Goal: Task Accomplishment & Management: Manage account settings

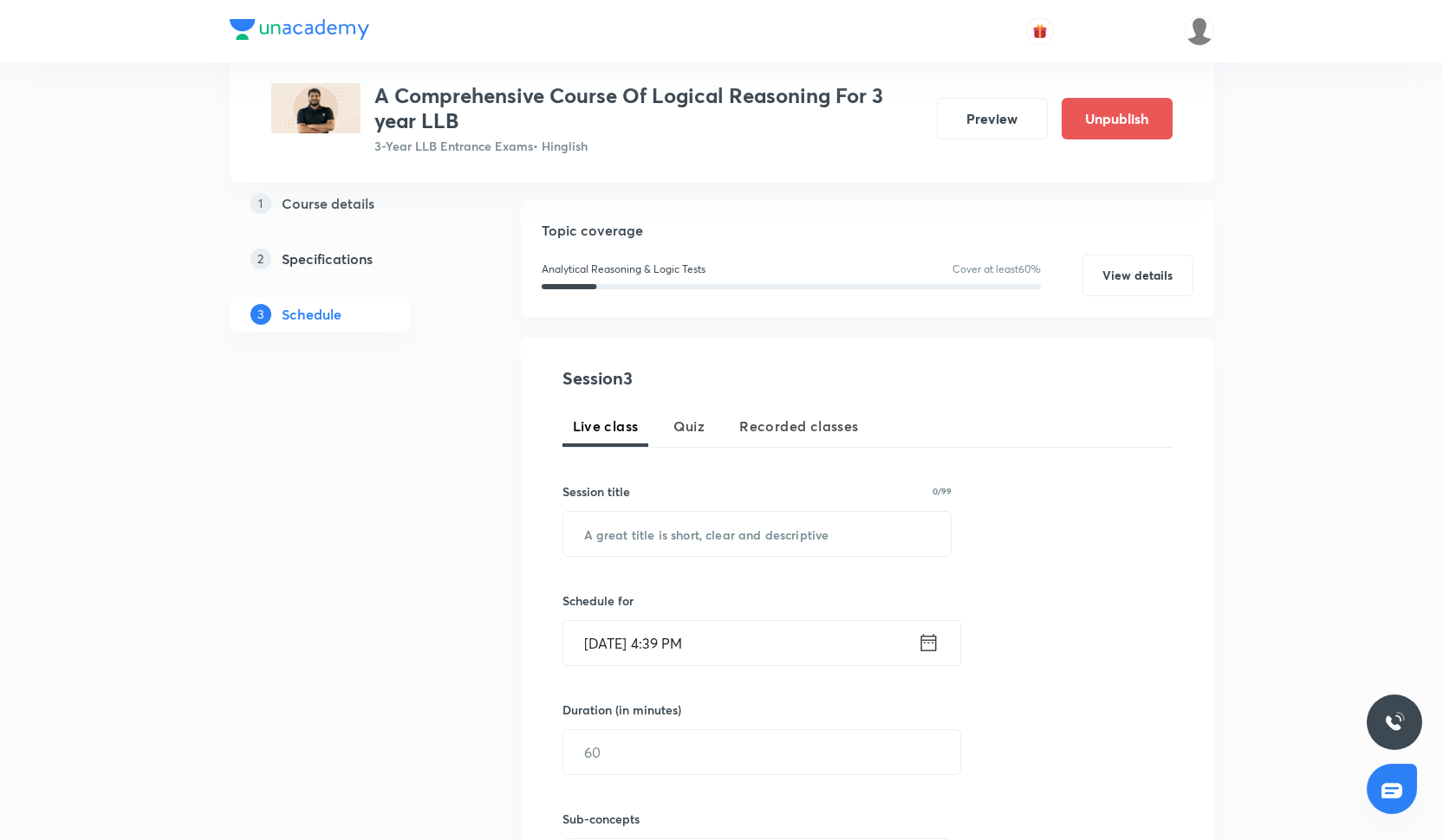
scroll to position [163, 0]
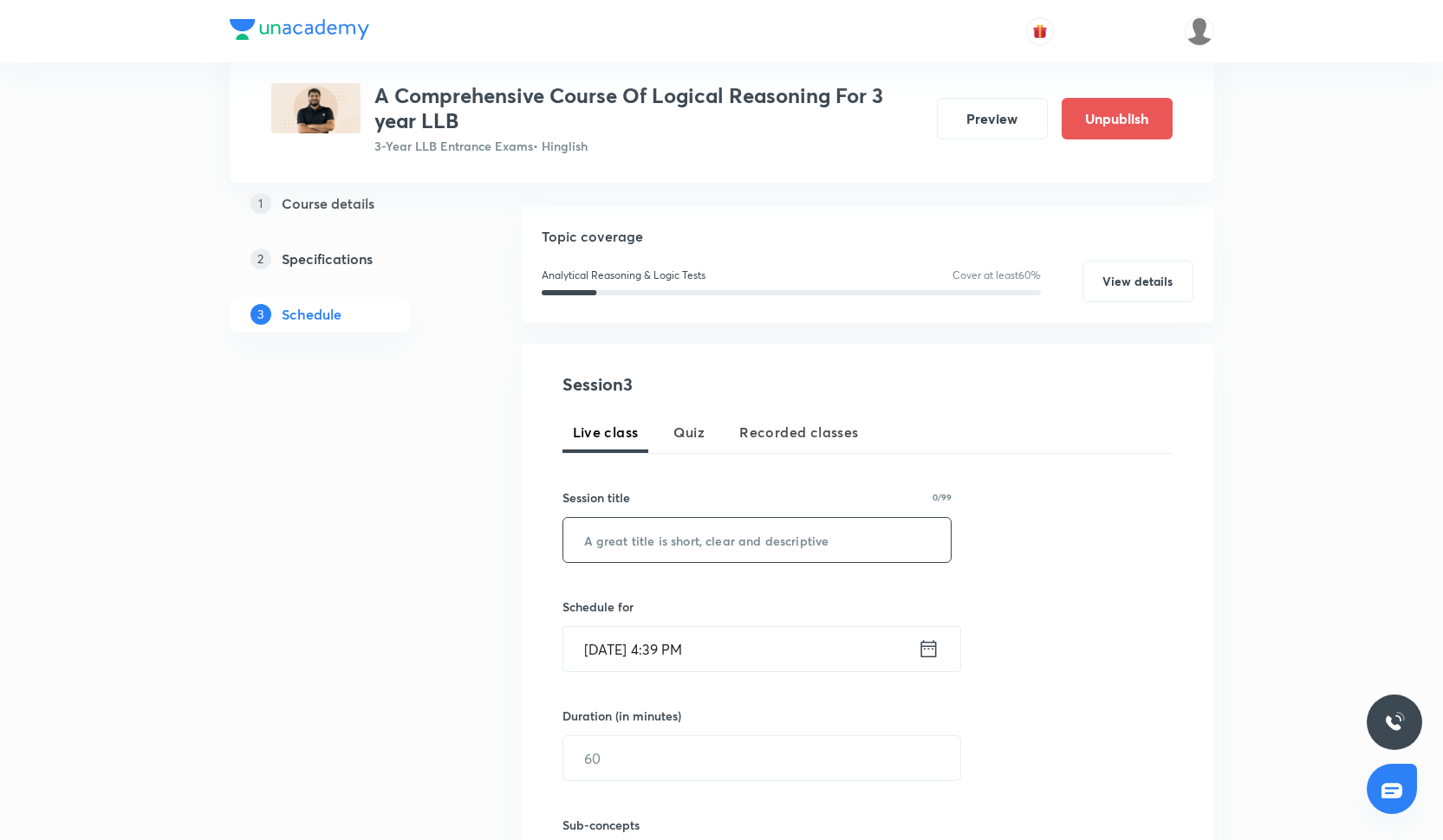
click at [700, 531] on input "text" at bounding box center [757, 540] width 388 height 44
paste input "Doubt session Class"
type input "Doubt session Class"
click at [640, 648] on input "Oct 3, 2025, 4:39 PM" at bounding box center [741, 649] width 354 height 44
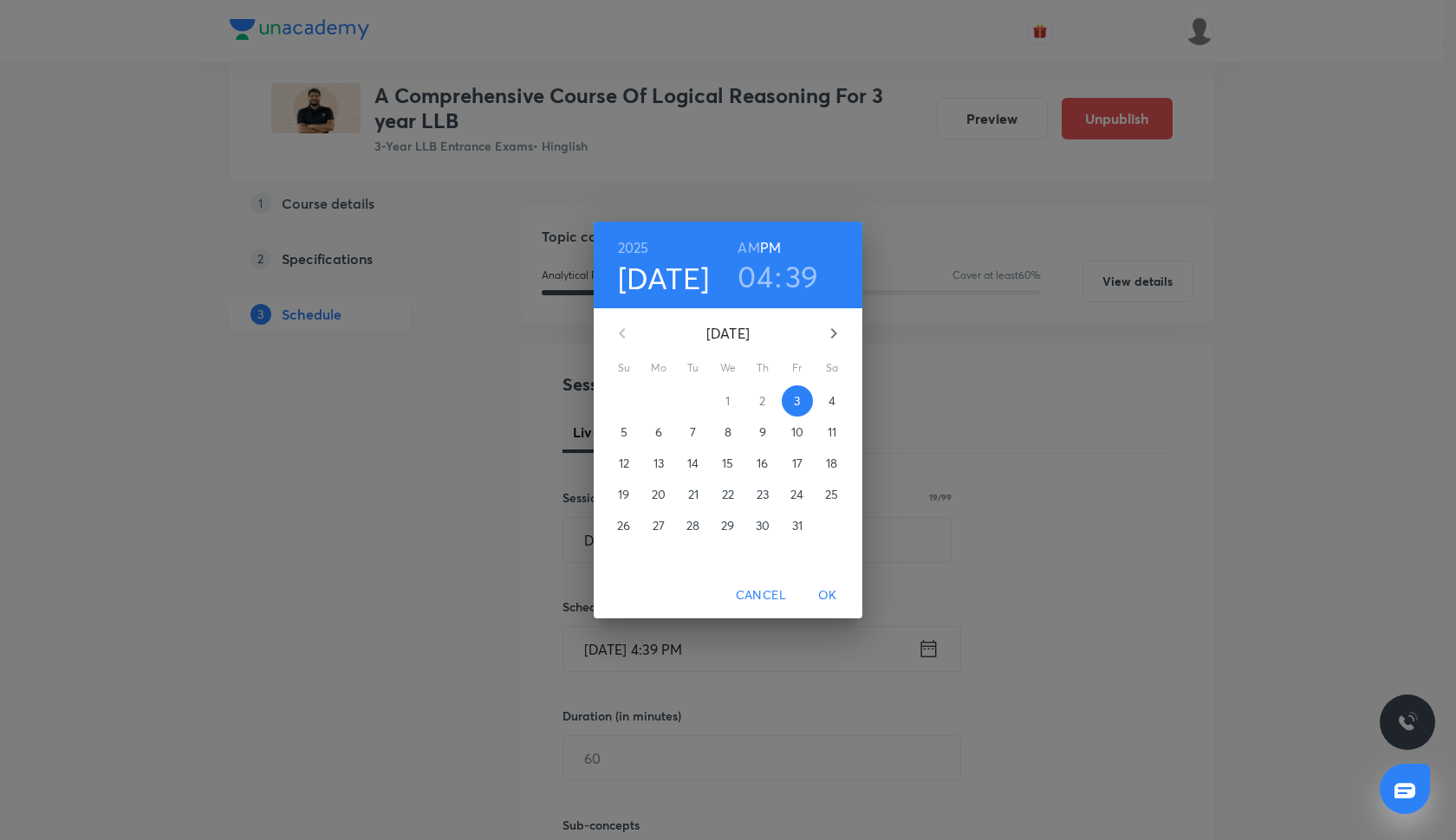
click at [832, 396] on p "4" at bounding box center [831, 401] width 7 height 18
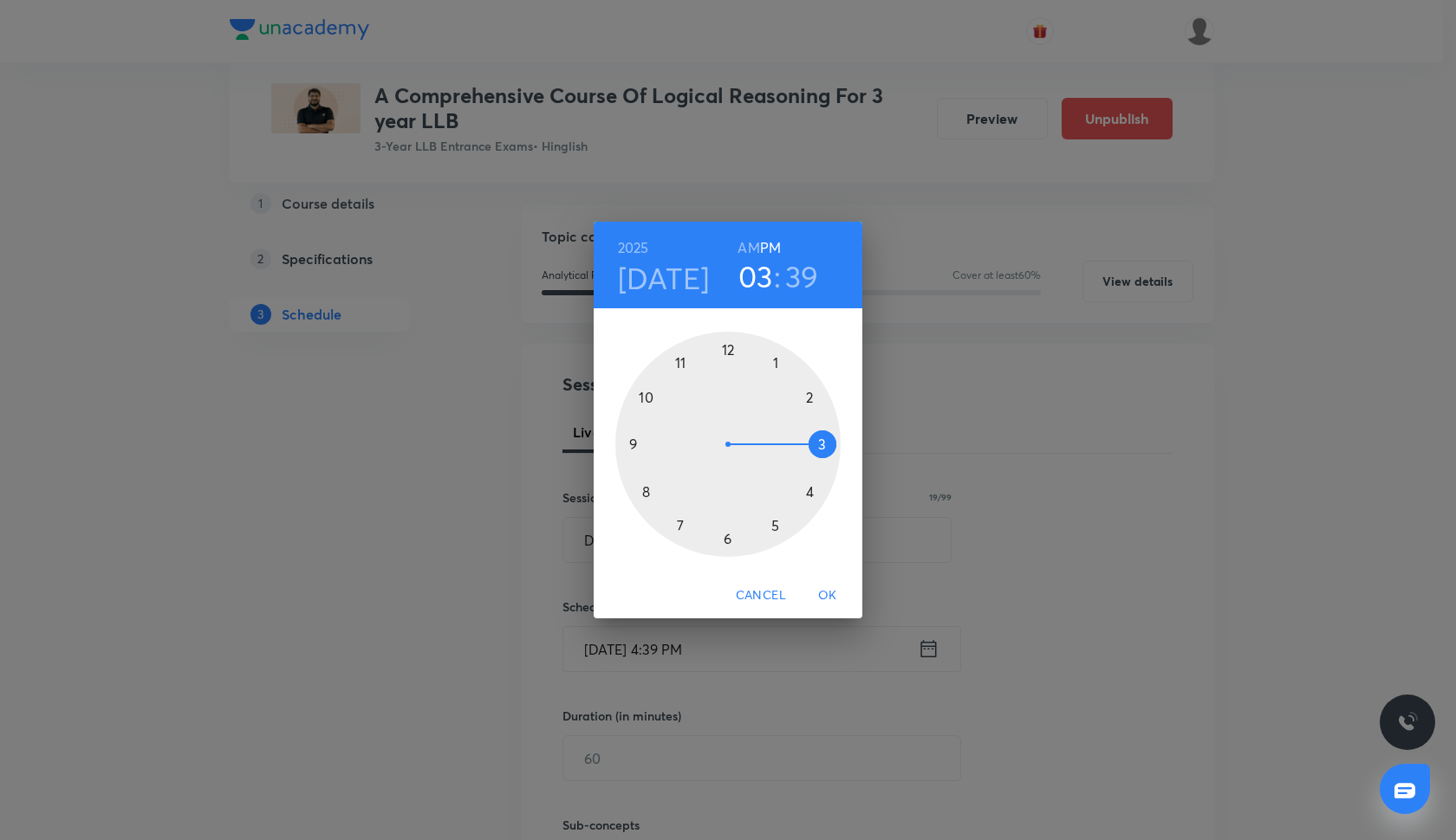
drag, startPoint x: 810, startPoint y: 495, endPoint x: 820, endPoint y: 446, distance: 50.0
click at [820, 446] on div at bounding box center [728, 445] width 226 height 226
click at [729, 351] on div at bounding box center [728, 445] width 226 height 226
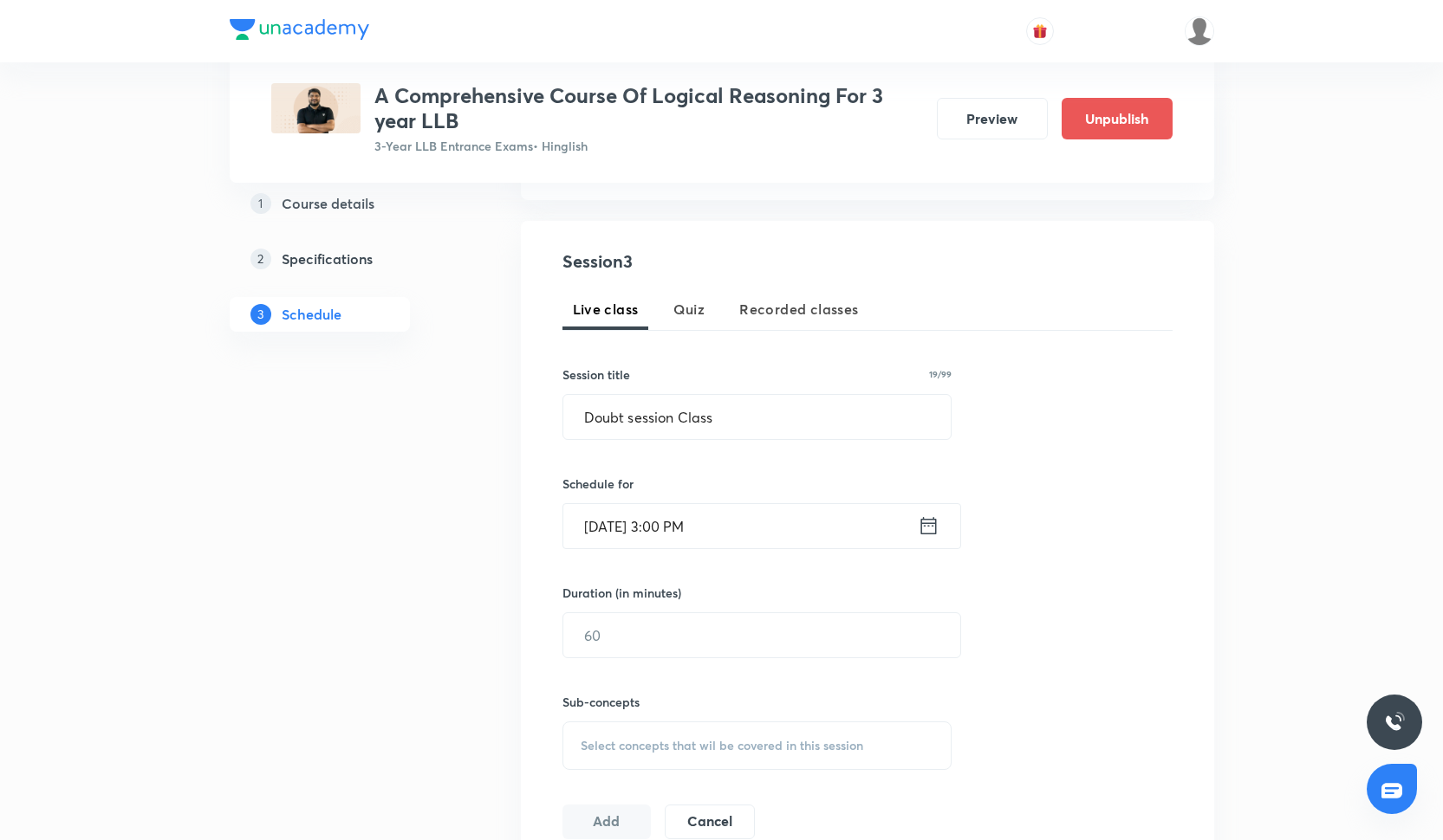
scroll to position [311, 0]
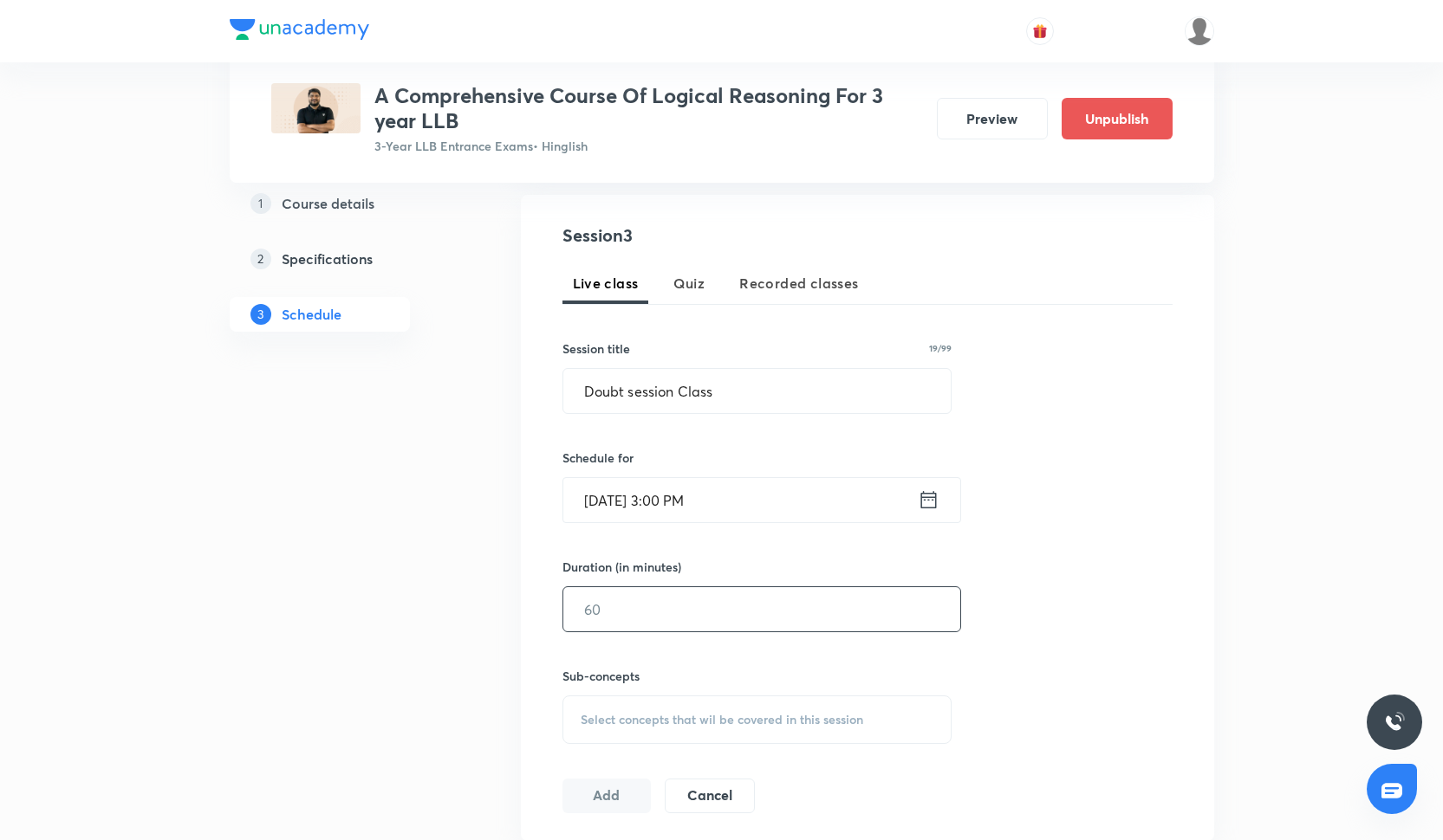
click at [647, 602] on input "text" at bounding box center [761, 609] width 396 height 44
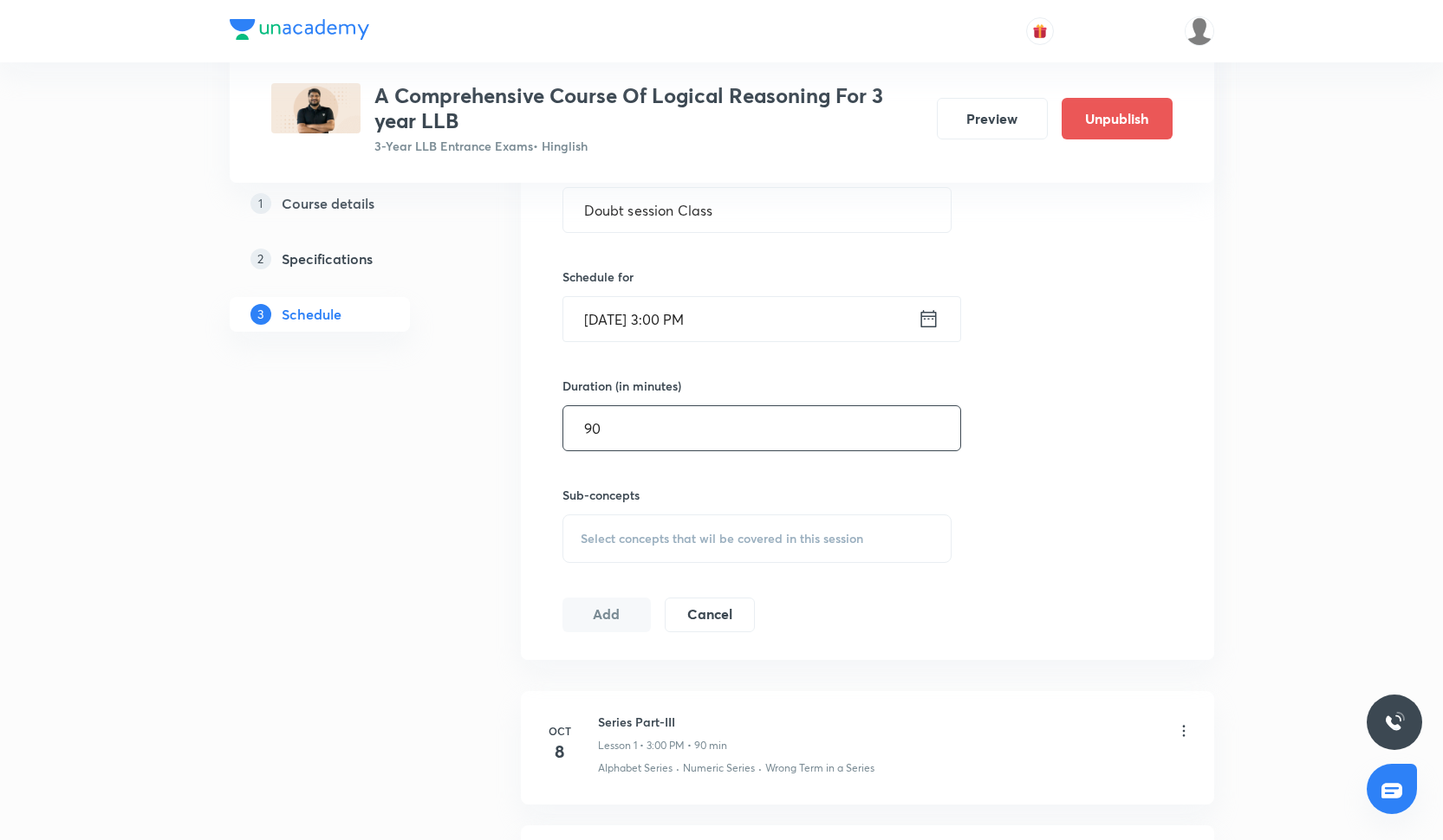
scroll to position [495, 0]
type input "90"
click at [769, 506] on div "Sub-concepts Select concepts that wil be covered in this session" at bounding box center [757, 521] width 390 height 77
click at [771, 525] on div "Select concepts that wil be covered in this session" at bounding box center [757, 536] width 390 height 48
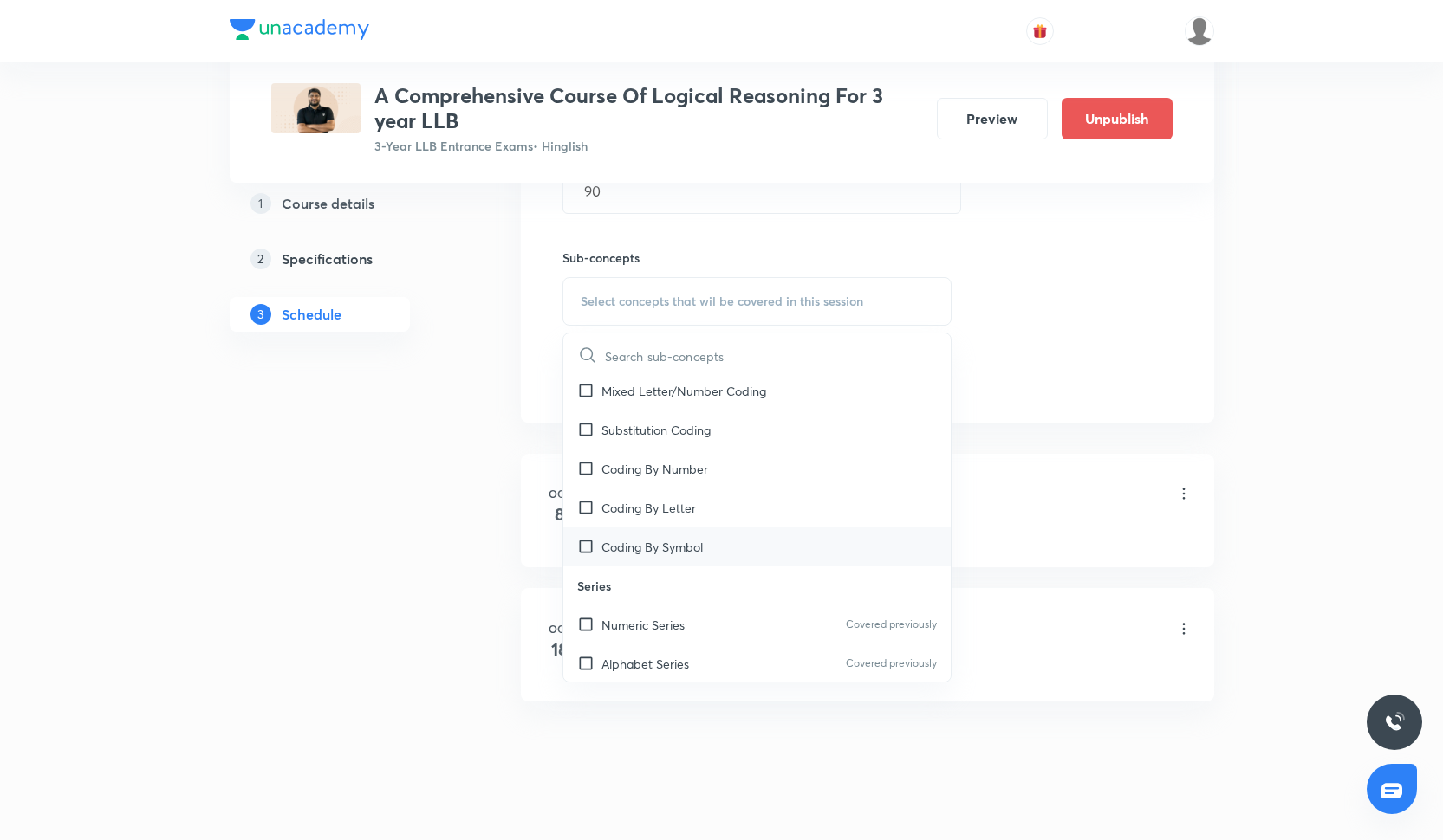
scroll to position [282, 0]
click at [746, 543] on div "Coding By Symbol" at bounding box center [757, 544] width 388 height 39
checkbox input "true"
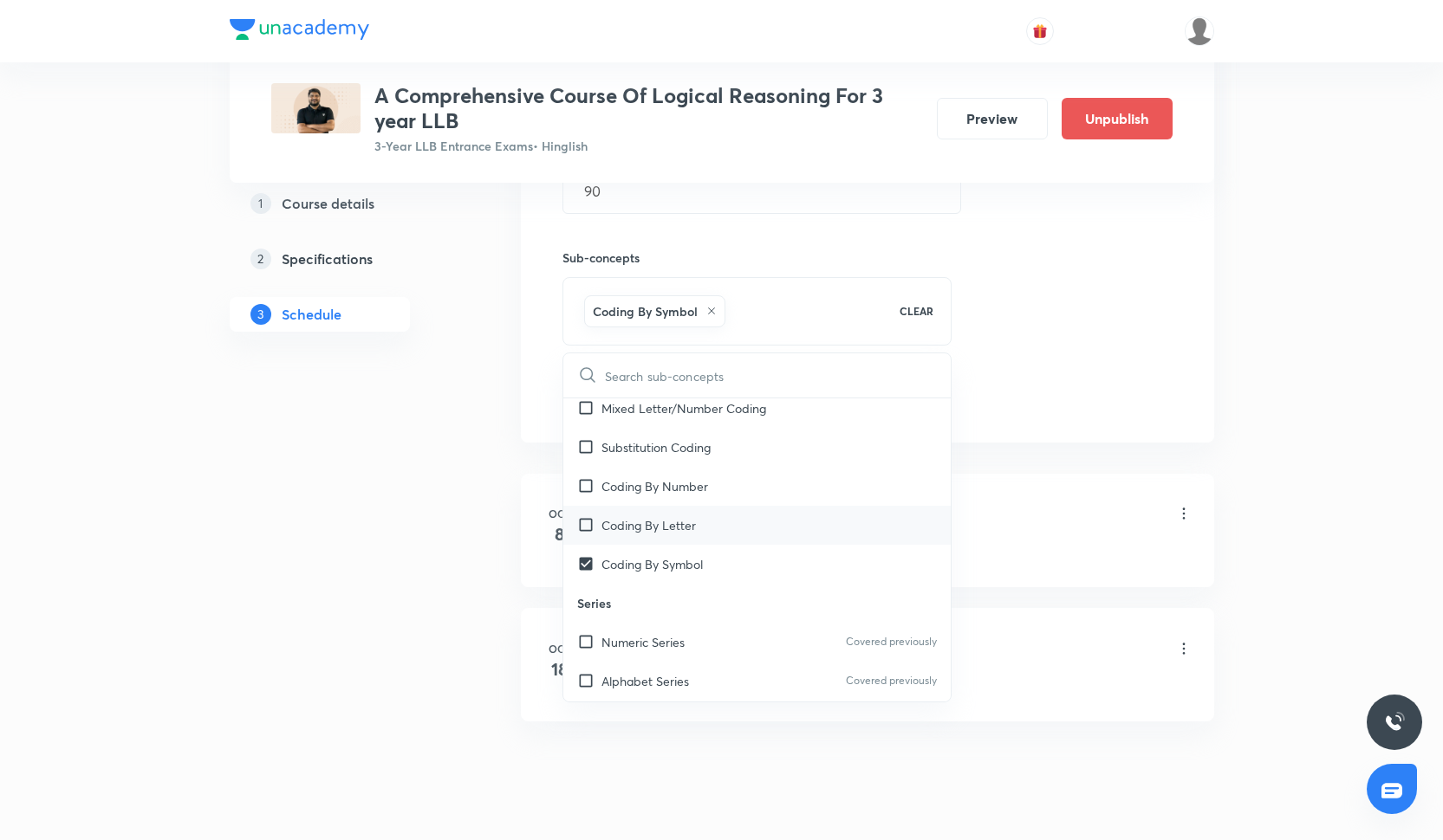
click at [746, 533] on div "Coding By Letter" at bounding box center [757, 526] width 388 height 39
checkbox input "true"
click at [745, 517] on div "Coding By Letter" at bounding box center [757, 526] width 388 height 39
checkbox input "false"
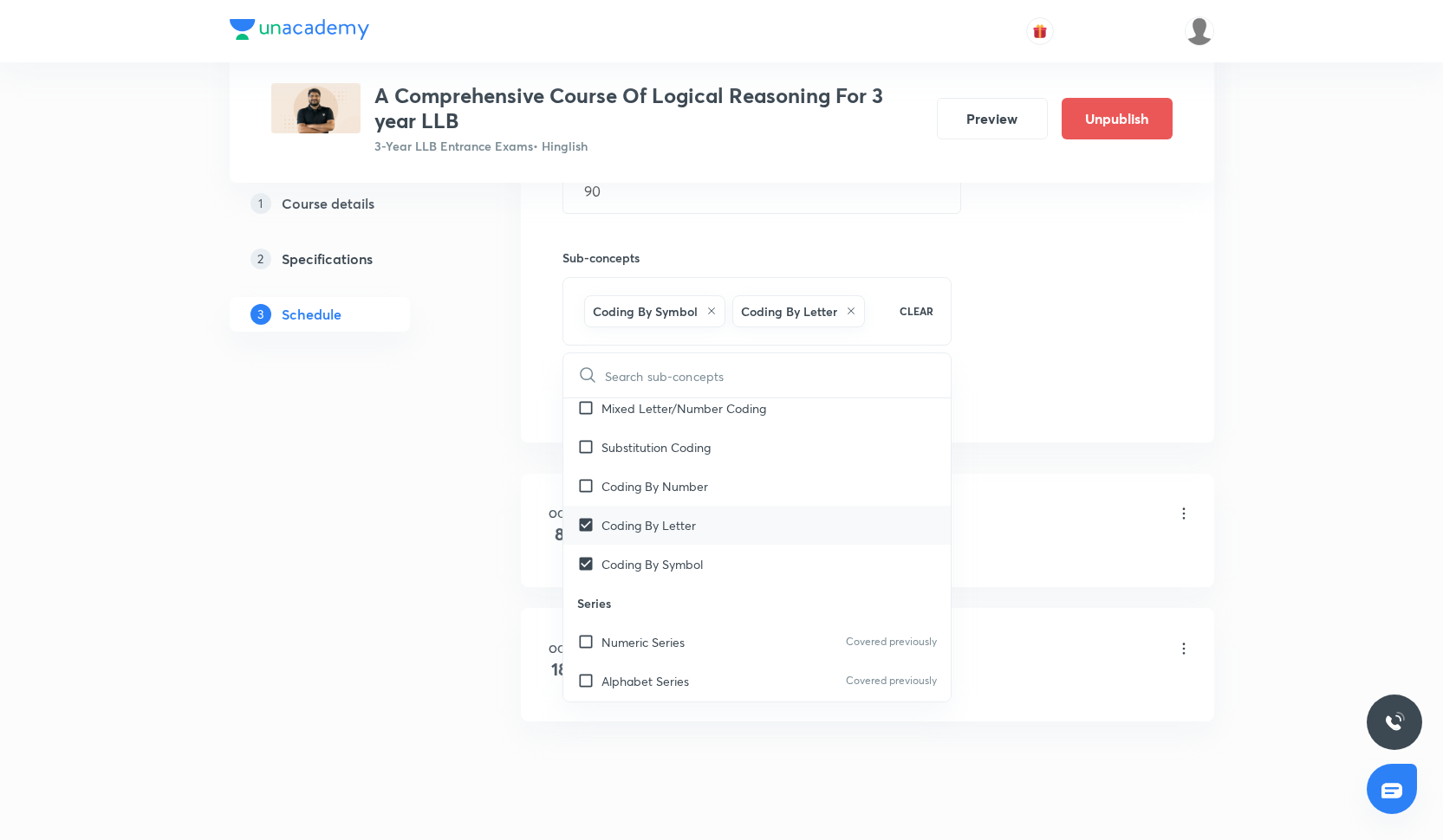
checkbox input "true"
click at [745, 511] on div "Coding By Letter" at bounding box center [757, 526] width 388 height 39
checkbox input "true"
click at [748, 488] on div "Coding By Number" at bounding box center [757, 487] width 388 height 39
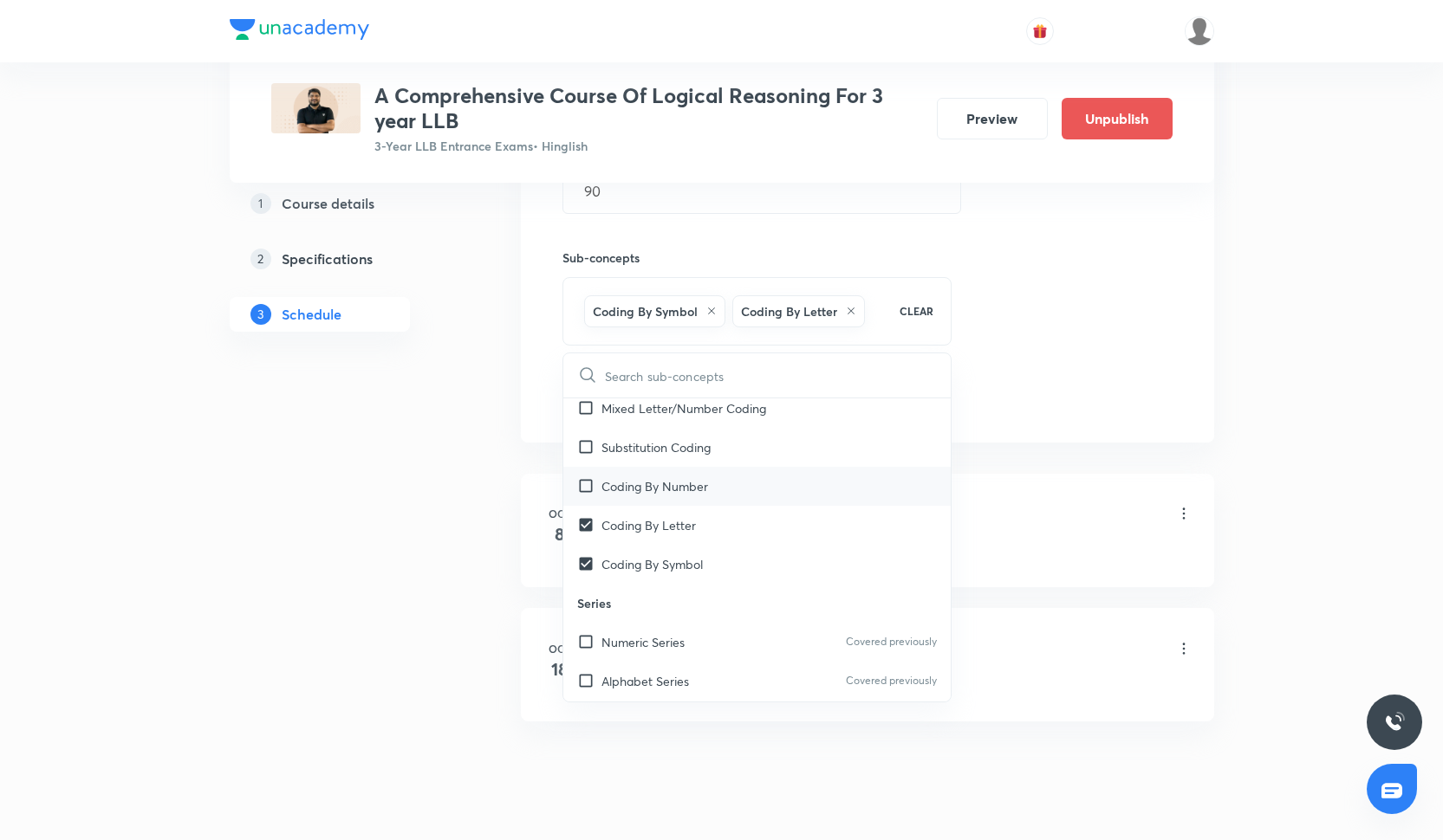
checkbox input "true"
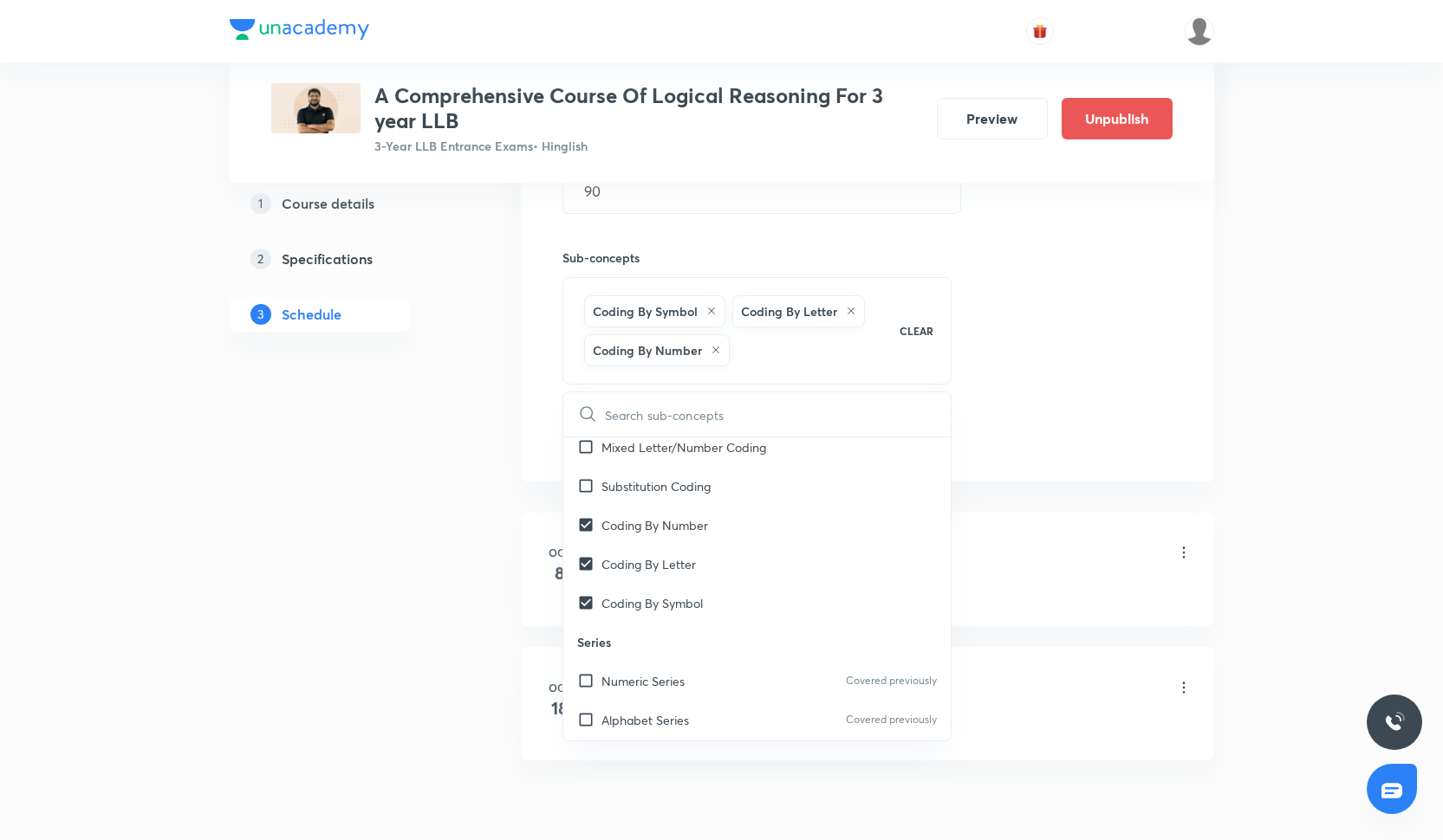
click at [1070, 362] on div "Session 3 Live class Quiz Recorded classes Session title 19/99 Doubt session Cl…" at bounding box center [867, 129] width 610 height 650
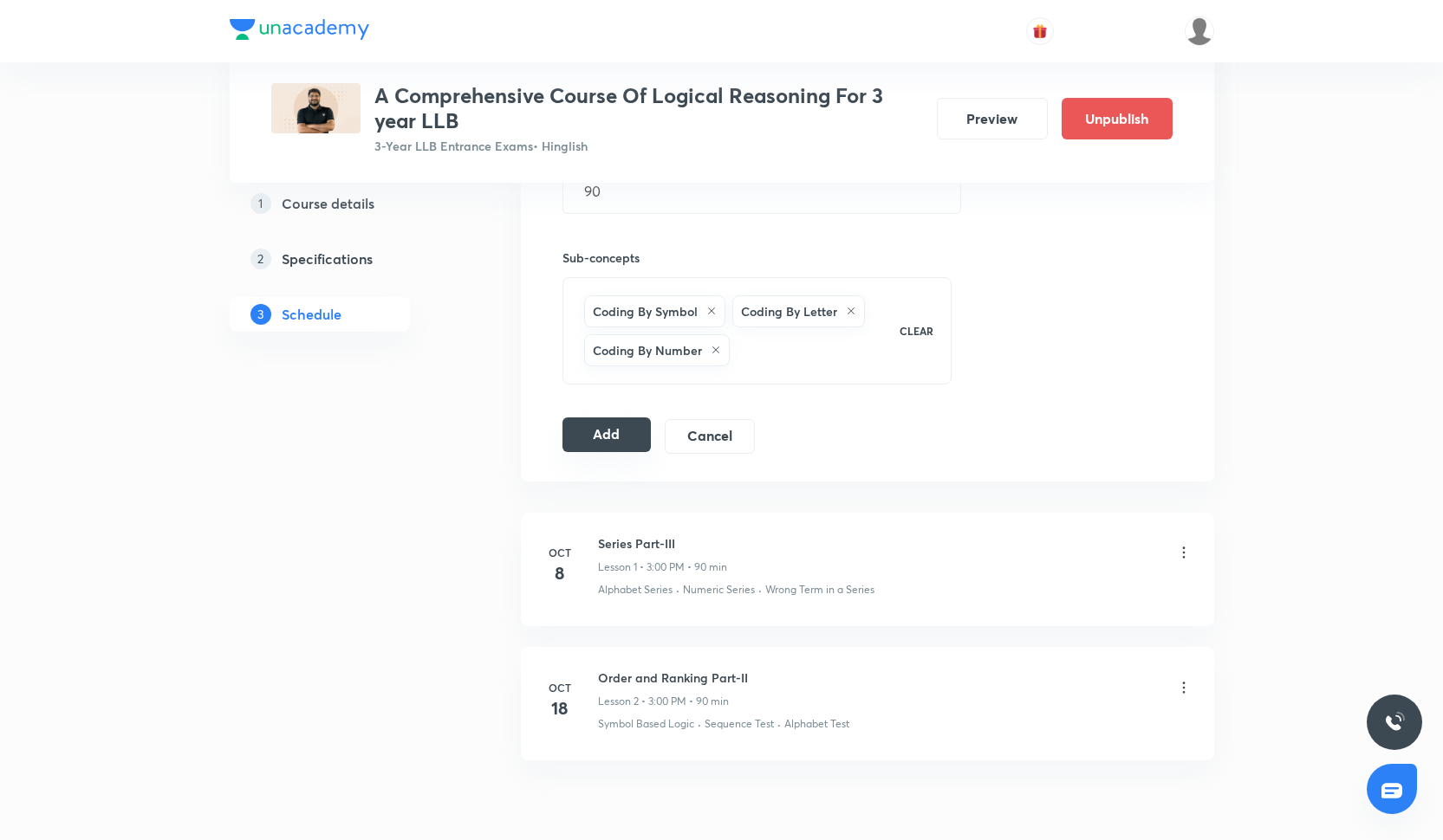
click at [613, 433] on button "Add" at bounding box center [607, 434] width 90 height 34
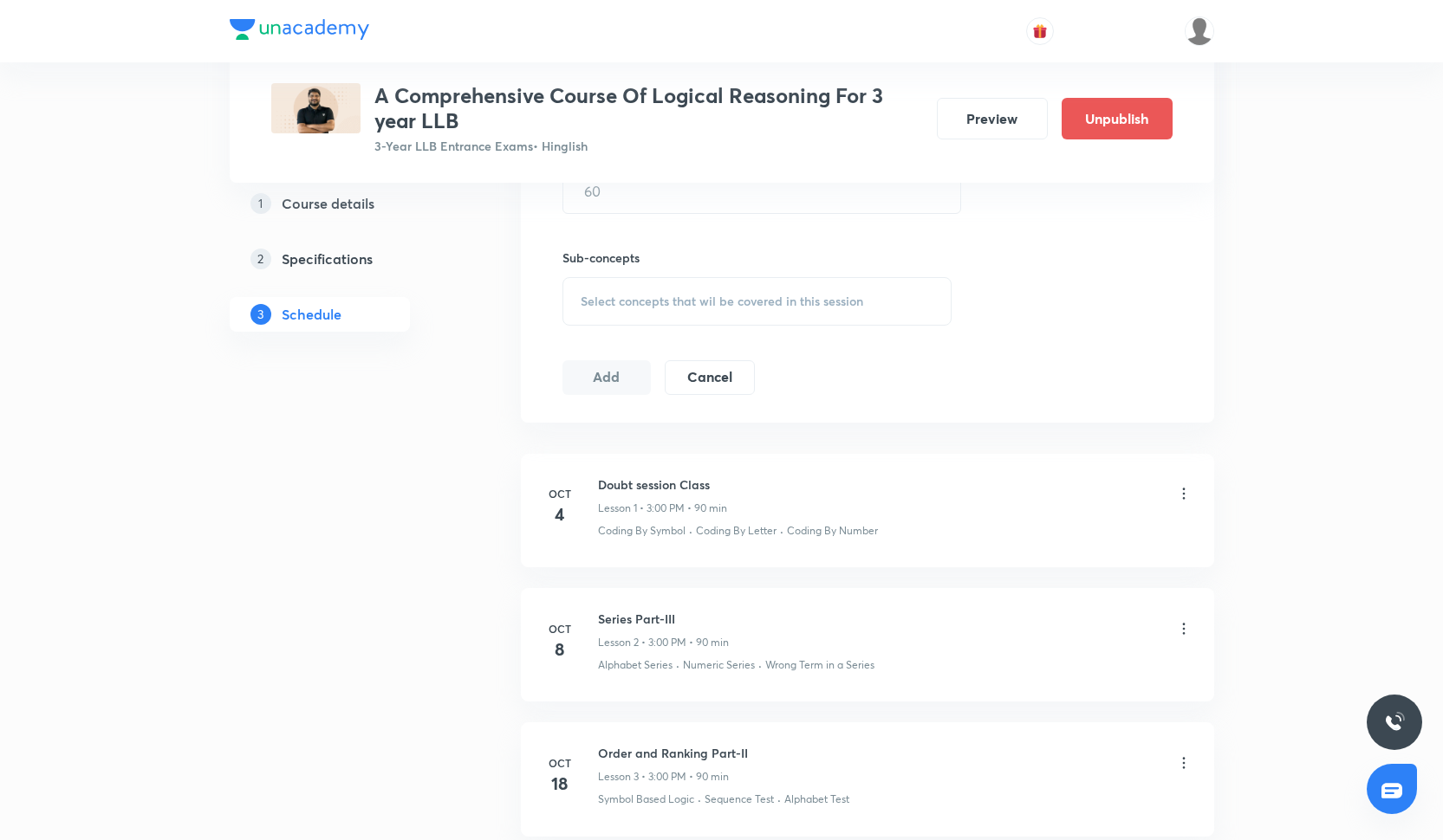
click at [1186, 620] on icon at bounding box center [1184, 628] width 18 height 18
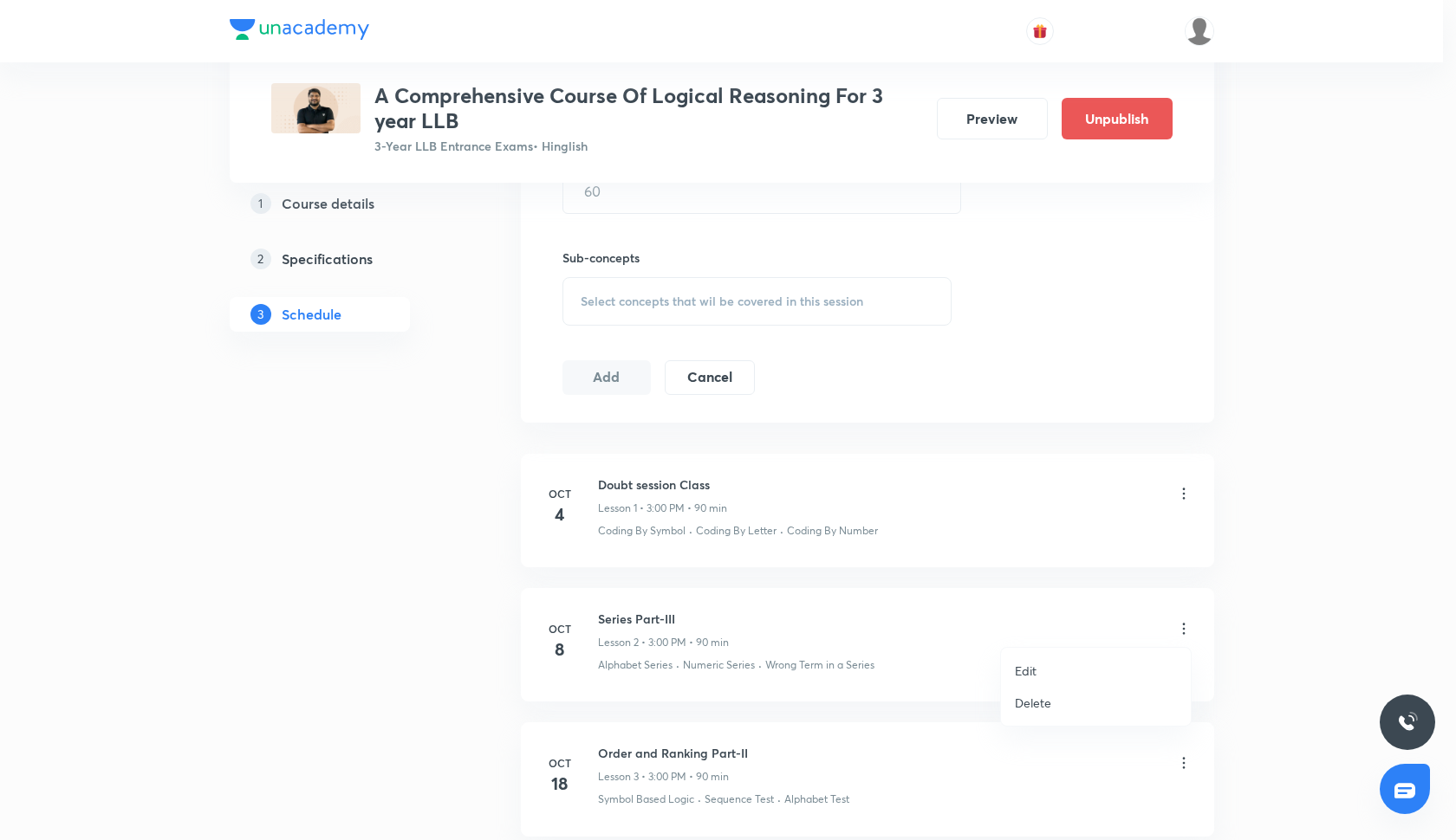
click at [1037, 702] on p "Delete" at bounding box center [1033, 703] width 36 height 19
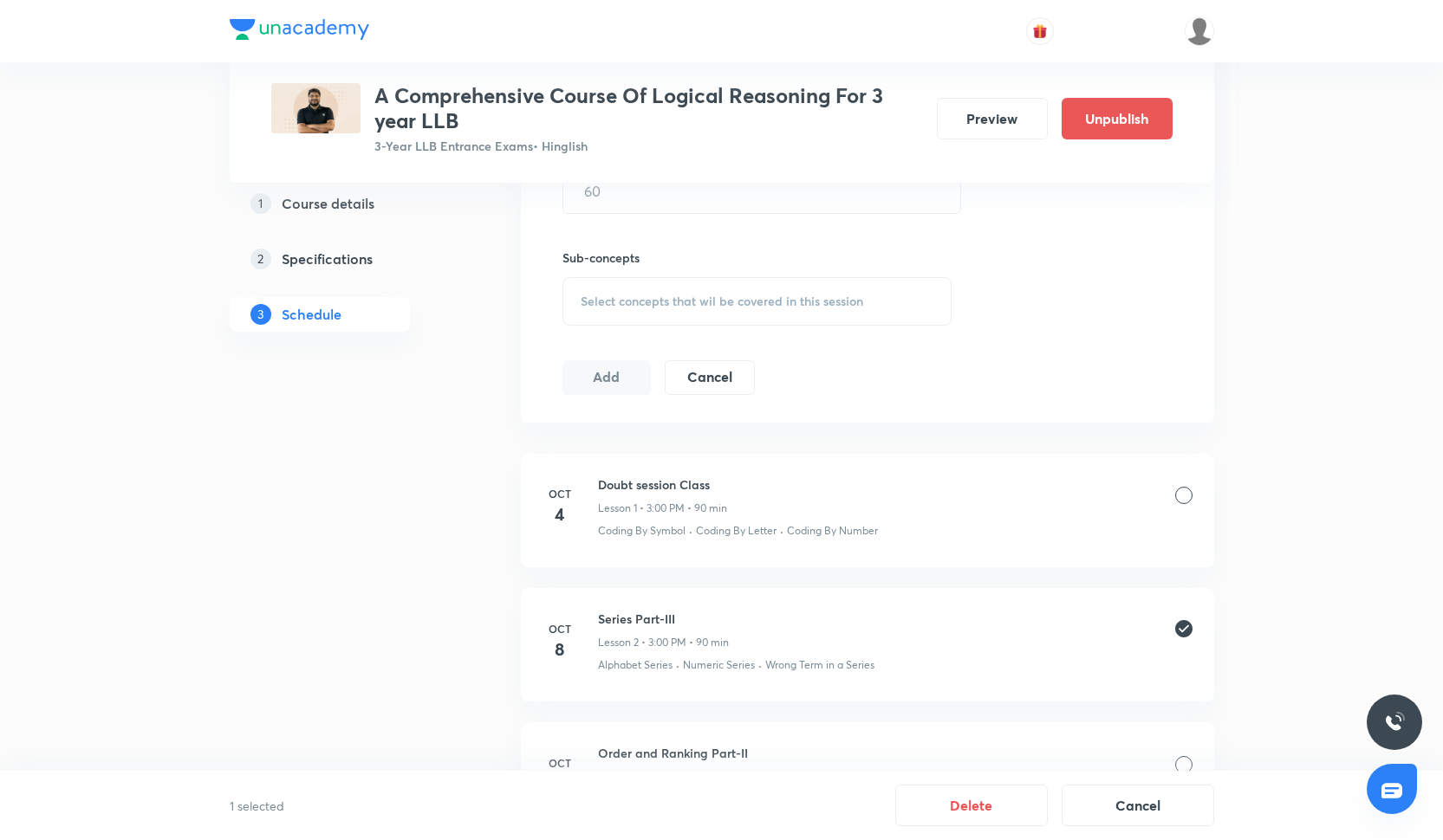
click at [1187, 763] on div at bounding box center [1184, 764] width 18 height 18
click at [1032, 800] on button "Delete" at bounding box center [972, 804] width 153 height 42
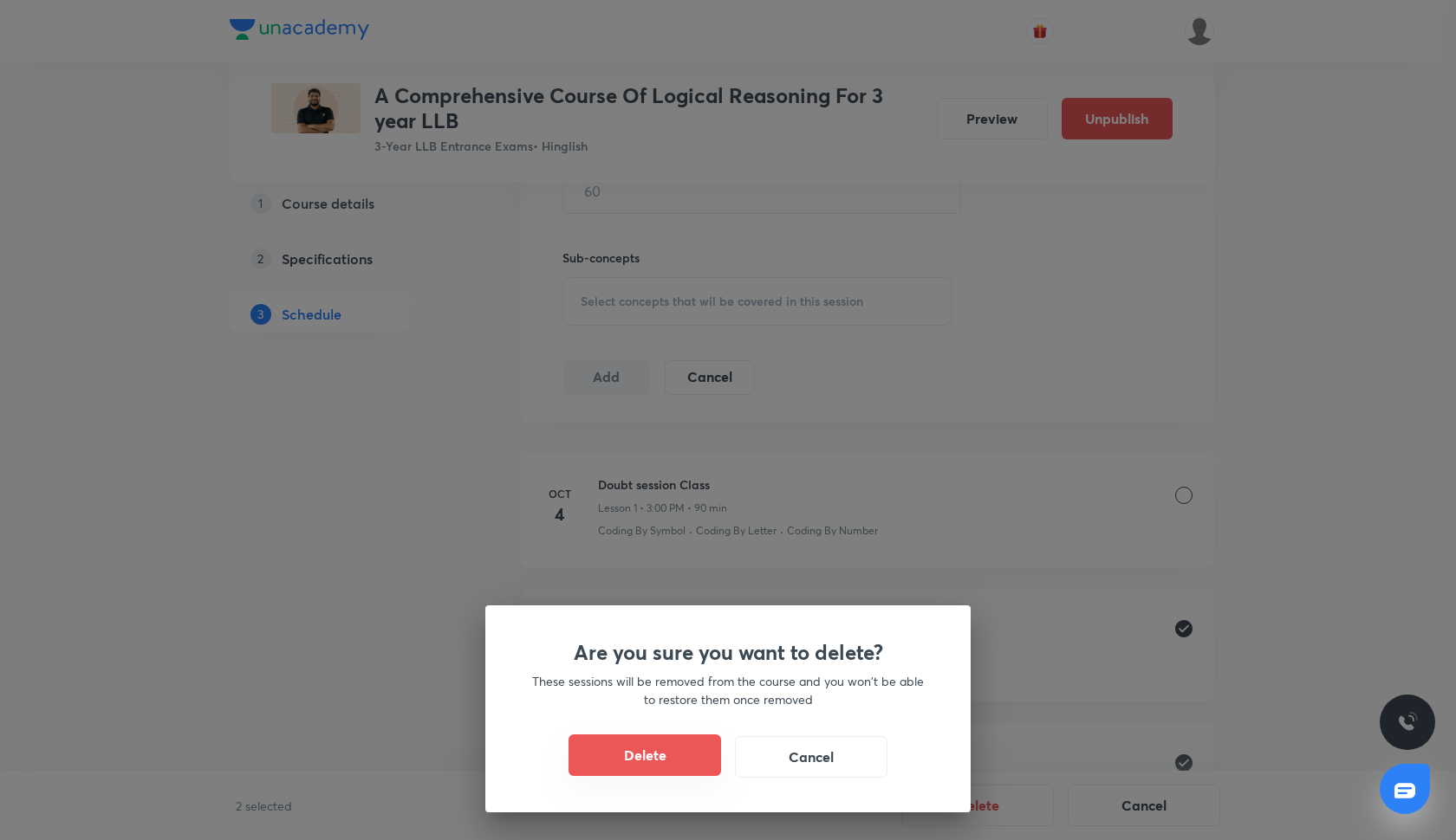
click at [699, 774] on button "Delete" at bounding box center [645, 755] width 153 height 42
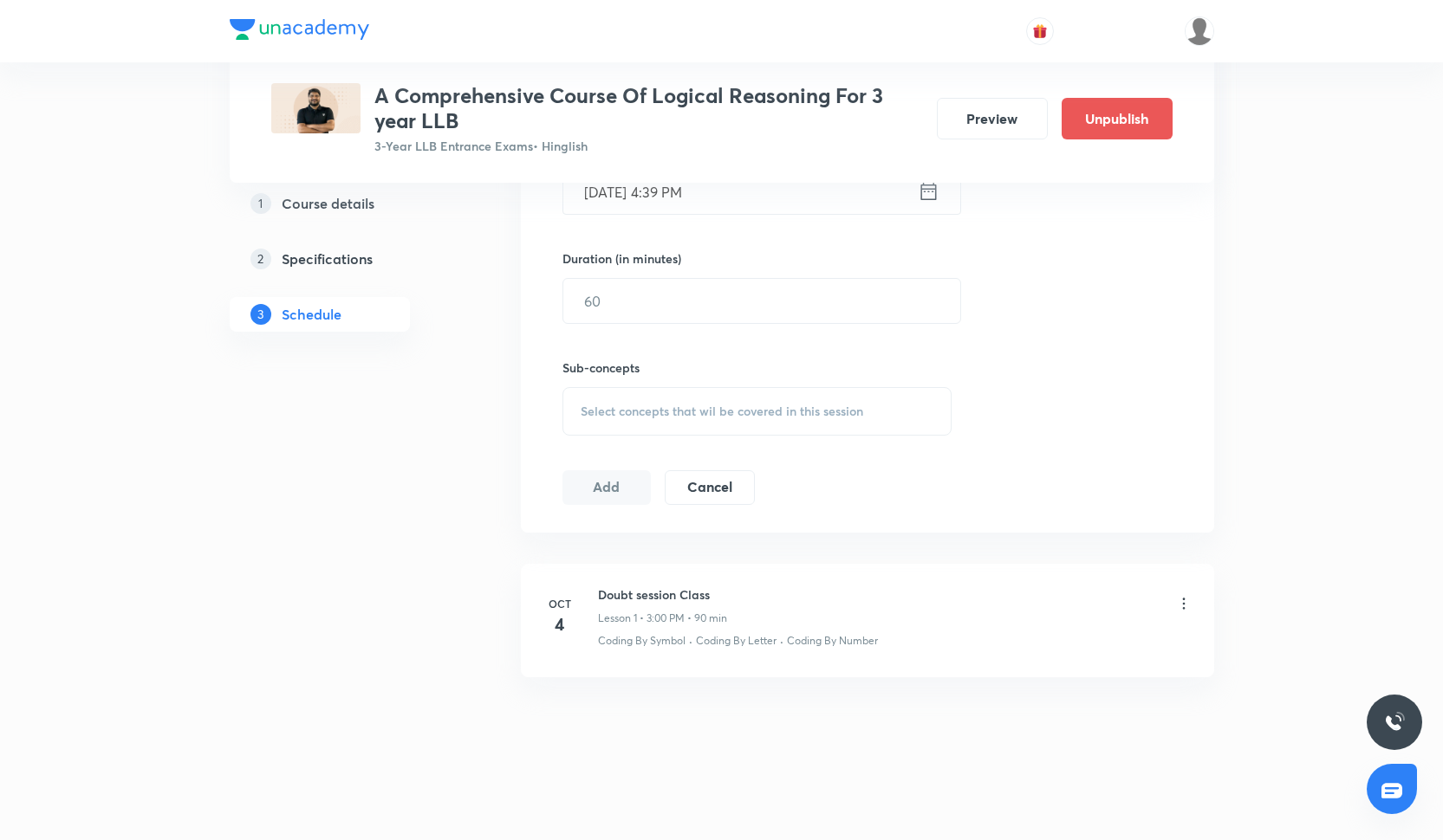
scroll to position [618, 0]
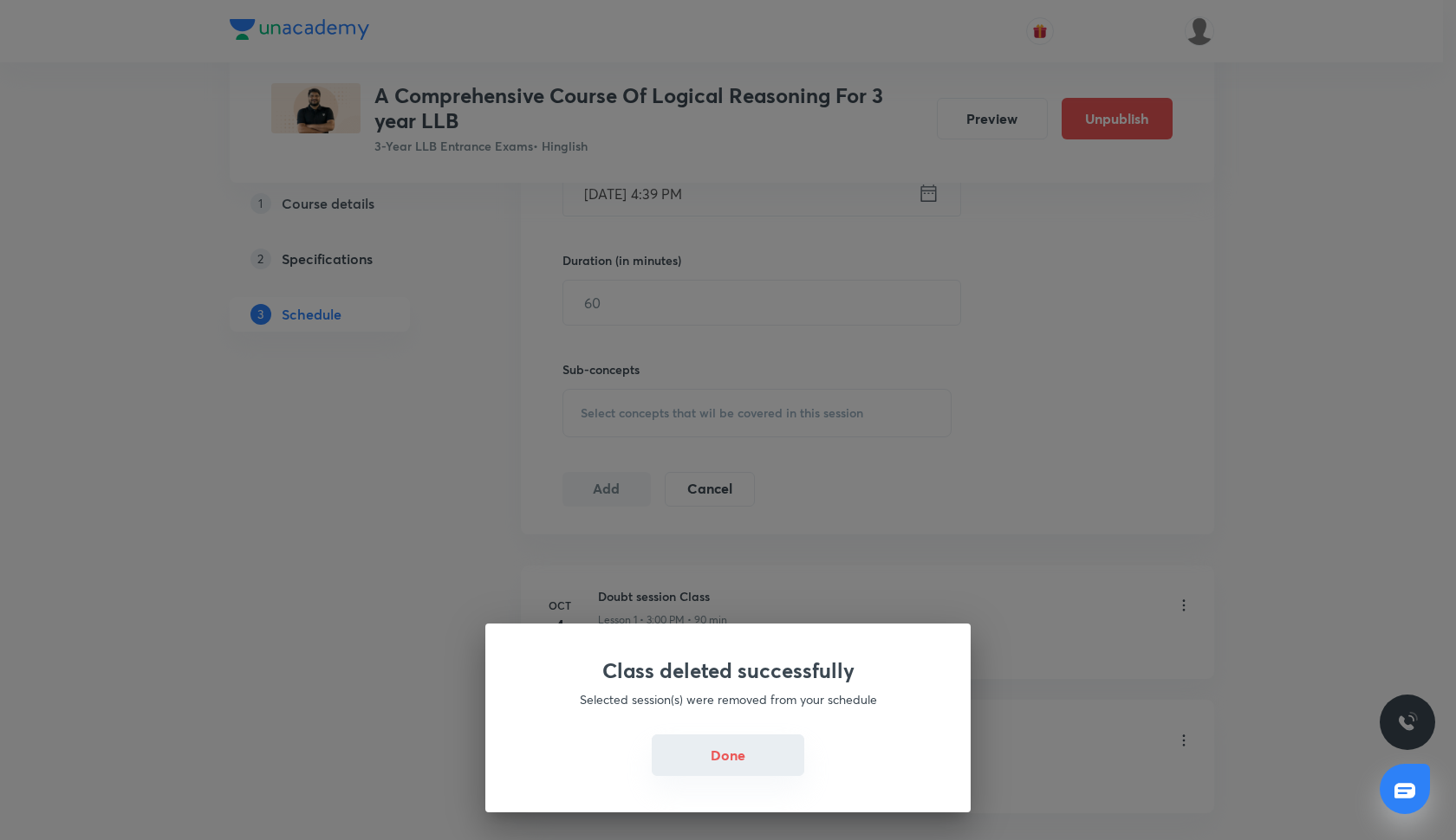
click at [743, 757] on button "Done" at bounding box center [728, 755] width 153 height 42
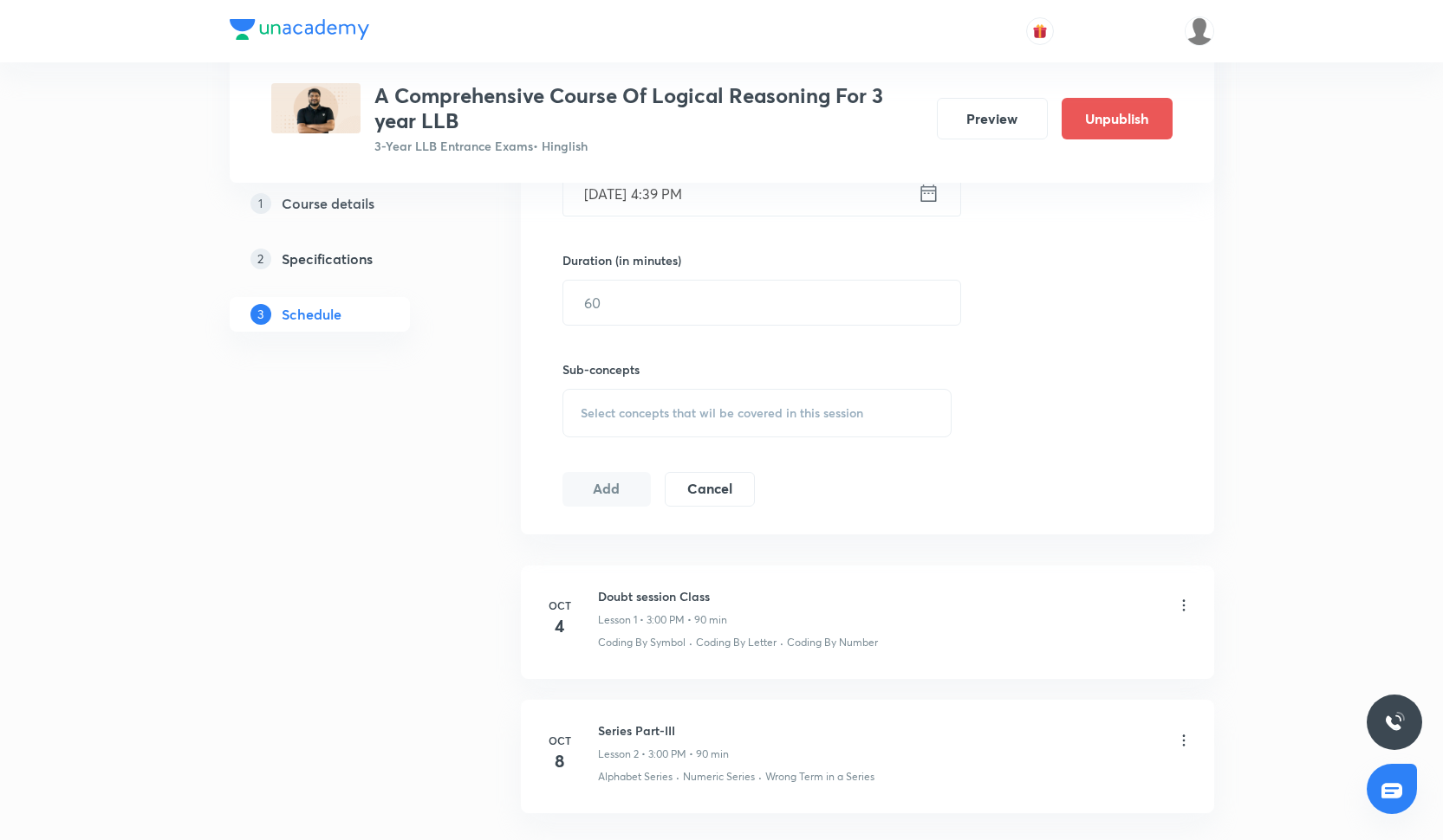
scroll to position [752, 0]
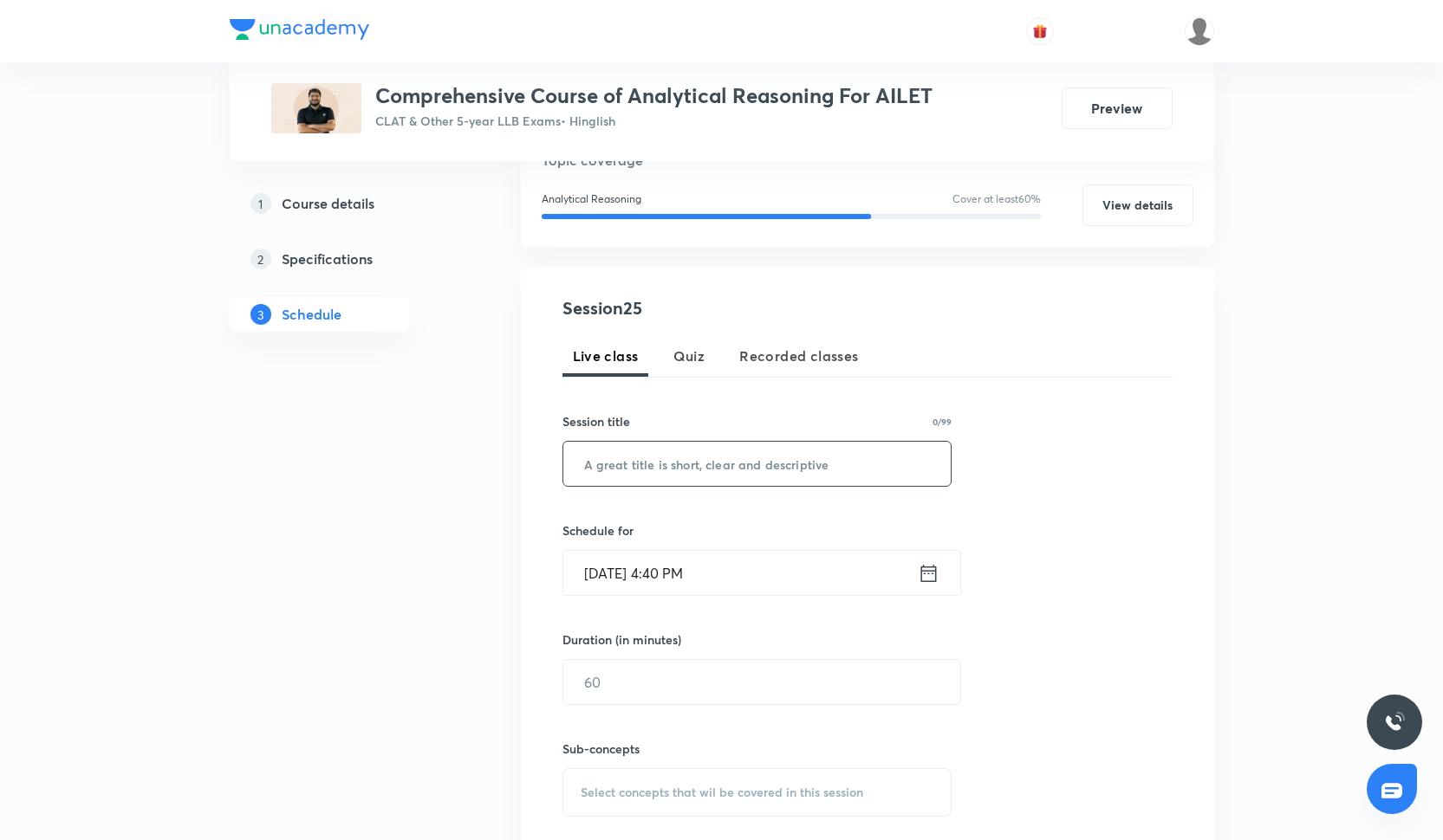
scroll to position [220, 0]
click at [728, 476] on input "text" at bounding box center [757, 461] width 388 height 44
paste input "STATEMENT AND Conclusion BASED QUESTION PART-I"
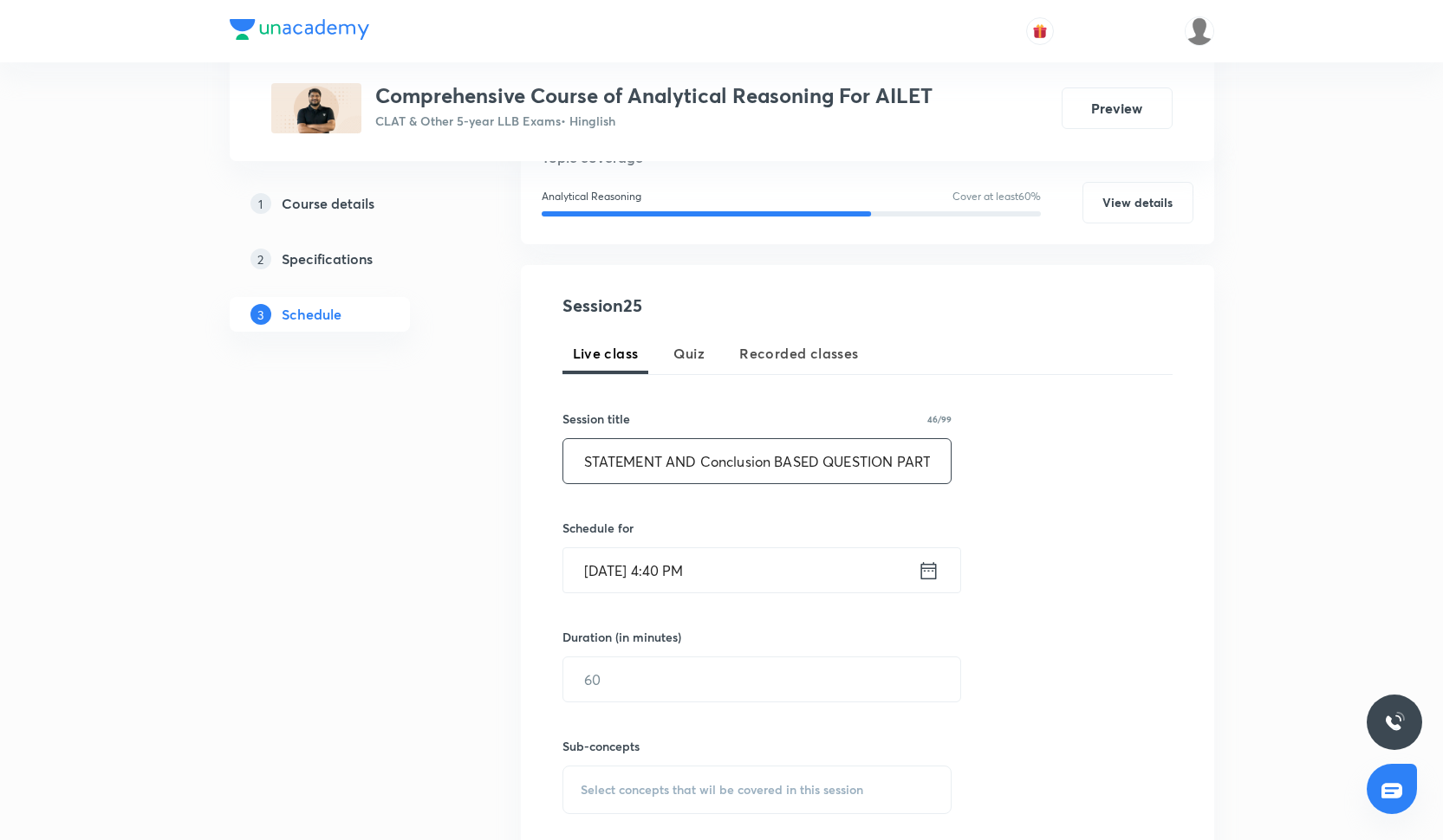
scroll to position [351, 0]
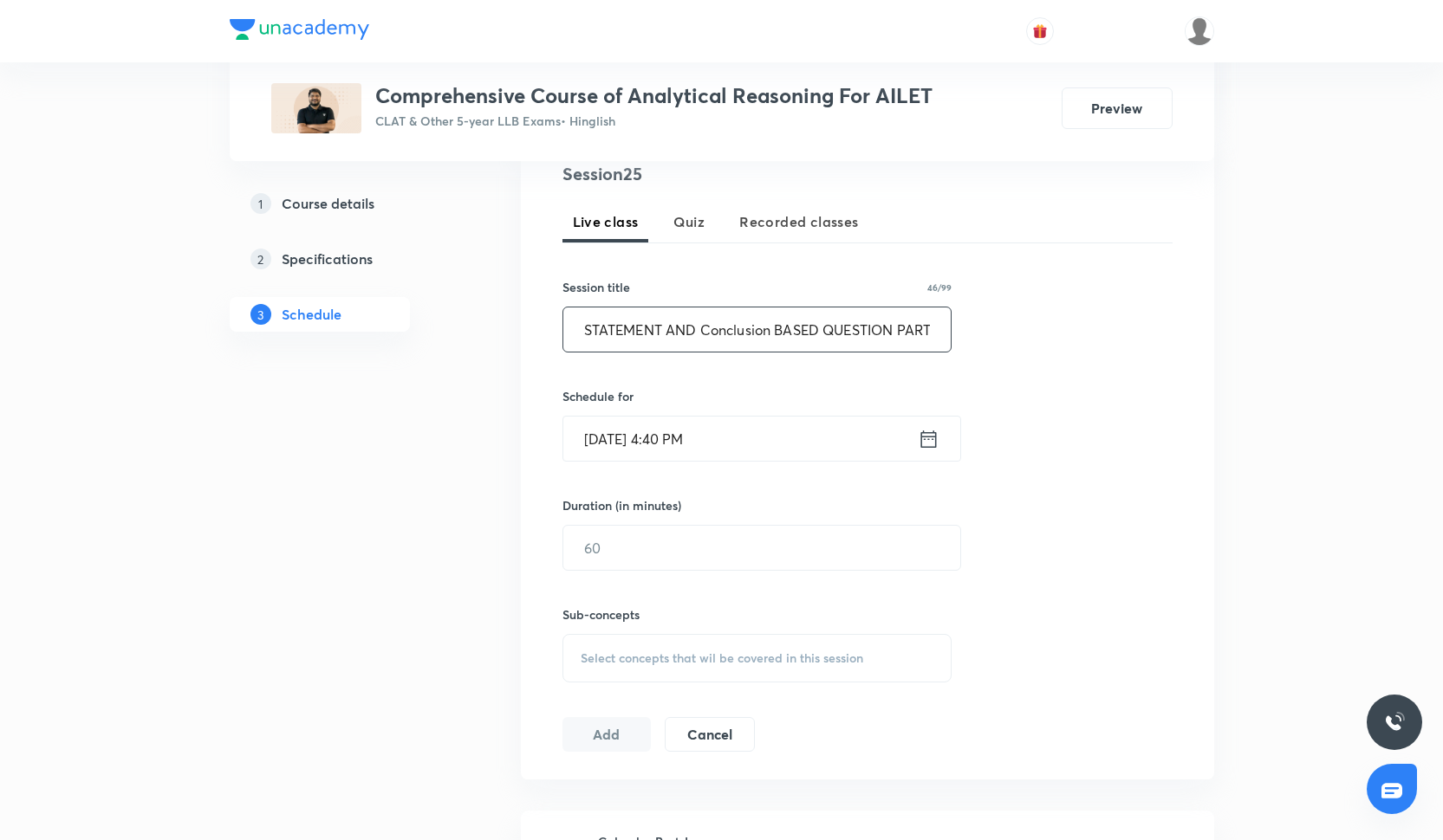
type input "STATEMENT AND Conclusion BASED QUESTION PART-I"
click at [702, 448] on input "Oct 3, 2025, 4:40 PM" at bounding box center [741, 438] width 354 height 44
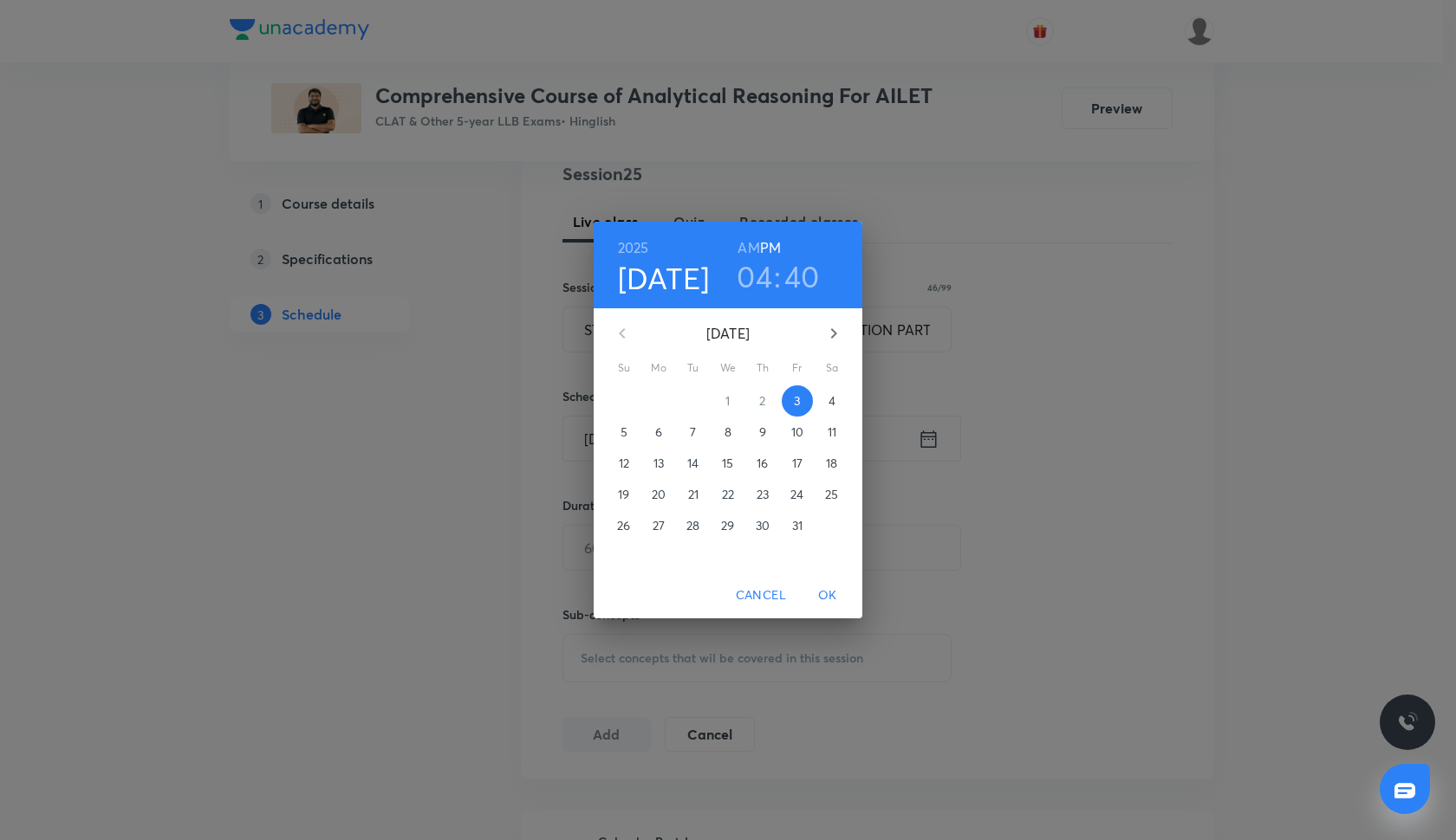
click at [837, 394] on span "4" at bounding box center [831, 401] width 31 height 18
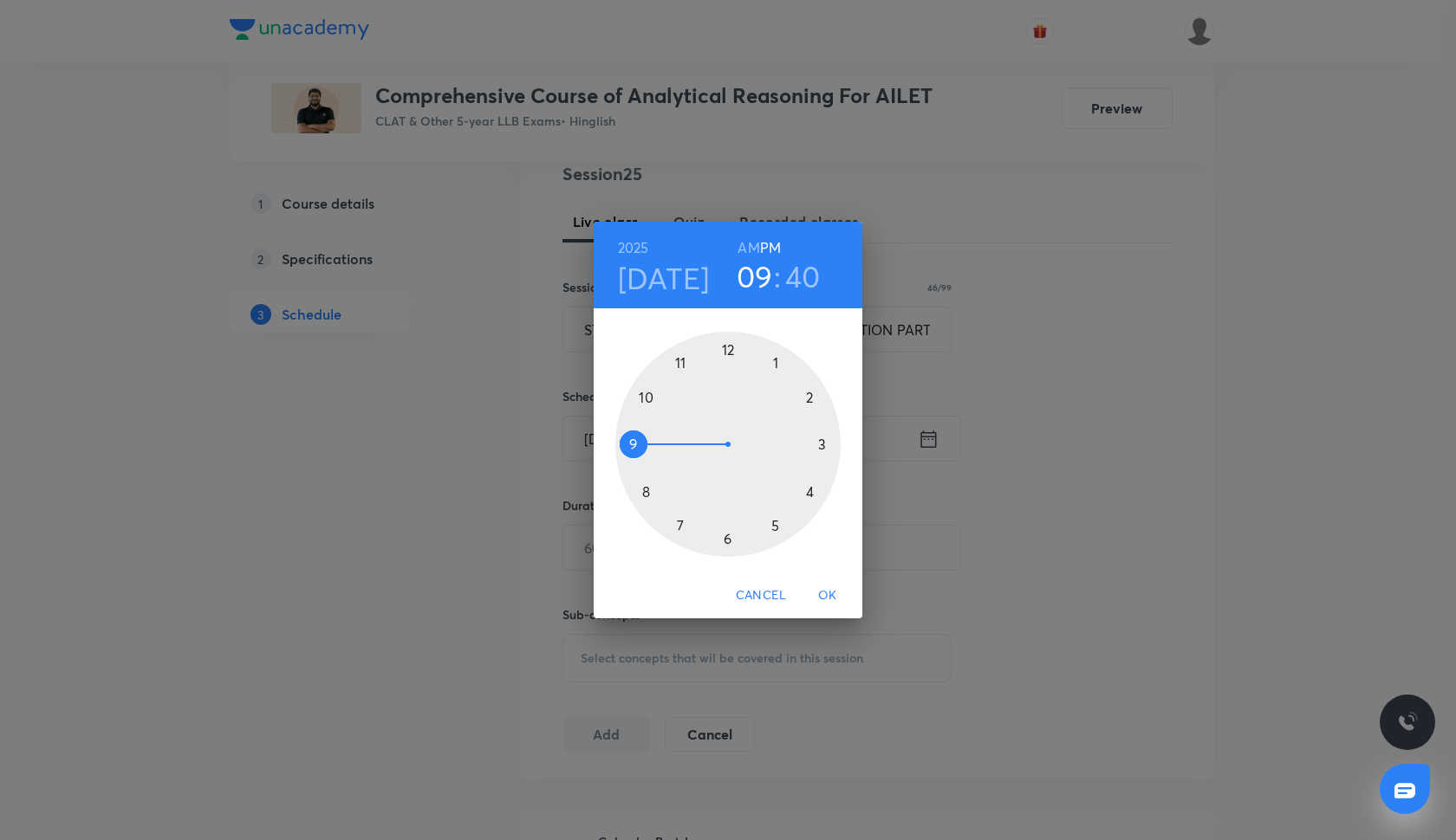
drag, startPoint x: 814, startPoint y: 494, endPoint x: 641, endPoint y: 458, distance: 176.7
click at [641, 458] on div at bounding box center [728, 445] width 226 height 226
drag, startPoint x: 650, startPoint y: 487, endPoint x: 823, endPoint y: 456, distance: 175.8
click at [823, 456] on div at bounding box center [728, 445] width 226 height 226
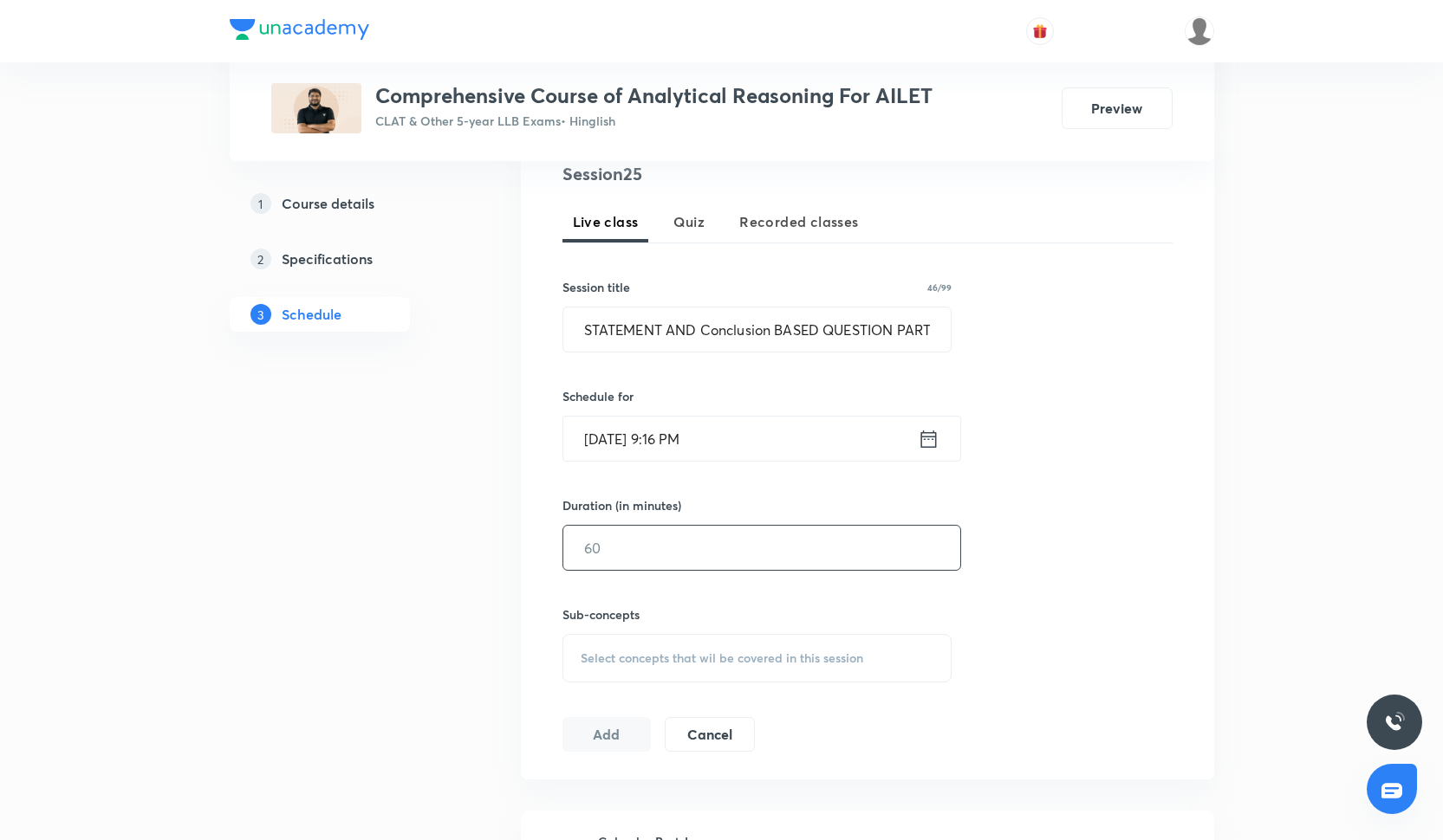
click at [651, 549] on input "text" at bounding box center [761, 547] width 396 height 44
type input "90"
click at [735, 648] on div "Select concepts that wil be covered in this session" at bounding box center [757, 658] width 390 height 48
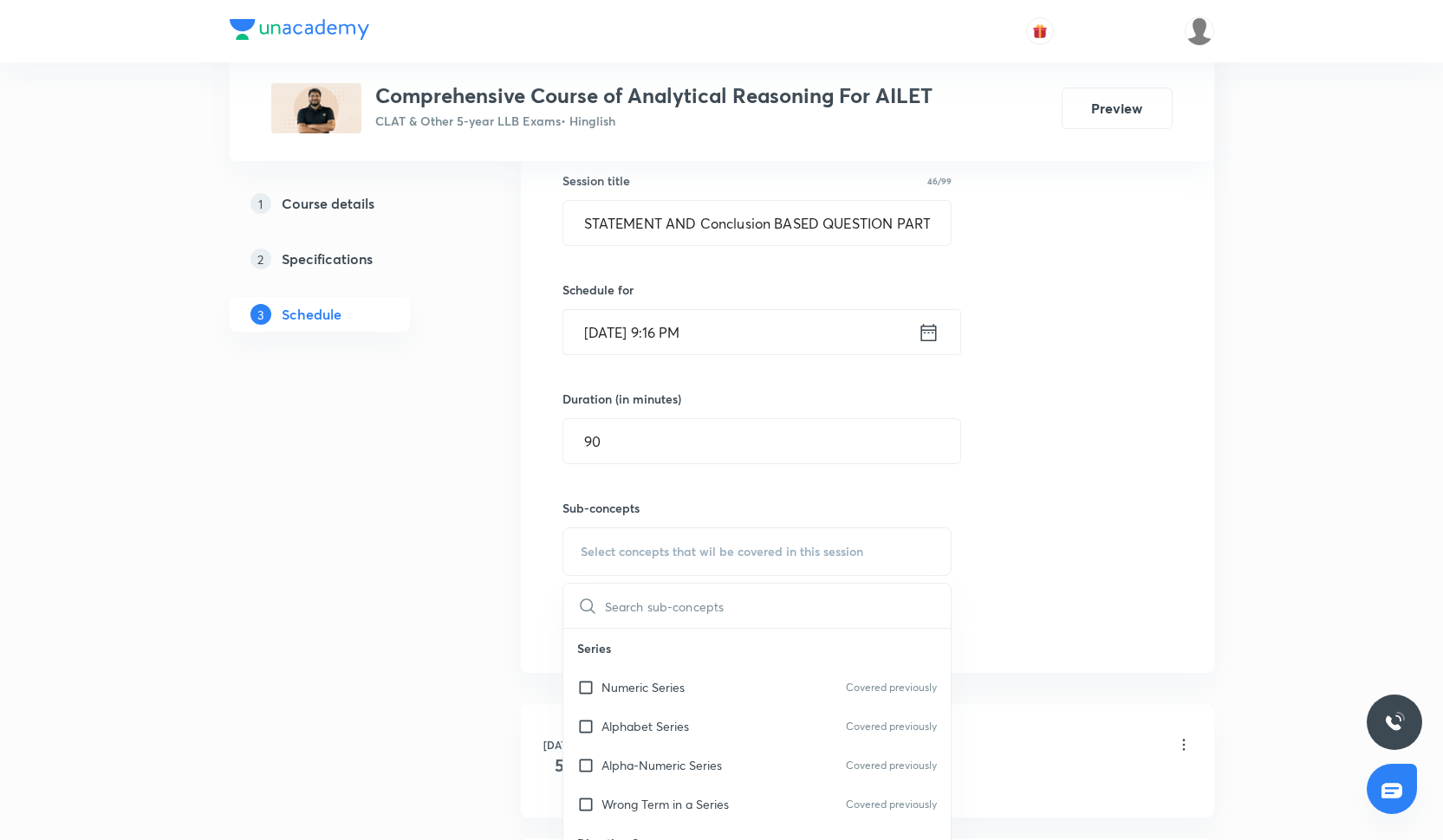
scroll to position [516, 0]
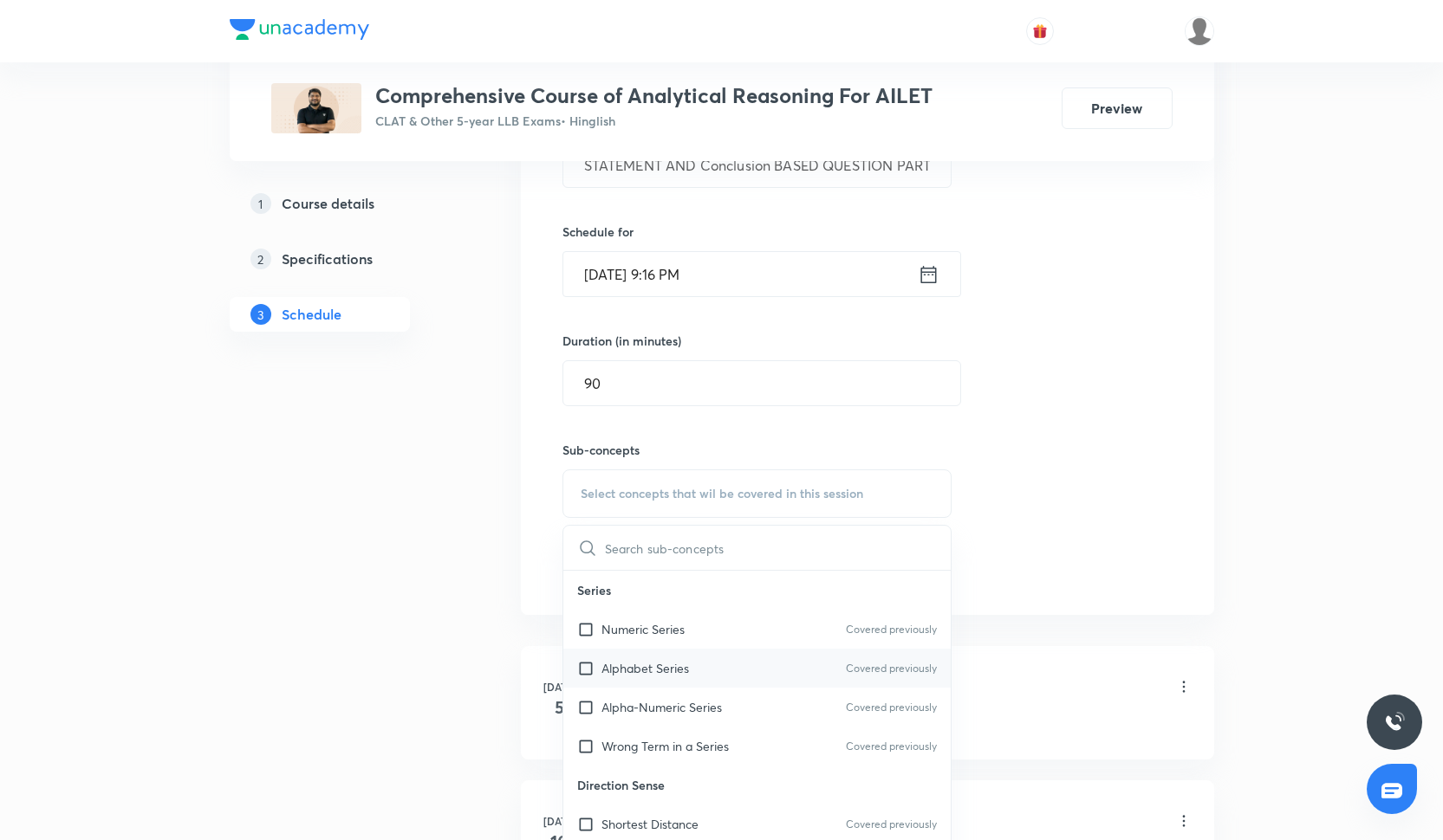
click at [703, 669] on div "Alphabet Series Covered previously" at bounding box center [757, 668] width 388 height 39
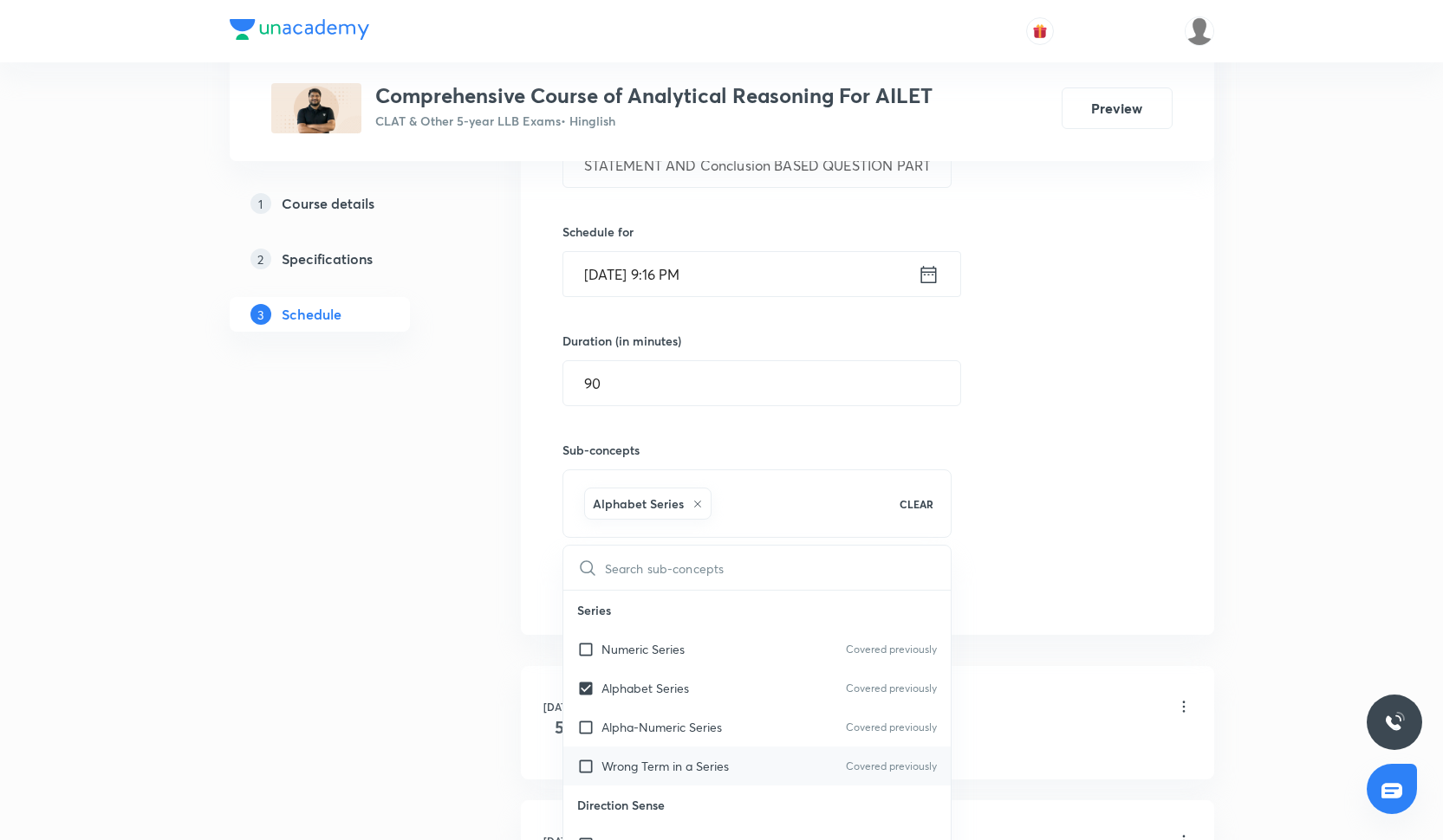
click at [712, 760] on p "Wrong Term in a Series" at bounding box center [665, 766] width 128 height 19
checkbox input "true"
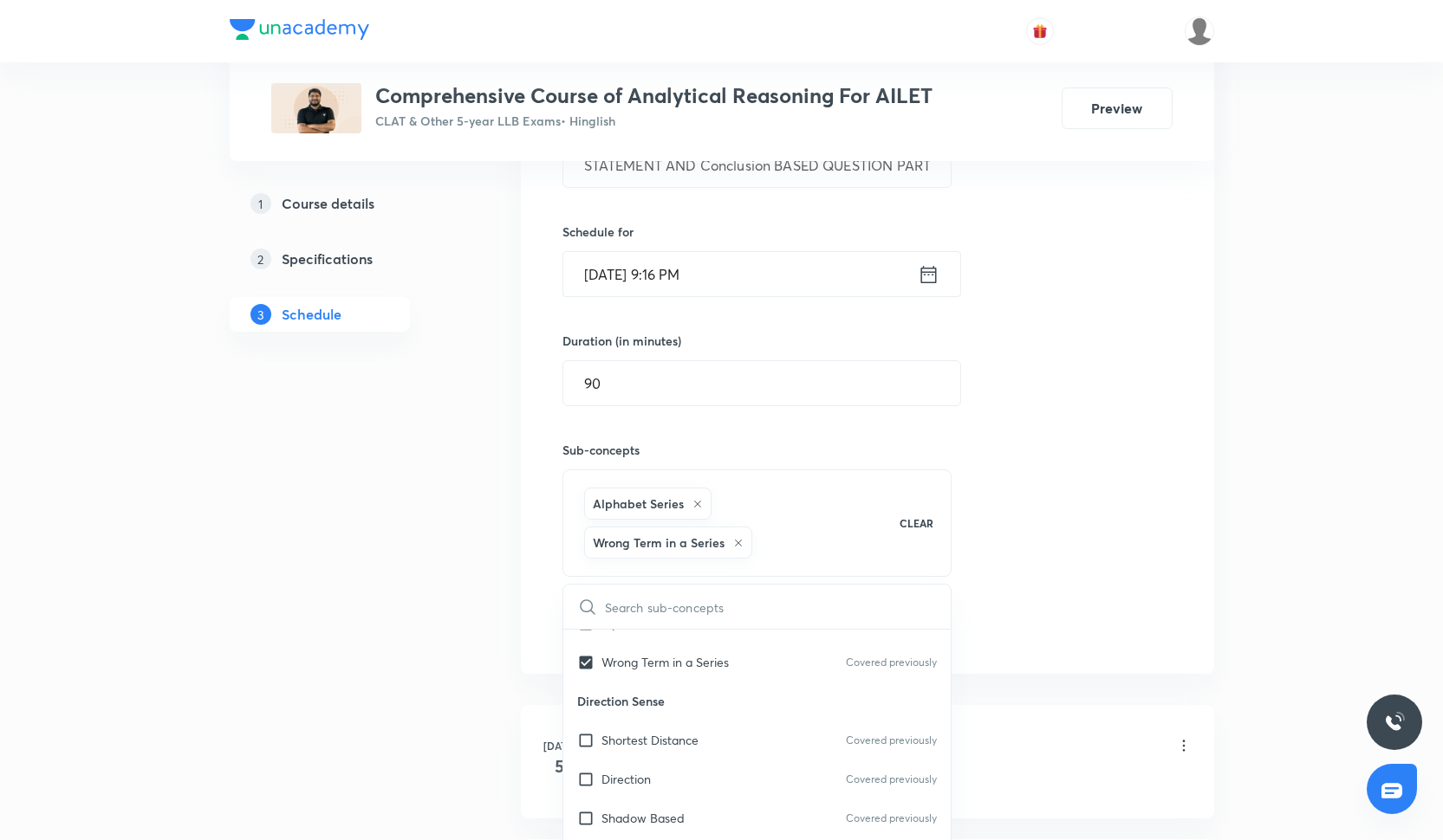
scroll to position [171, 0]
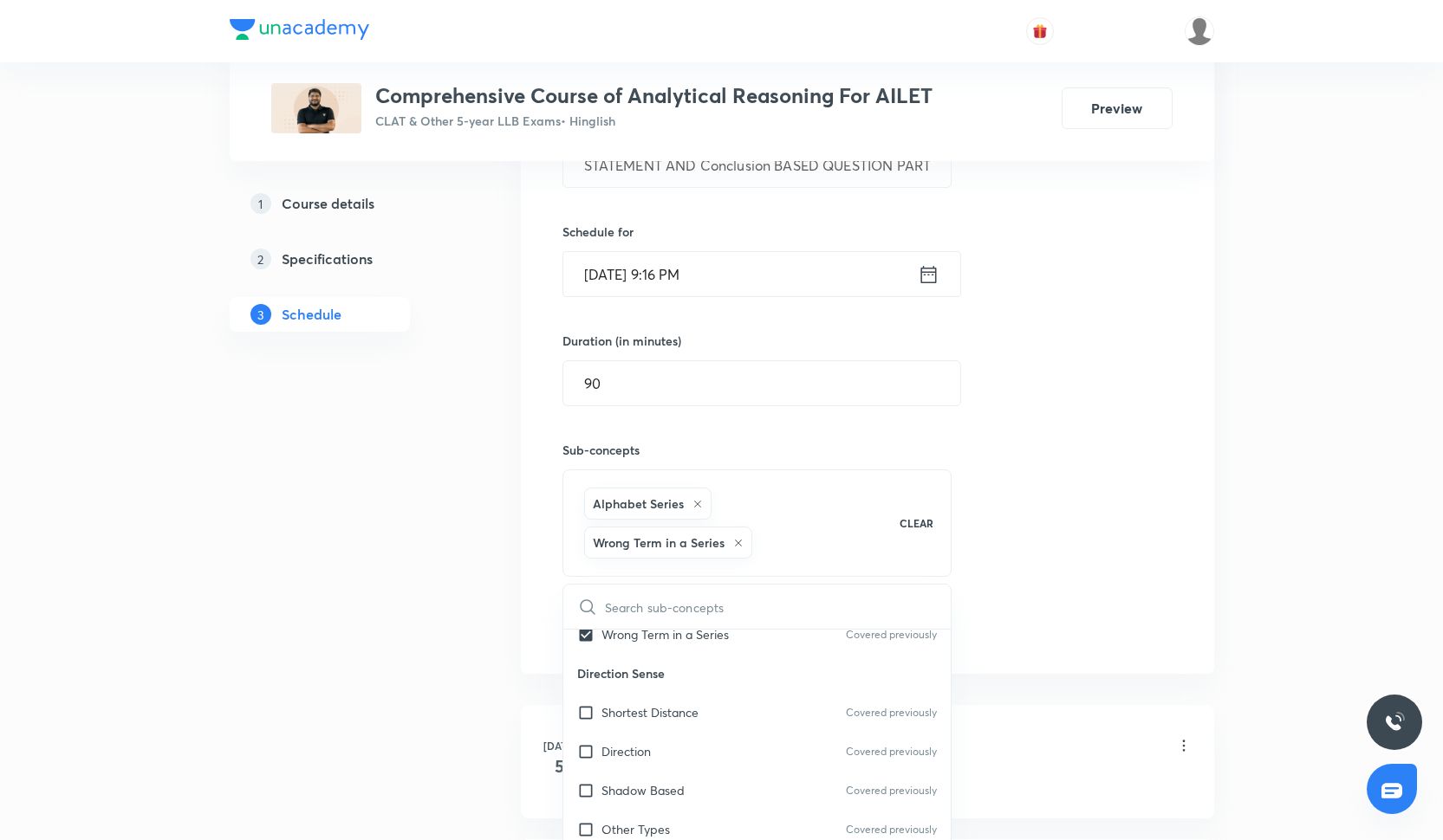
drag, startPoint x: 1085, startPoint y: 393, endPoint x: 1049, endPoint y: 396, distance: 36.1
click at [1084, 391] on div "Session 25 Live class Quiz Recorded classes Session title 46/99 STATEMENT AND C…" at bounding box center [867, 321] width 610 height 650
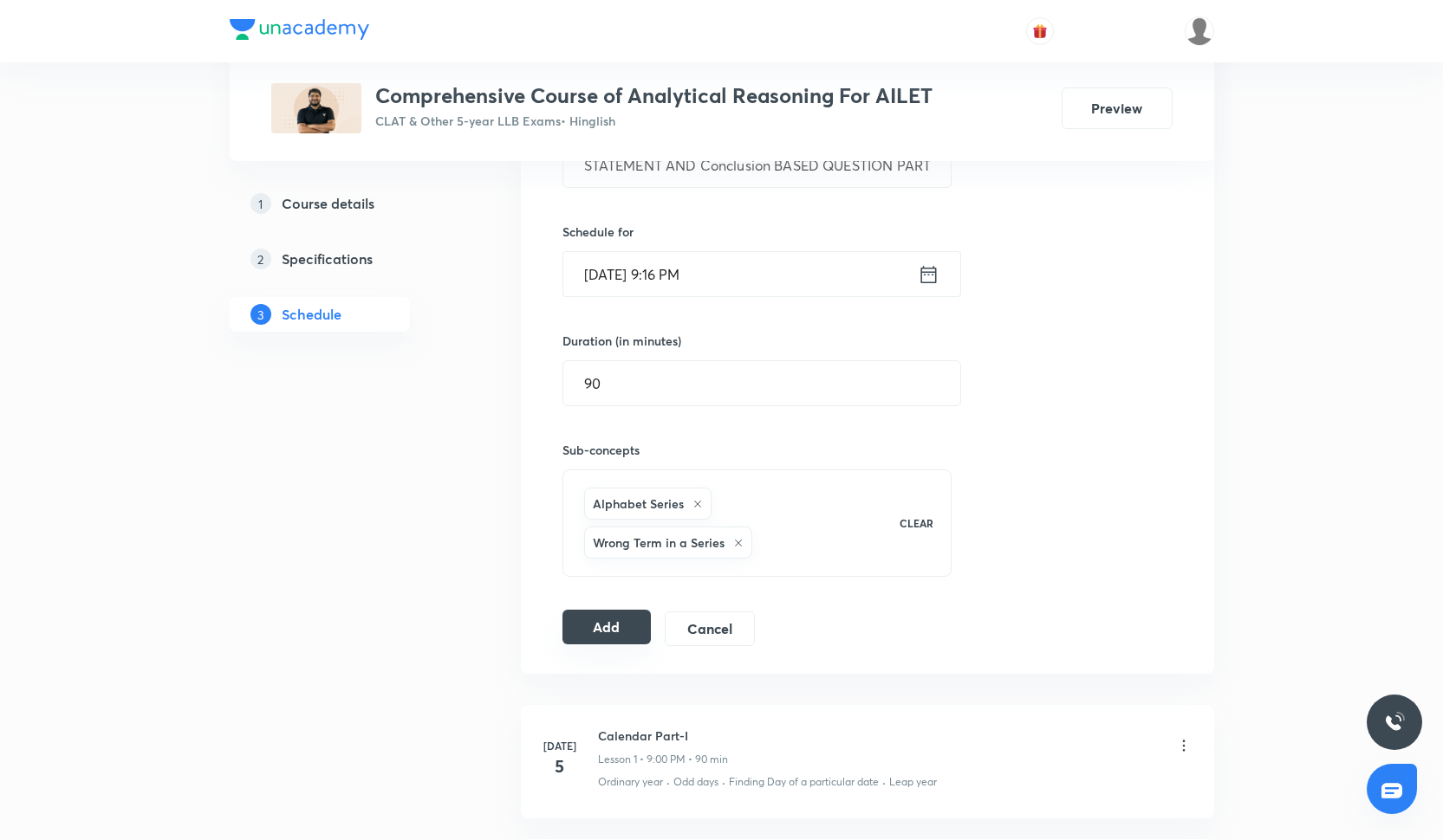
click at [615, 628] on button "Add" at bounding box center [607, 627] width 90 height 34
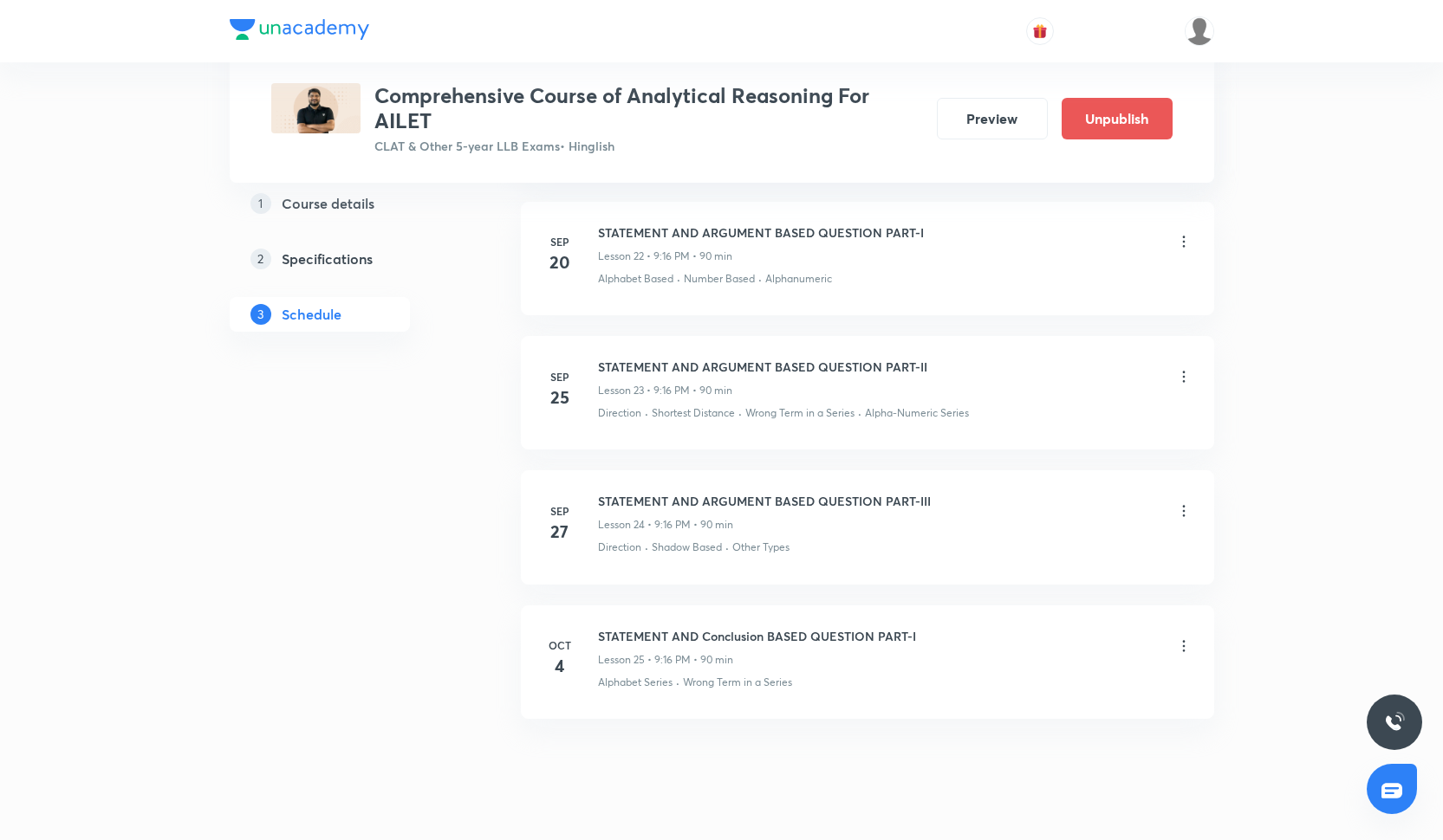
scroll to position [3840, 0]
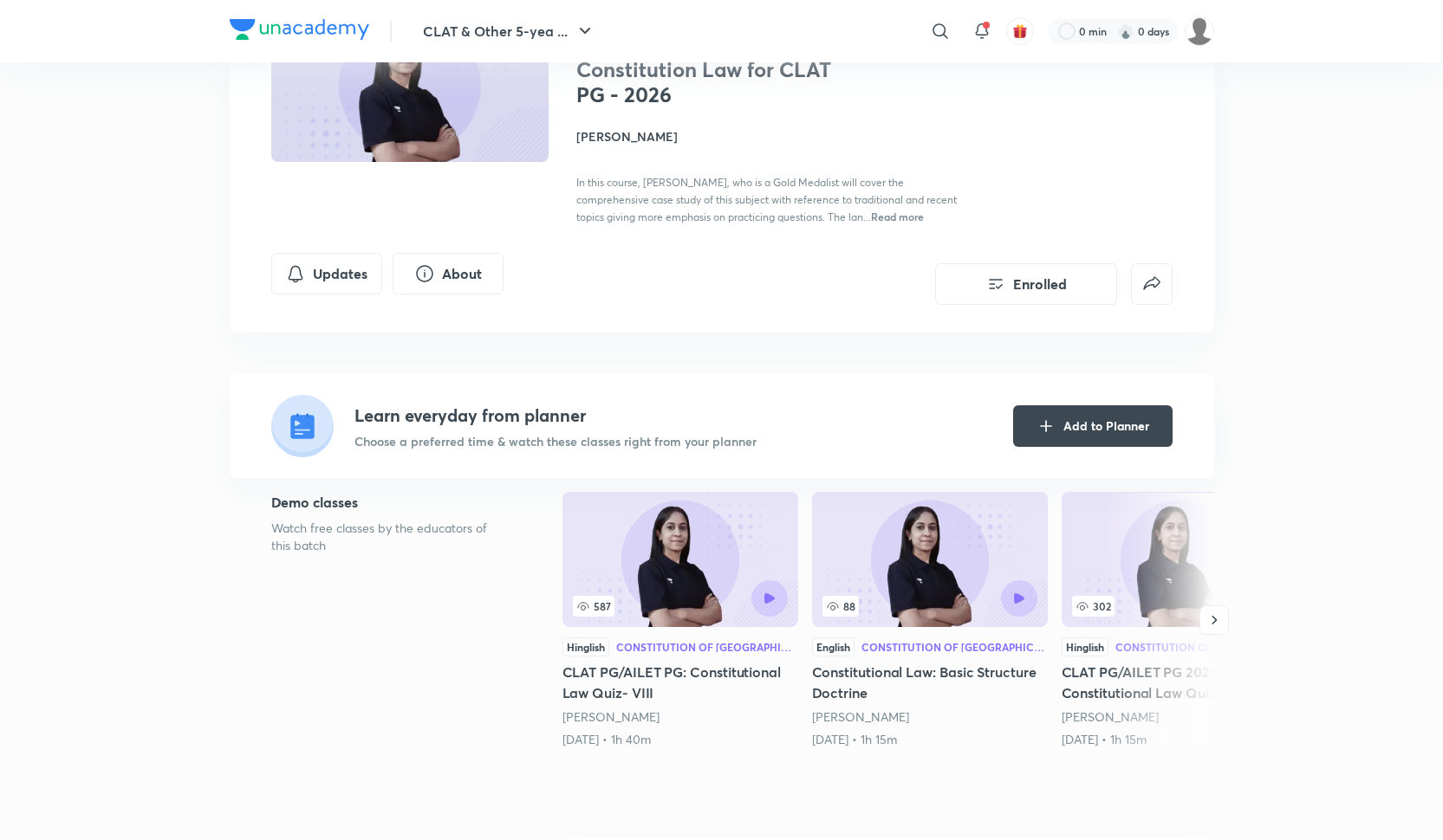
scroll to position [182, 0]
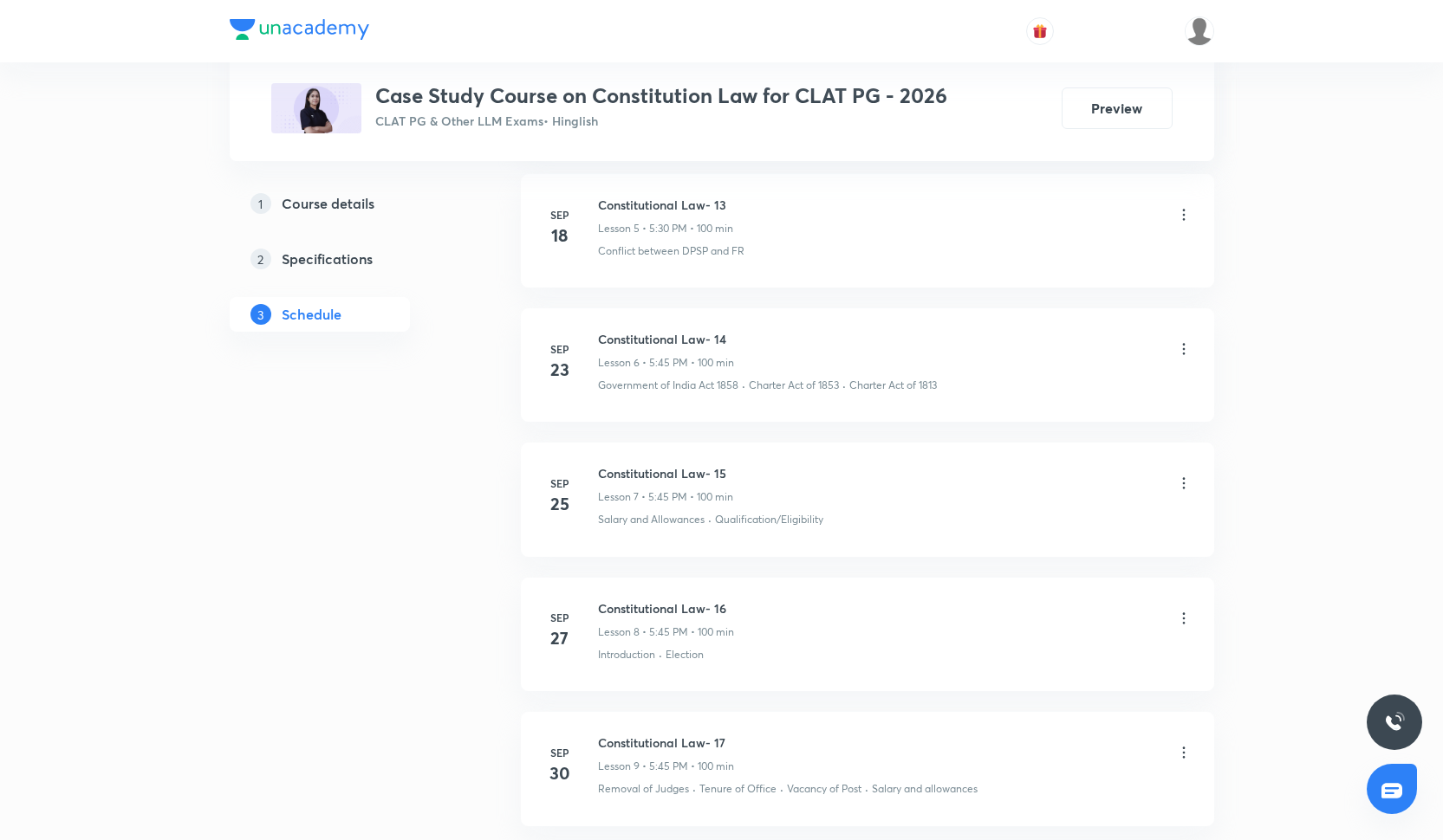
scroll to position [1673, 0]
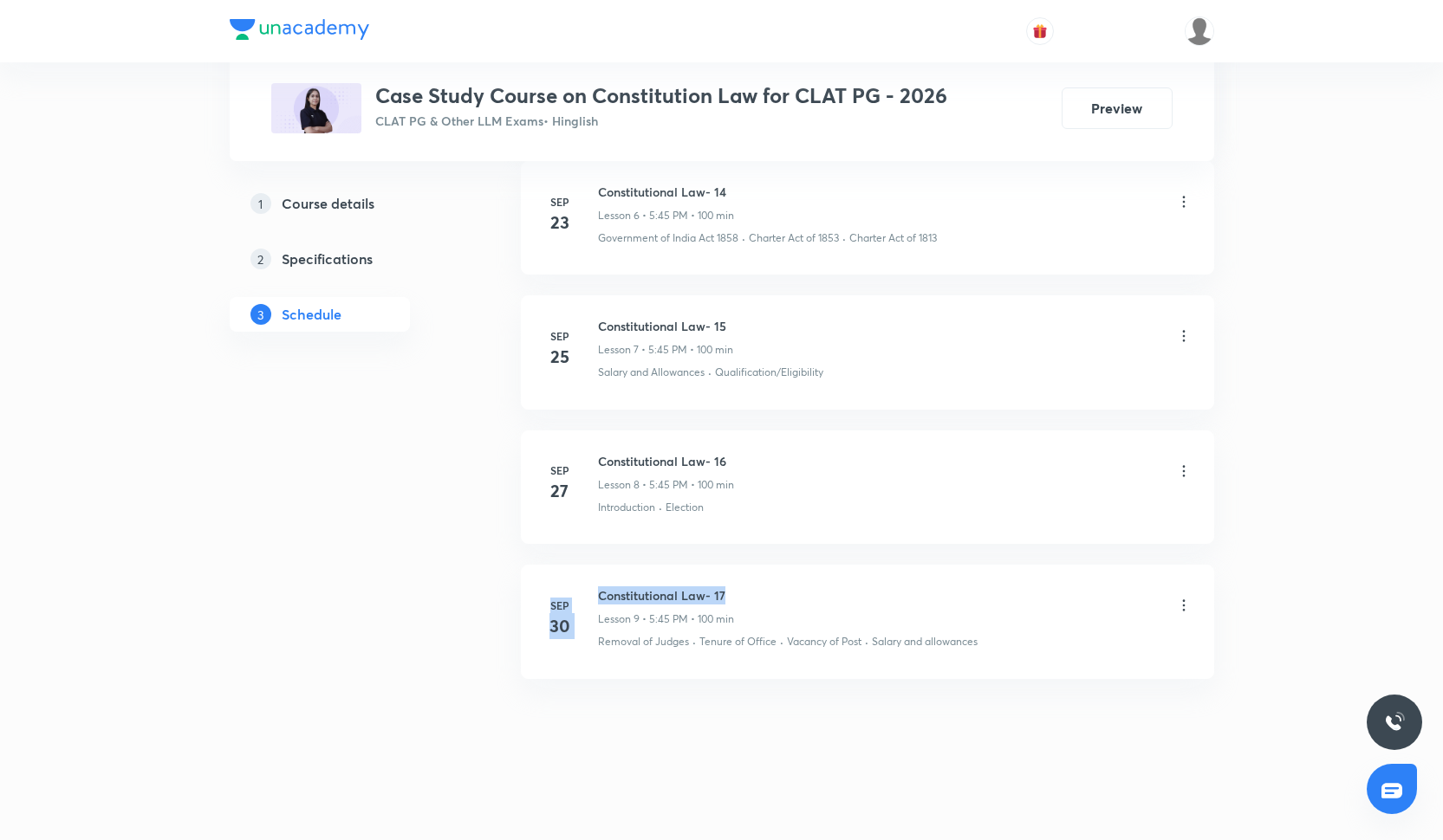
drag, startPoint x: 594, startPoint y: 594, endPoint x: 756, endPoint y: 589, distance: 162.1
click at [756, 589] on div "Sep 30 Constitutional Law- 17 Lesson 9 • 5:45 PM • 100 min Removal of Judges · …" at bounding box center [867, 618] width 650 height 63
click at [710, 595] on h6 "Constitutional Law- 17" at bounding box center [666, 596] width 136 height 19
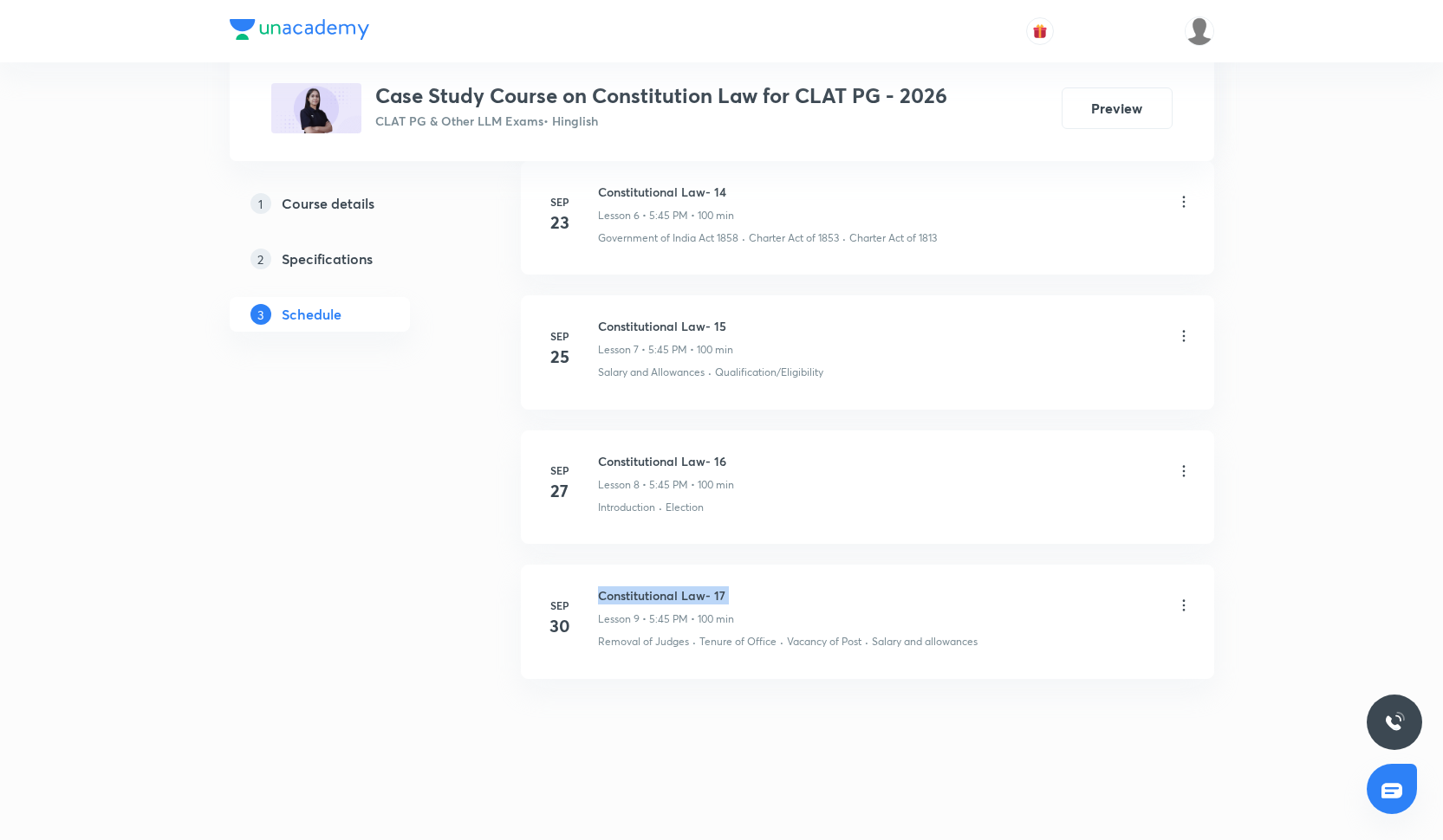
click at [710, 595] on h6 "Constitutional Law- 17" at bounding box center [666, 596] width 136 height 19
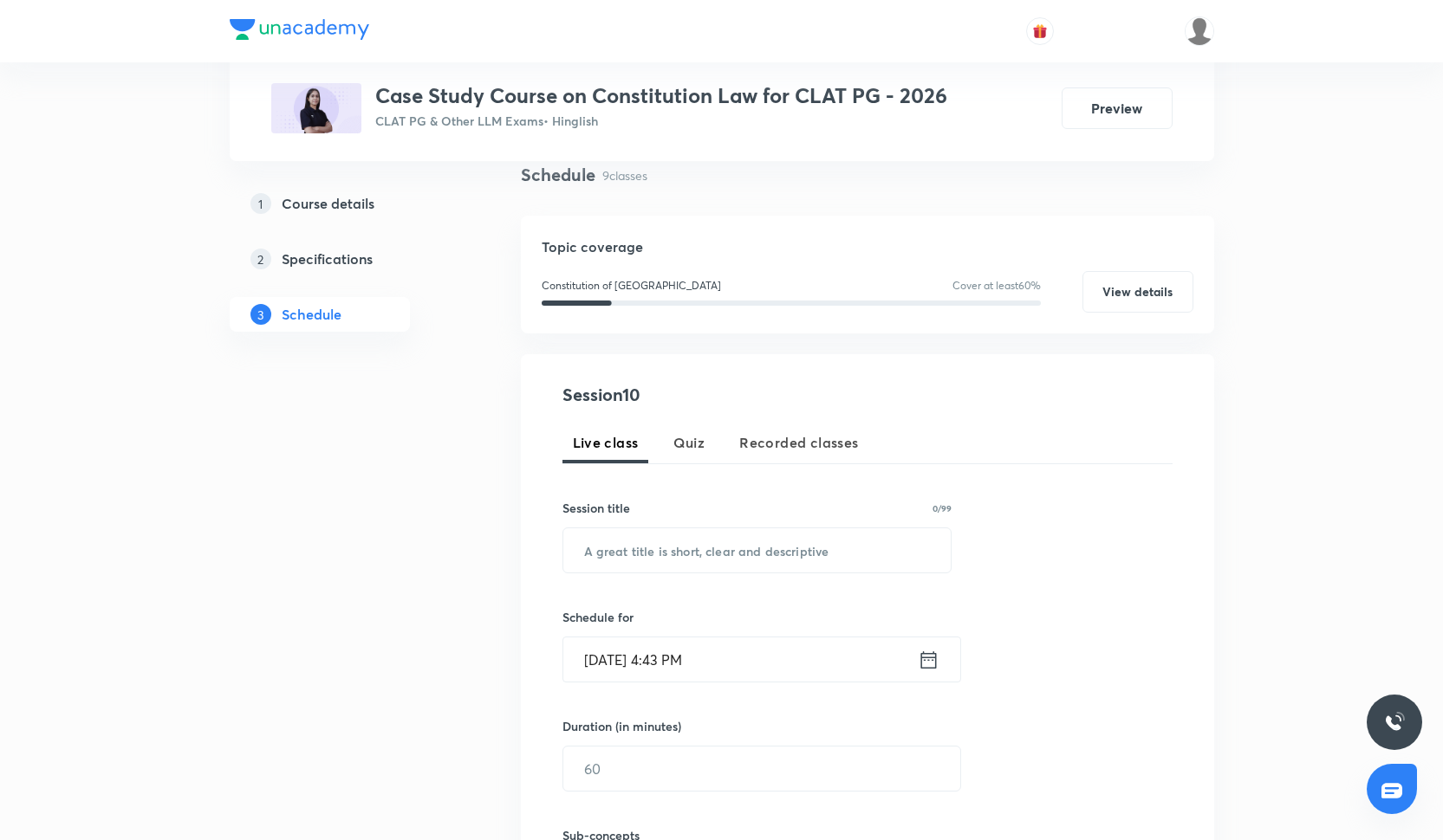
scroll to position [170, 0]
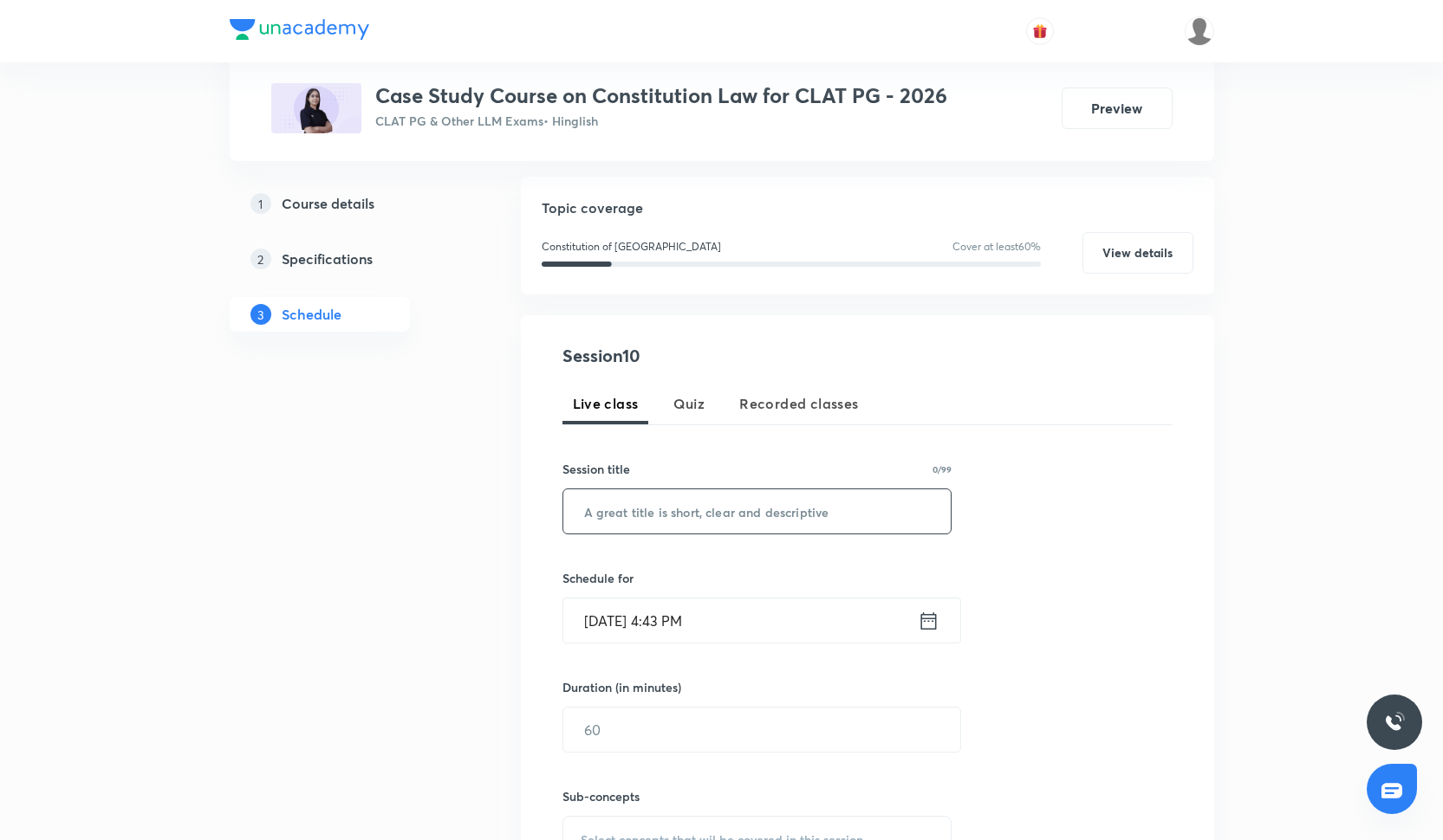
click at [664, 516] on input "text" at bounding box center [757, 511] width 388 height 44
paste input "Constitutional Law- 17"
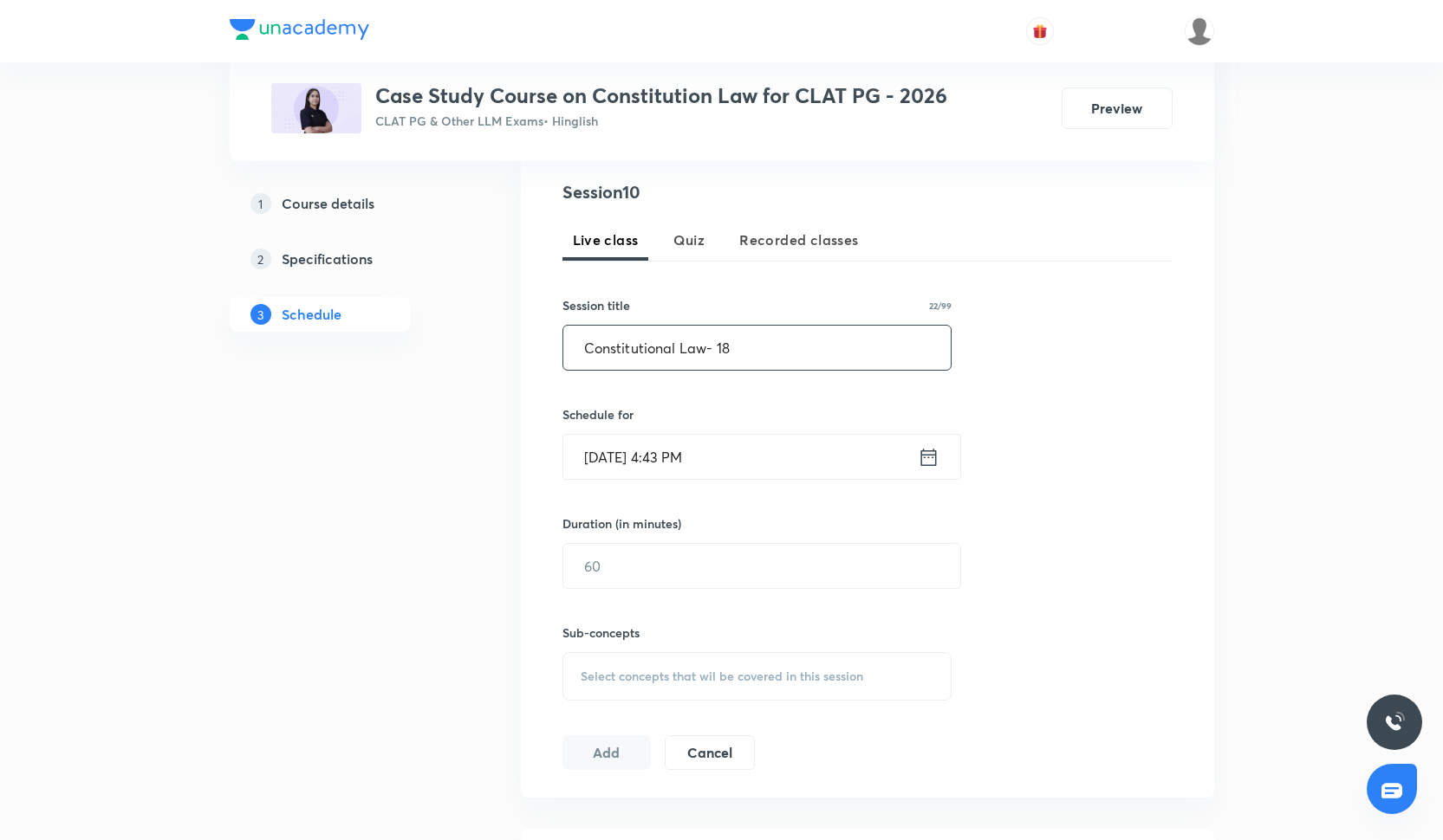
type input "Constitutional Law- 18"
click at [643, 479] on div "Session 10 Live class Quiz Recorded classes Session title 22/99 Constitutional …" at bounding box center [867, 474] width 610 height 591
click at [643, 463] on input "Oct 3, 2025, 4:43 PM" at bounding box center [741, 455] width 354 height 44
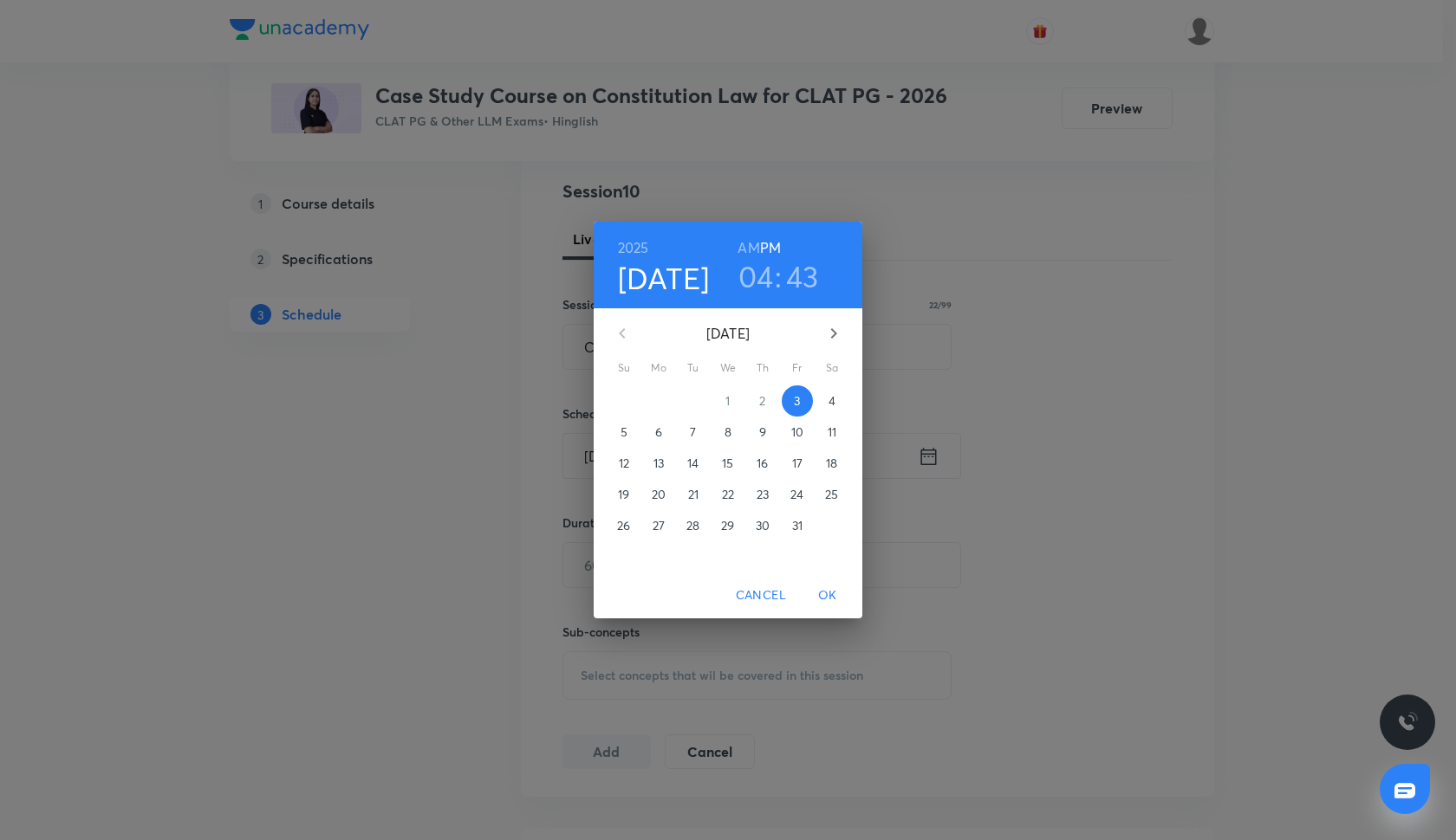
click at [687, 428] on span "7" at bounding box center [692, 432] width 31 height 18
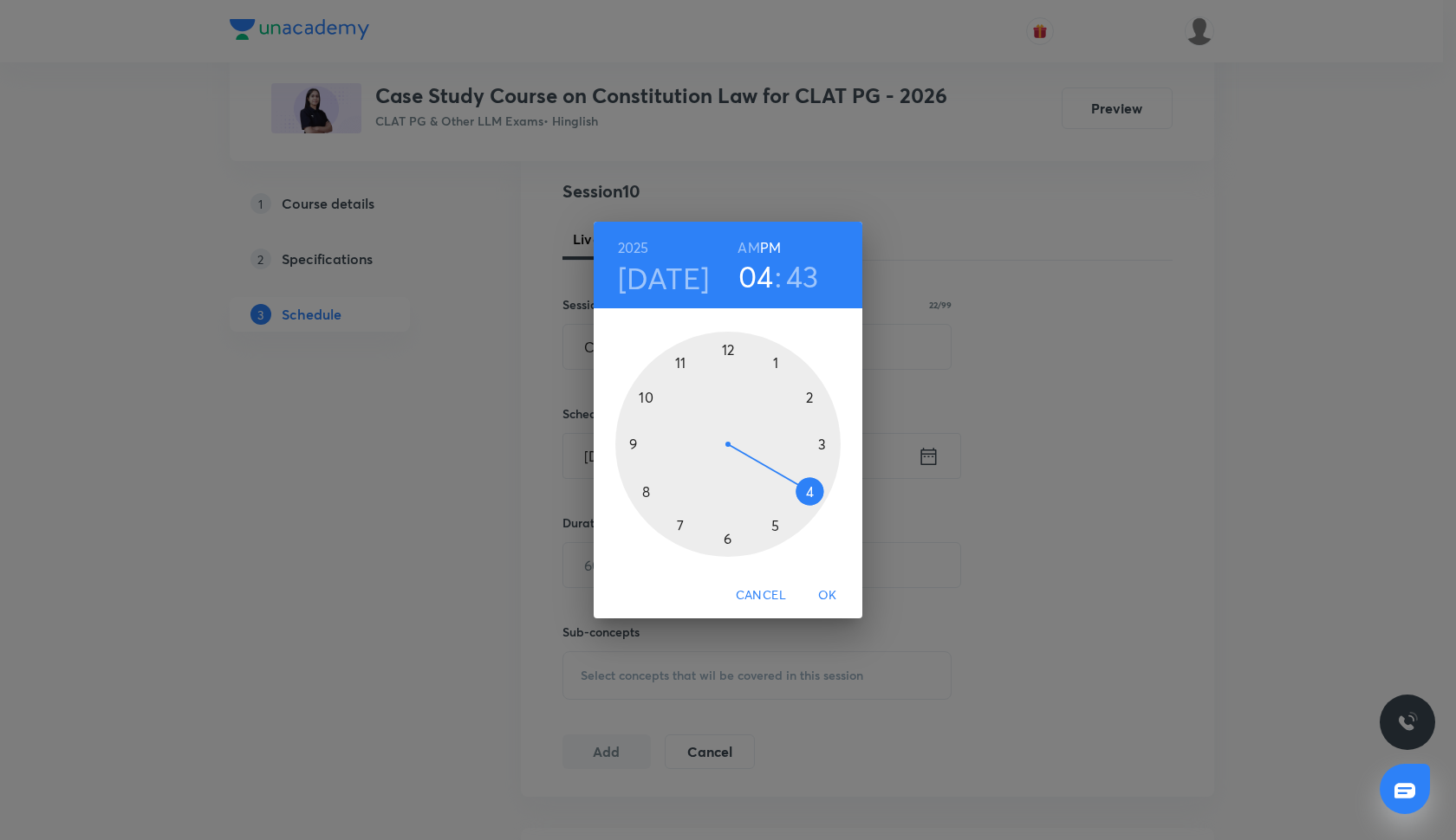
click at [676, 271] on h4 "Oct 7" at bounding box center [663, 278] width 91 height 36
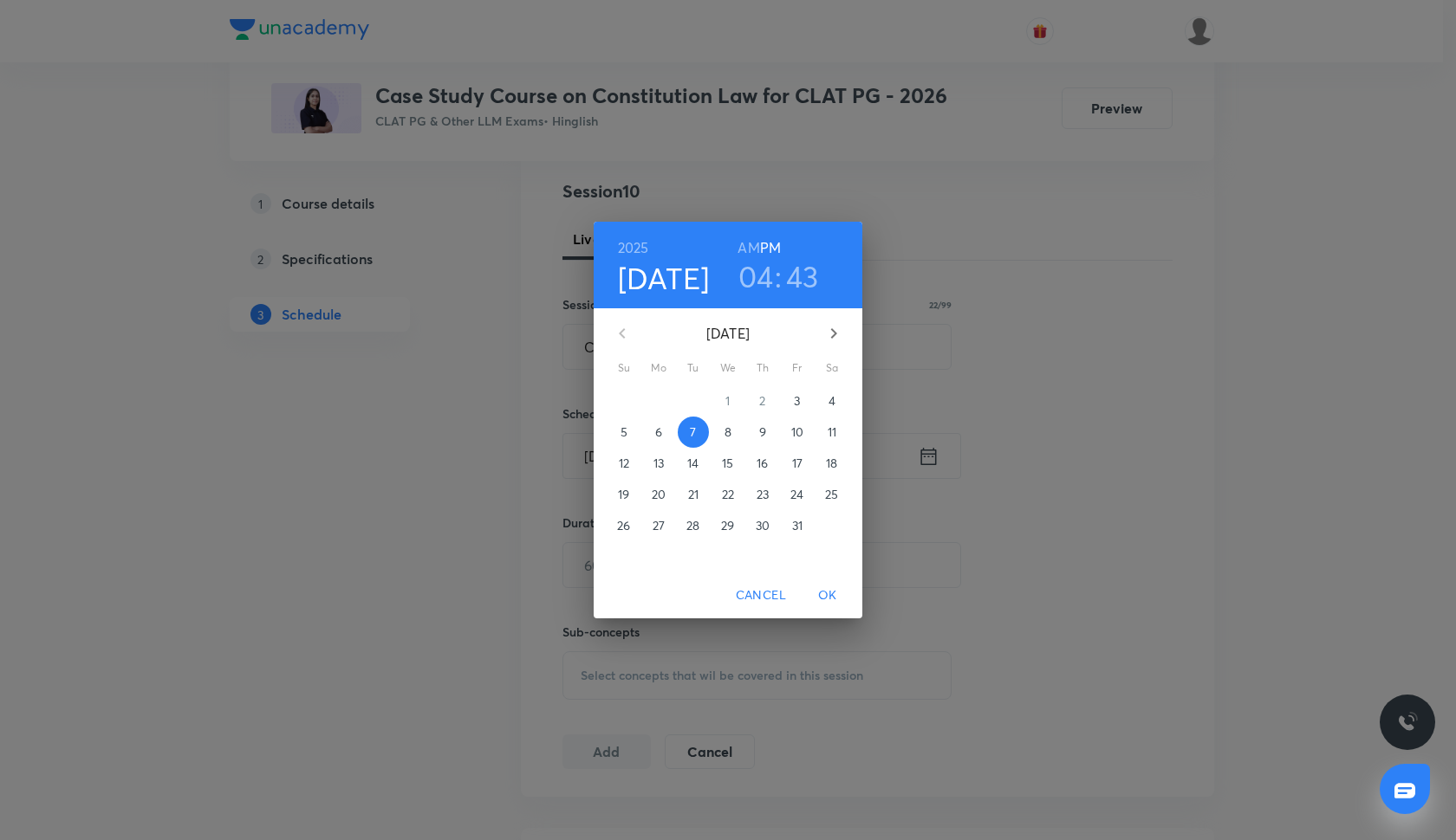
click at [835, 408] on p "4" at bounding box center [831, 401] width 7 height 18
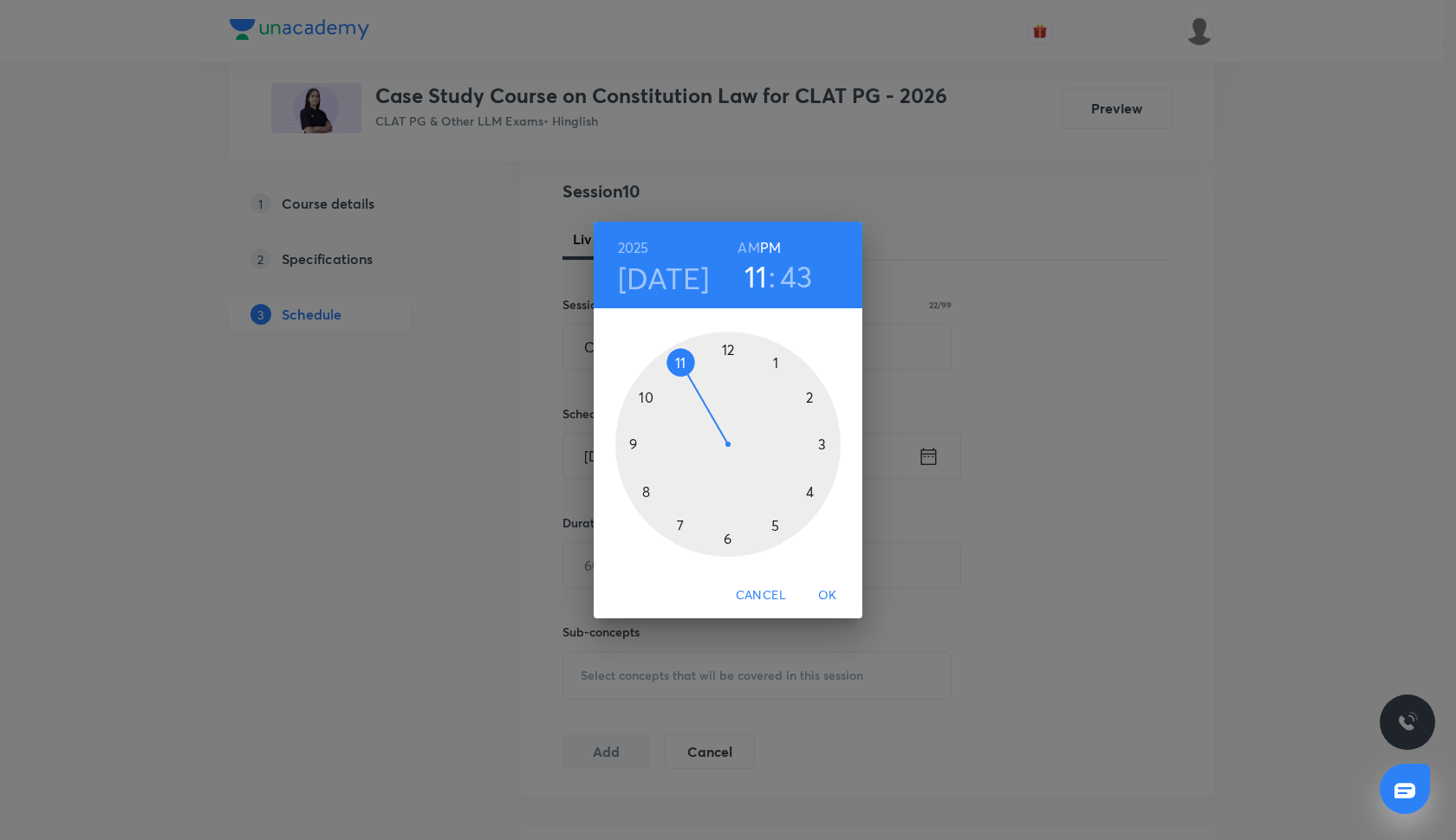
drag, startPoint x: 811, startPoint y: 487, endPoint x: 675, endPoint y: 375, distance: 176.2
click at [675, 375] on div at bounding box center [728, 445] width 226 height 226
click at [727, 349] on div at bounding box center [728, 445] width 226 height 226
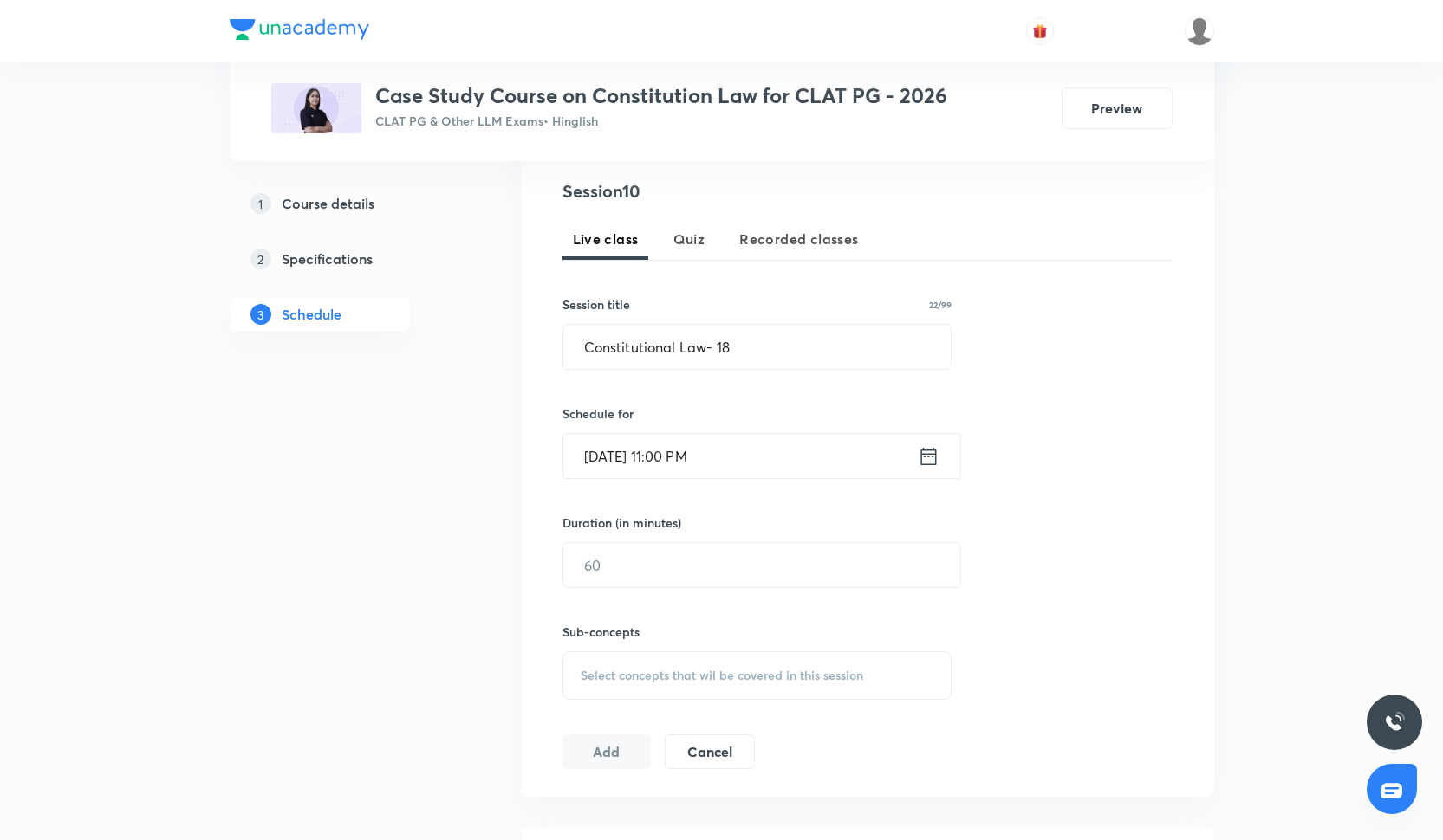
click at [693, 471] on input "Oct 4, 2025, 11:00 PM" at bounding box center [741, 455] width 354 height 44
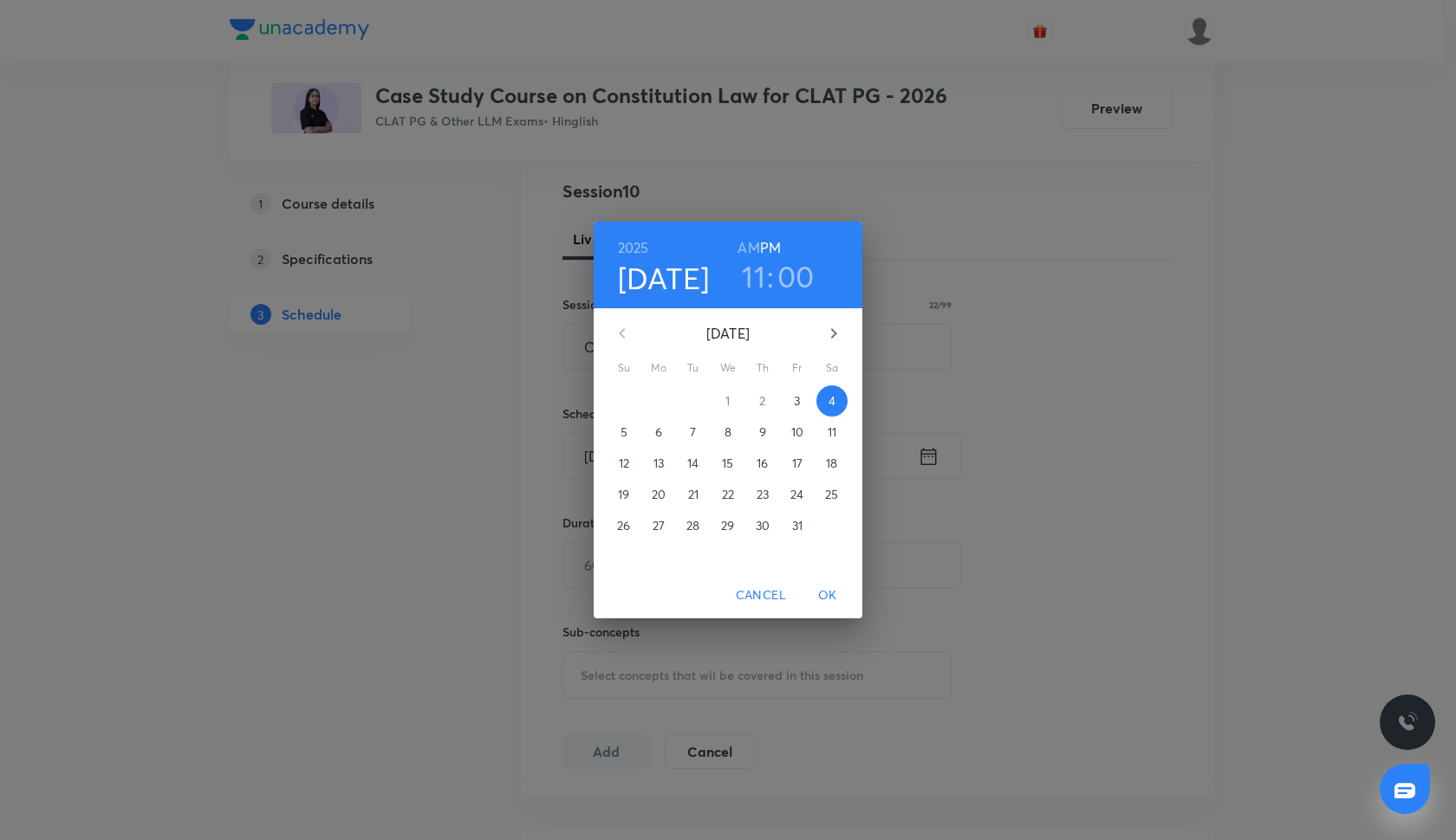
click at [751, 245] on h6 "AM" at bounding box center [748, 248] width 21 height 24
click at [824, 599] on span "OK" at bounding box center [827, 595] width 42 height 21
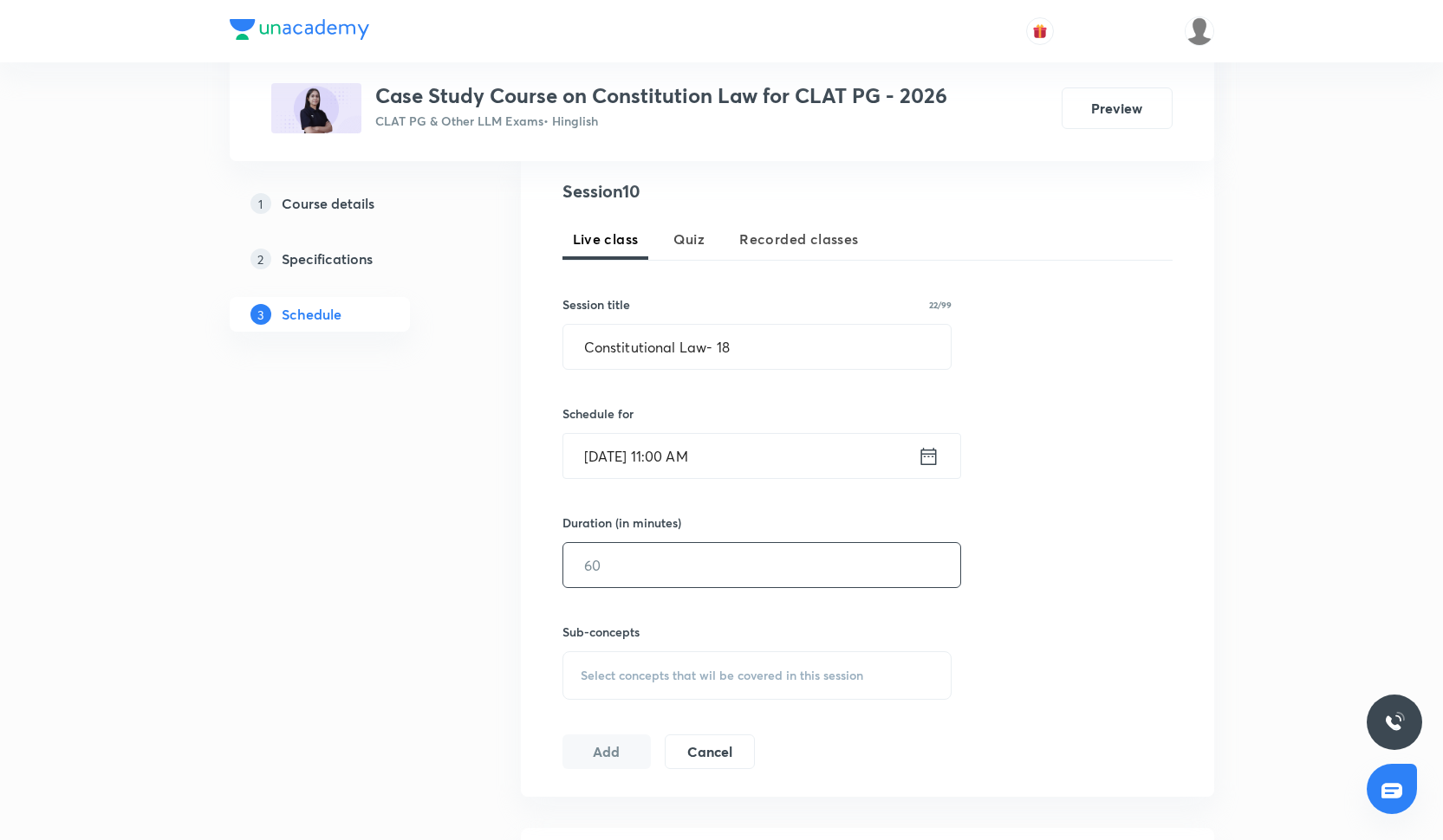
click at [675, 572] on input "text" at bounding box center [761, 564] width 396 height 44
type input "100"
click at [638, 665] on div "Select concepts that wil be covered in this session" at bounding box center [757, 676] width 390 height 48
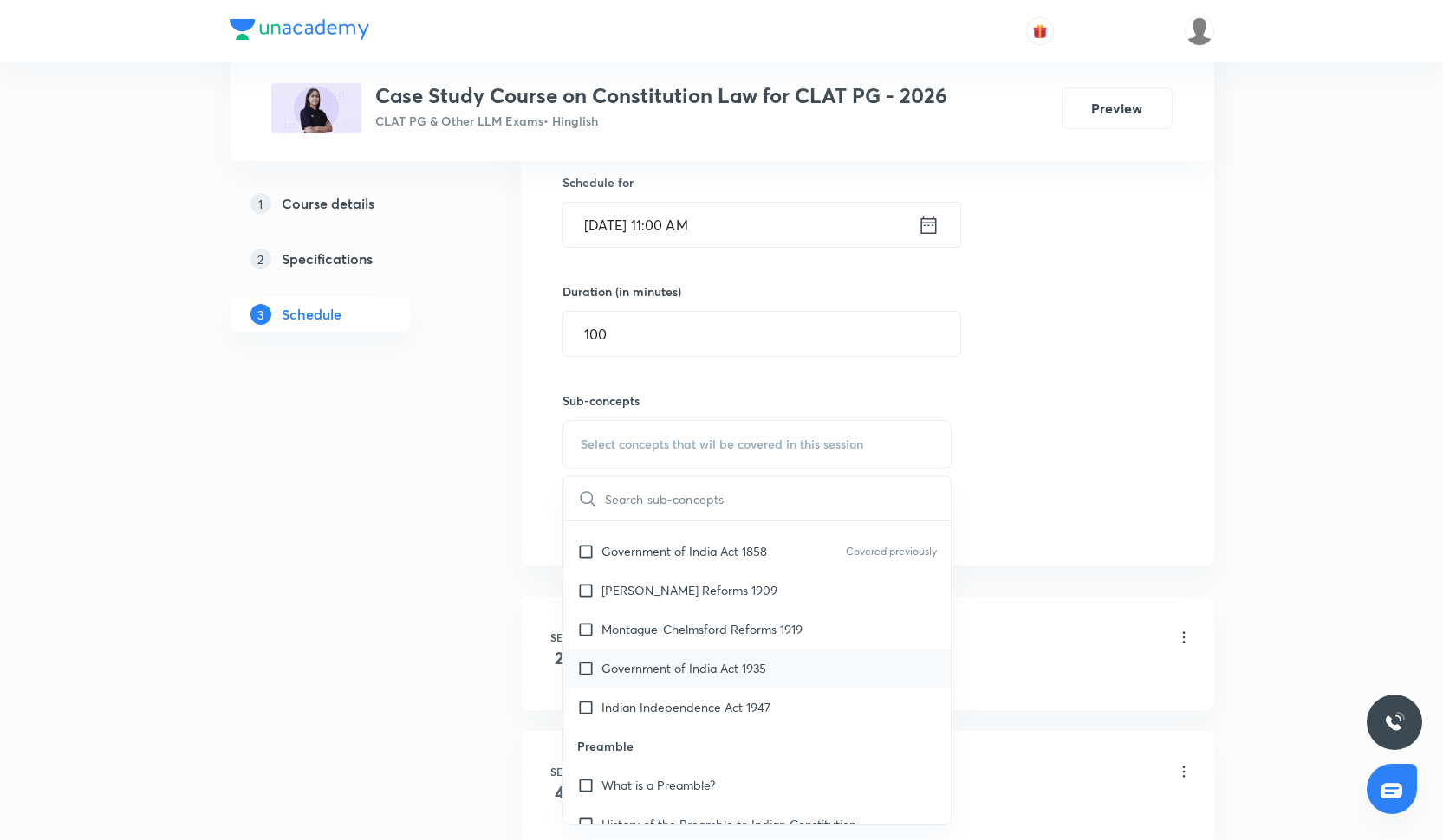
scroll to position [267, 0]
click at [646, 683] on div "Indian Independence Act 1947" at bounding box center [757, 703] width 388 height 39
checkbox input "true"
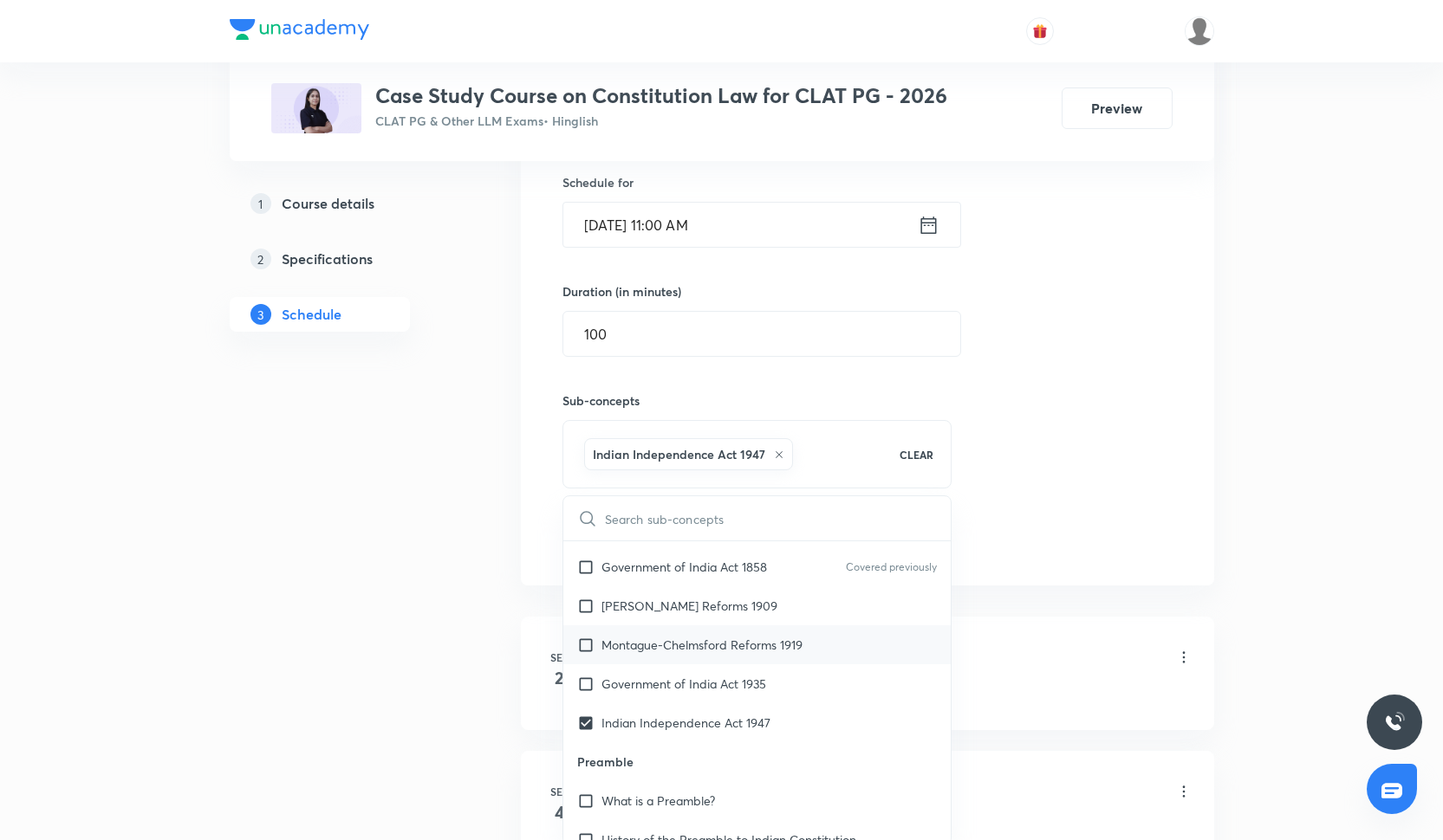
click at [646, 654] on div "Montague-Chelmsford Reforms 1919" at bounding box center [757, 645] width 388 height 39
checkbox input "true"
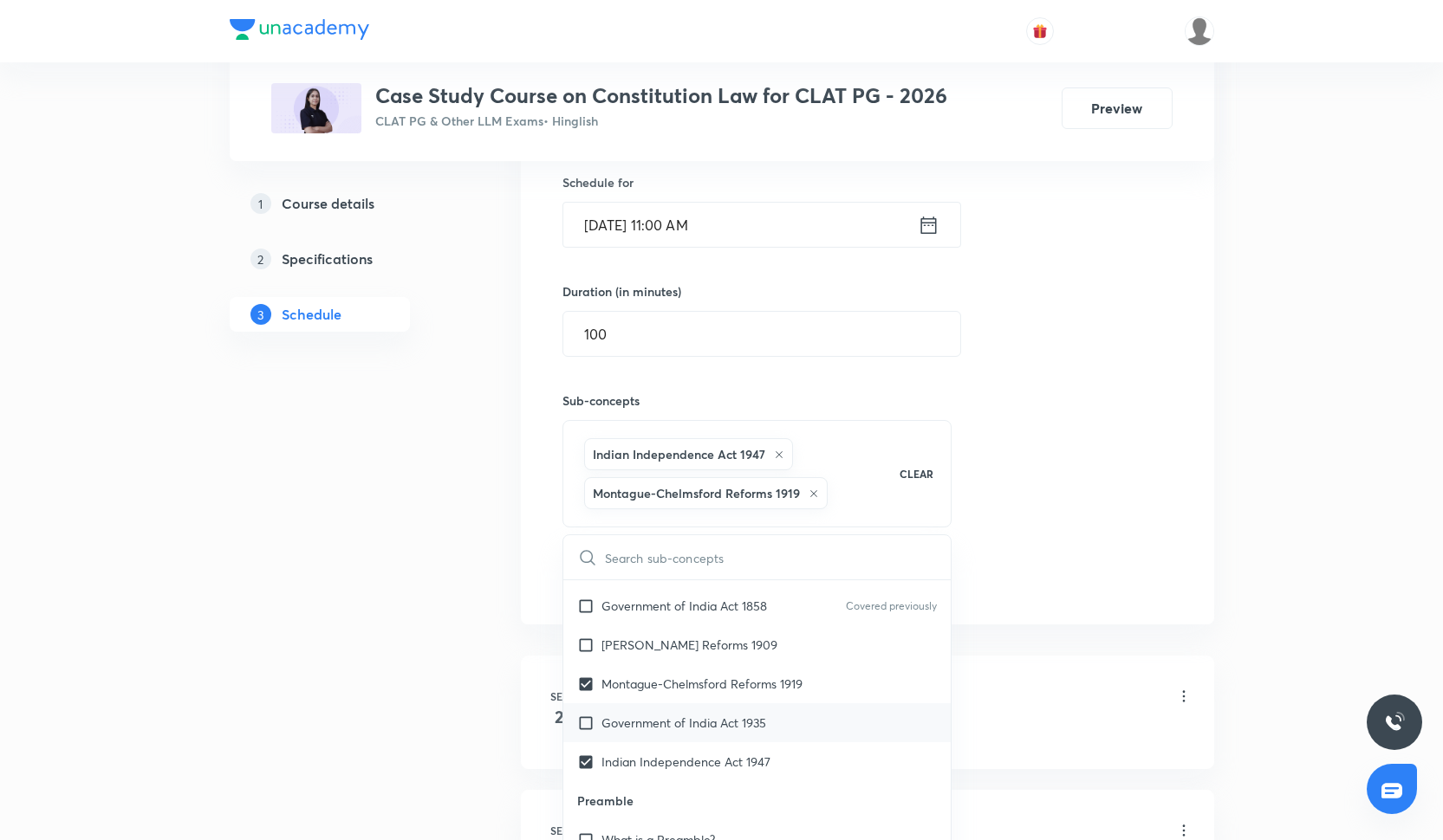
click at [641, 714] on p "Government of India Act 1935" at bounding box center [684, 723] width 165 height 19
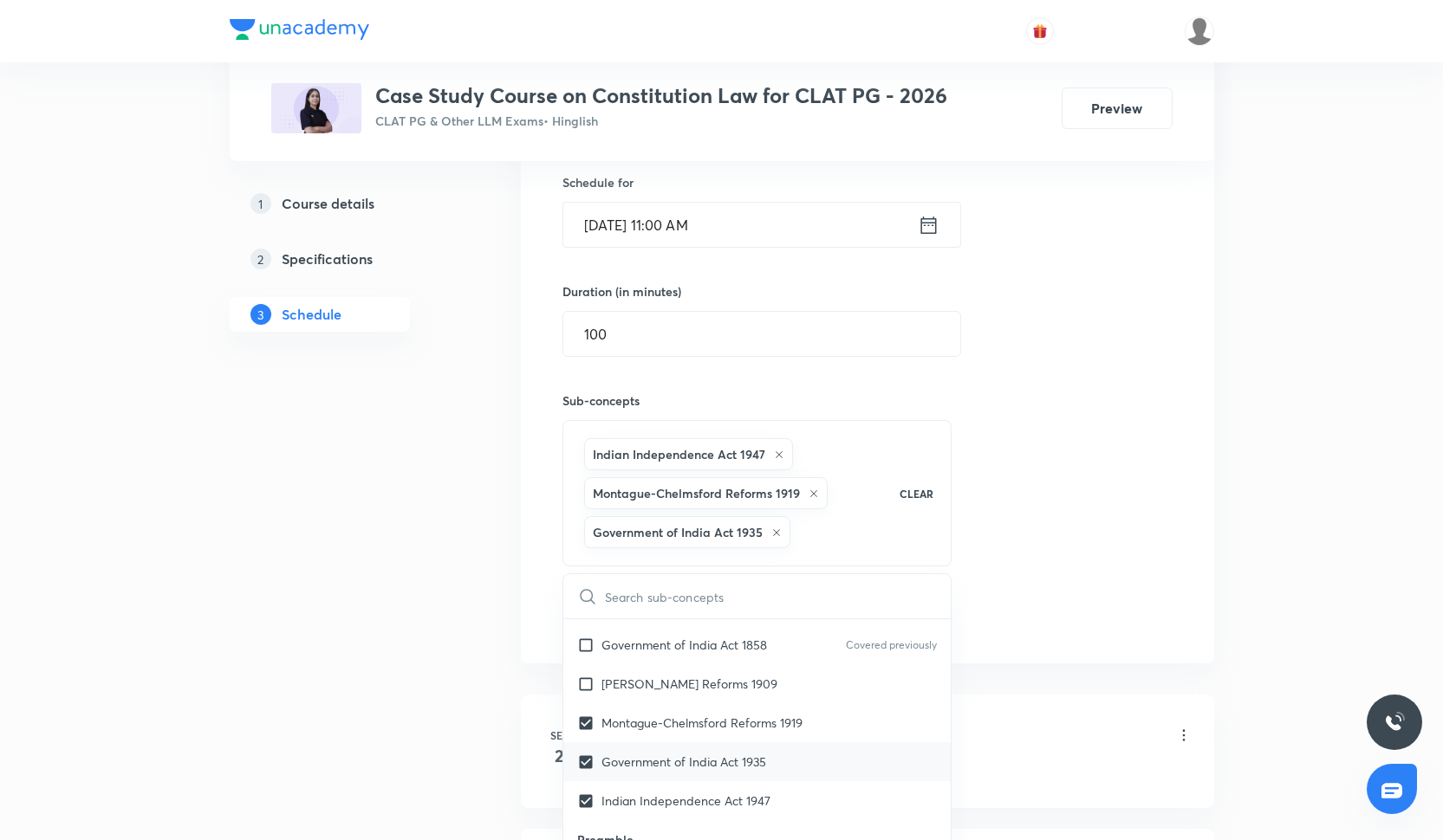
checkbox input "true"
click at [1057, 518] on div "Session 10 Live class Quiz Recorded classes Session title 22/99 Constitutional …" at bounding box center [867, 291] width 610 height 689
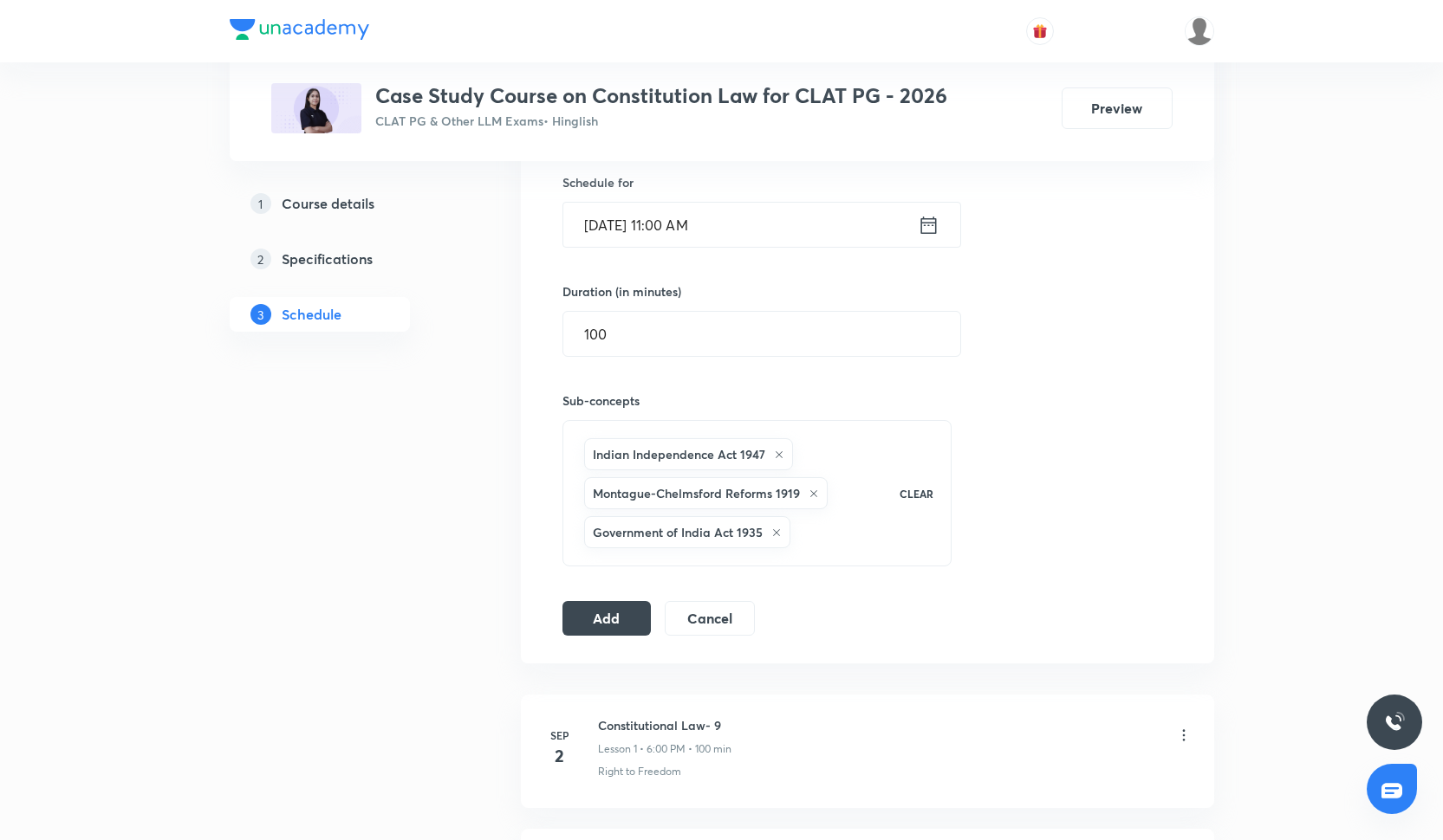
click at [598, 640] on div "Session 10 Live class Quiz Recorded classes Session title 22/99 Constitutional …" at bounding box center [867, 292] width 693 height 744
click at [601, 632] on button "Add" at bounding box center [607, 616] width 90 height 34
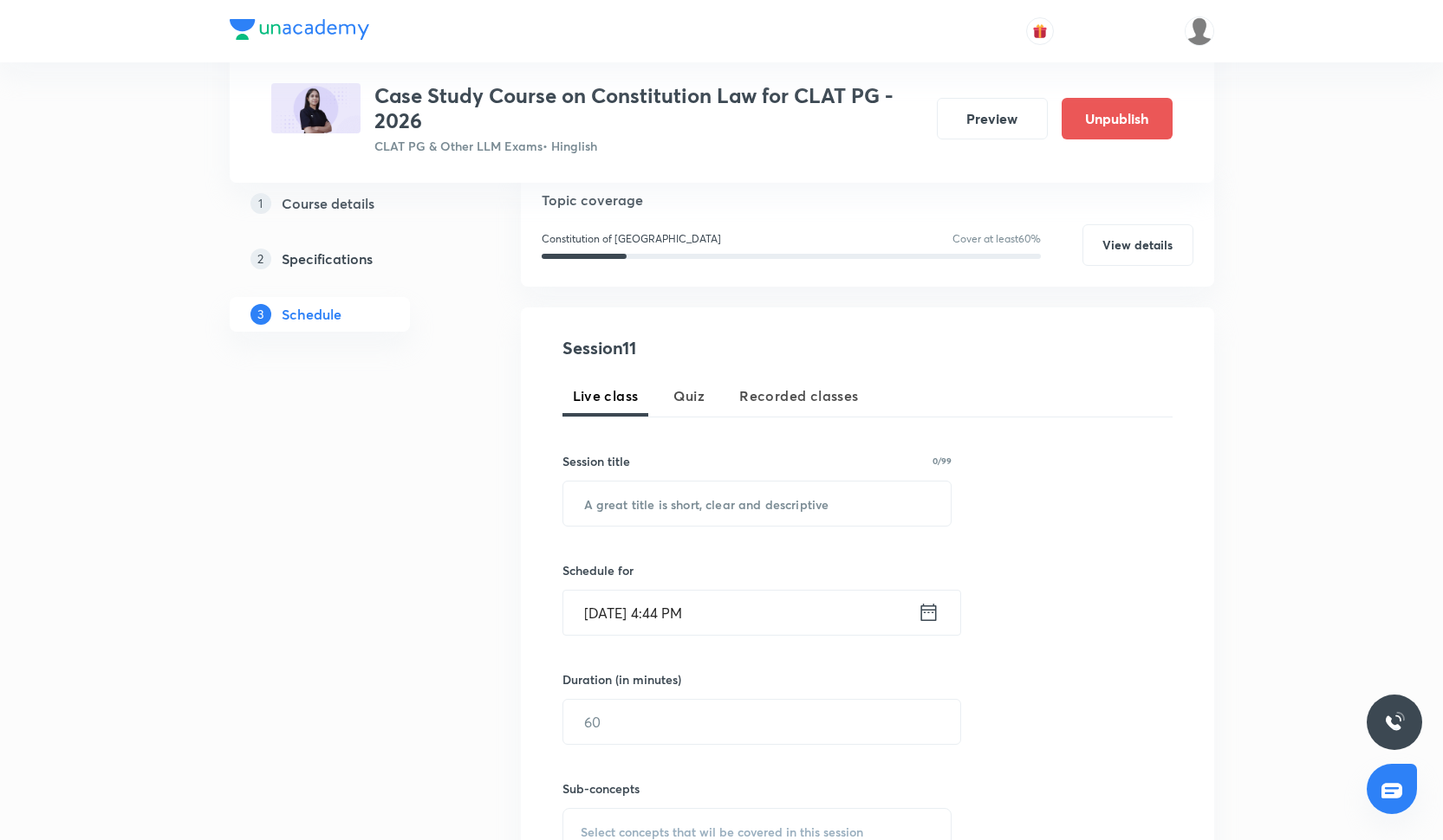
scroll to position [231, 0]
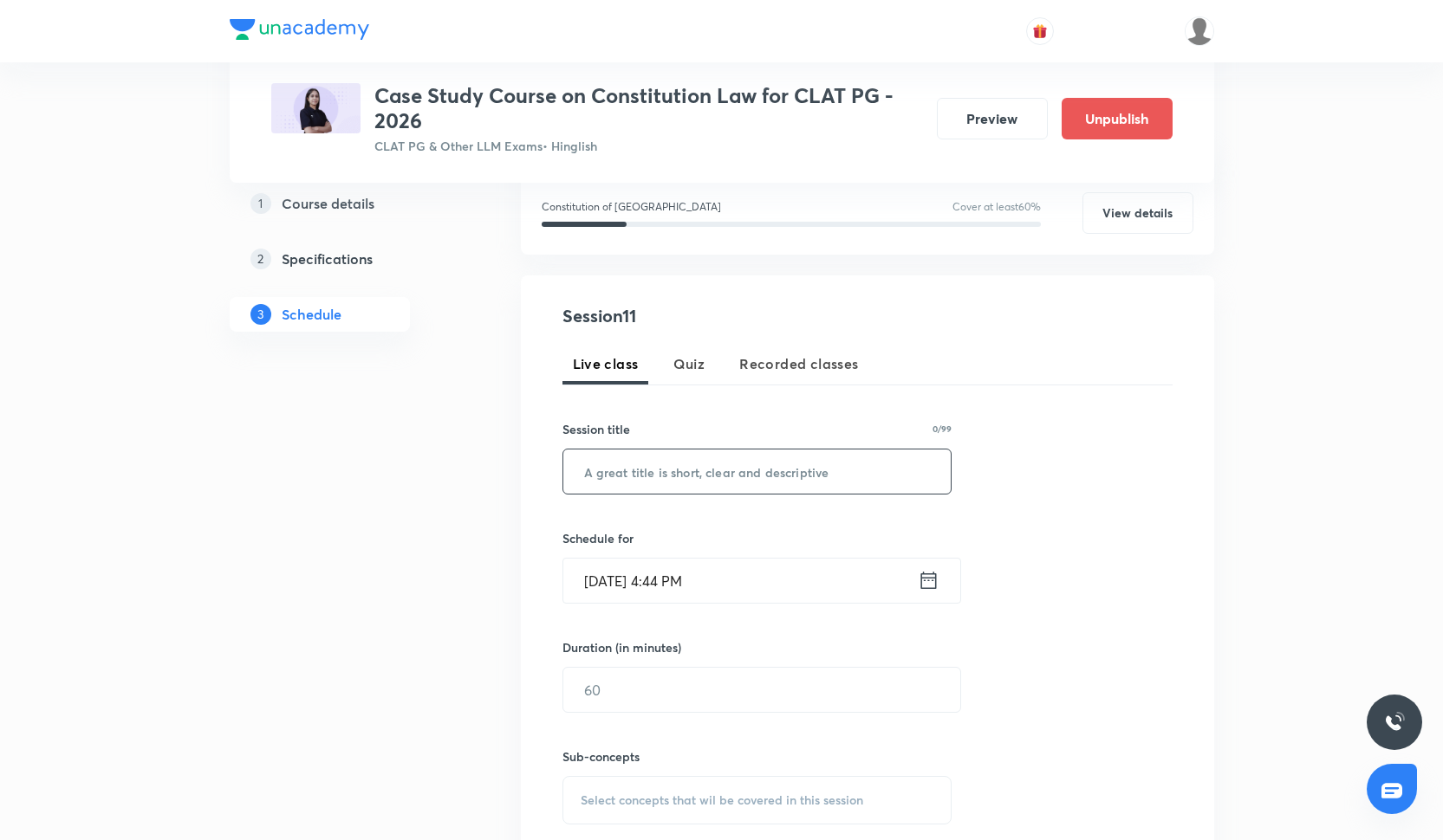
click at [719, 466] on input "text" at bounding box center [757, 471] width 388 height 44
paste input "Constitutional Law- 17"
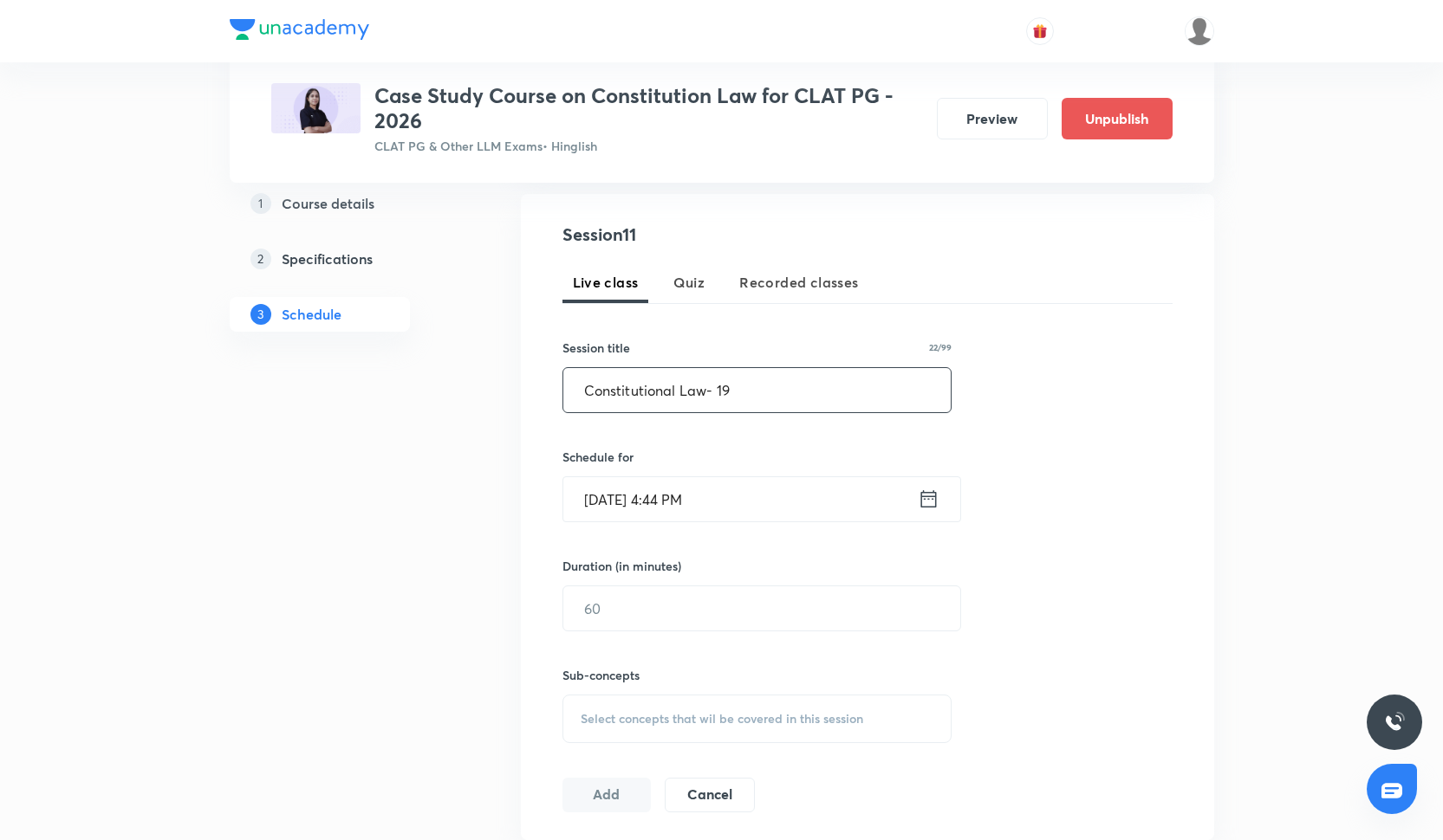
scroll to position [335, 0]
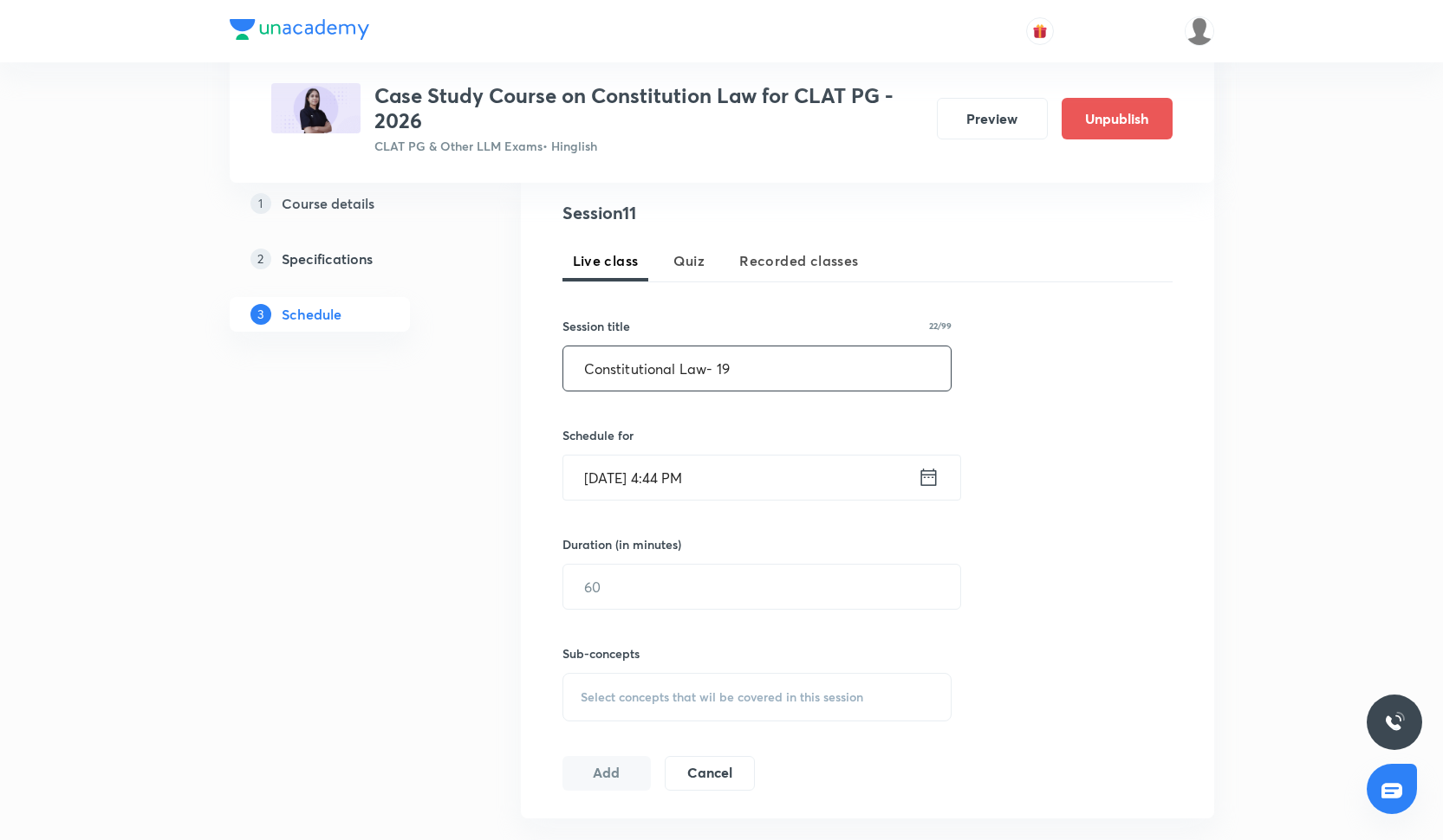
type input "Constitutional Law- 19"
click at [678, 457] on input "Oct 3, 2025, 4:44 PM" at bounding box center [741, 477] width 354 height 44
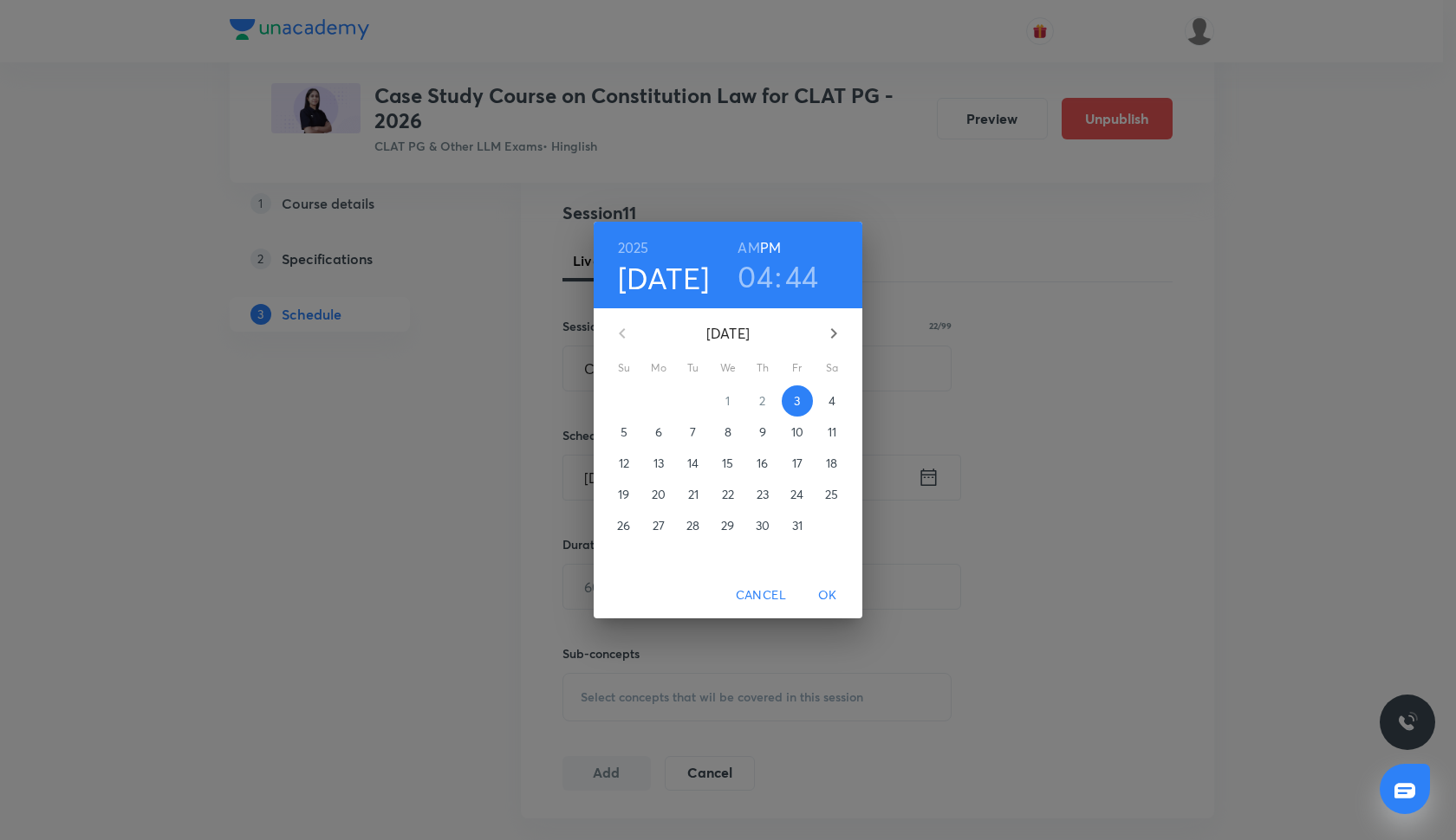
click at [691, 428] on p "7" at bounding box center [692, 432] width 7 height 18
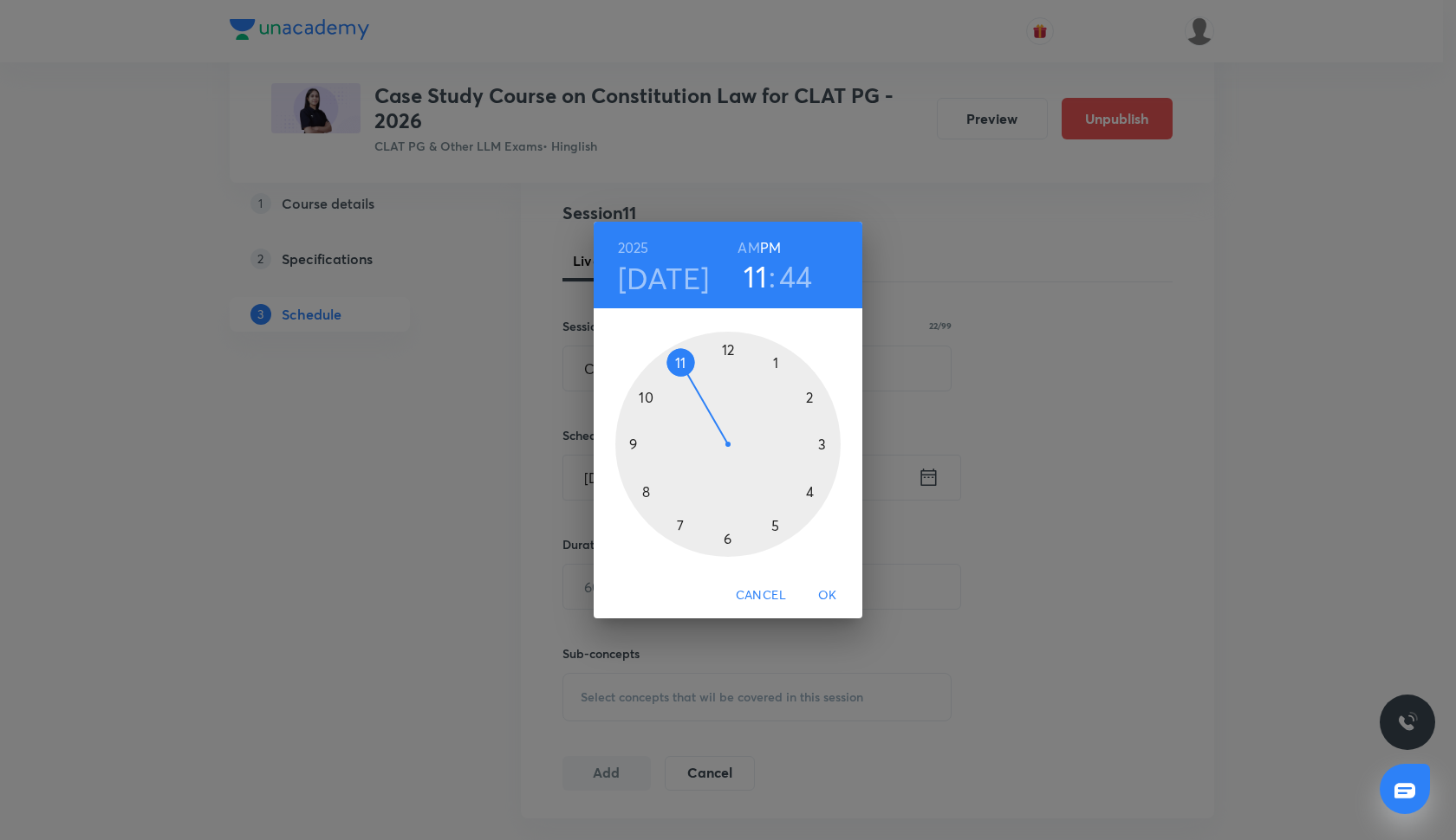
drag, startPoint x: 803, startPoint y: 495, endPoint x: 689, endPoint y: 340, distance: 192.4
click at [688, 340] on div at bounding box center [728, 445] width 226 height 226
click at [727, 350] on div at bounding box center [728, 445] width 226 height 226
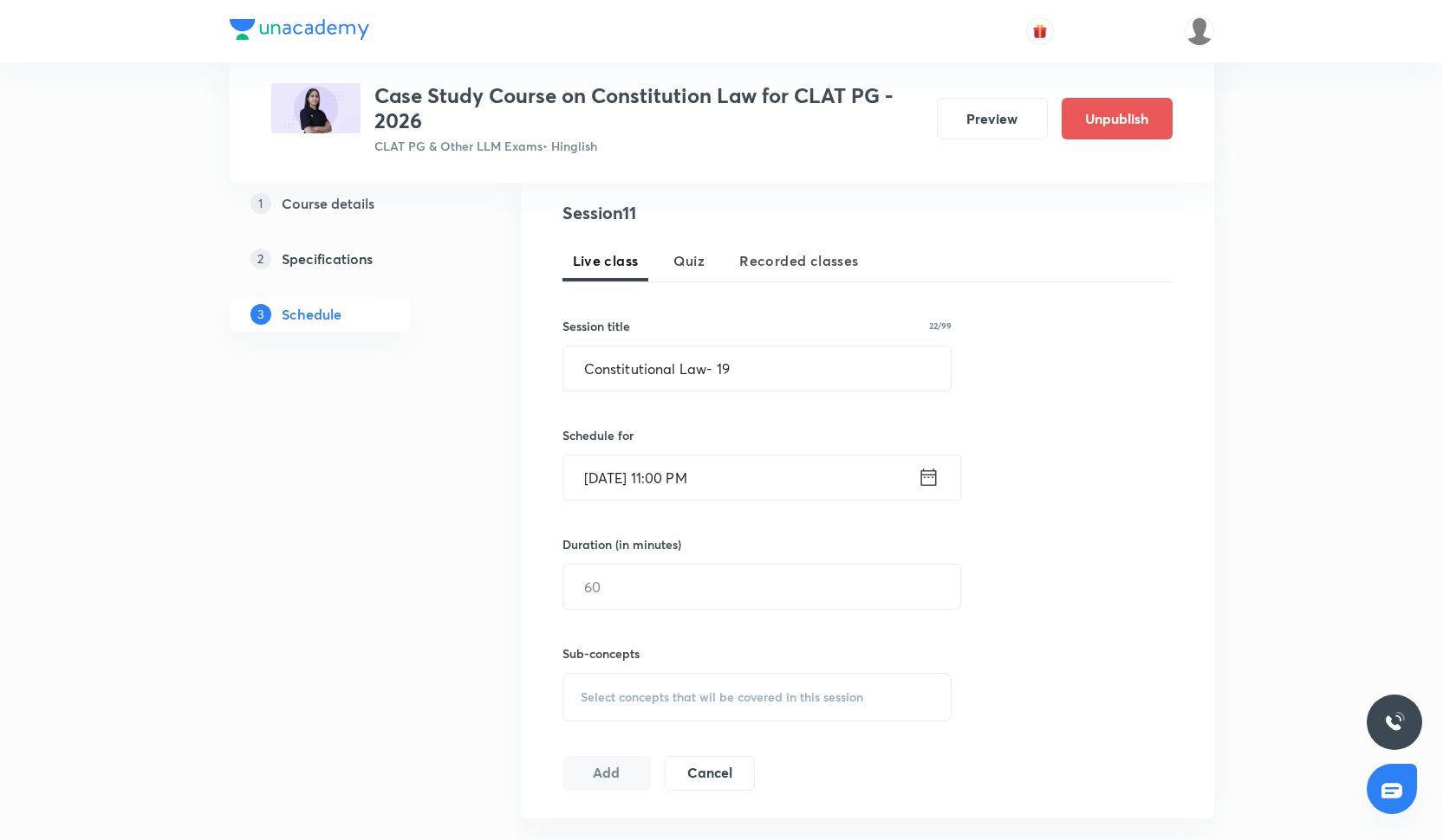
click at [695, 477] on input "Oct 7, 2025, 11:00 PM" at bounding box center [741, 477] width 354 height 44
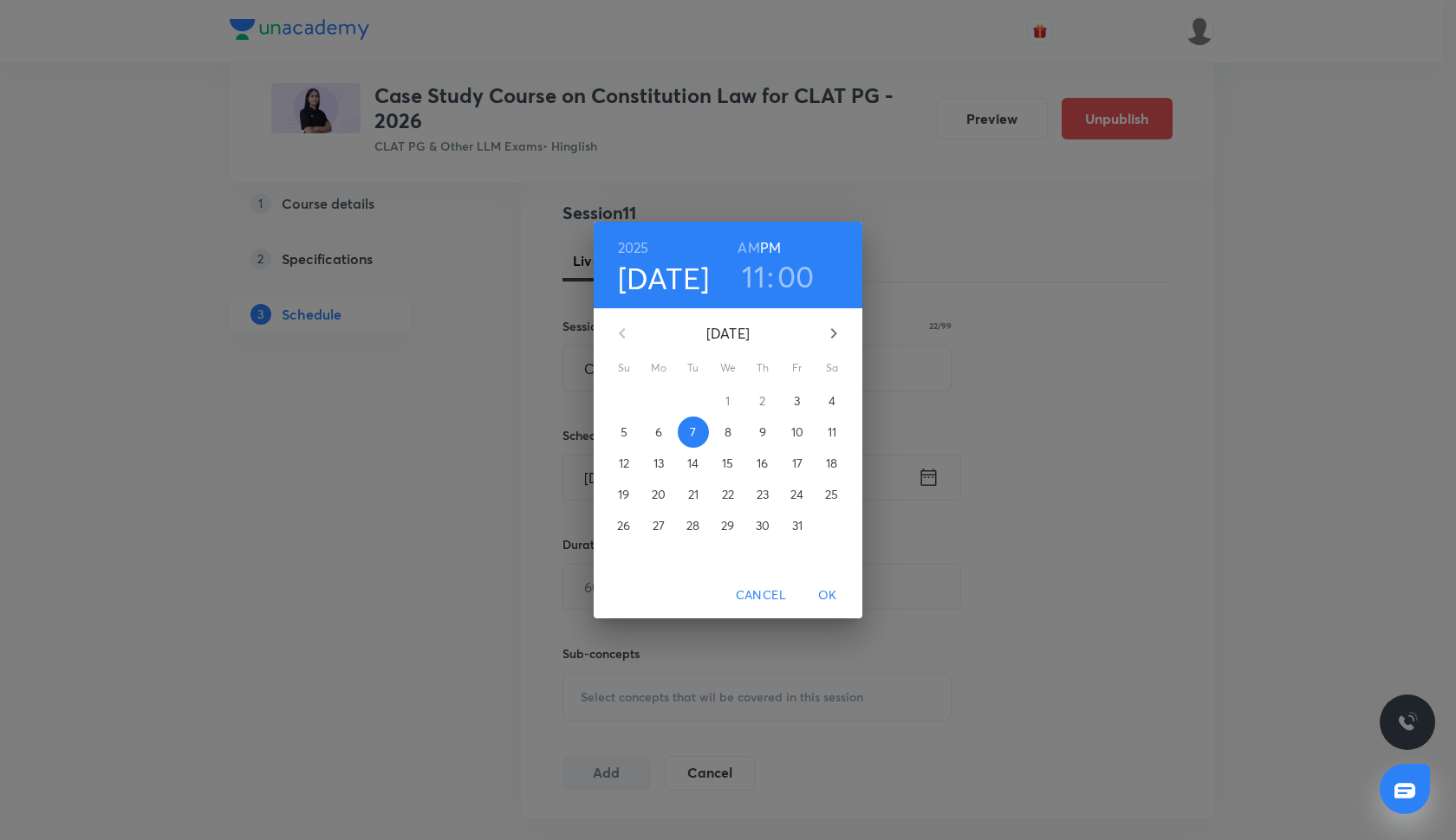
click at [754, 249] on h6 "AM" at bounding box center [748, 248] width 21 height 24
click at [832, 599] on span "OK" at bounding box center [827, 595] width 42 height 21
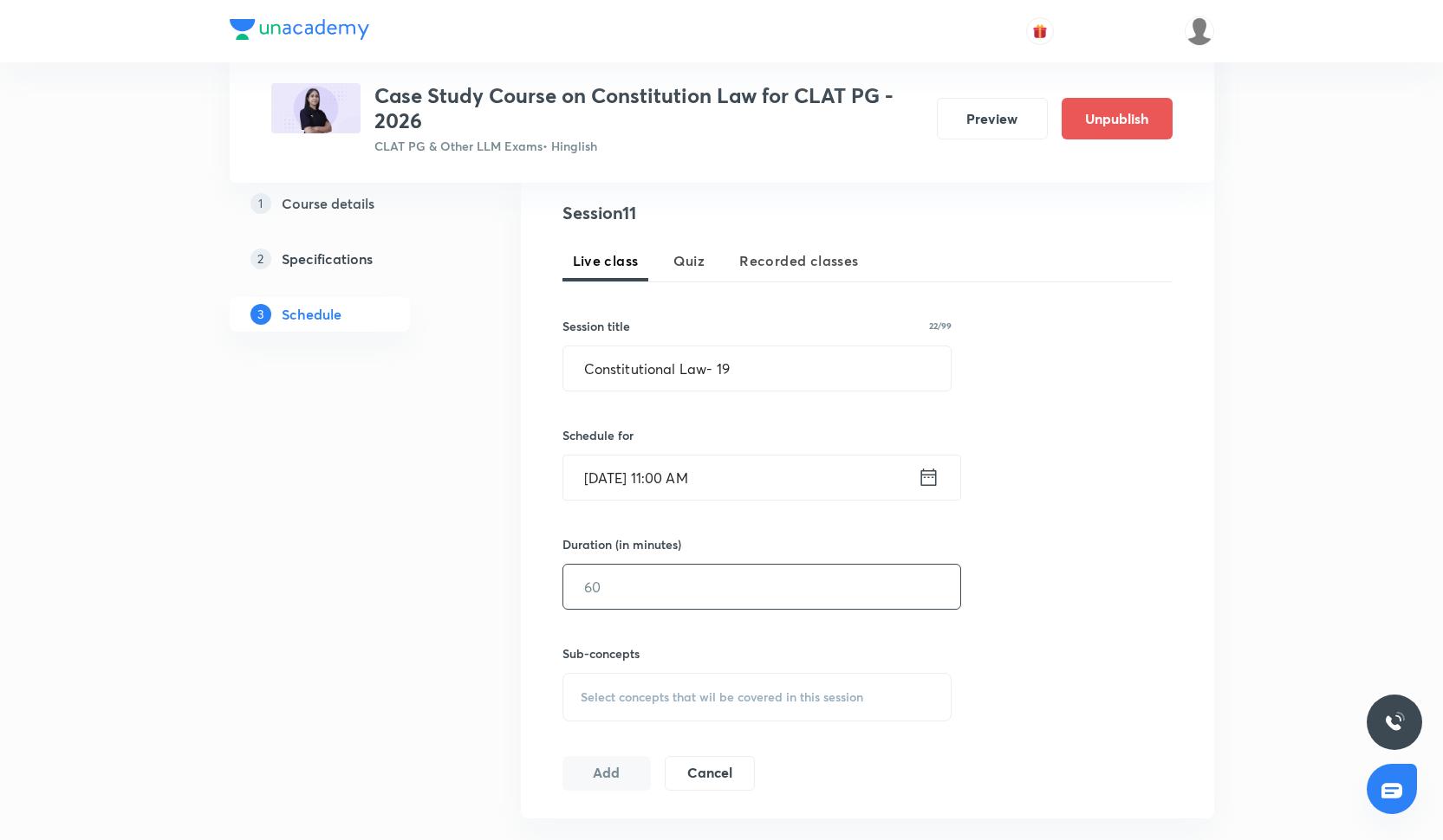
click at [679, 571] on input "text" at bounding box center [761, 586] width 396 height 44
type input "100"
click at [608, 670] on div "Sub-concepts Select concepts that wil be covered in this session" at bounding box center [757, 682] width 390 height 77
click at [616, 692] on span "Select concepts that wil be covered in this session" at bounding box center [721, 696] width 283 height 14
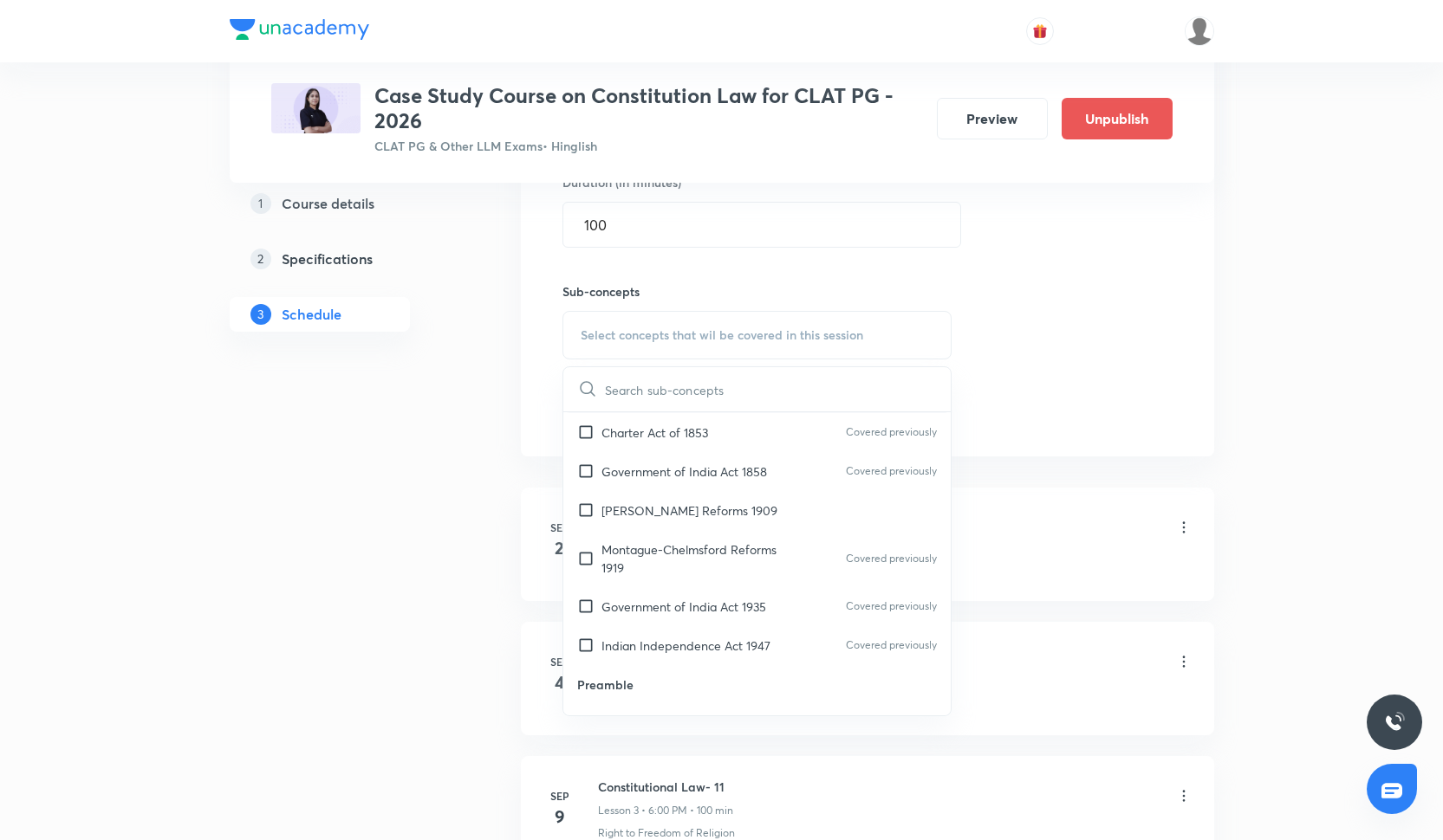
scroll to position [227, 0]
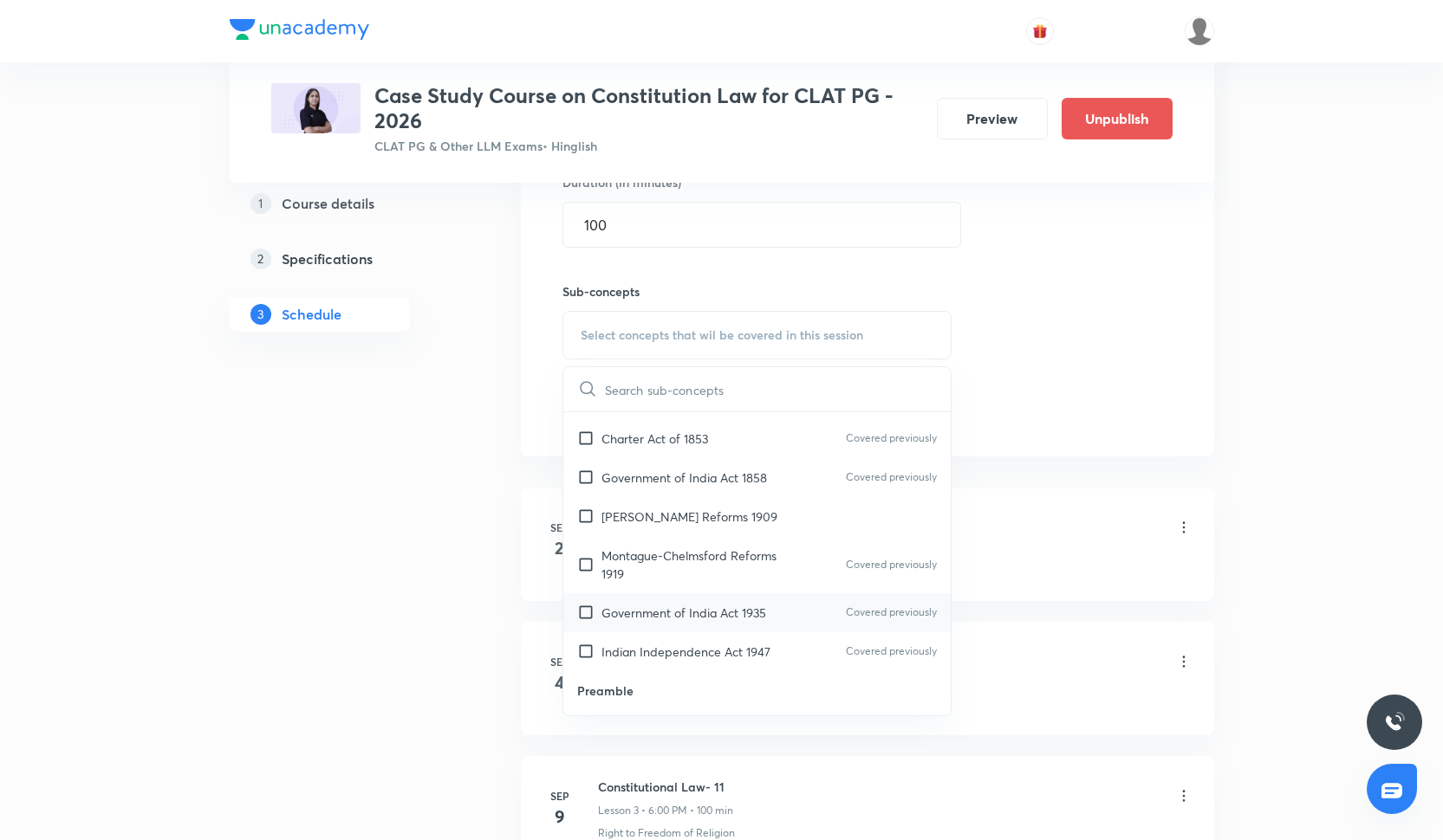
click at [647, 626] on div "Government of India Act 1935 Covered previously" at bounding box center [757, 613] width 388 height 39
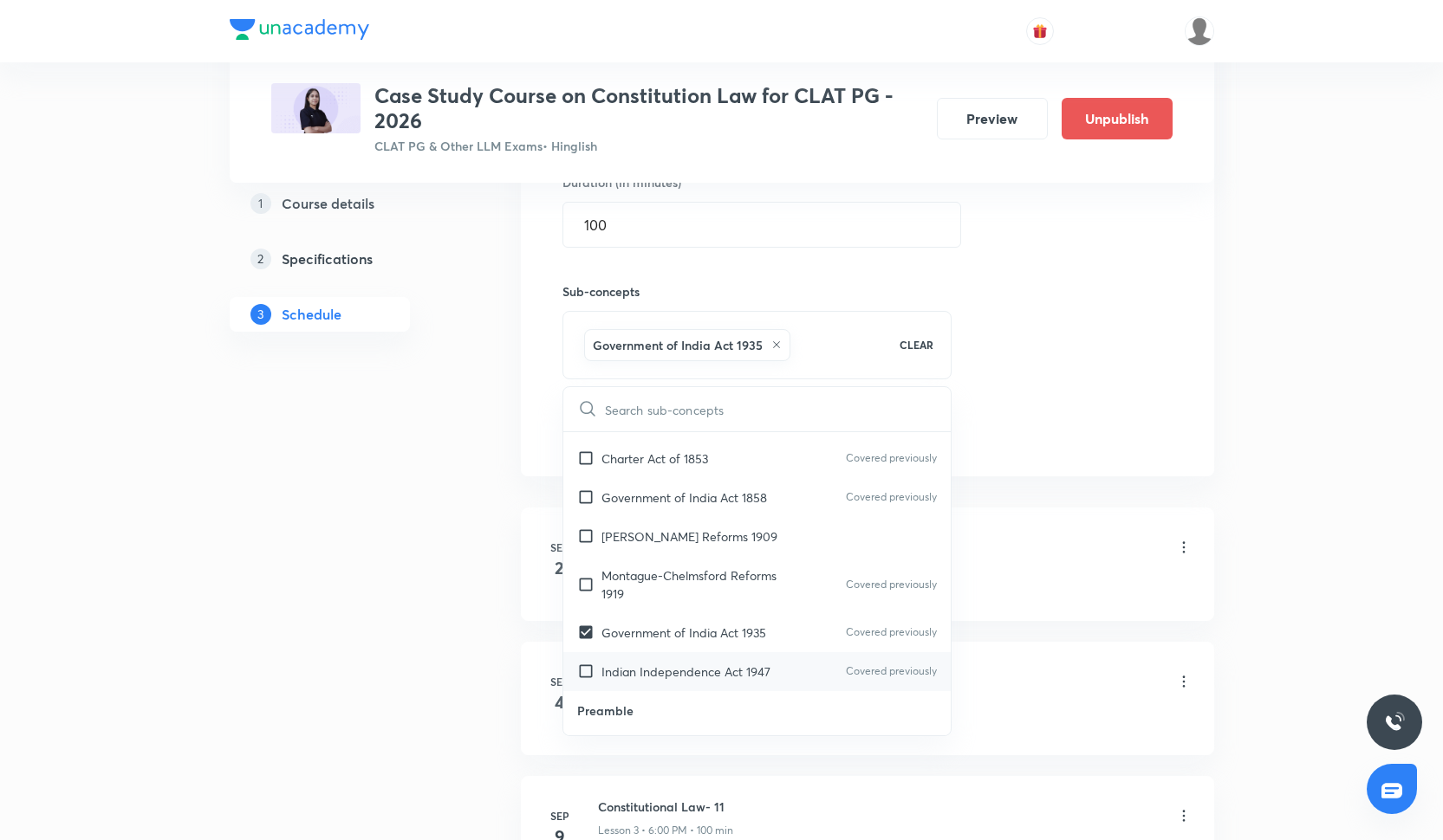
click at [647, 659] on div "Indian Independence Act 1947 Covered previously" at bounding box center [757, 672] width 388 height 39
checkbox input "true"
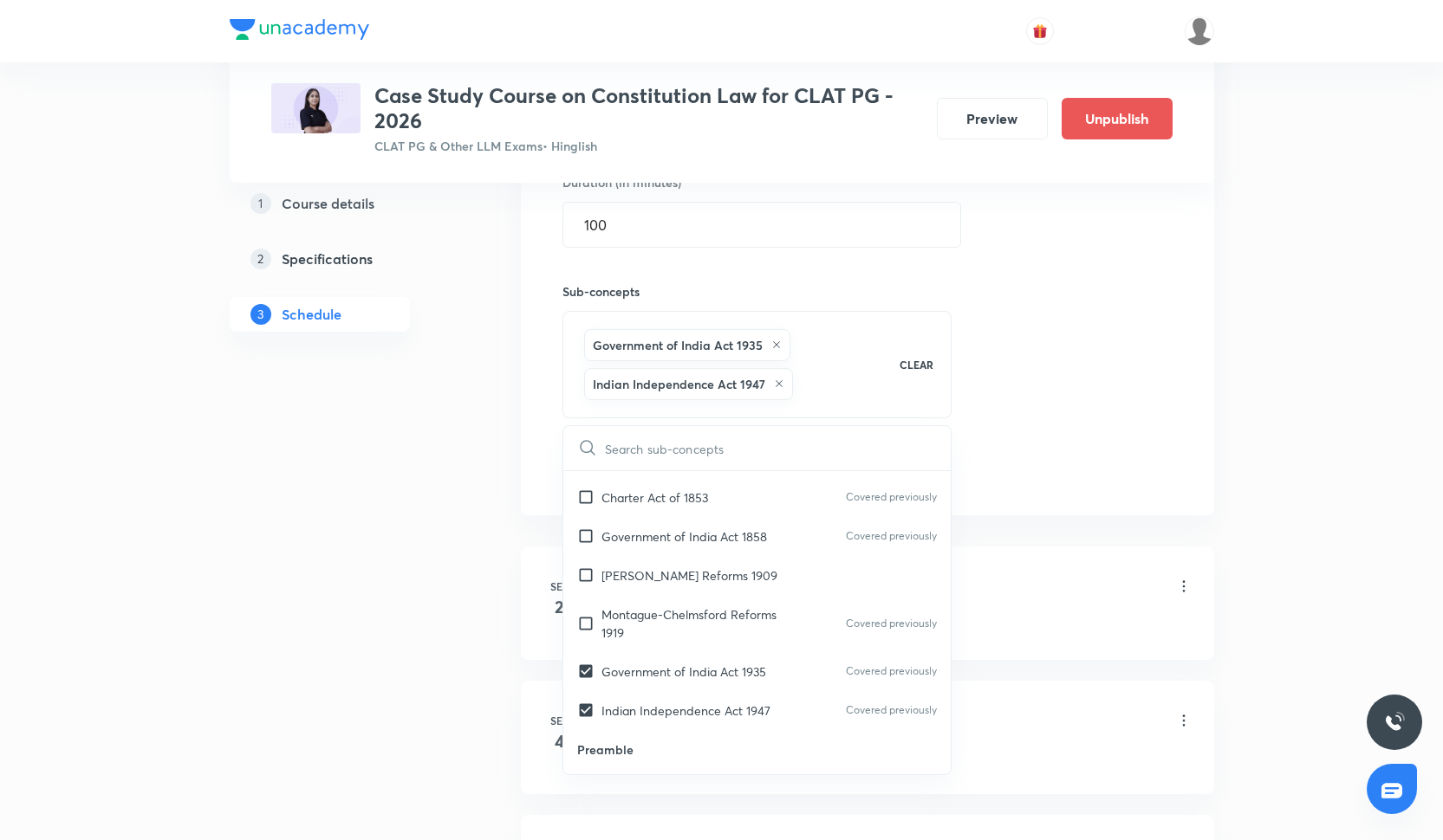
click at [1088, 446] on div "Session 11 Live class Quiz Recorded classes Session title 22/99 Constitutional …" at bounding box center [867, 162] width 610 height 650
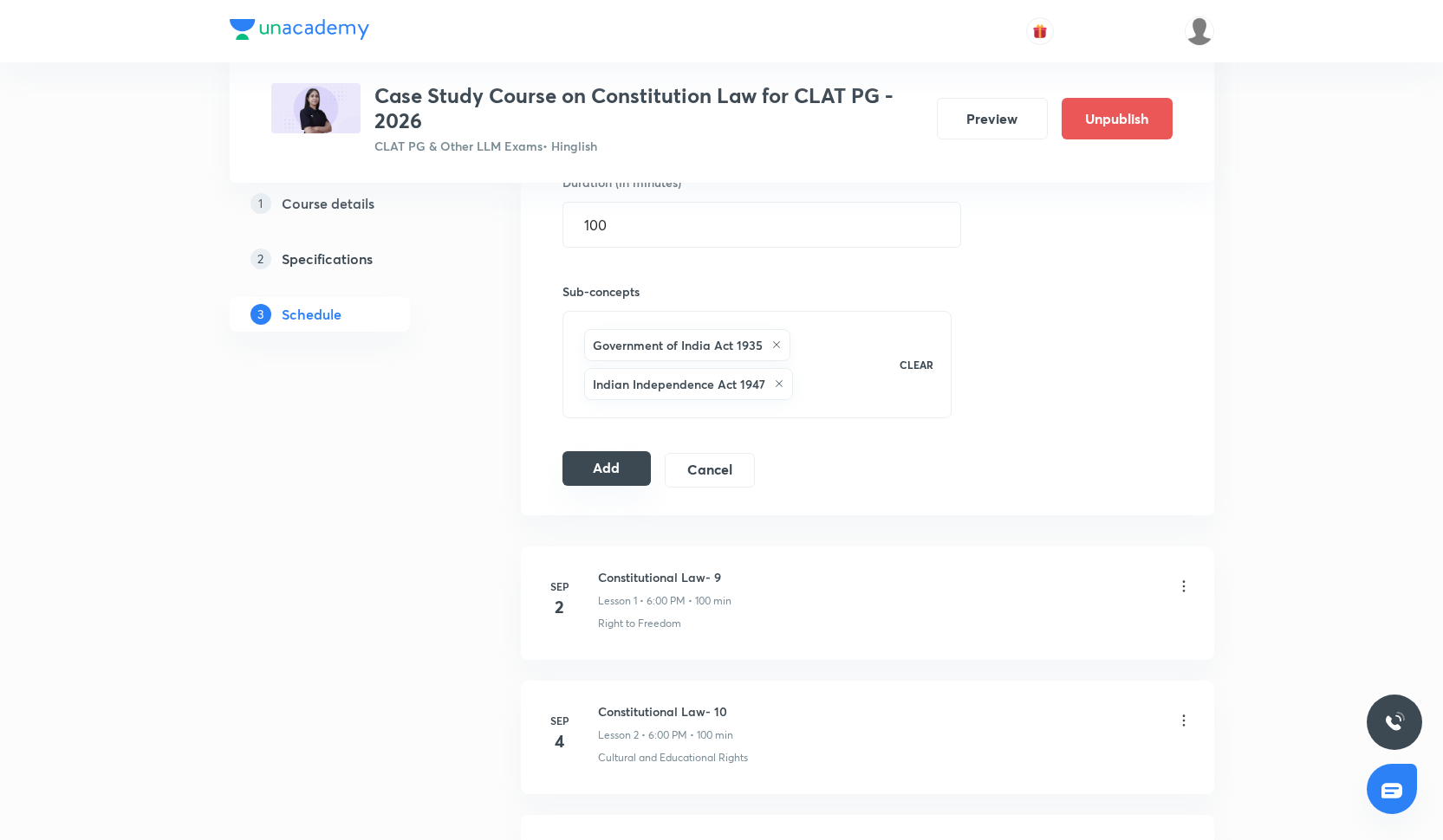
click at [583, 482] on button "Add" at bounding box center [607, 468] width 90 height 34
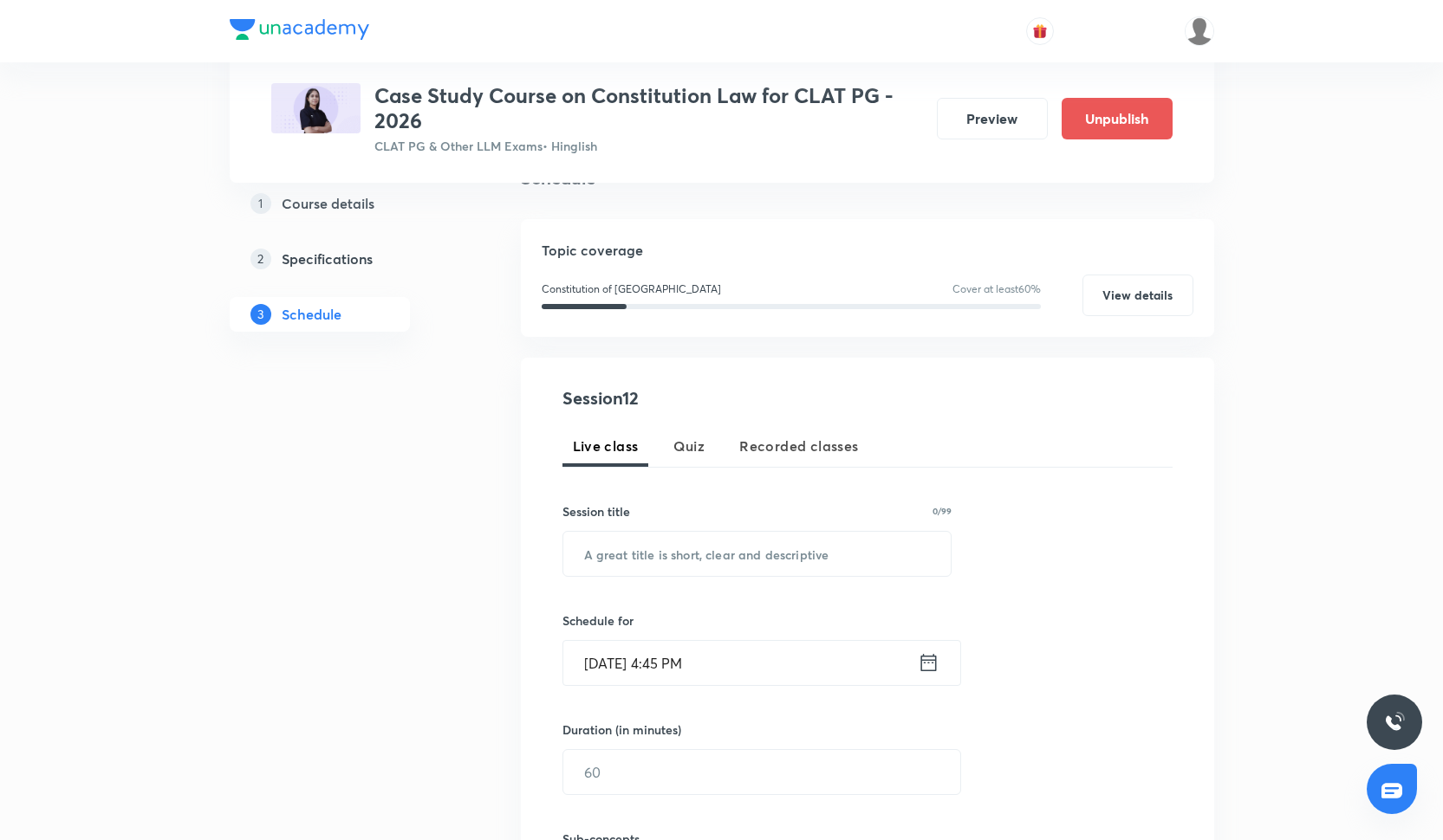
scroll to position [147, 0]
click at [616, 553] on input "text" at bounding box center [757, 555] width 388 height 44
paste input "Constitutional Law- 17"
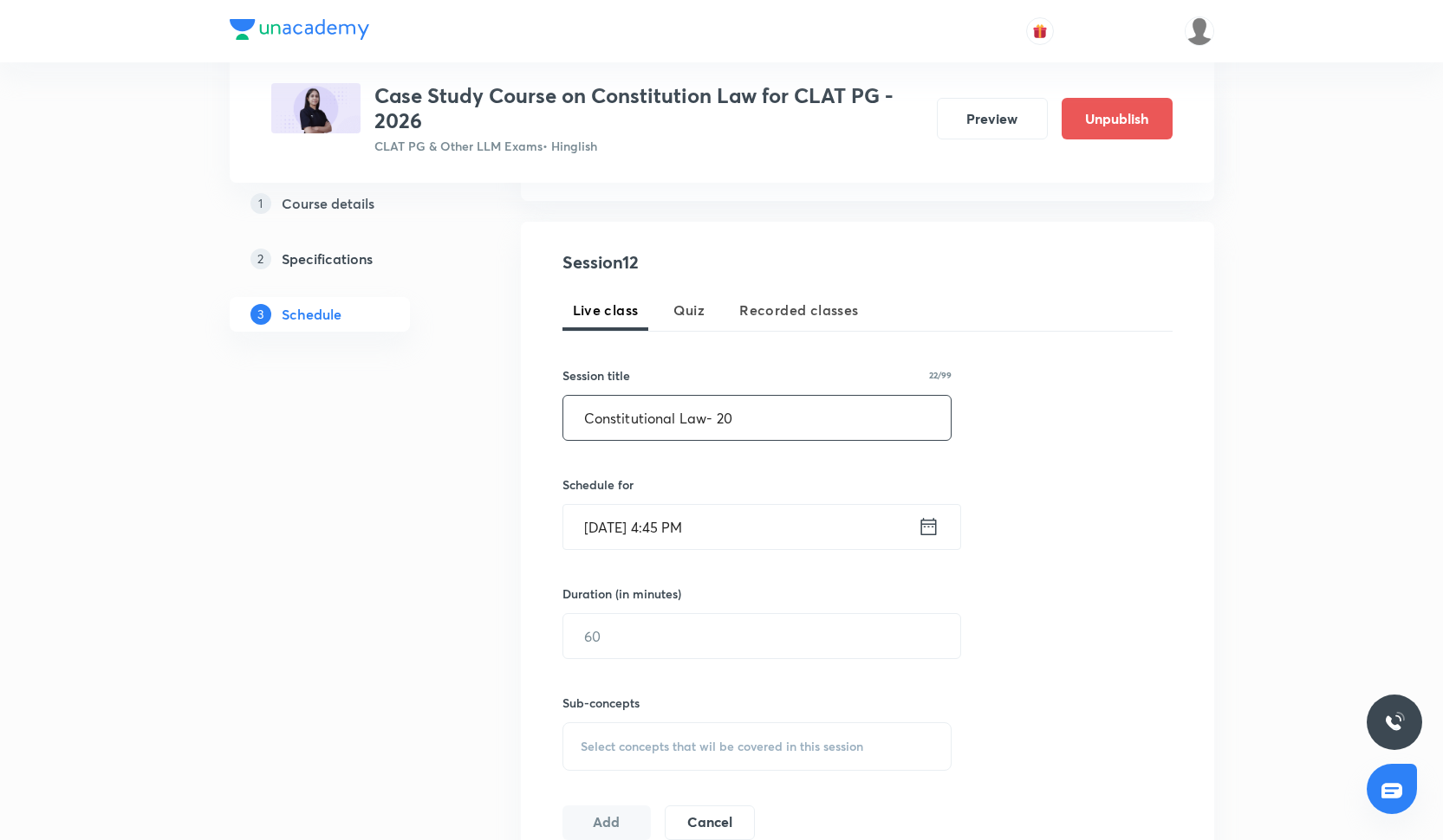
scroll to position [292, 0]
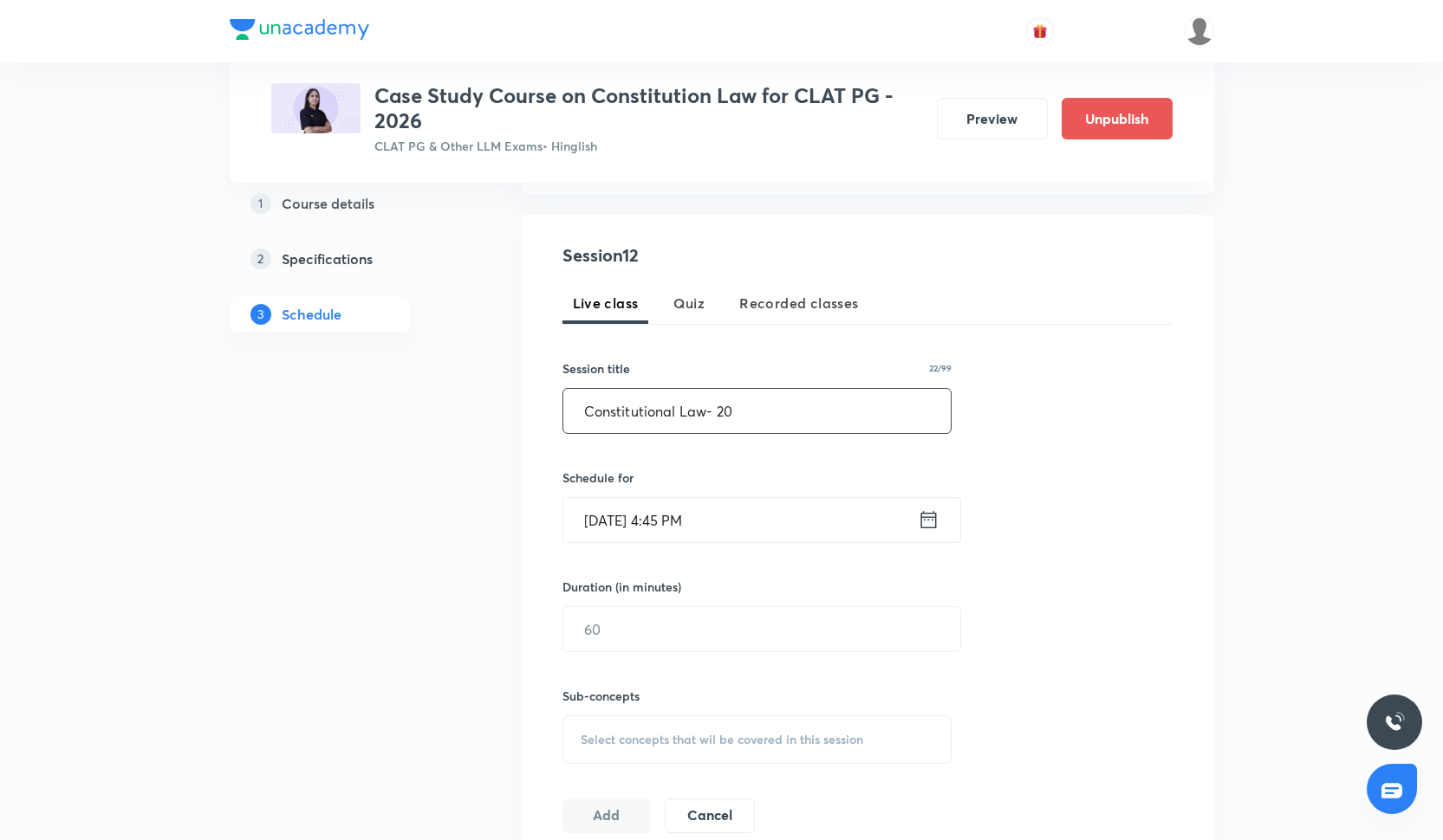
type input "Constitutional Law- 20"
click at [660, 530] on input "[DATE] 4:45 PM" at bounding box center [741, 519] width 354 height 44
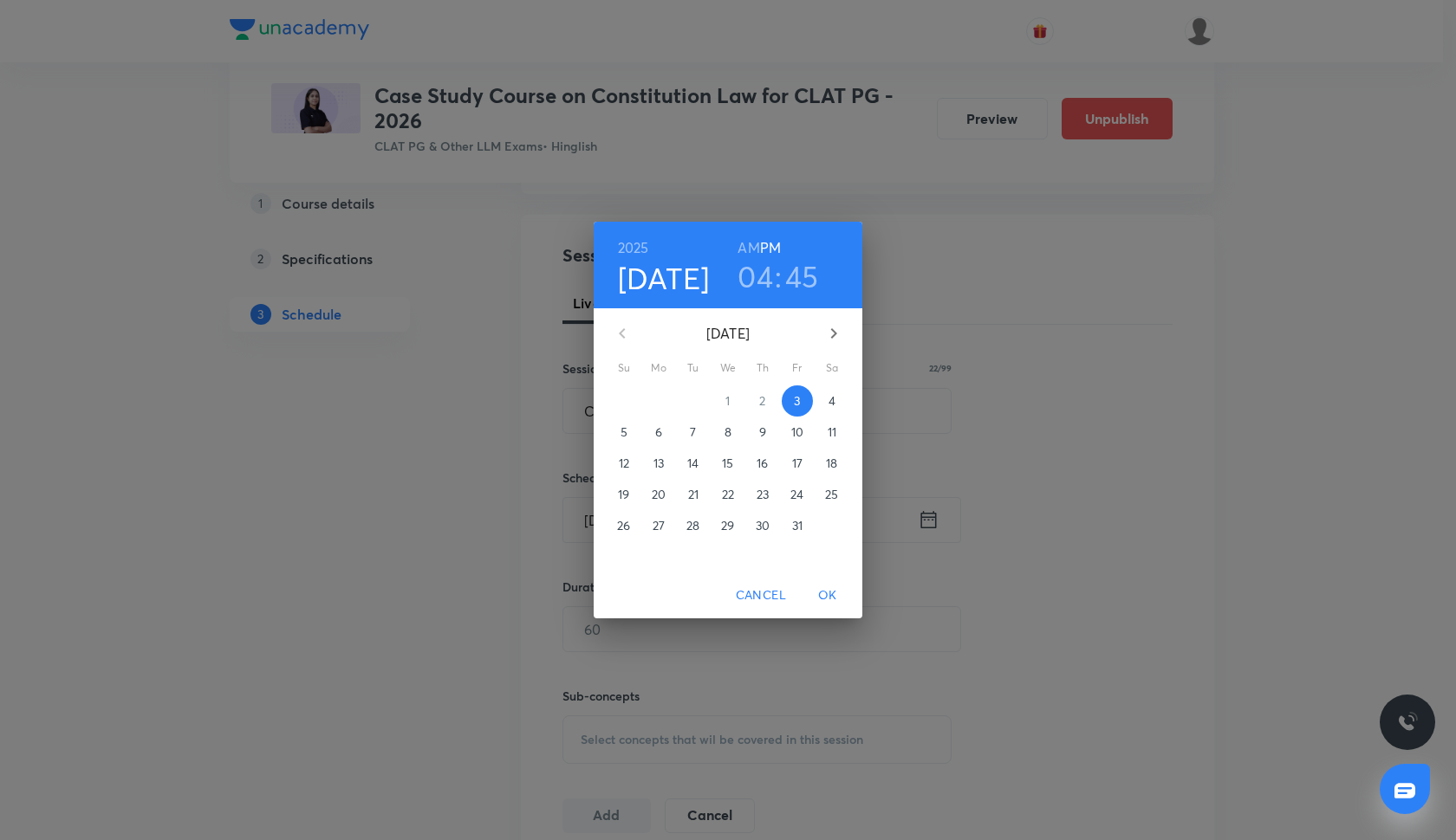
click at [763, 432] on p "9" at bounding box center [762, 432] width 7 height 18
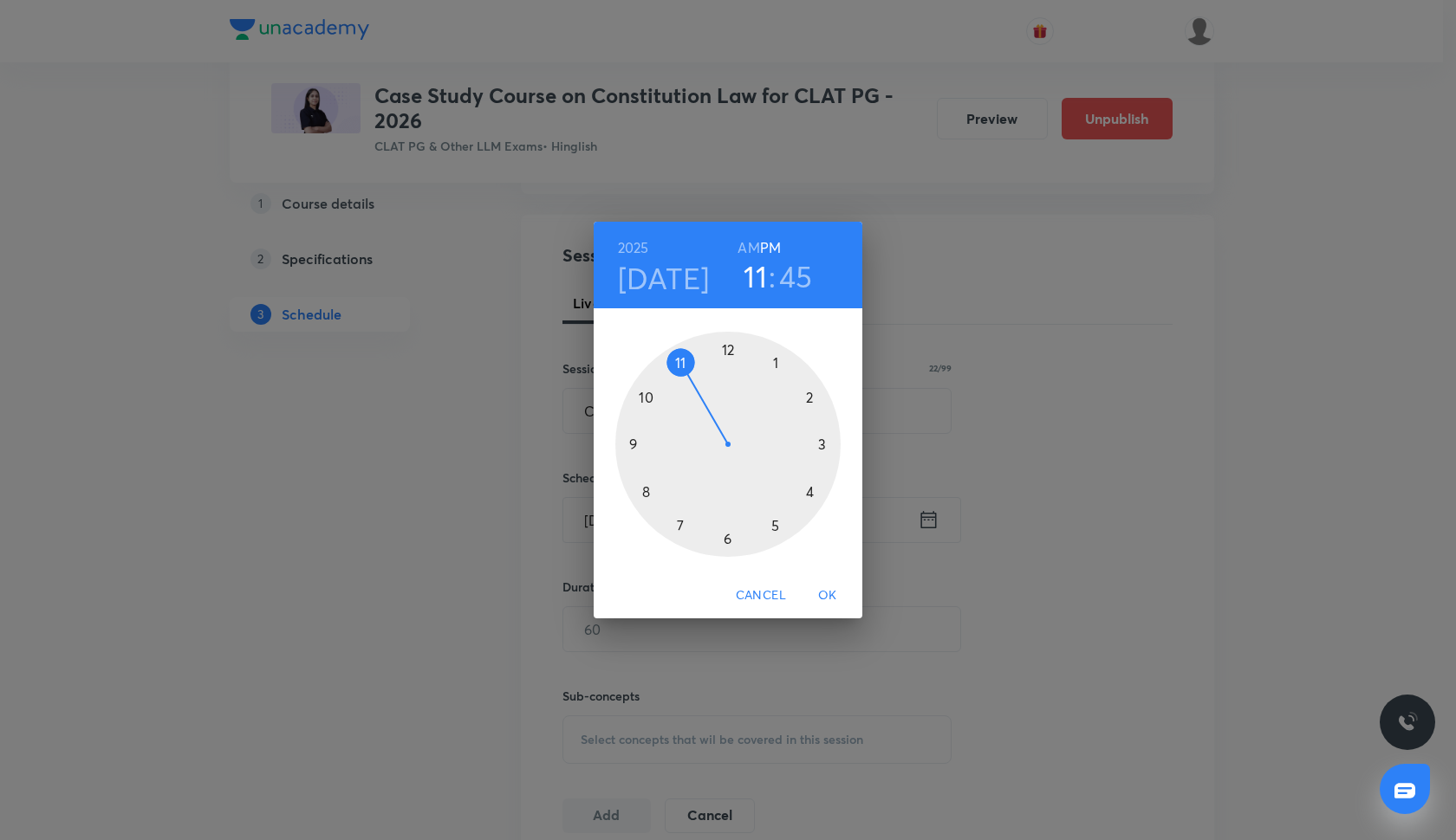
drag, startPoint x: 813, startPoint y: 495, endPoint x: 686, endPoint y: 385, distance: 168.0
click at [686, 385] on div at bounding box center [728, 445] width 226 height 226
click at [729, 350] on div at bounding box center [728, 445] width 226 height 226
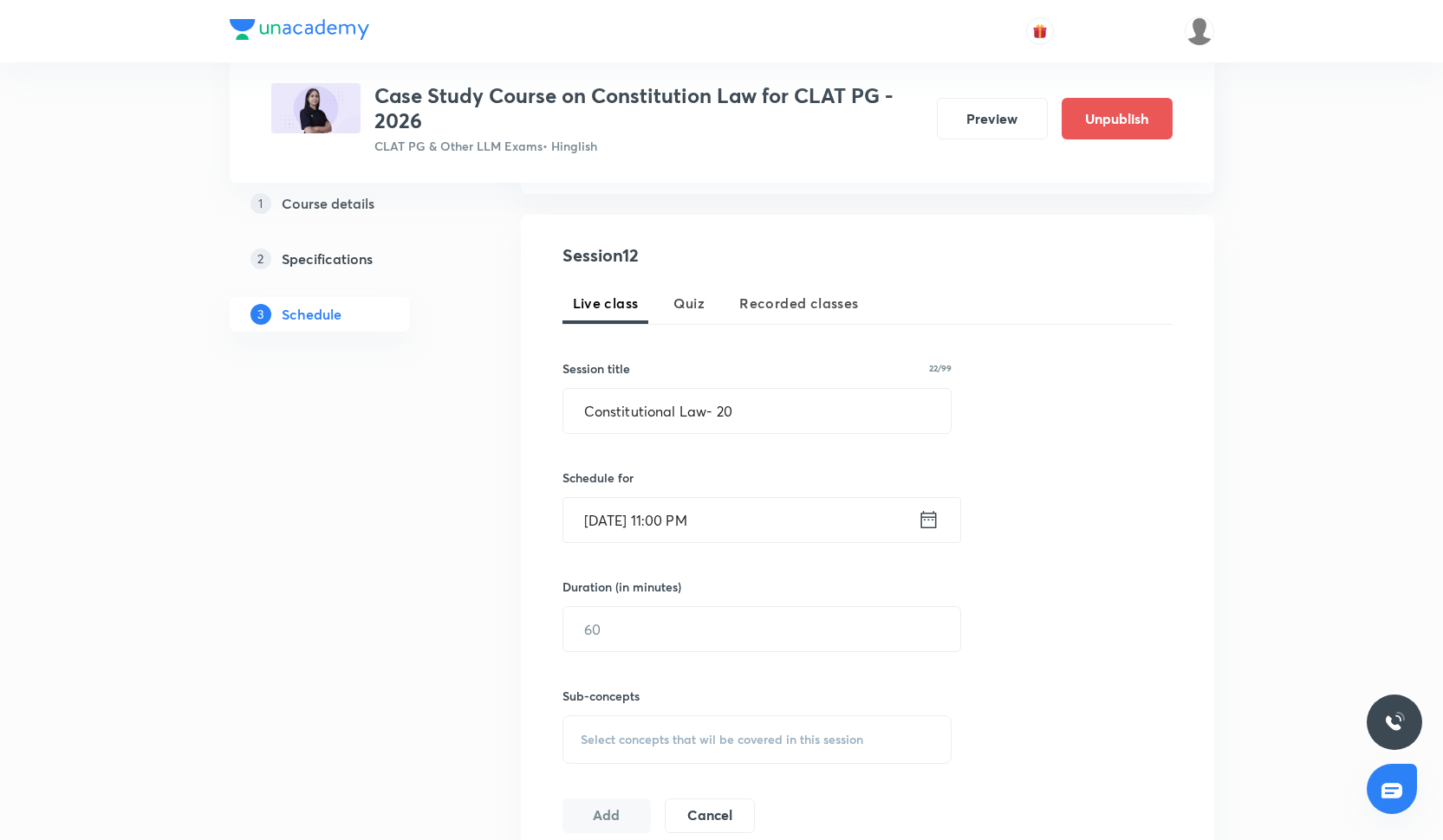
click at [712, 526] on input "[DATE] 11:00 PM" at bounding box center [741, 519] width 354 height 44
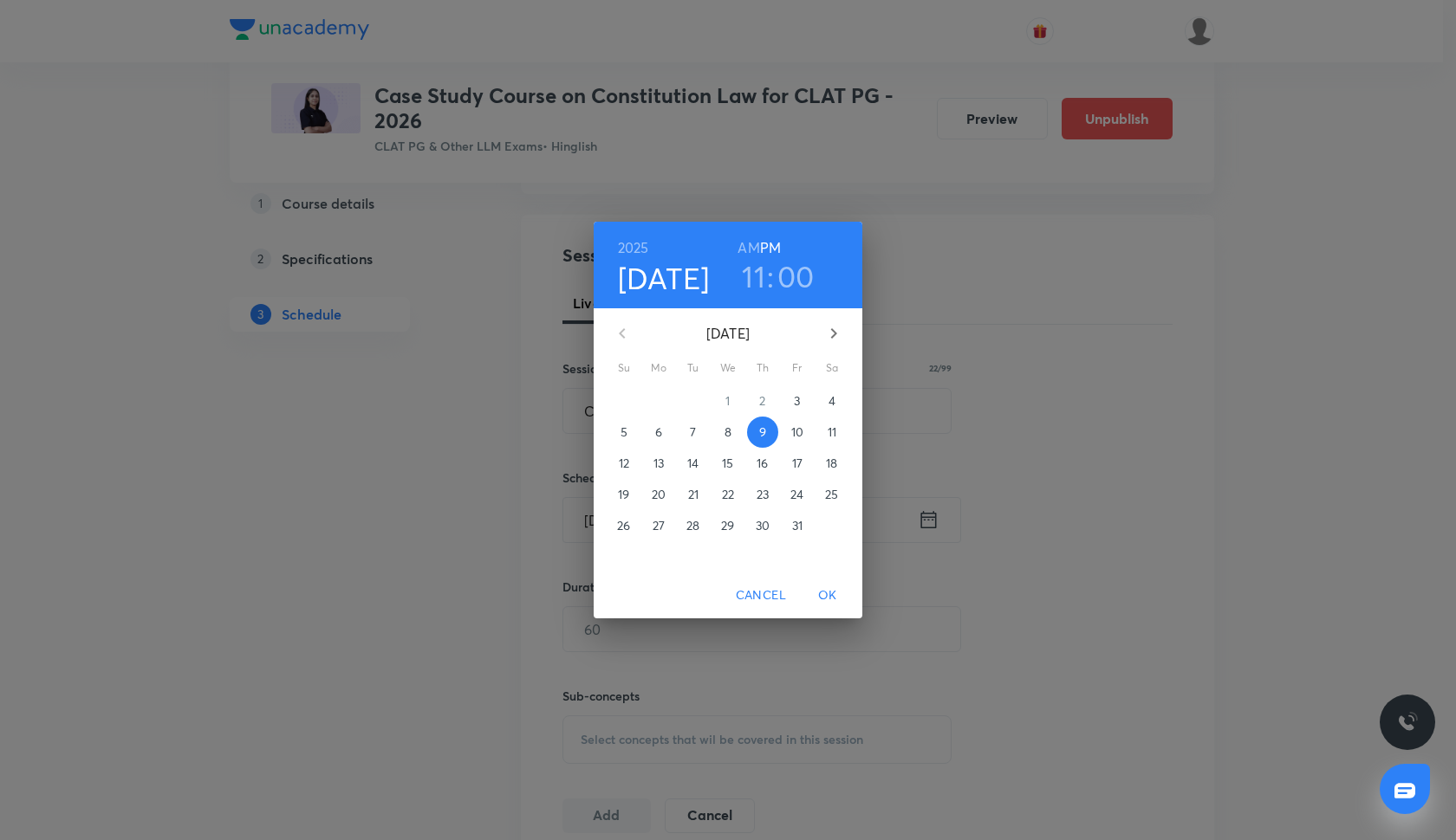
click at [751, 251] on h6 "AM" at bounding box center [748, 248] width 21 height 24
click at [835, 599] on span "OK" at bounding box center [827, 595] width 42 height 21
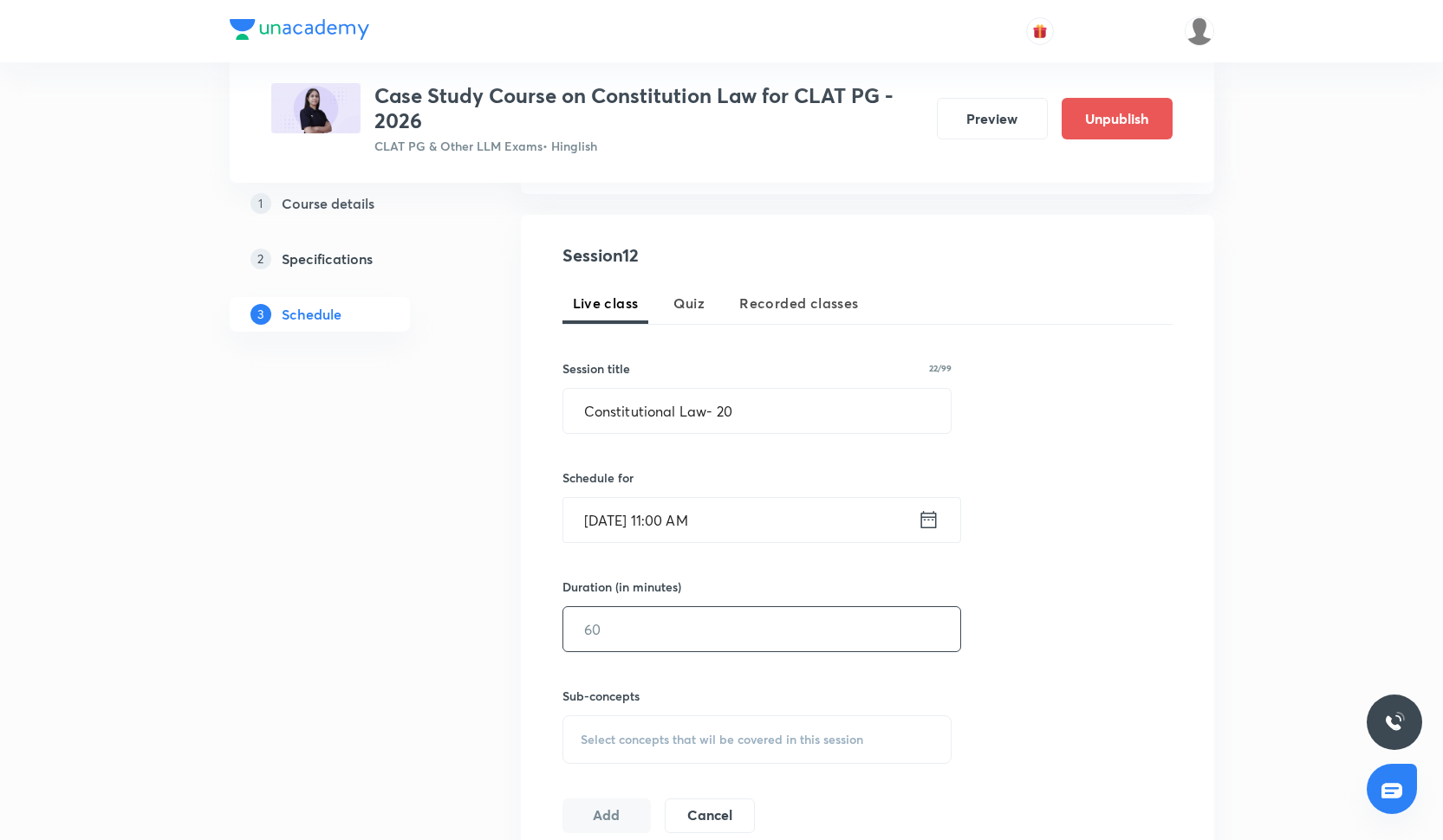
click at [648, 627] on input "text" at bounding box center [761, 628] width 396 height 44
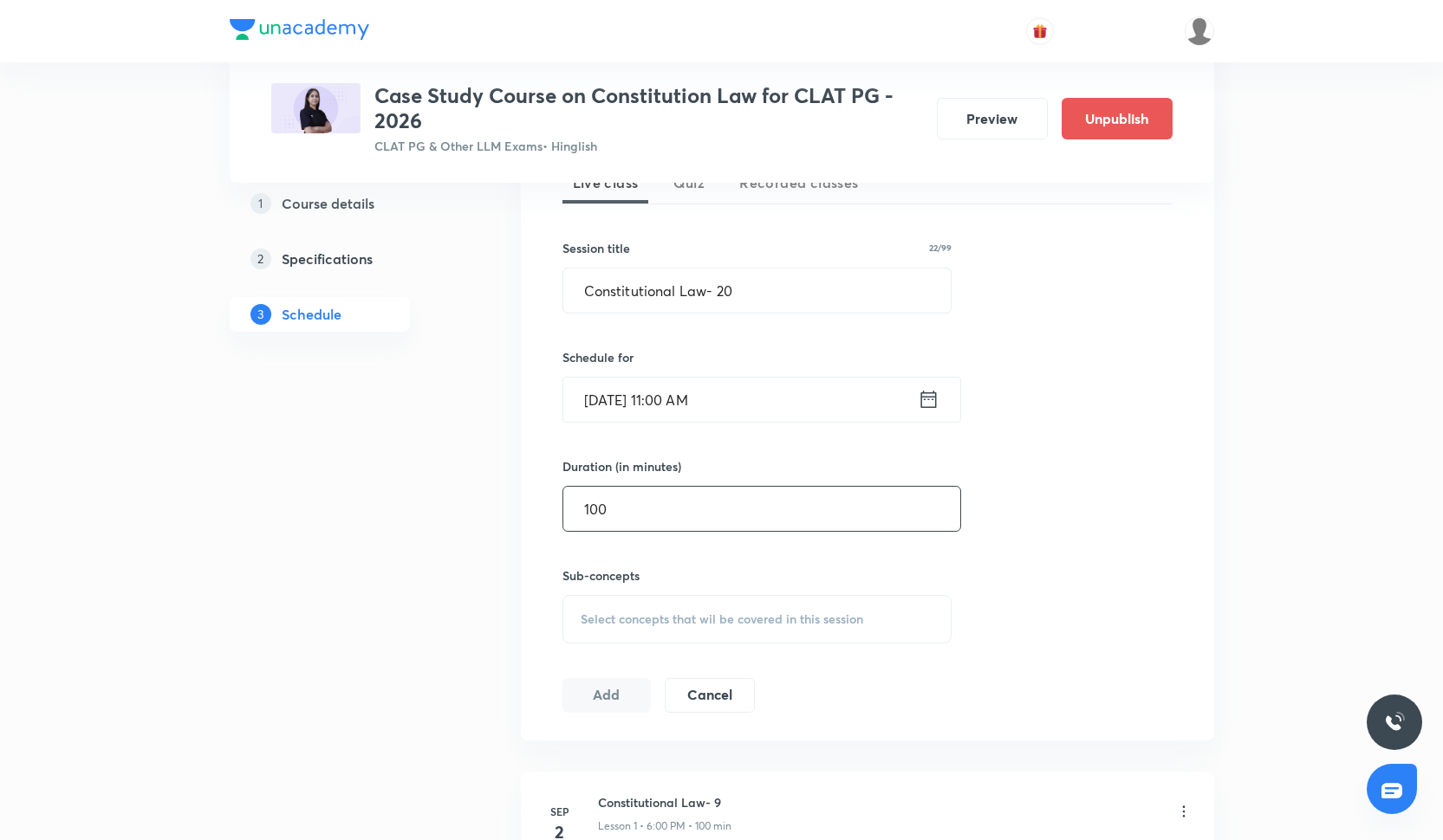
scroll to position [437, 0]
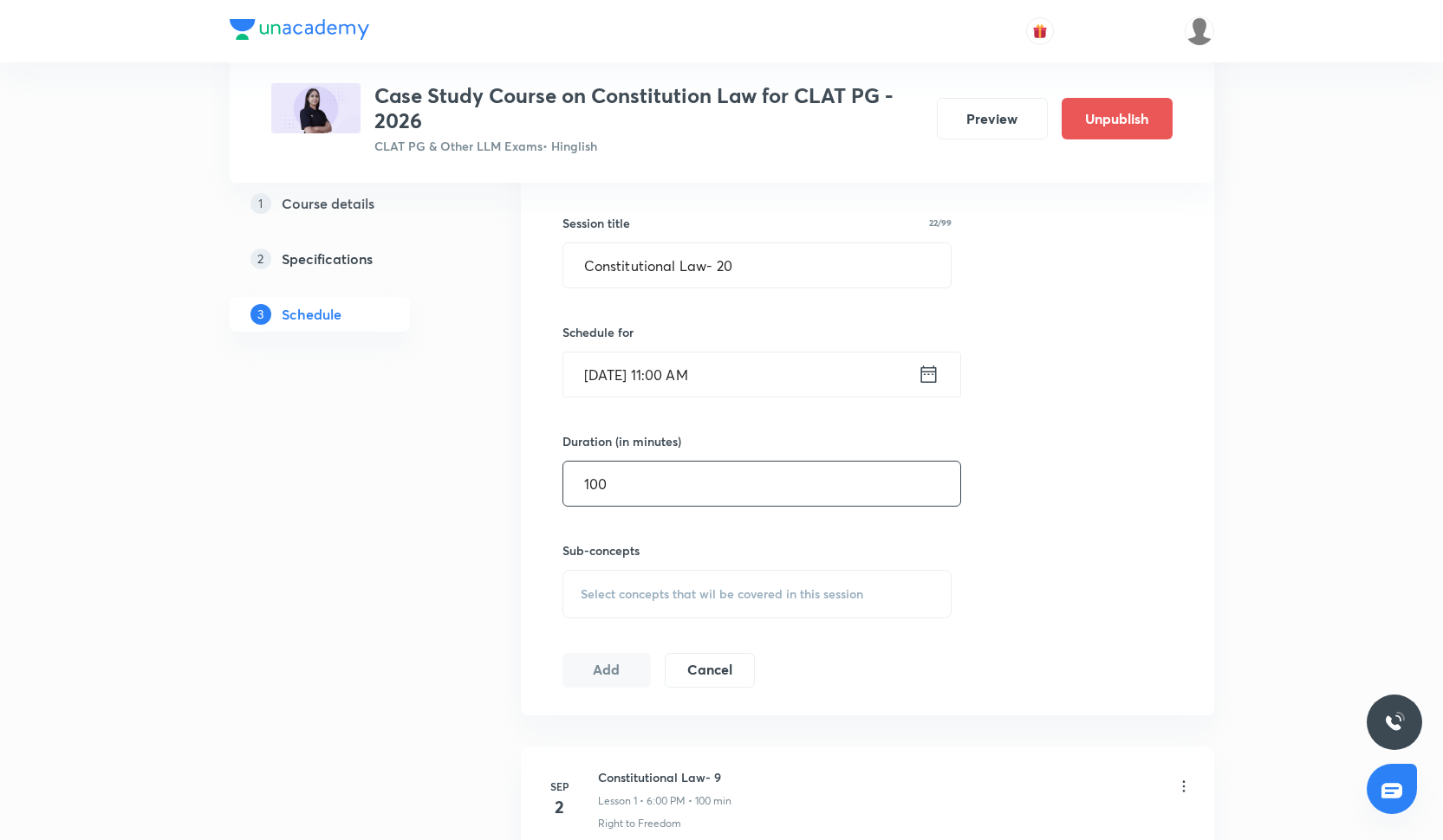
type input "100"
click at [633, 598] on span "Select concepts that wil be covered in this session" at bounding box center [721, 594] width 283 height 14
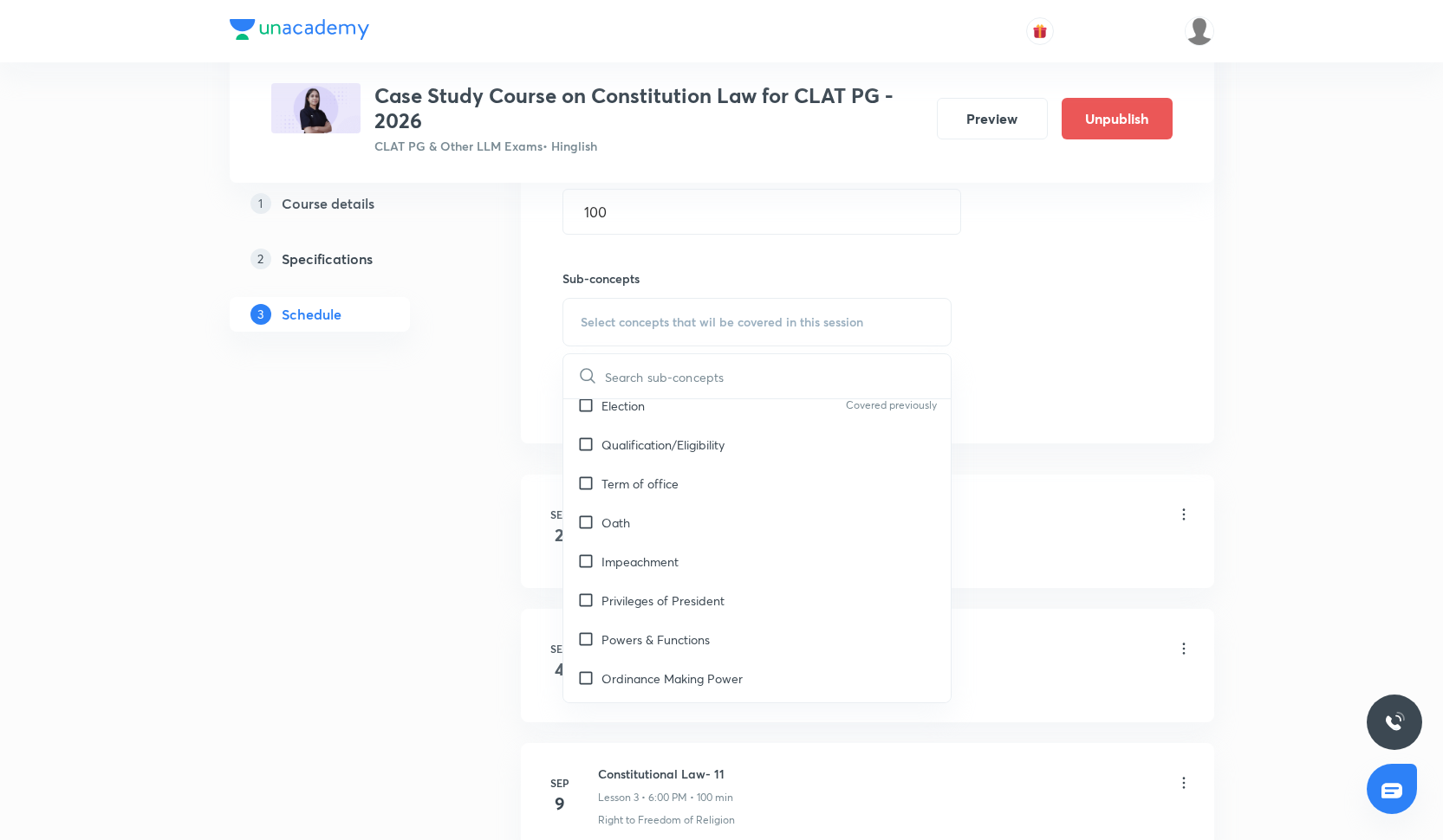
scroll to position [2119, 0]
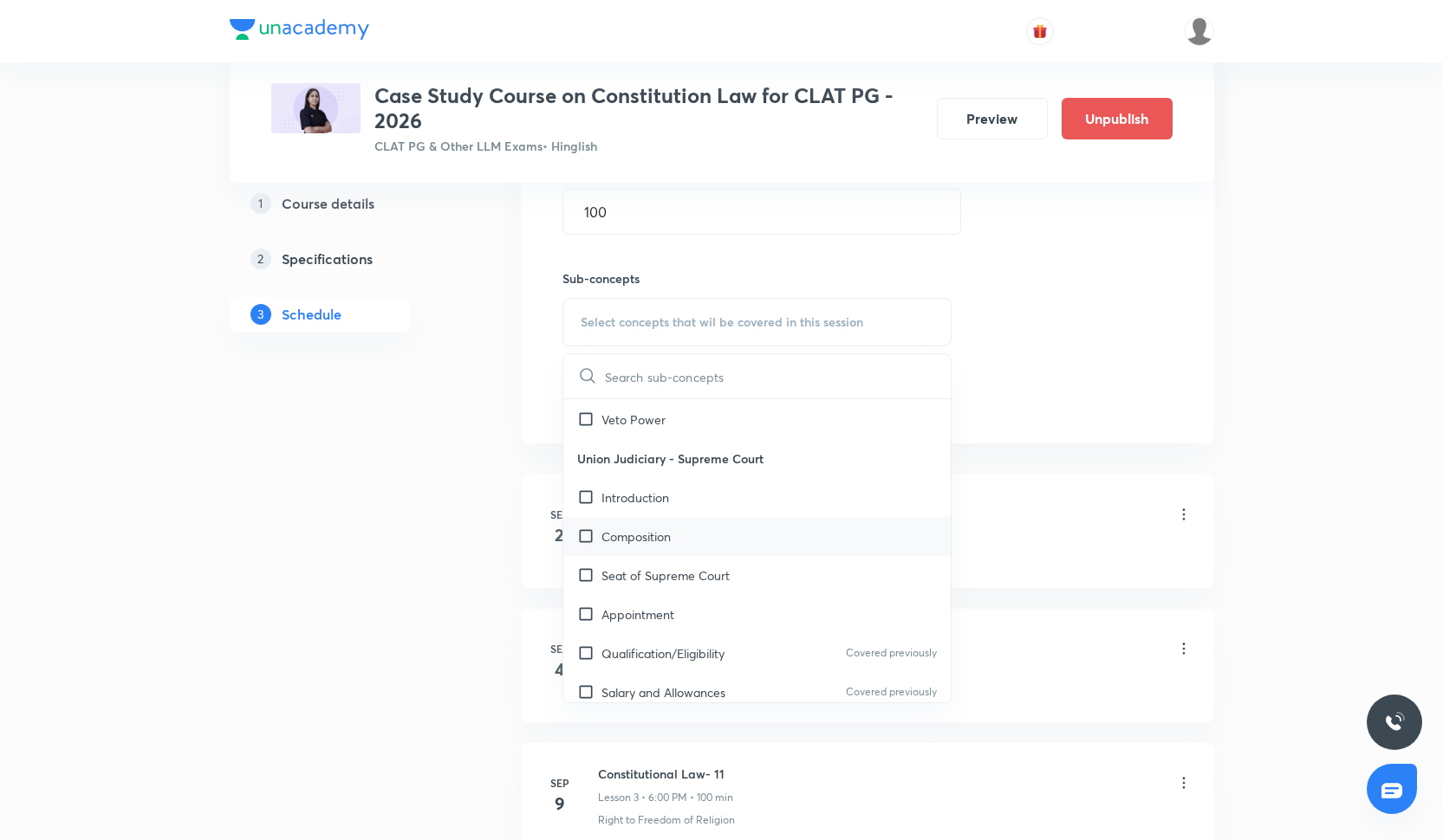
click at [641, 534] on p "Composition" at bounding box center [636, 537] width 69 height 19
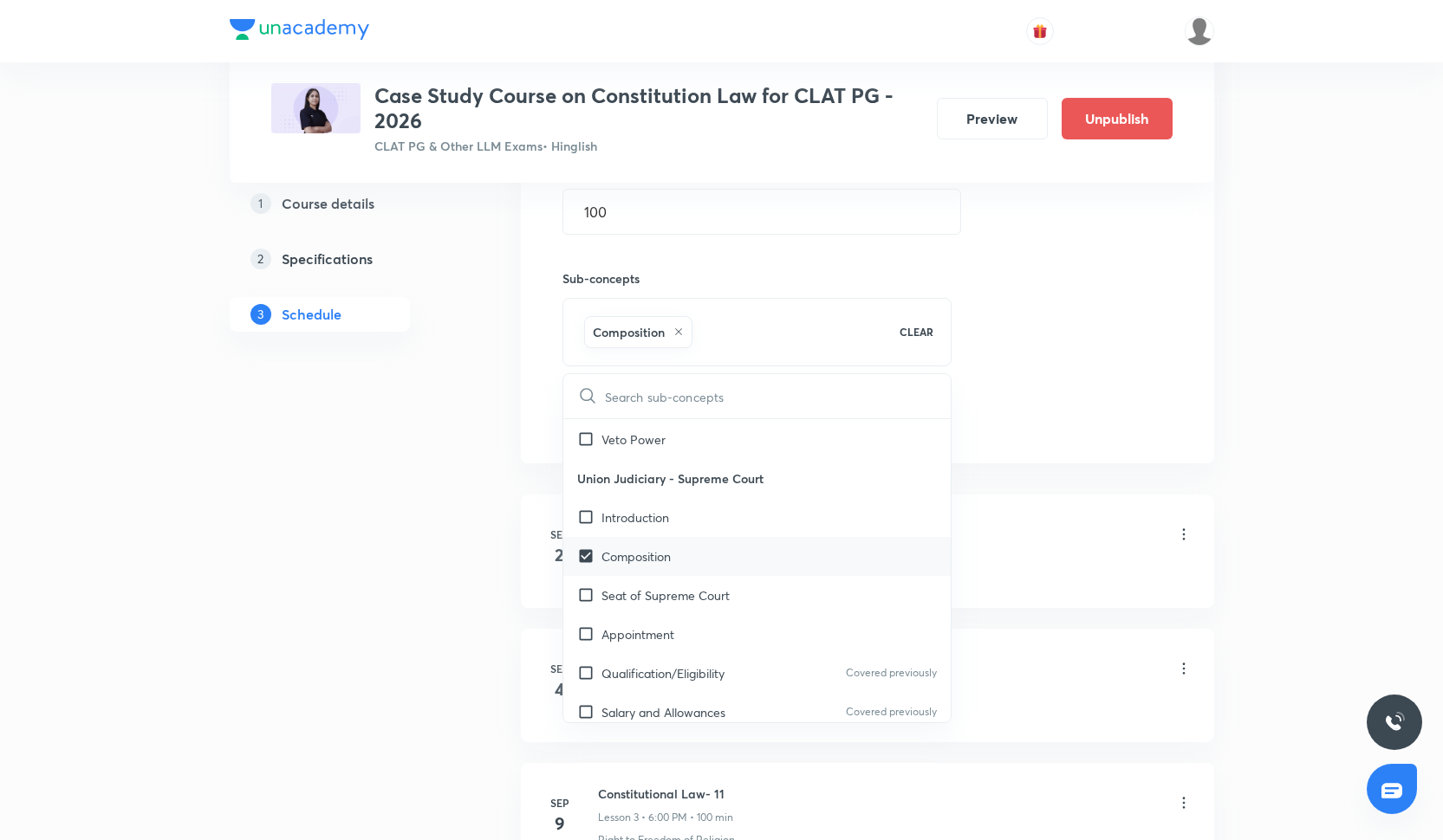
click at [640, 554] on p "Composition" at bounding box center [636, 557] width 69 height 19
checkbox input "false"
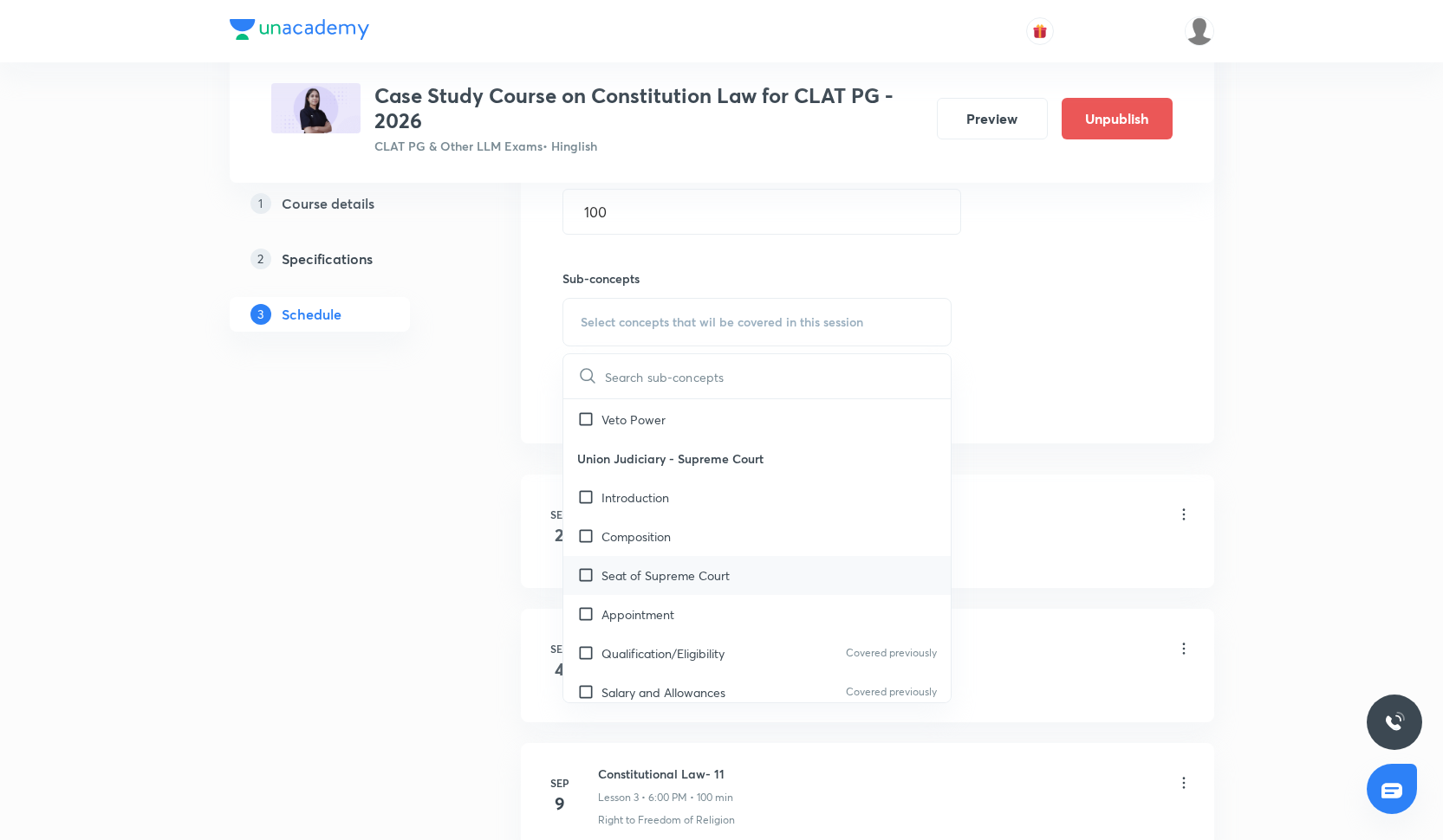
click at [640, 576] on p "Seat of Supreme Court" at bounding box center [665, 576] width 128 height 19
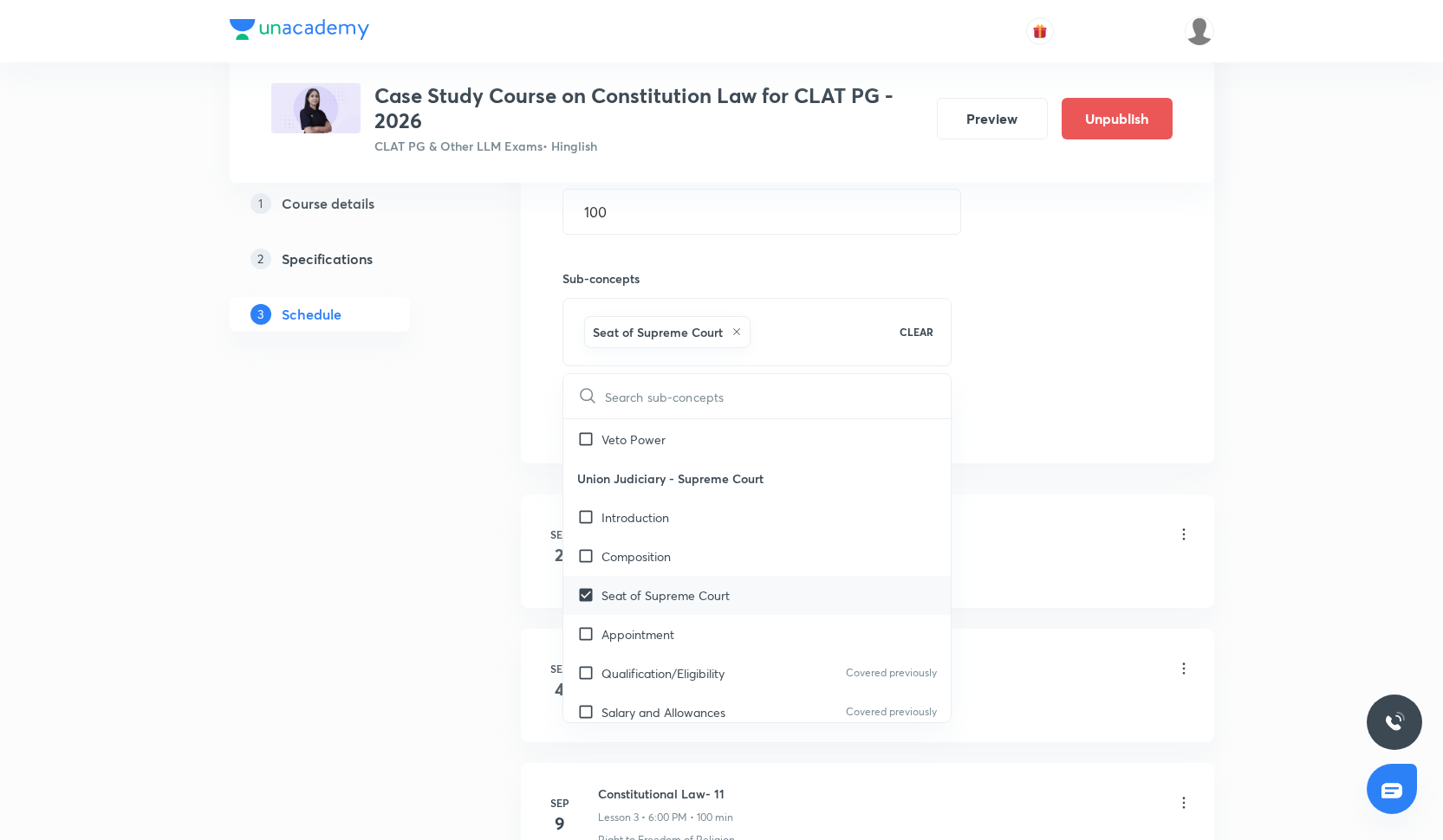
checkbox input "true"
click at [639, 554] on p "Composition" at bounding box center [636, 557] width 69 height 19
checkbox input "true"
click at [645, 634] on p "Appointment" at bounding box center [638, 635] width 73 height 19
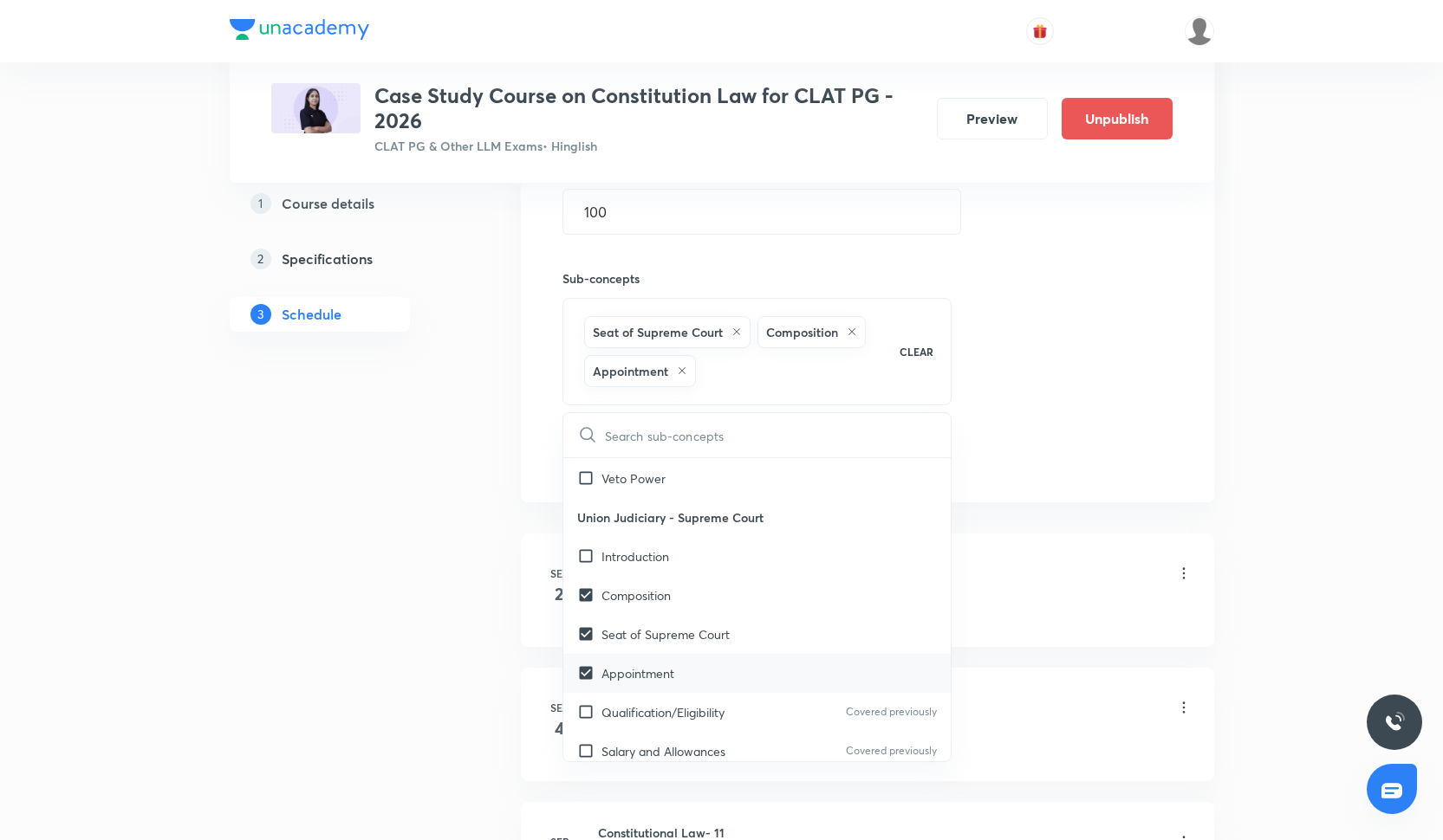
checkbox input "true"
click at [968, 486] on div "Session 12 Live class Quiz Recorded classes Session title 22/99 Constitutional …" at bounding box center [867, 150] width 693 height 705
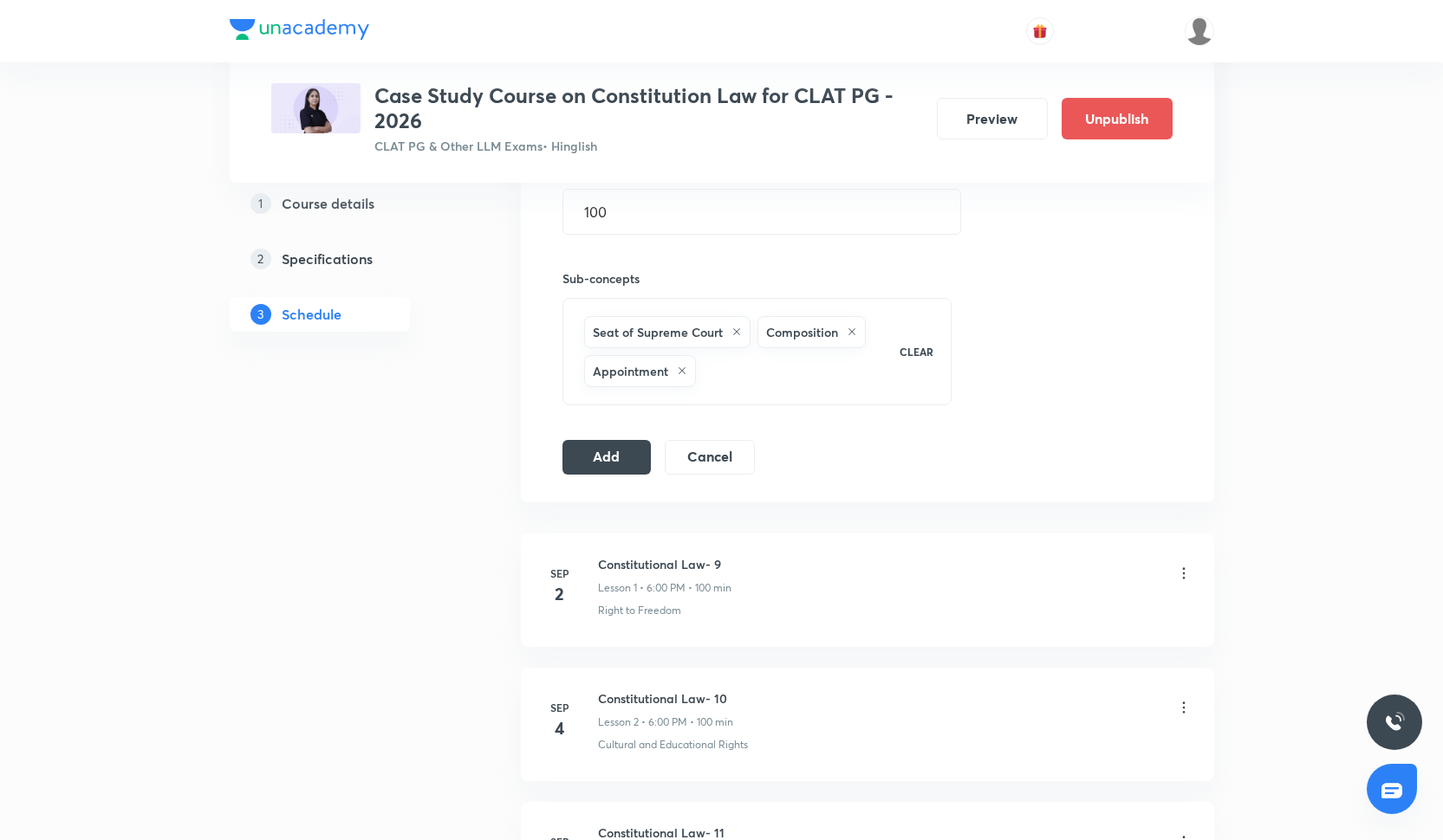
click at [611, 434] on div "Session 12 Live class Quiz Recorded classes Session title 22/99 Constitutional …" at bounding box center [867, 149] width 610 height 650
click at [615, 463] on button "Add" at bounding box center [607, 455] width 90 height 34
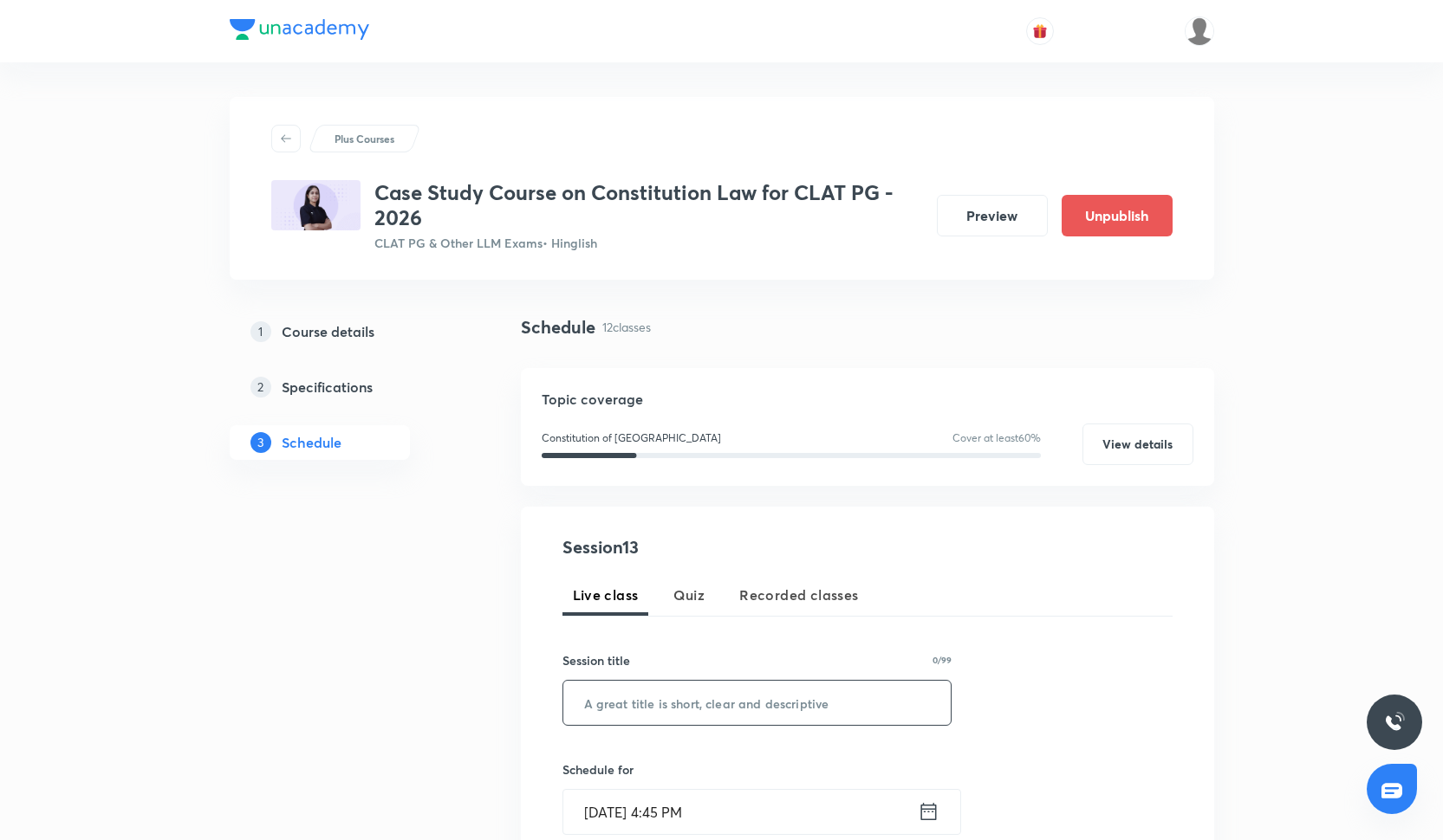
click at [668, 698] on input "text" at bounding box center [757, 702] width 388 height 44
paste input "Constitutional Law- 17"
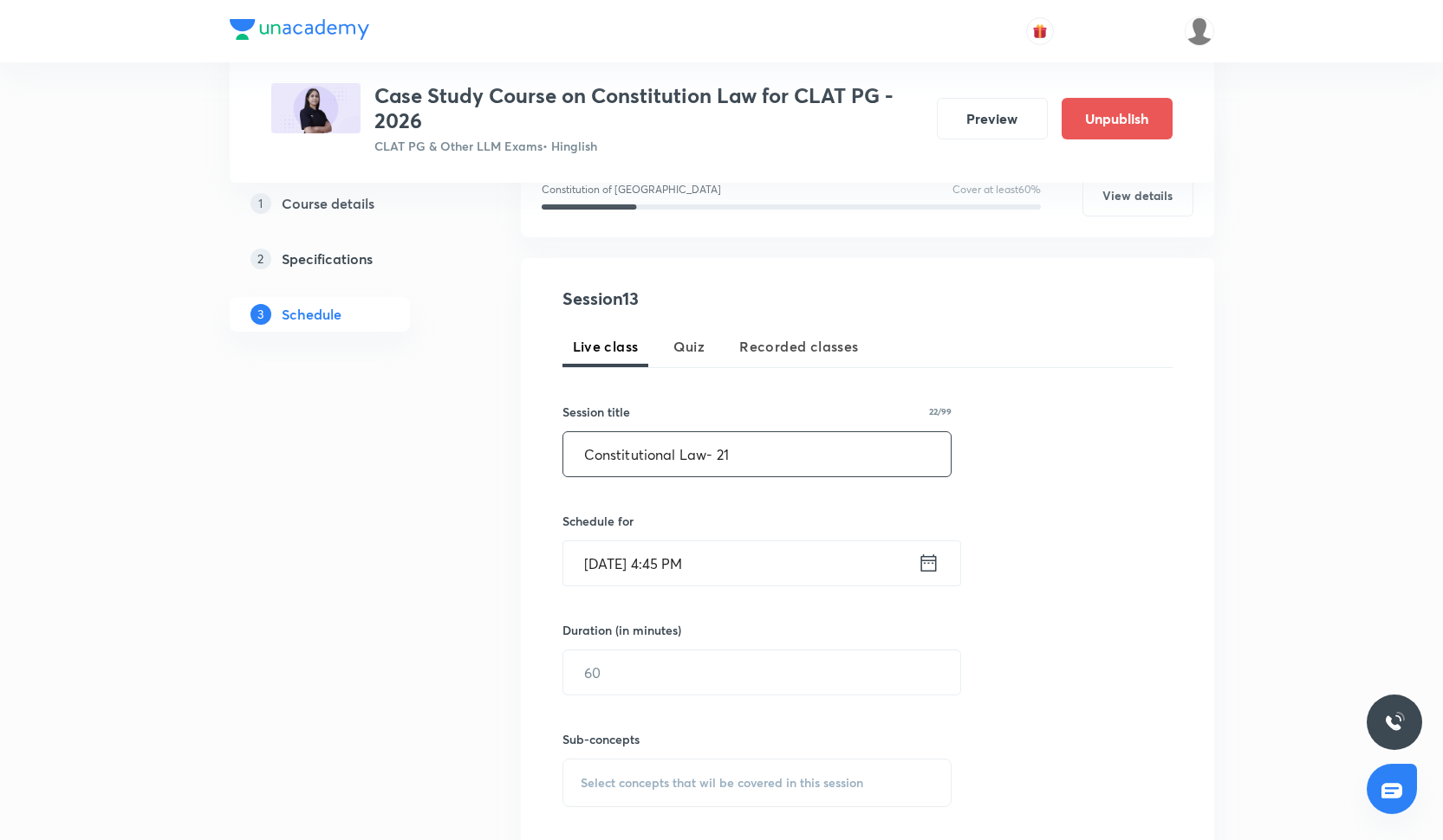
scroll to position [289, 0]
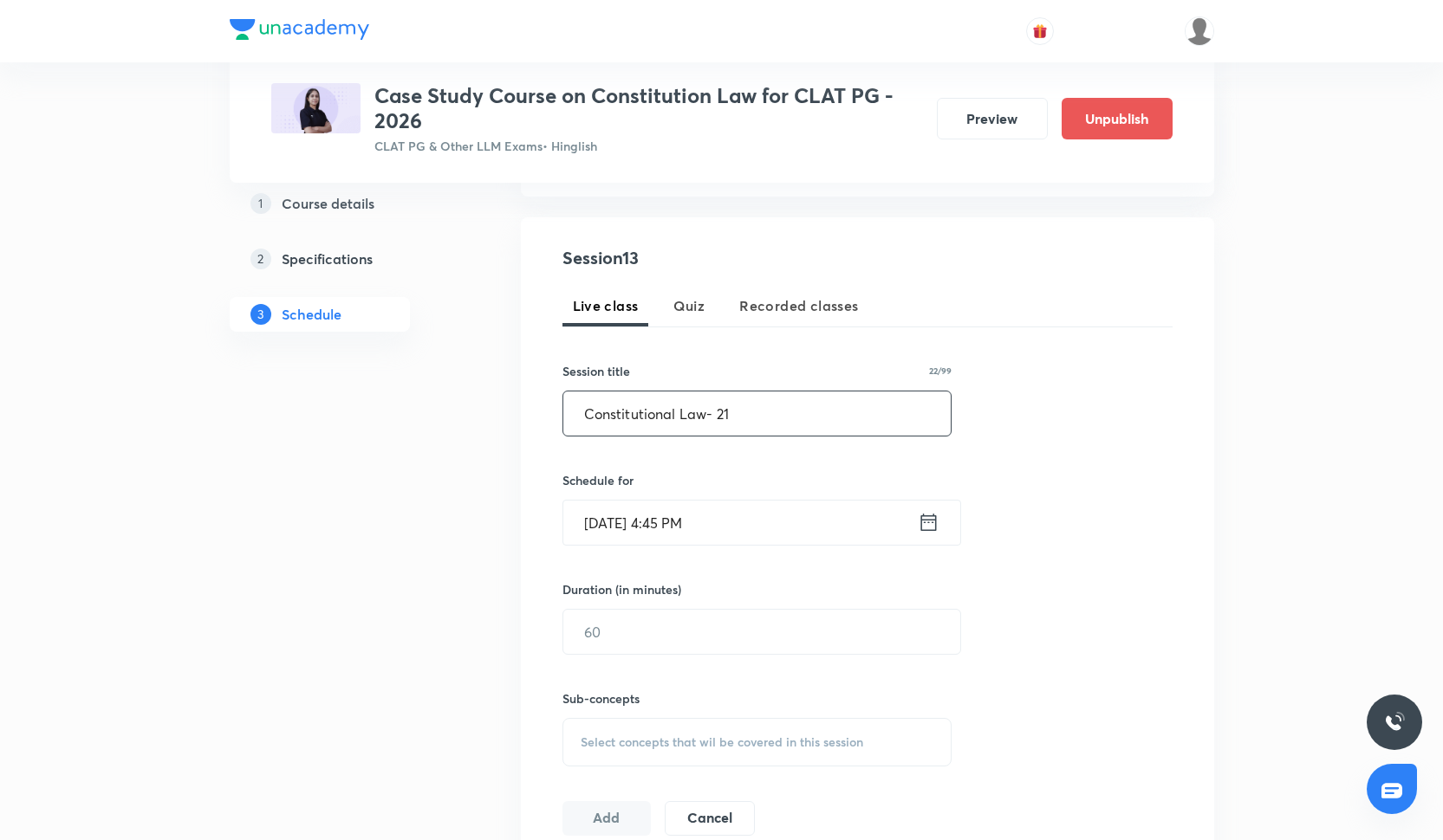
type input "Constitutional Law- 21"
click at [633, 527] on input "Oct 3, 2025, 4:45 PM" at bounding box center [741, 522] width 354 height 44
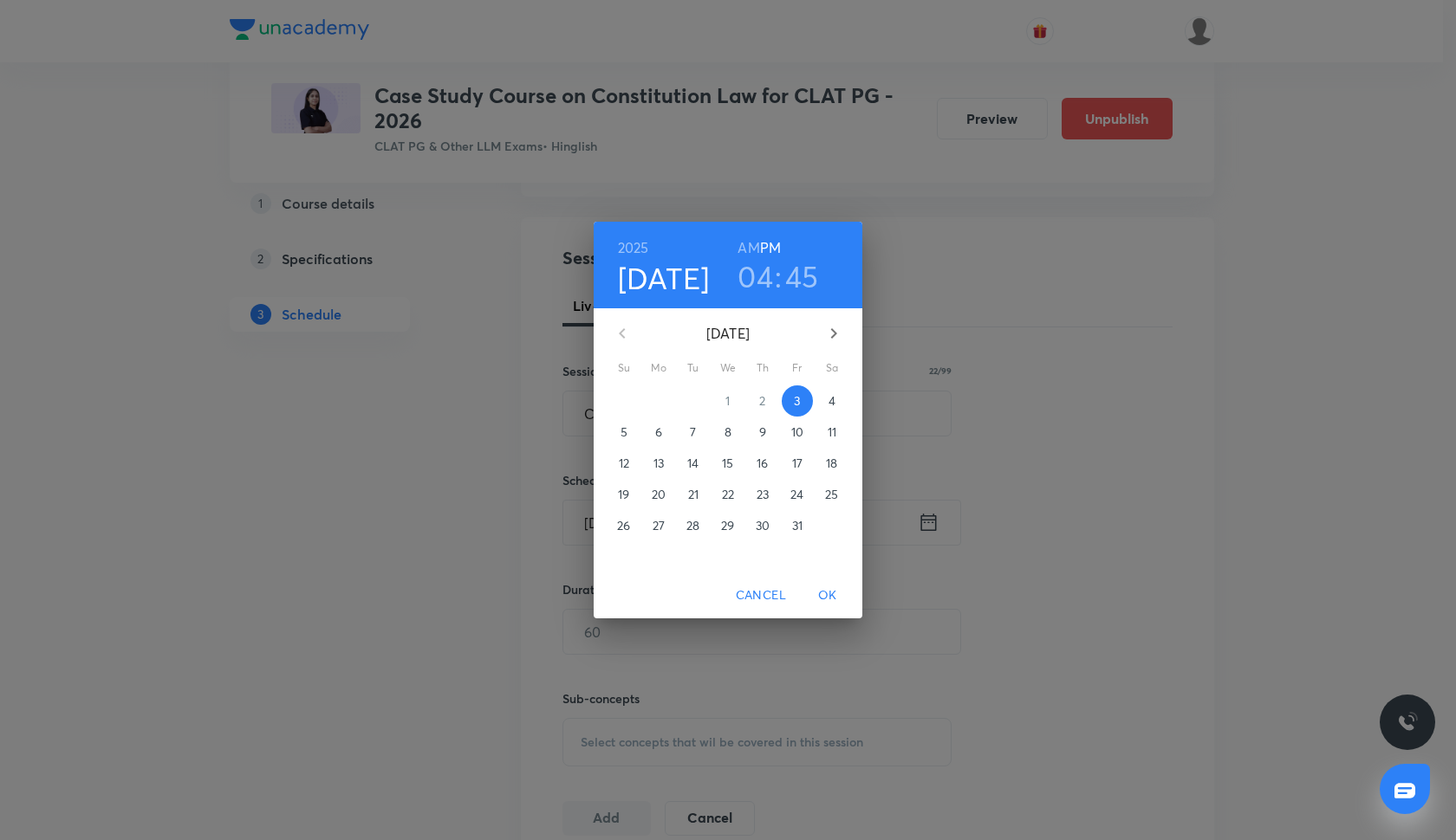
click at [825, 428] on span "11" at bounding box center [831, 432] width 31 height 18
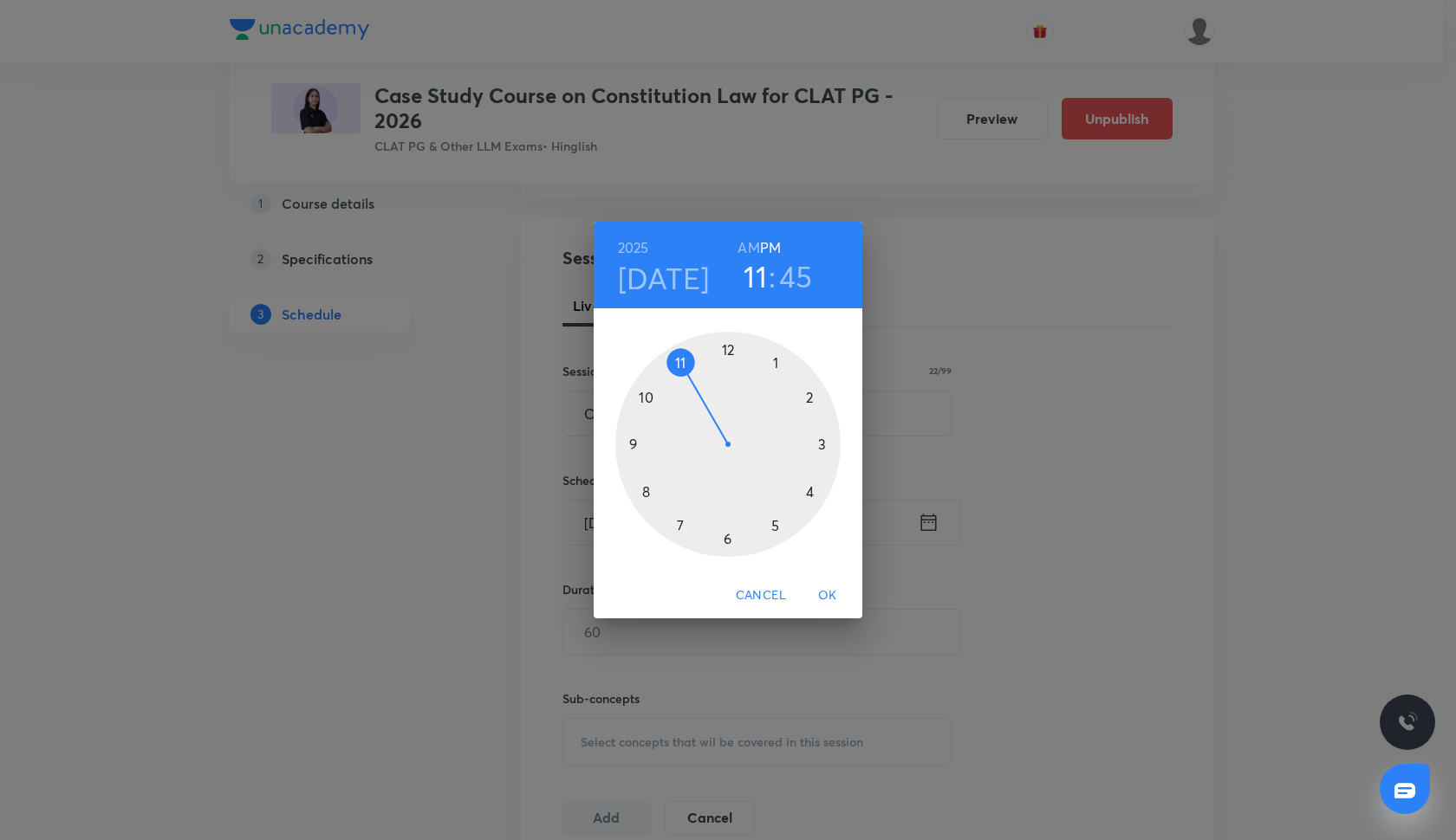
click at [677, 359] on div at bounding box center [728, 445] width 226 height 226
click at [727, 349] on div at bounding box center [728, 445] width 226 height 226
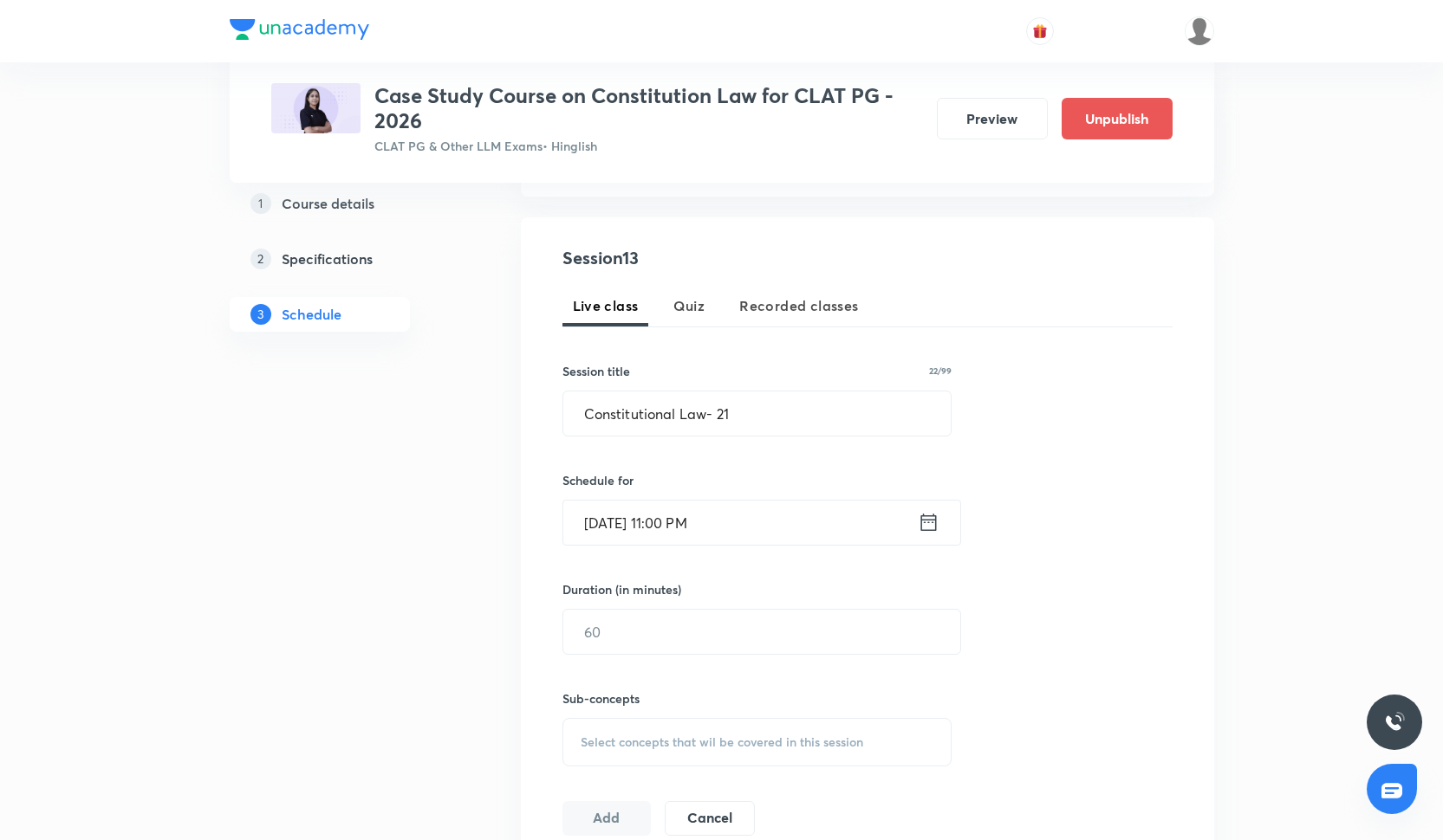
click at [710, 534] on input "Oct 11, 2025, 11:00 PM" at bounding box center [741, 522] width 354 height 44
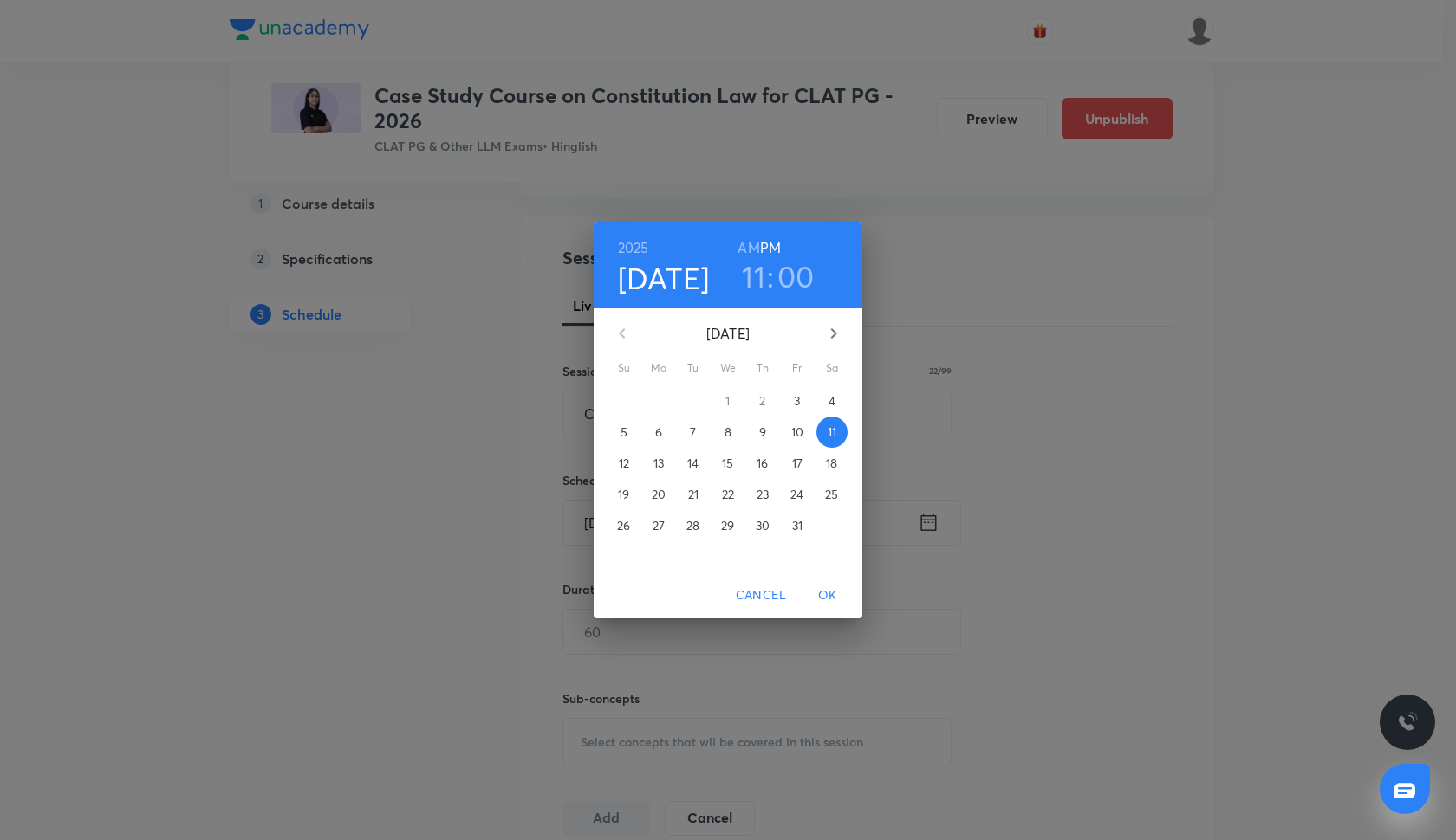
click at [749, 249] on h6 "AM" at bounding box center [748, 248] width 21 height 24
click at [825, 592] on span "OK" at bounding box center [827, 595] width 42 height 21
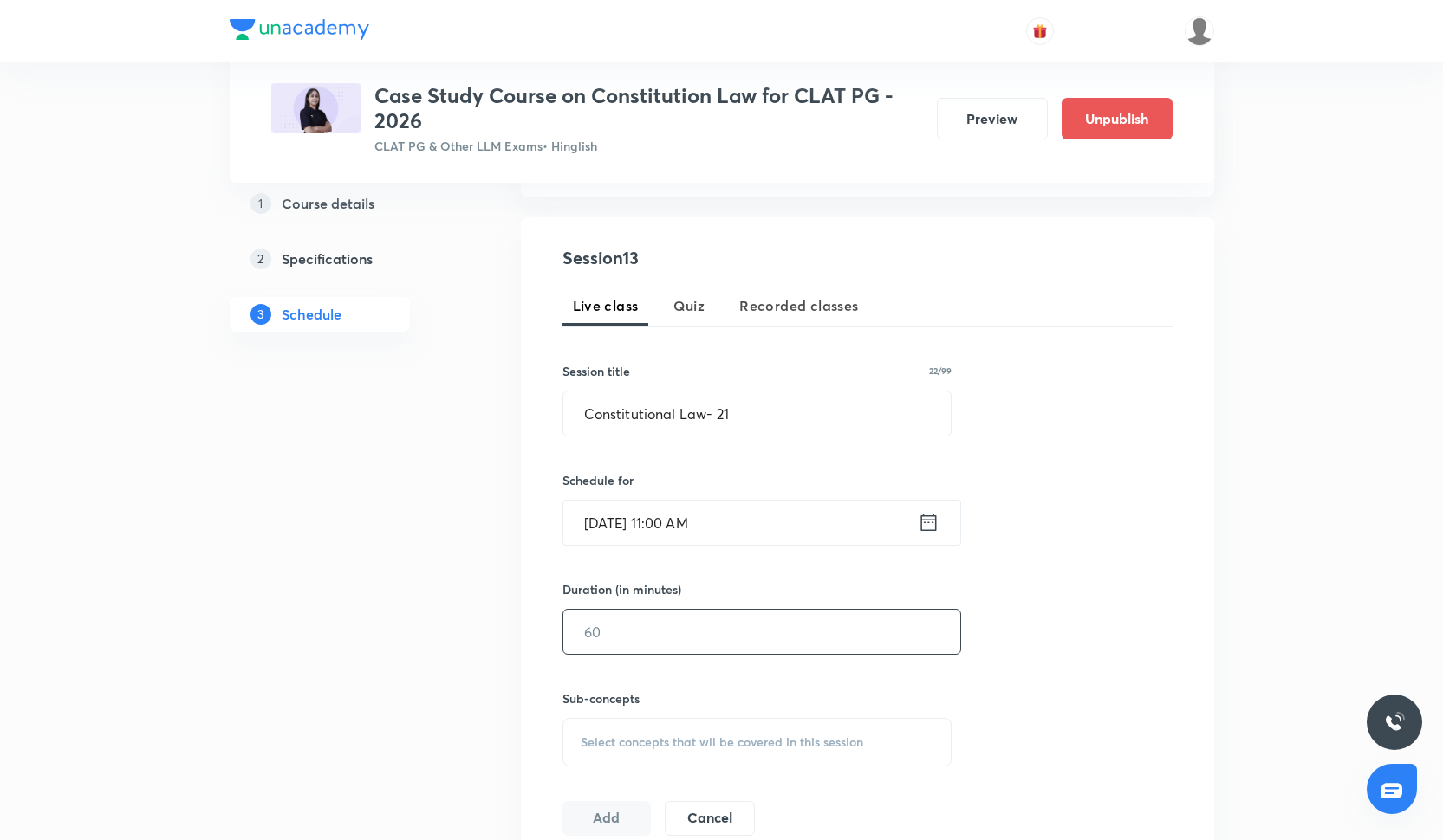
click at [693, 628] on input "text" at bounding box center [761, 631] width 396 height 44
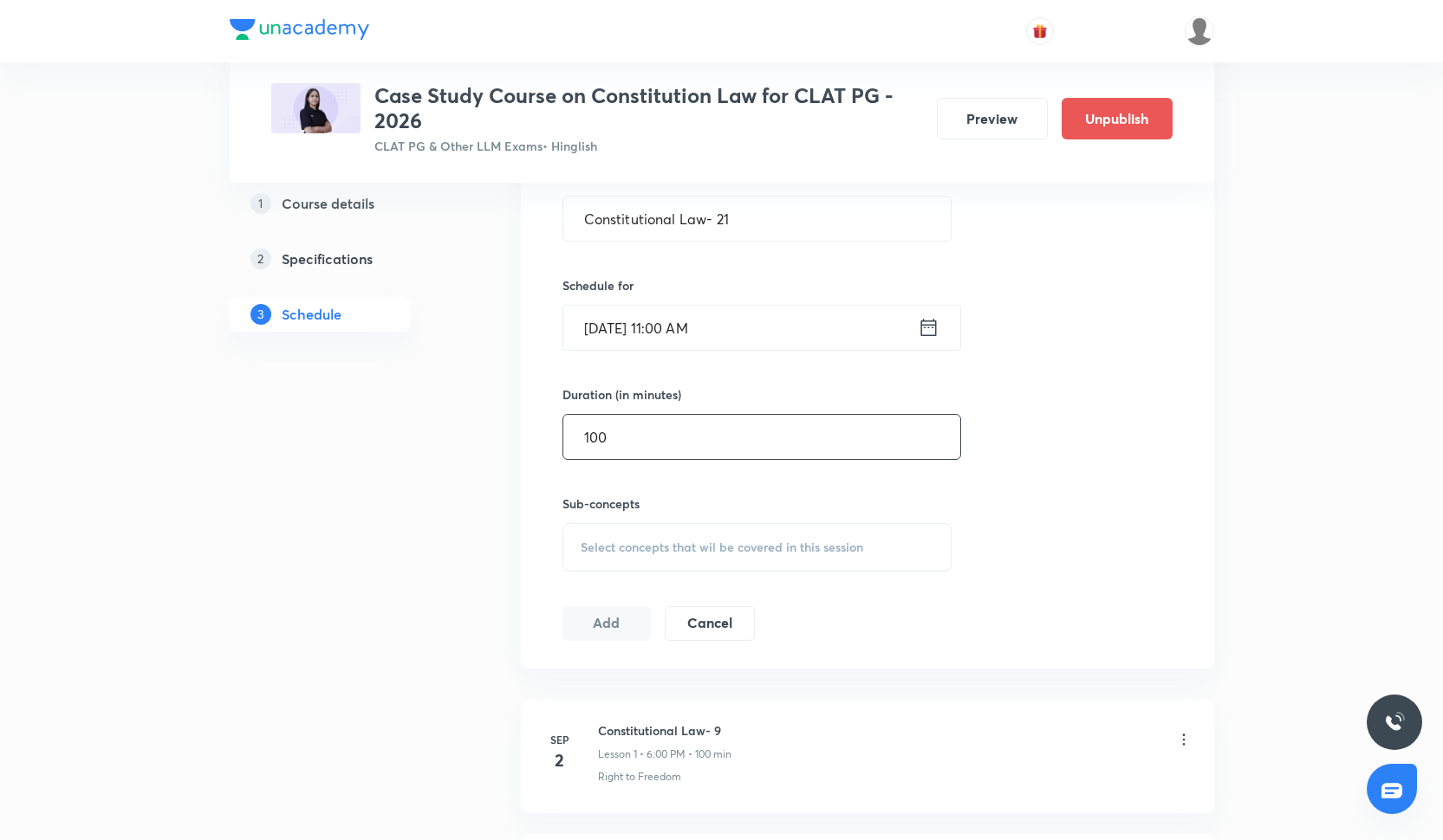
type input "100"
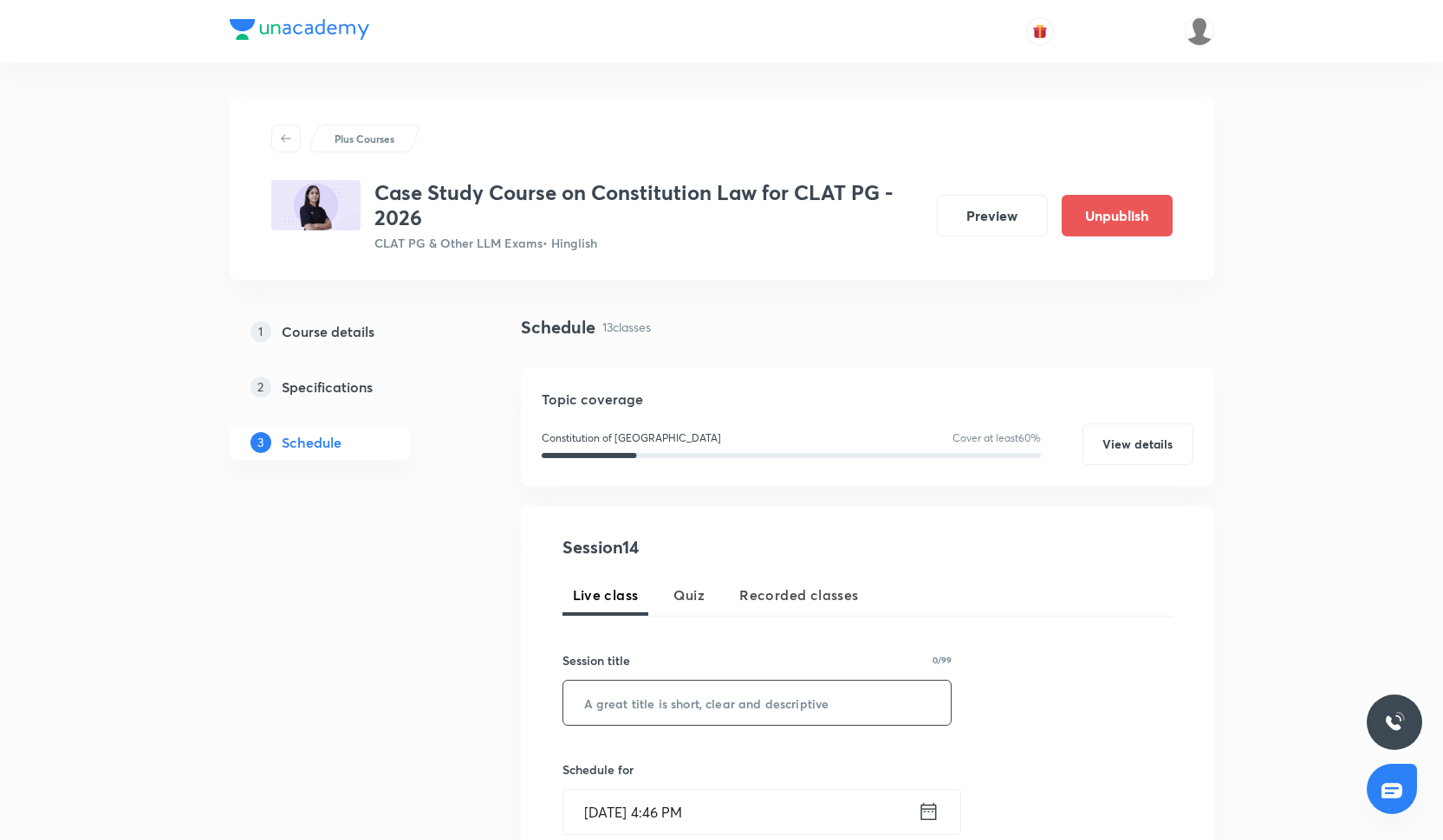
click at [652, 703] on input "text" at bounding box center [757, 702] width 388 height 44
paste input "Constitutional Law- 17"
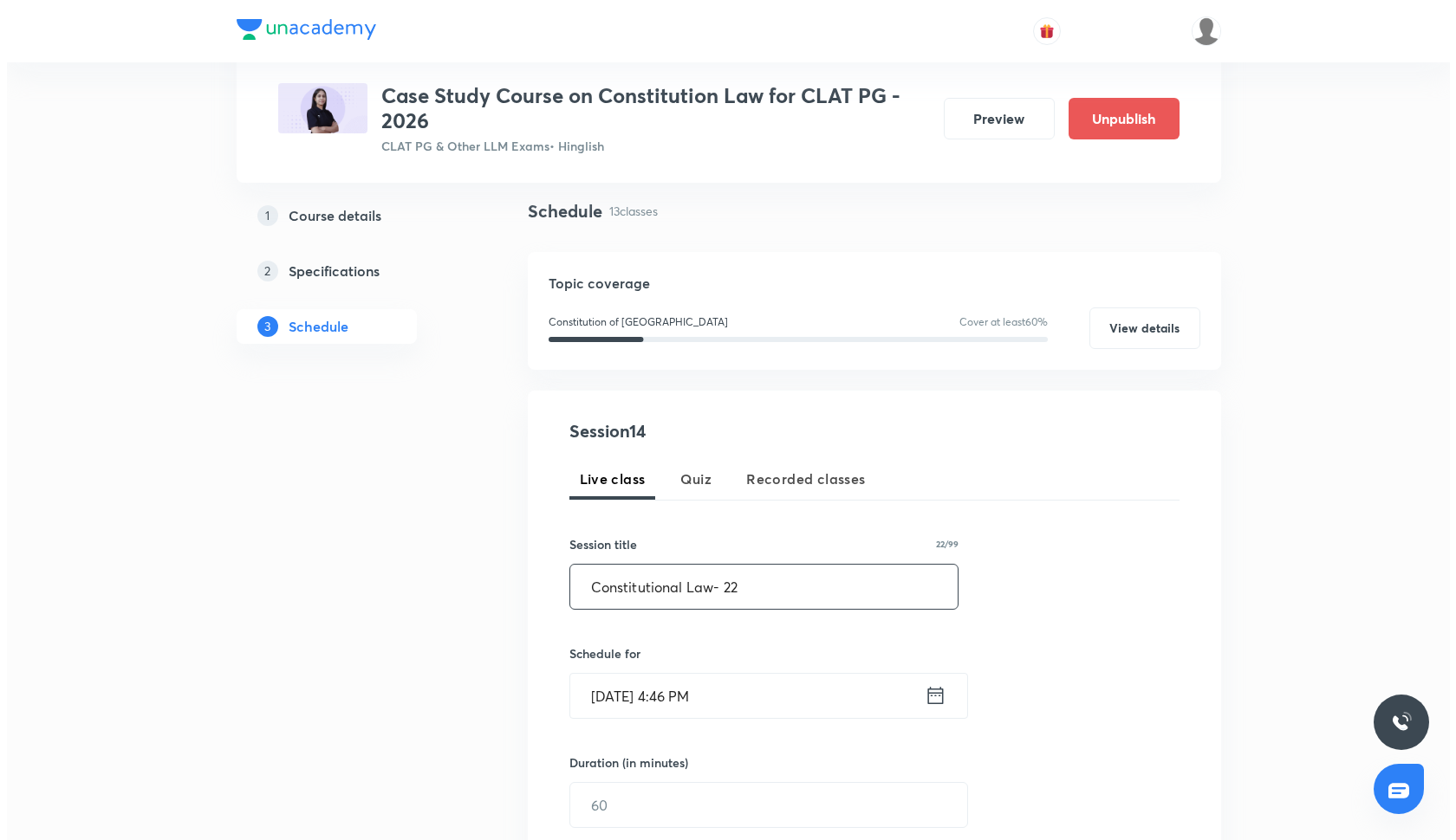
scroll to position [133, 0]
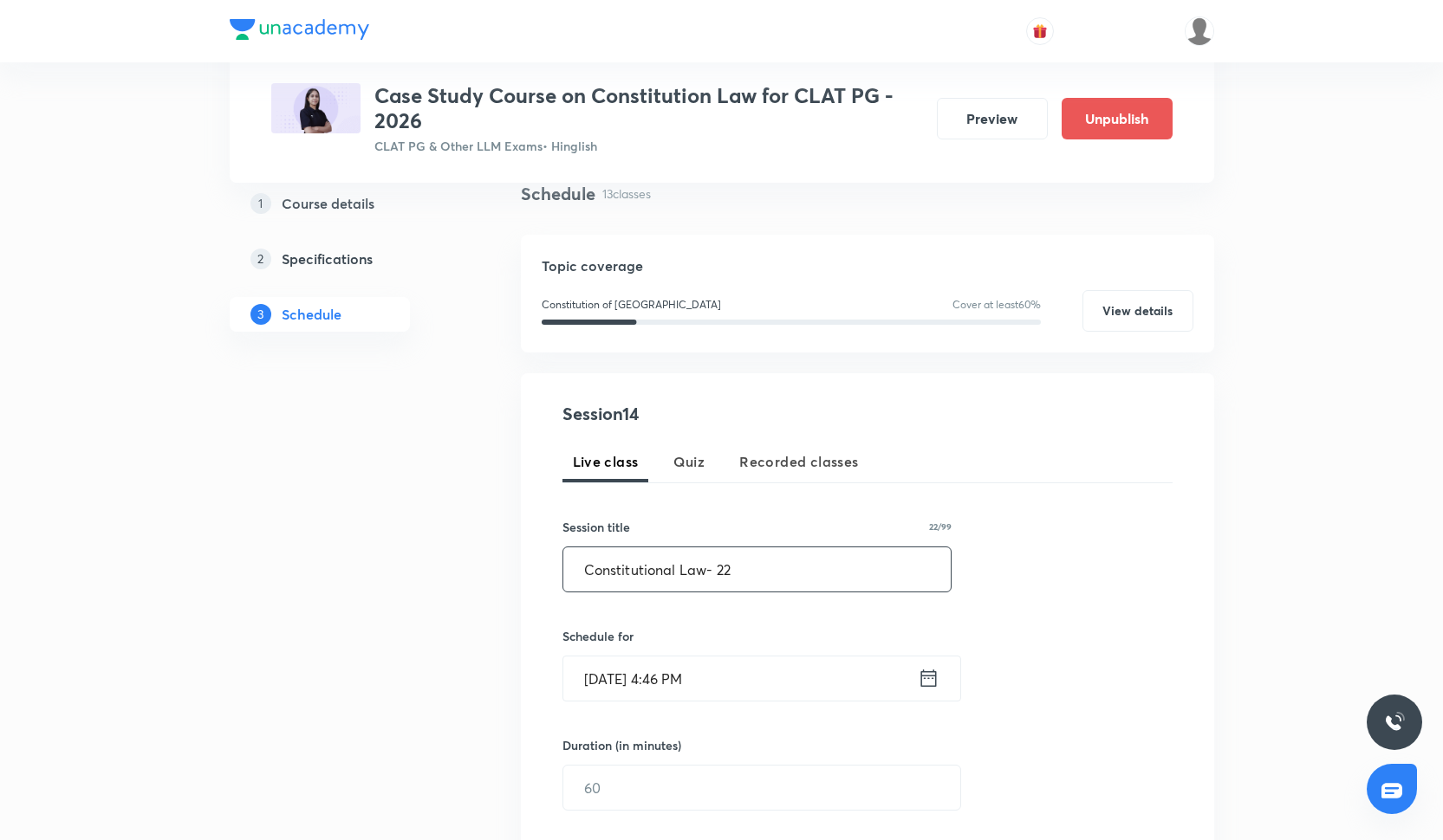
type input "Constitutional Law- 22"
click at [625, 716] on div "Session 14 Live class Quiz Recorded classes Session title 22/99 Constitutional …" at bounding box center [867, 696] width 610 height 591
click at [629, 689] on input "[DATE] 4:46 PM" at bounding box center [741, 678] width 354 height 44
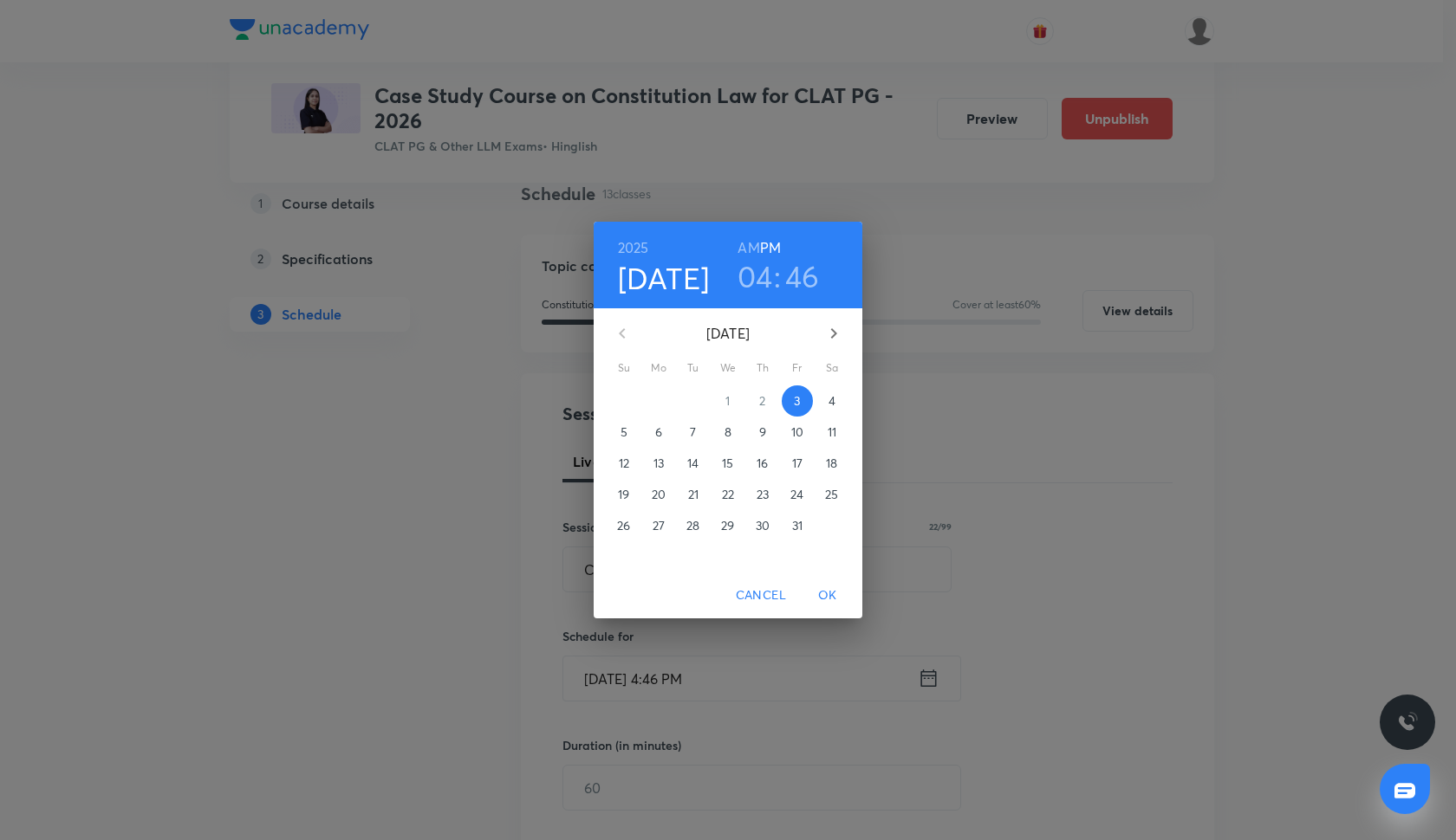
click at [702, 461] on span "14" at bounding box center [692, 463] width 31 height 18
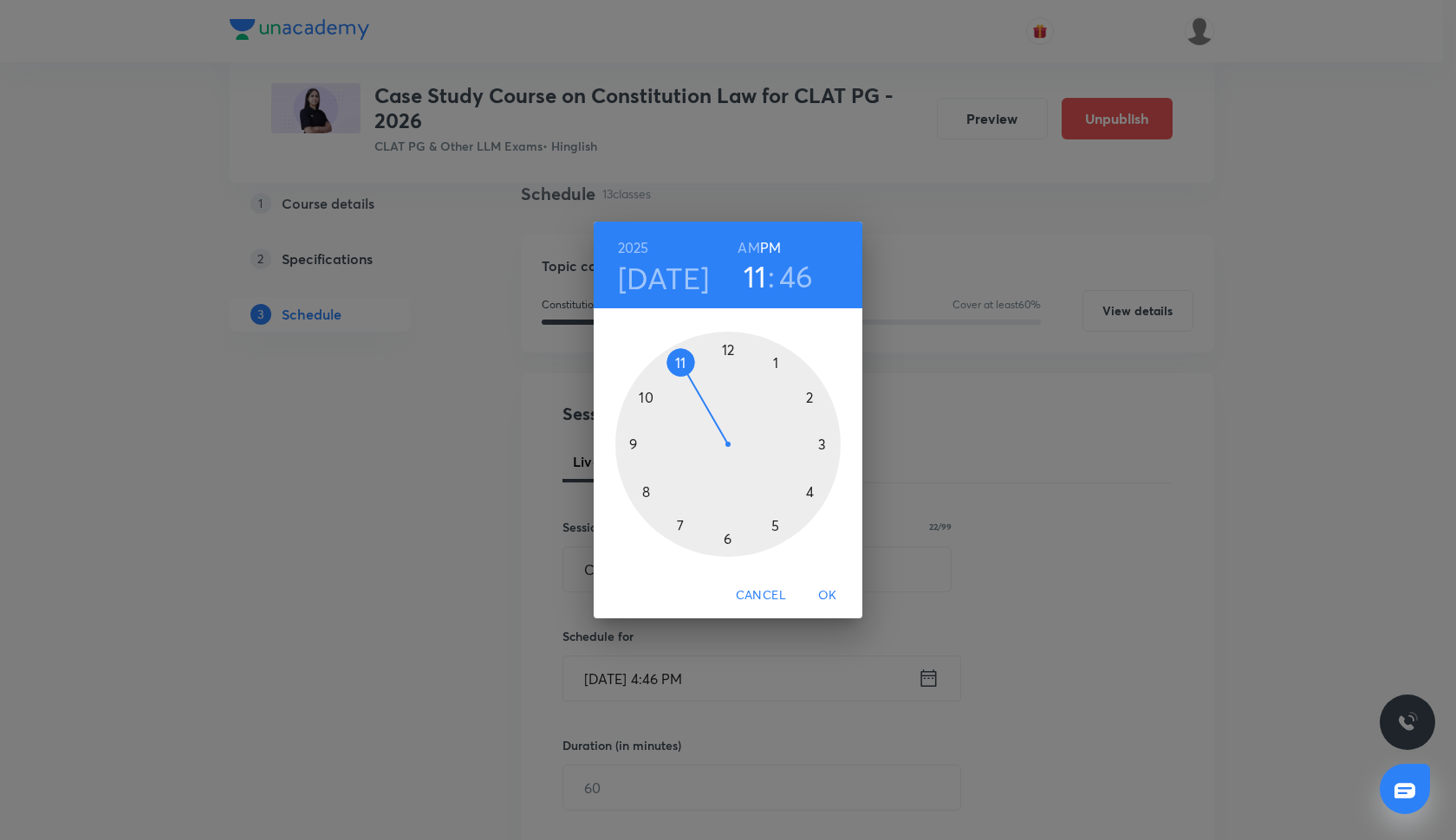
drag, startPoint x: 806, startPoint y: 489, endPoint x: 665, endPoint y: 373, distance: 182.6
click at [666, 372] on div at bounding box center [728, 445] width 226 height 226
click at [729, 350] on div at bounding box center [728, 445] width 226 height 226
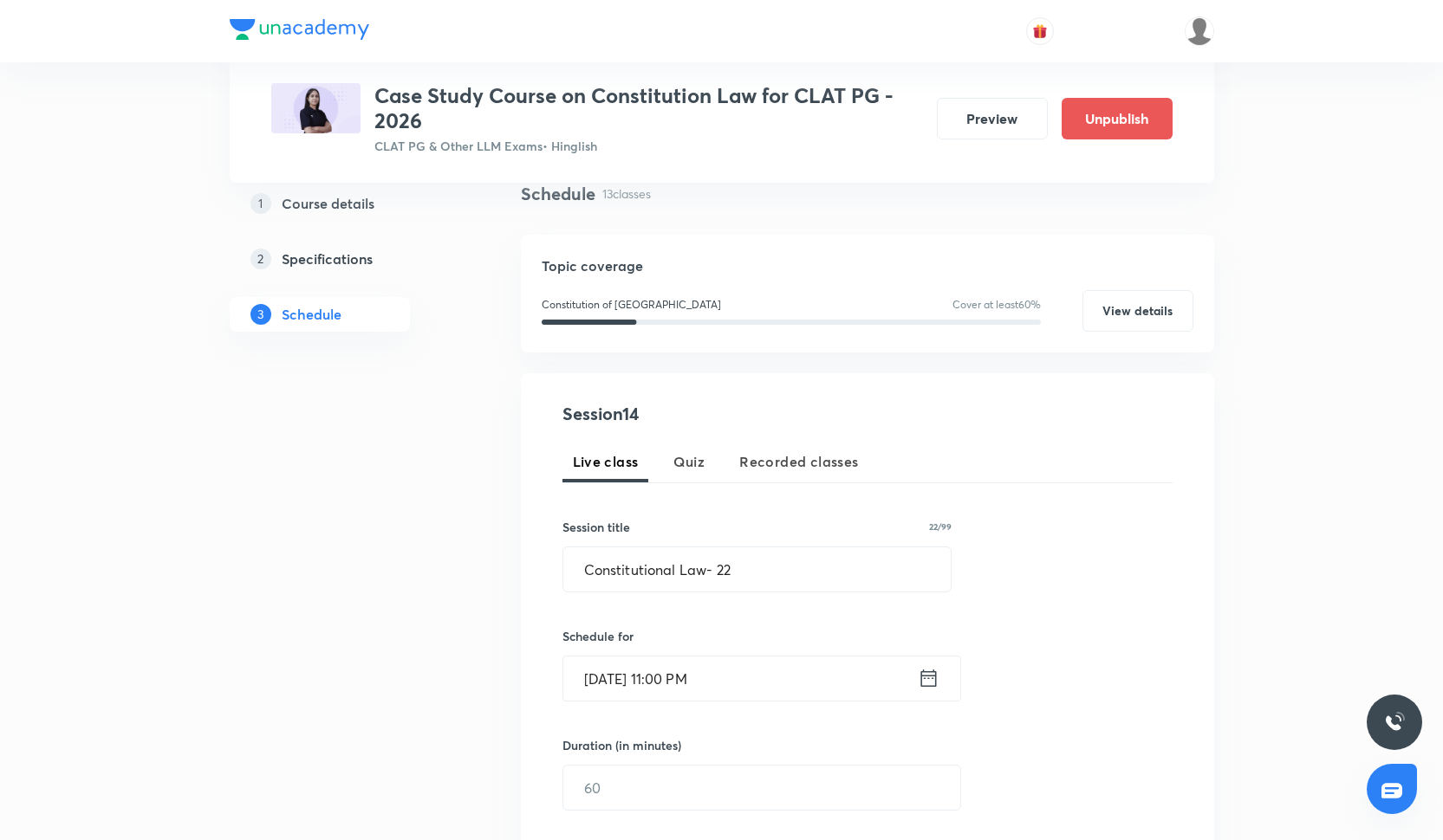
click at [715, 666] on input "[DATE] 11:00 PM" at bounding box center [741, 678] width 354 height 44
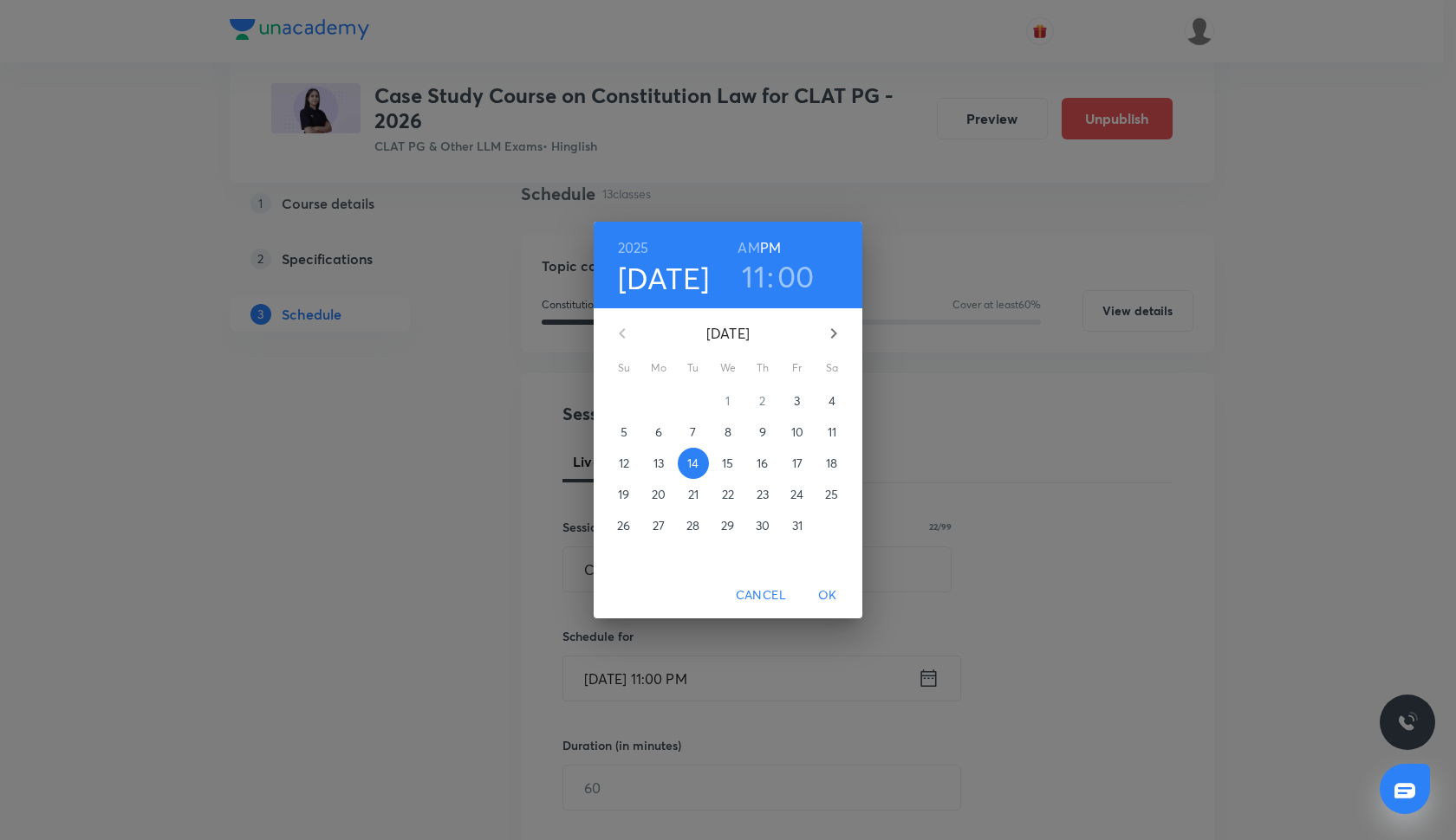
click at [757, 244] on h6 "AM" at bounding box center [748, 248] width 21 height 24
click at [838, 594] on span "OK" at bounding box center [827, 595] width 42 height 21
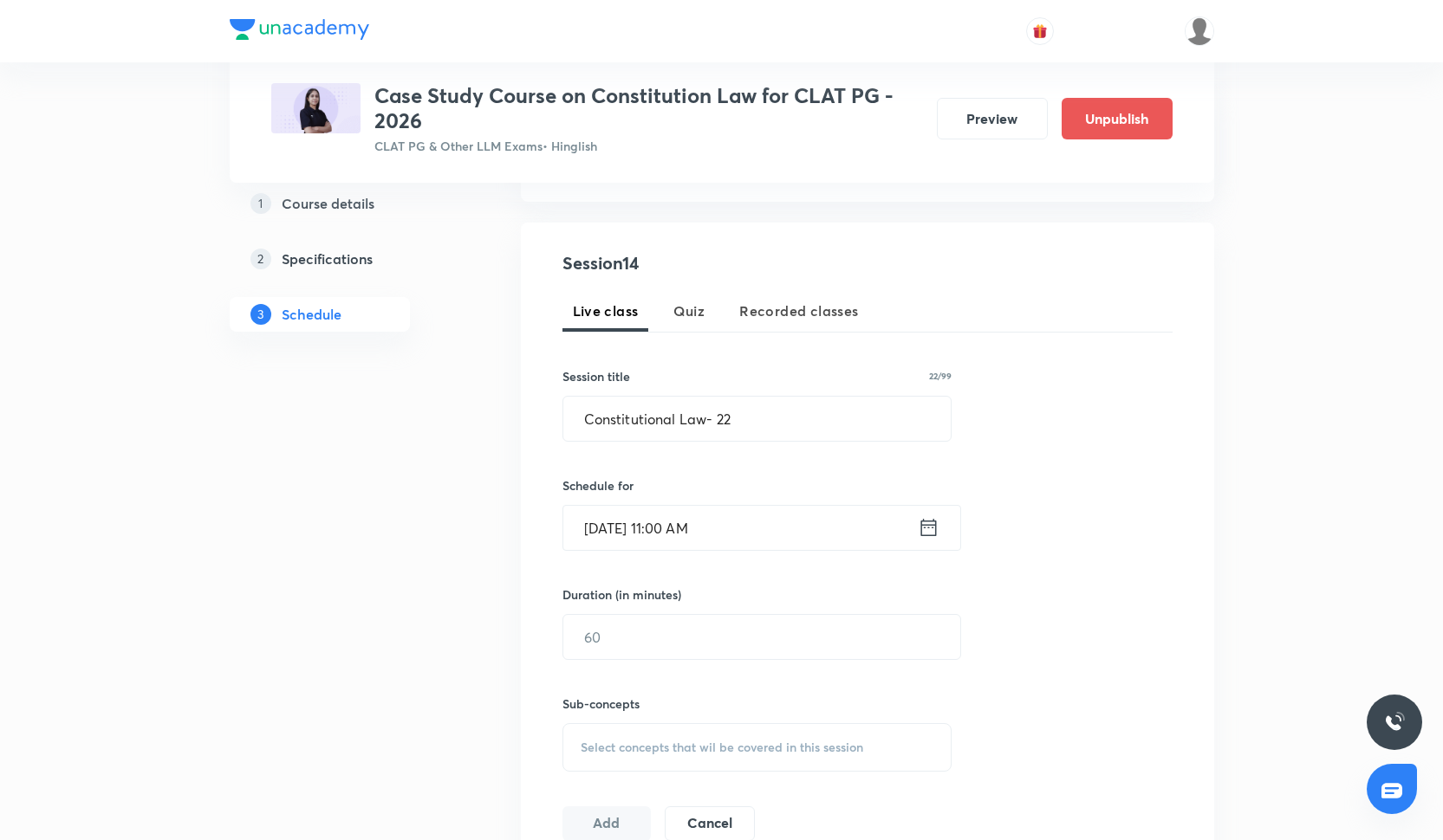
scroll to position [285, 0]
click at [777, 620] on input "text" at bounding box center [761, 636] width 396 height 44
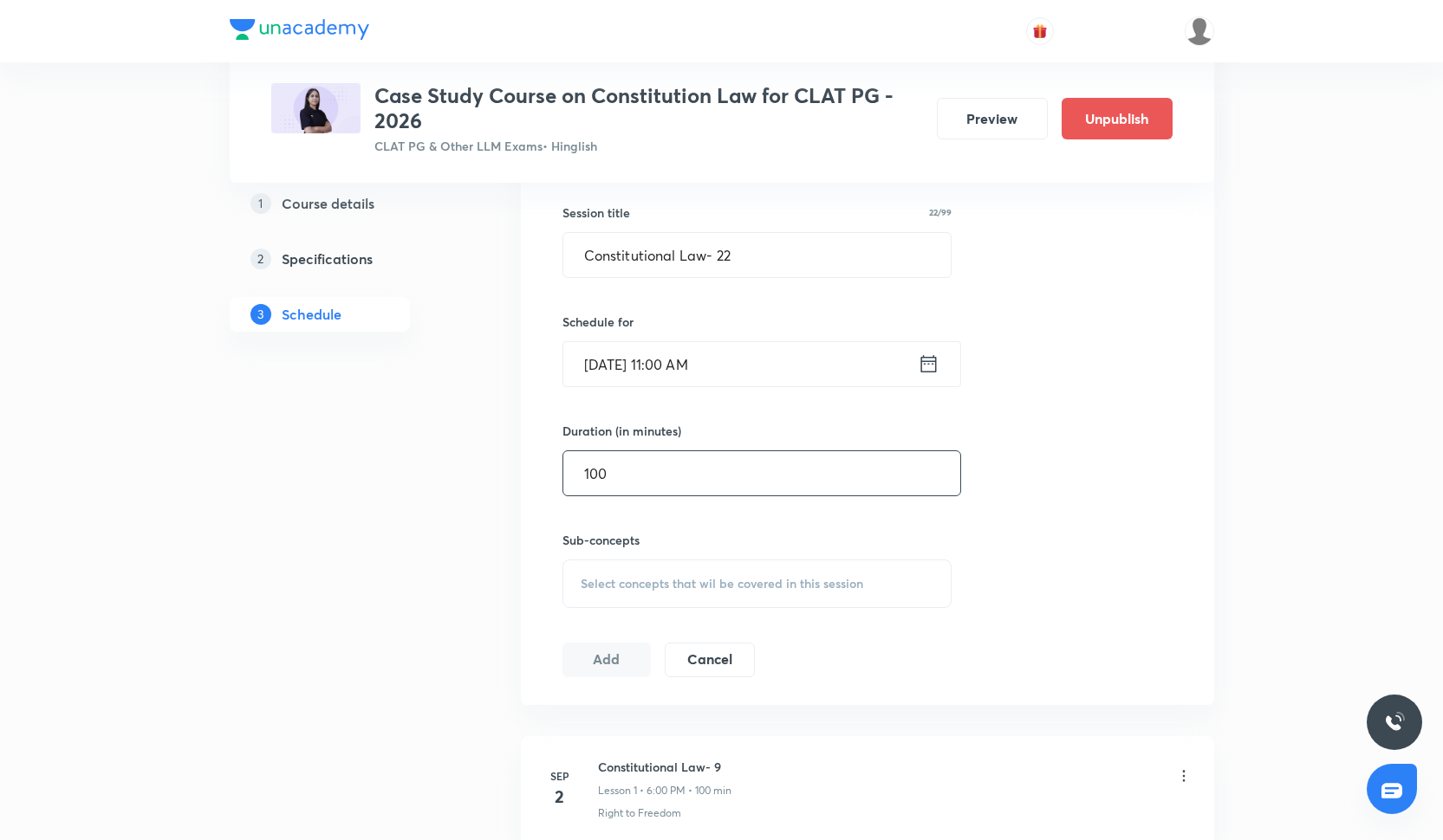
type input "100"
click at [681, 586] on span "Select concepts that wil be covered in this session" at bounding box center [721, 583] width 283 height 14
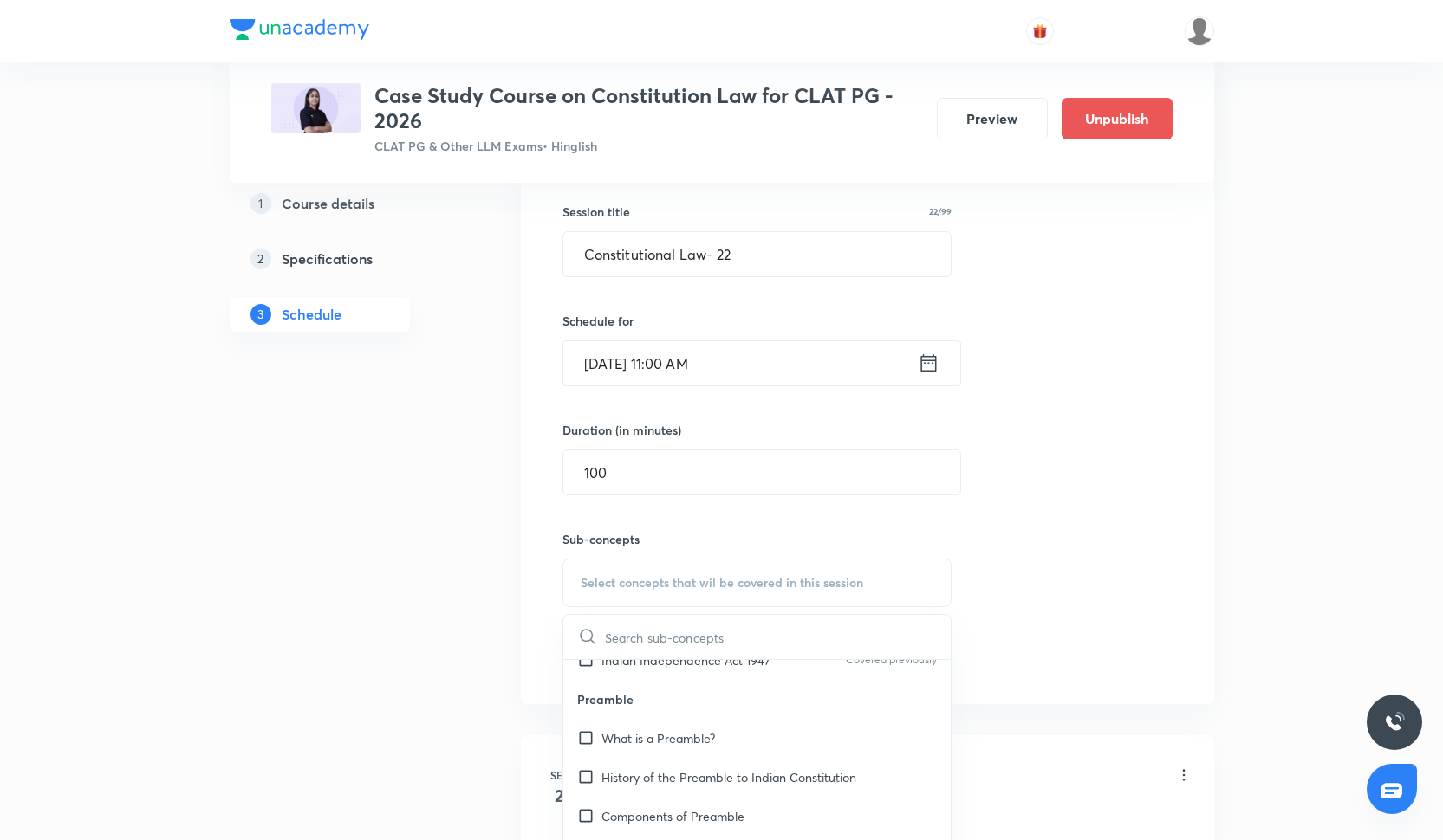
scroll to position [475, 0]
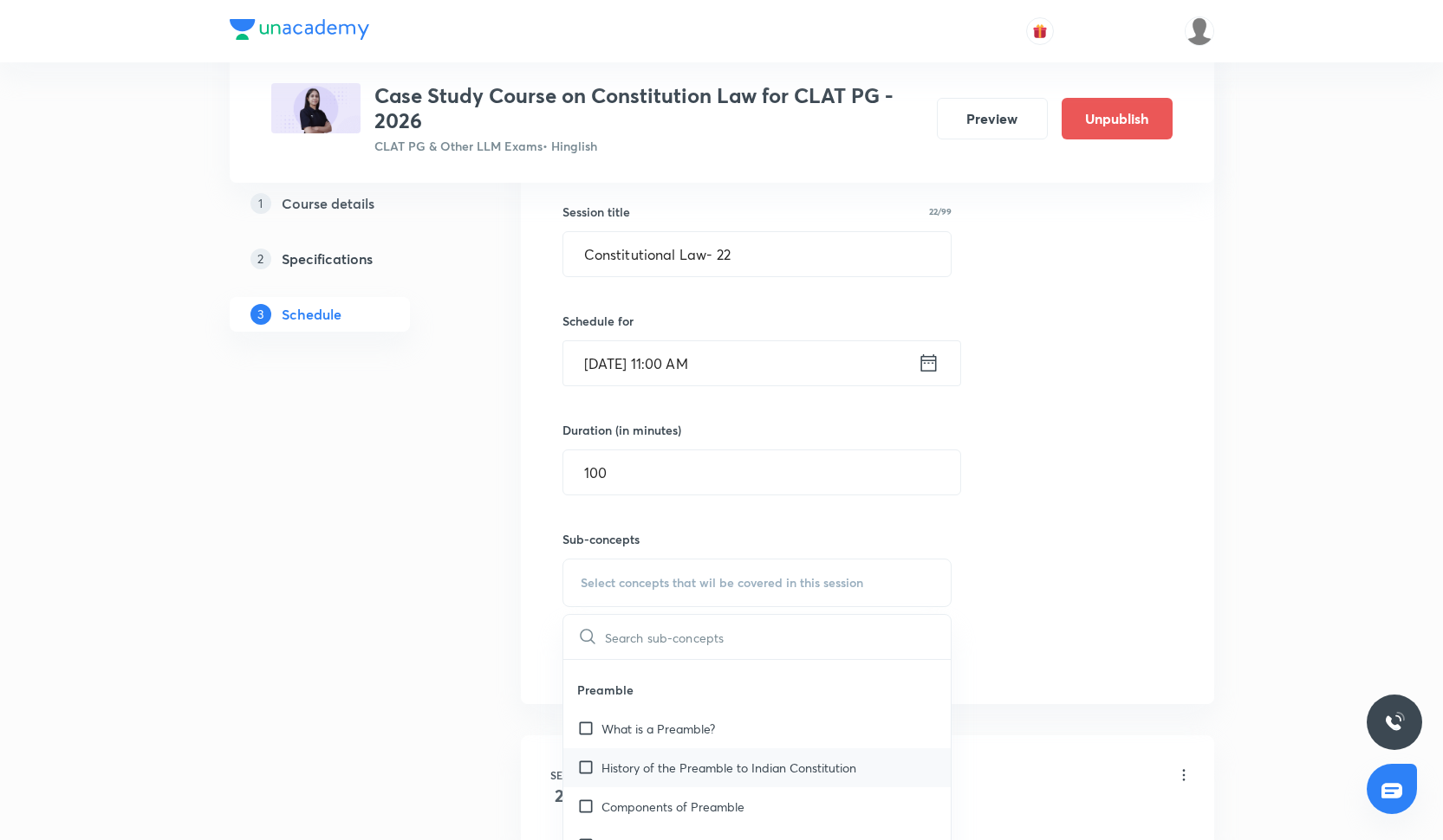
click at [710, 752] on div "History of the Preamble to Indian Constitution" at bounding box center [757, 768] width 388 height 39
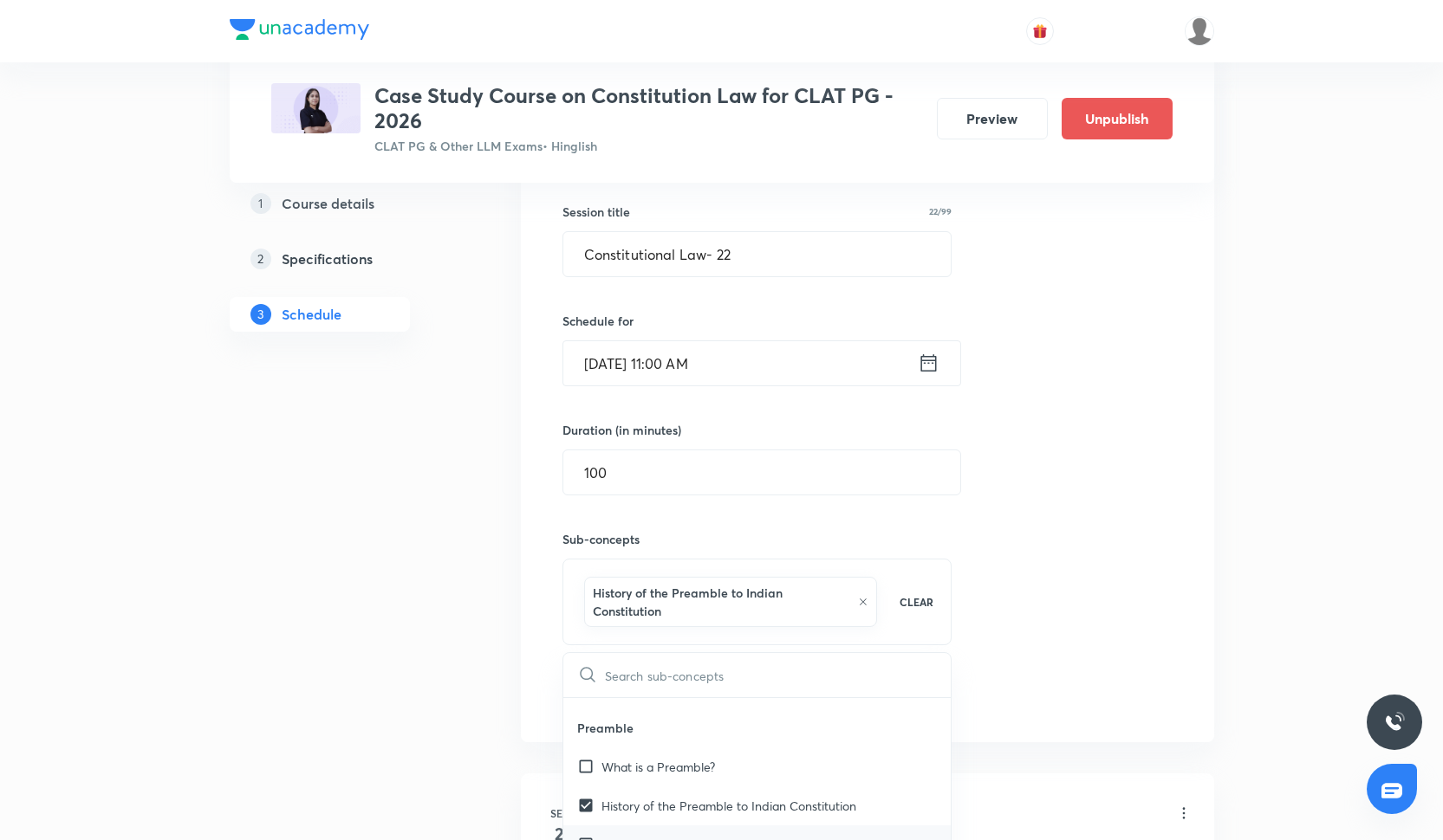
scroll to position [577, 0]
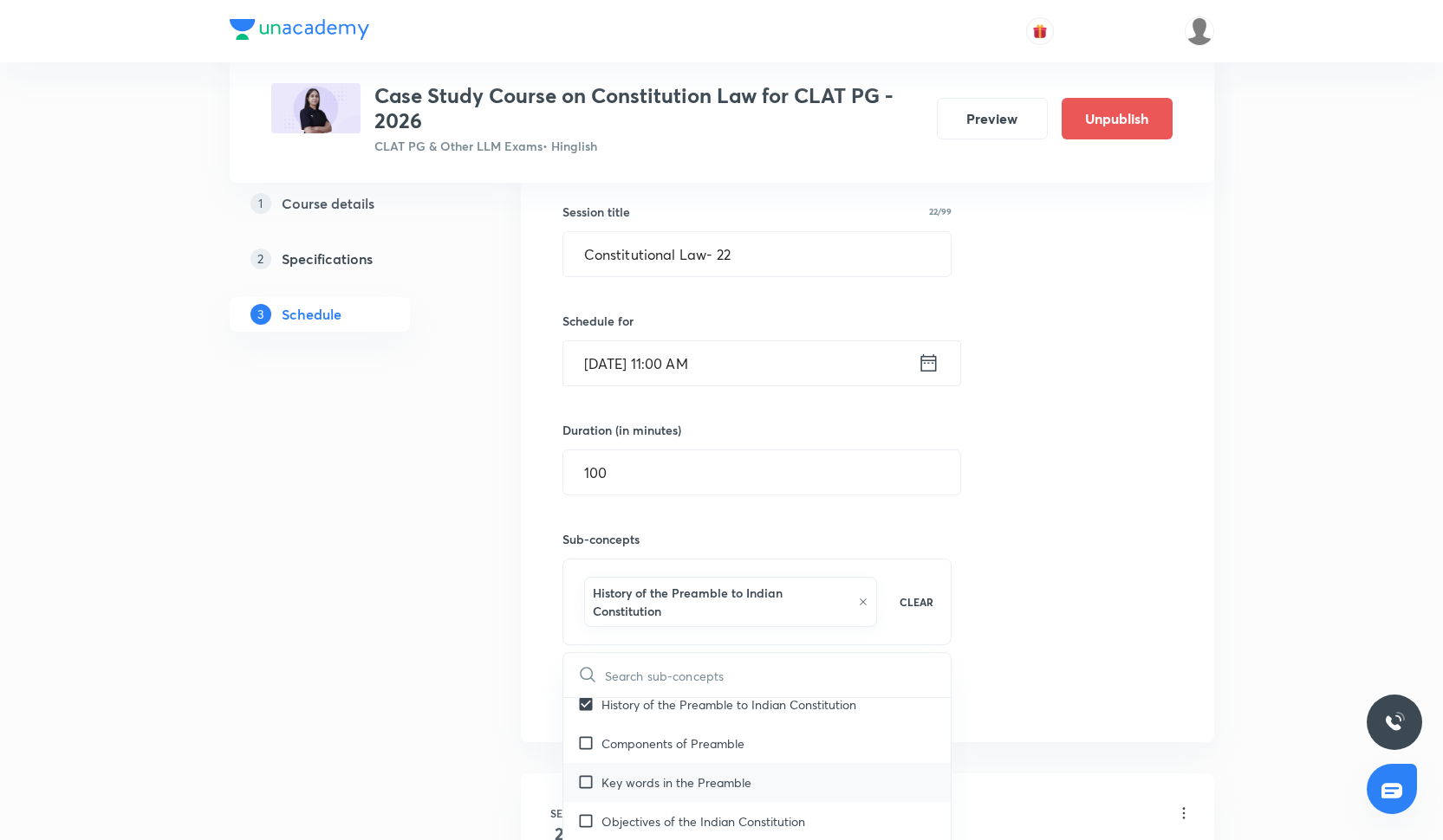
click at [700, 794] on div "Key words in the Preamble" at bounding box center [757, 782] width 388 height 39
checkbox input "true"
click at [700, 778] on p "Components of Preamble" at bounding box center [673, 783] width 143 height 19
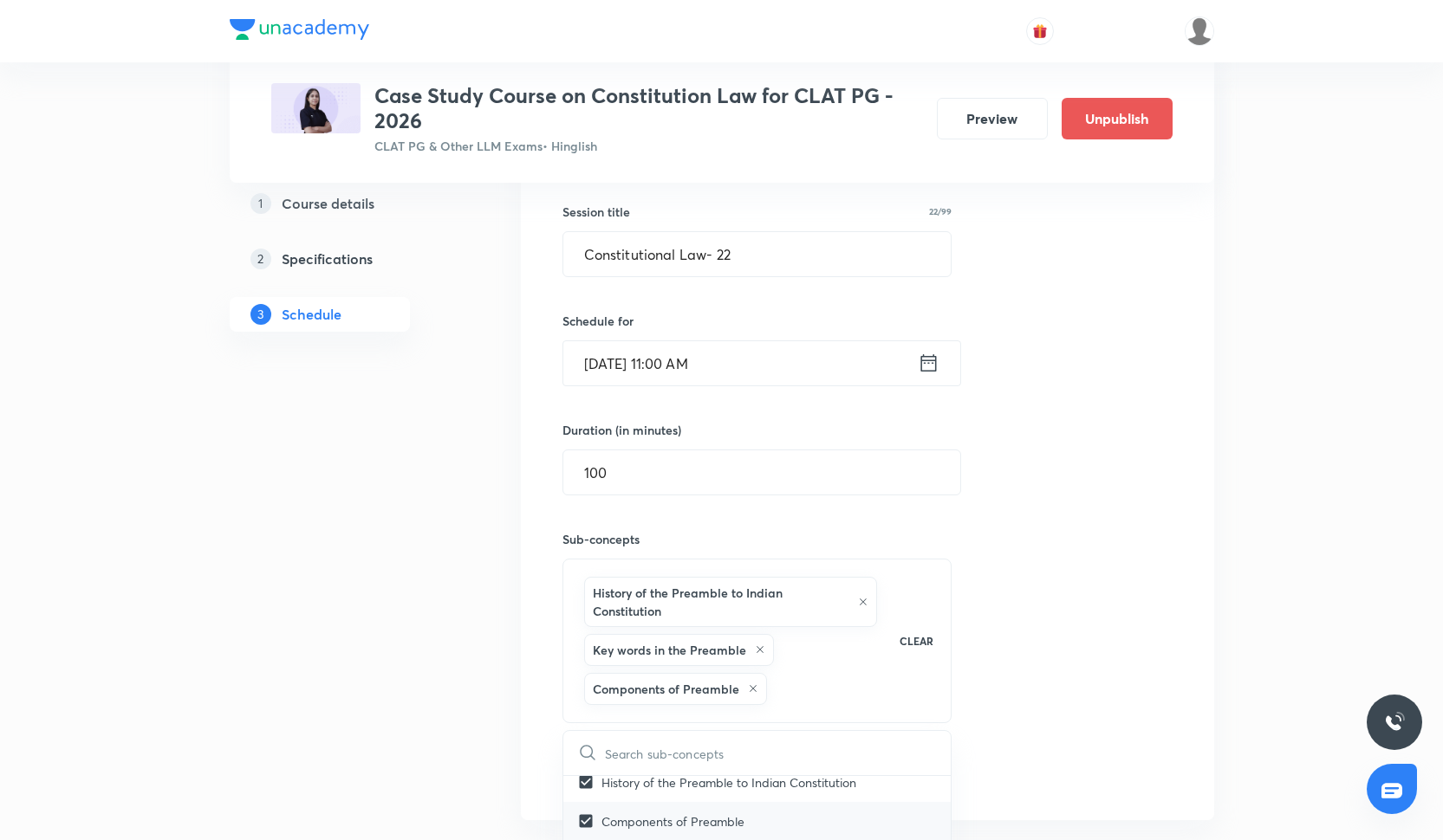
checkbox input "true"
click at [1032, 624] on div "Session 14 Live class Quiz Recorded classes Session title 22/99 Constitutional …" at bounding box center [867, 439] width 610 height 707
click at [599, 751] on div "Session 14 Live class Quiz Recorded classes Session title 22/99 Constitutional …" at bounding box center [867, 439] width 610 height 707
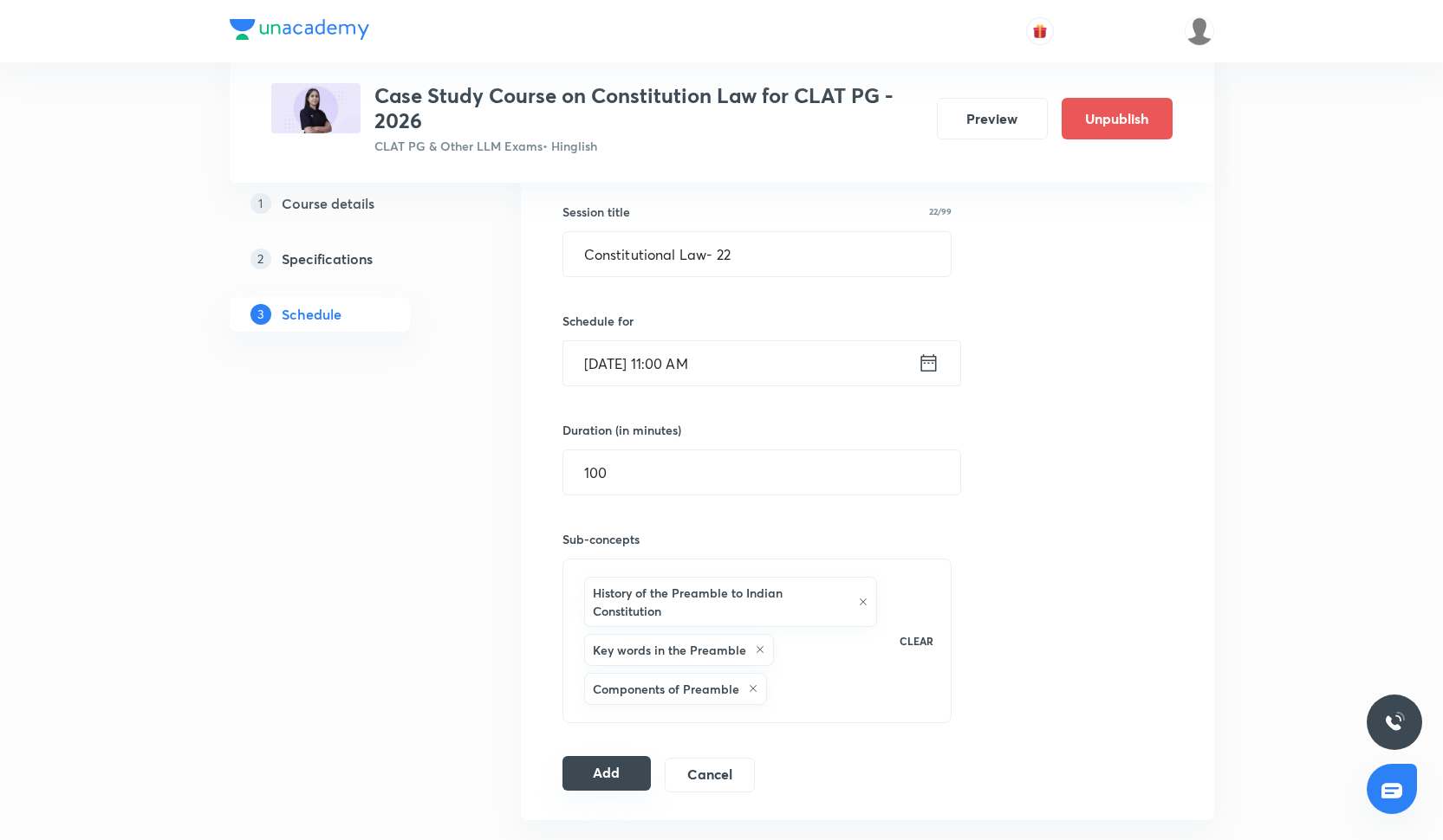
click at [599, 763] on button "Add" at bounding box center [607, 773] width 90 height 34
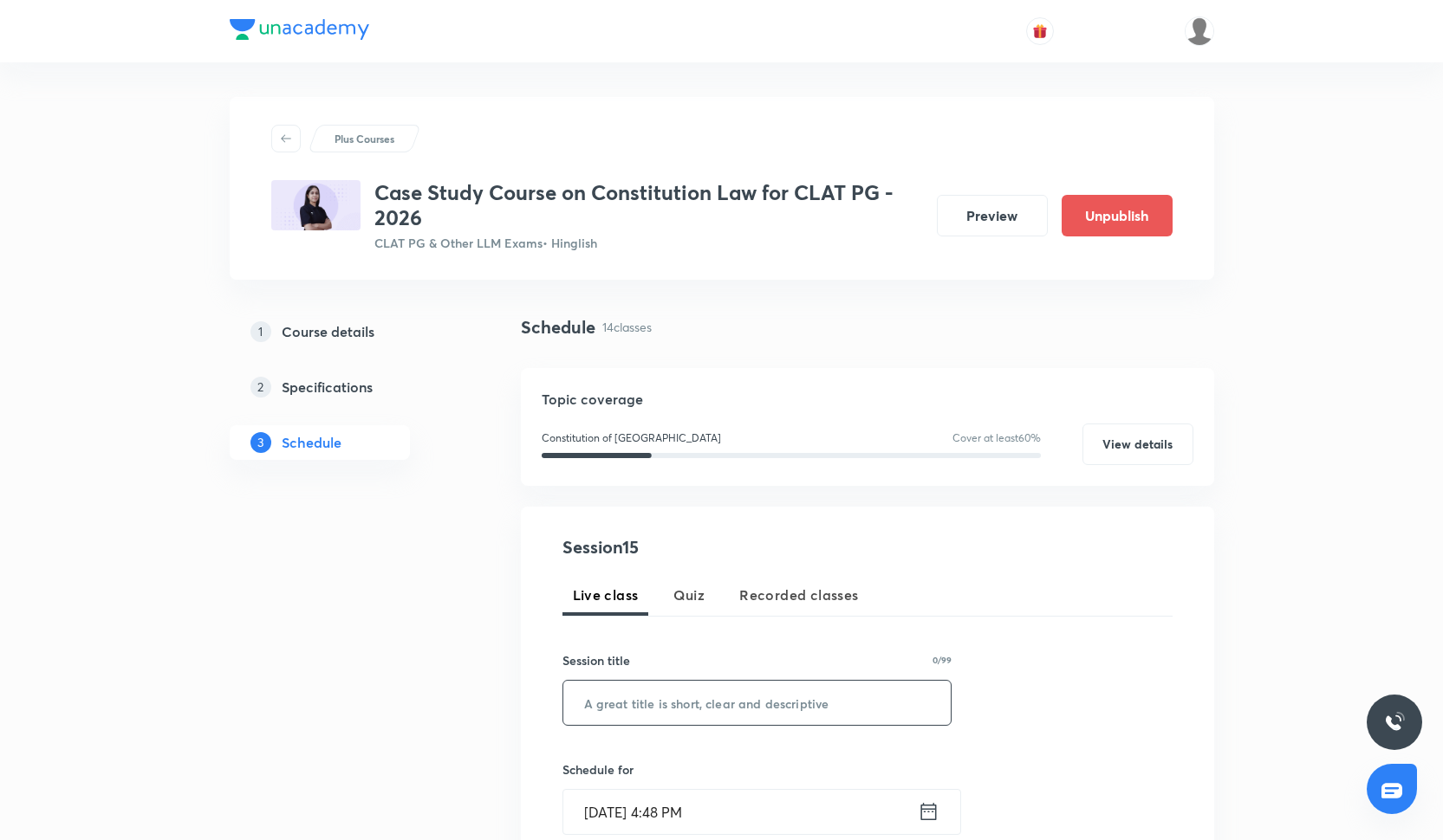
click at [669, 699] on input "text" at bounding box center [757, 702] width 388 height 44
paste input "Constitutional Law- 17"
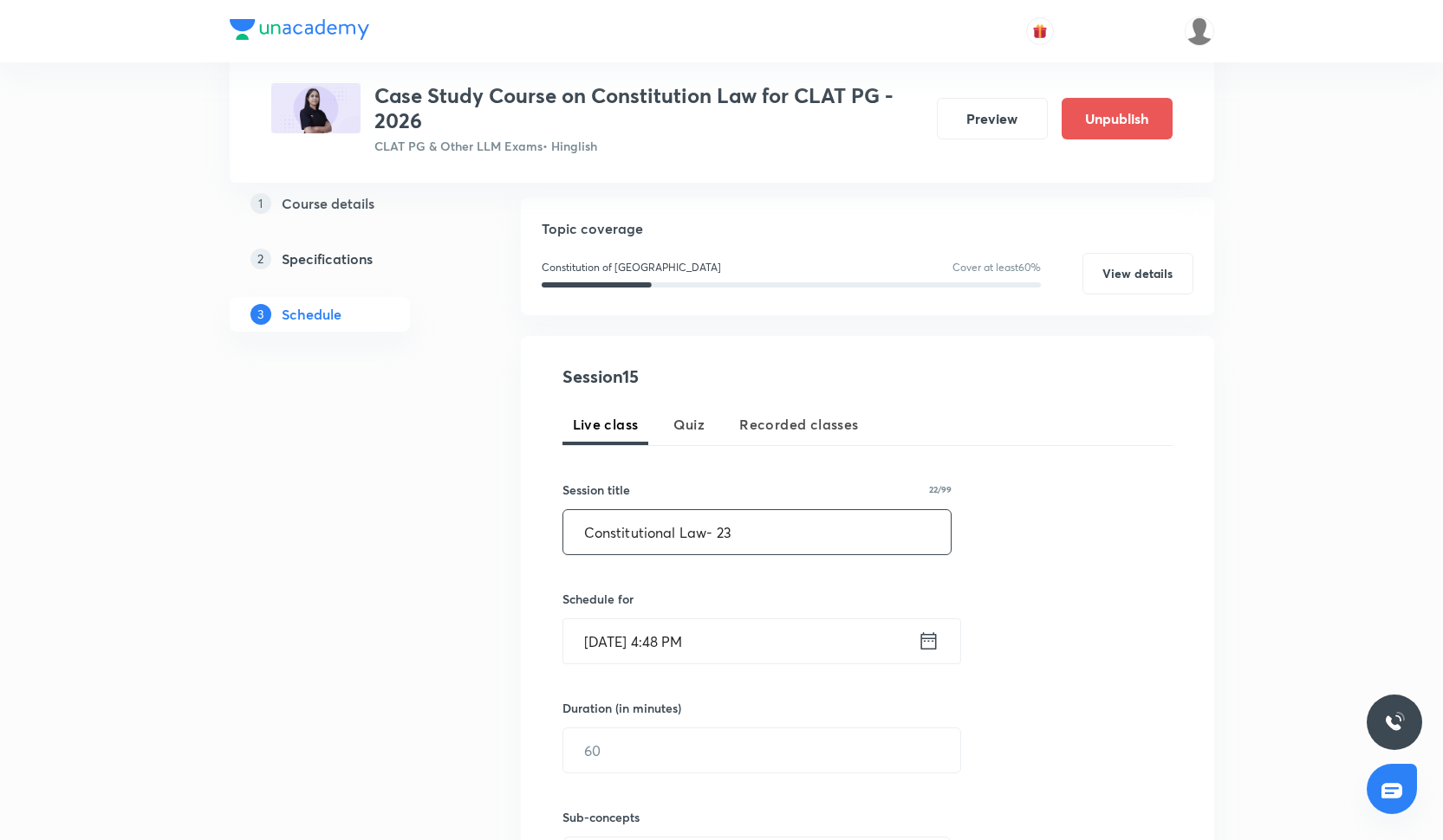
scroll to position [180, 0]
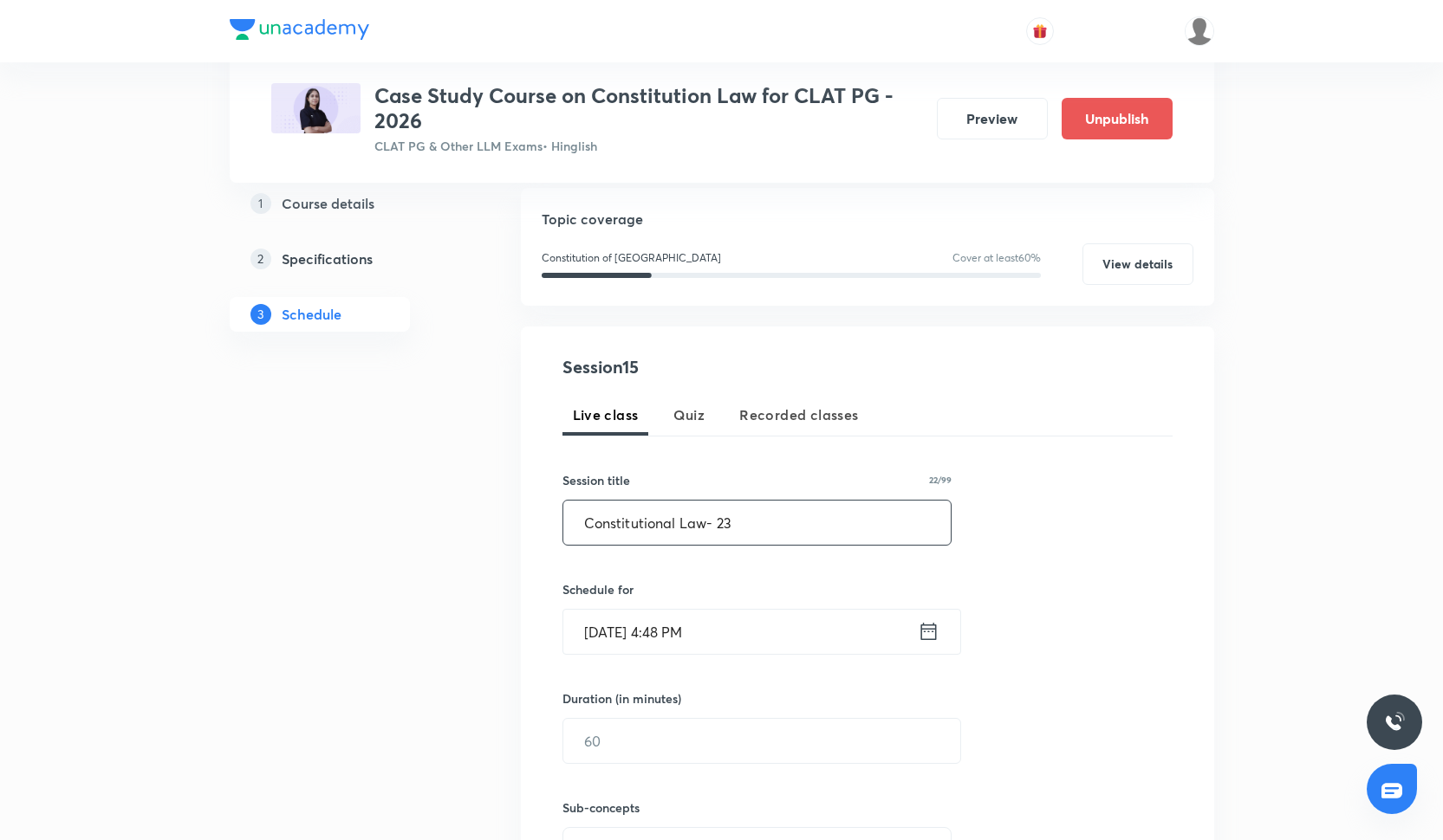
type input "Constitutional Law- 23"
click at [642, 596] on h6 "Schedule for" at bounding box center [757, 589] width 390 height 19
click at [642, 627] on input "Oct 3, 2025, 4:48 PM" at bounding box center [741, 631] width 354 height 44
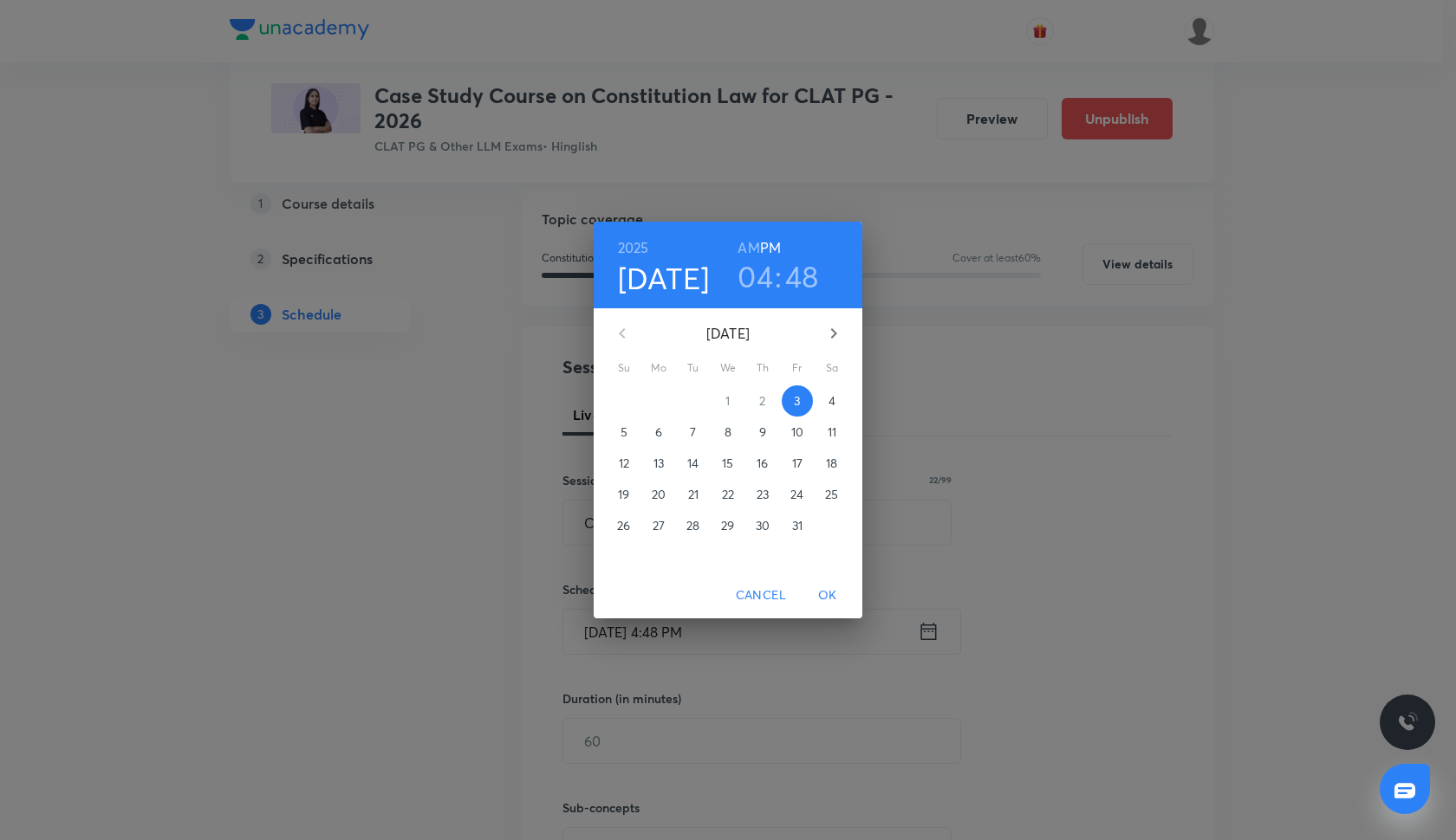
click at [760, 459] on p "16" at bounding box center [762, 463] width 11 height 18
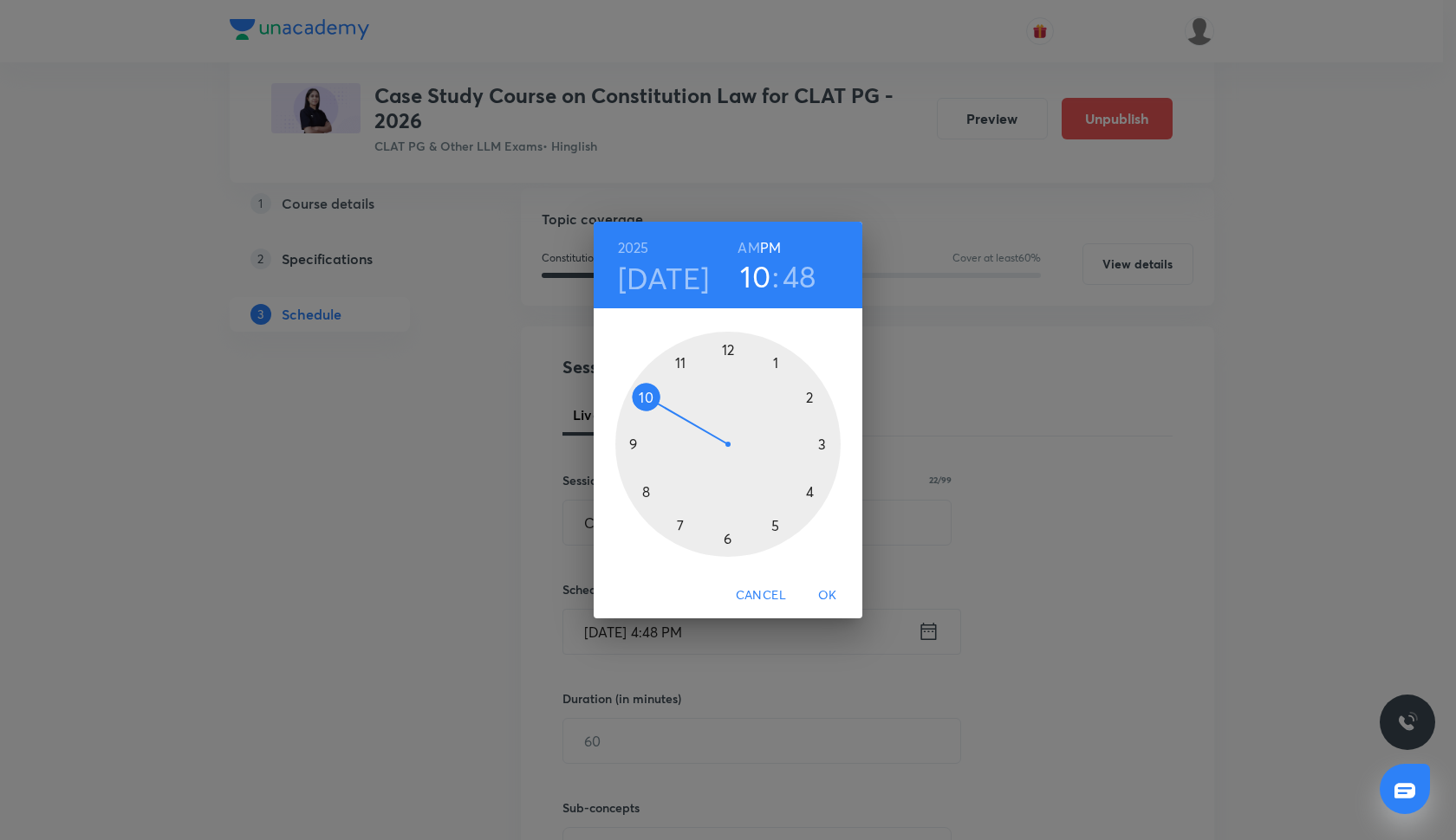
drag, startPoint x: 804, startPoint y: 491, endPoint x: 689, endPoint y: 408, distance: 141.8
click at [688, 408] on div at bounding box center [728, 445] width 226 height 226
click at [724, 348] on div at bounding box center [728, 445] width 226 height 226
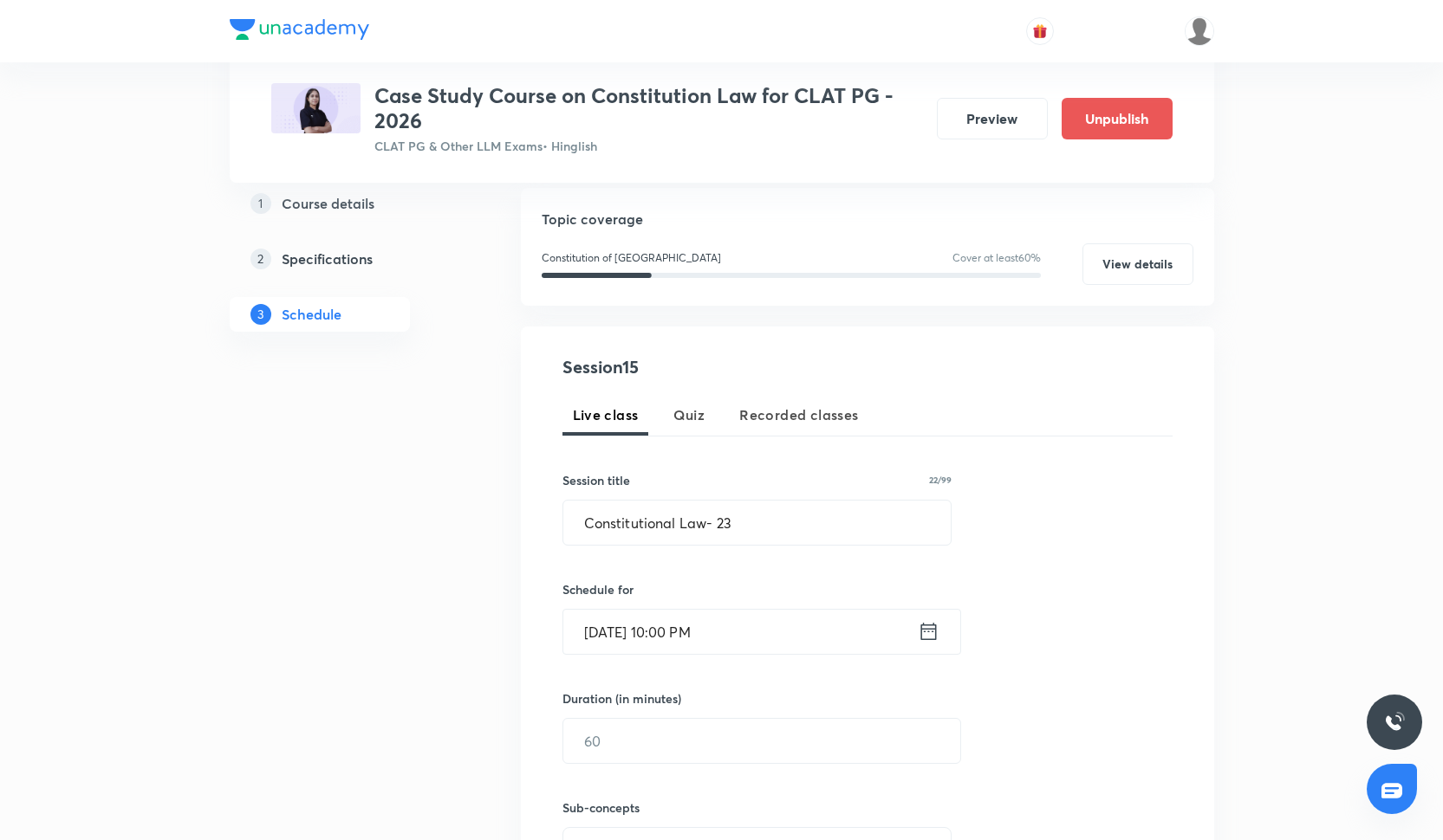
click at [690, 640] on input "Oct 16, 2025, 10:00 PM" at bounding box center [741, 631] width 354 height 44
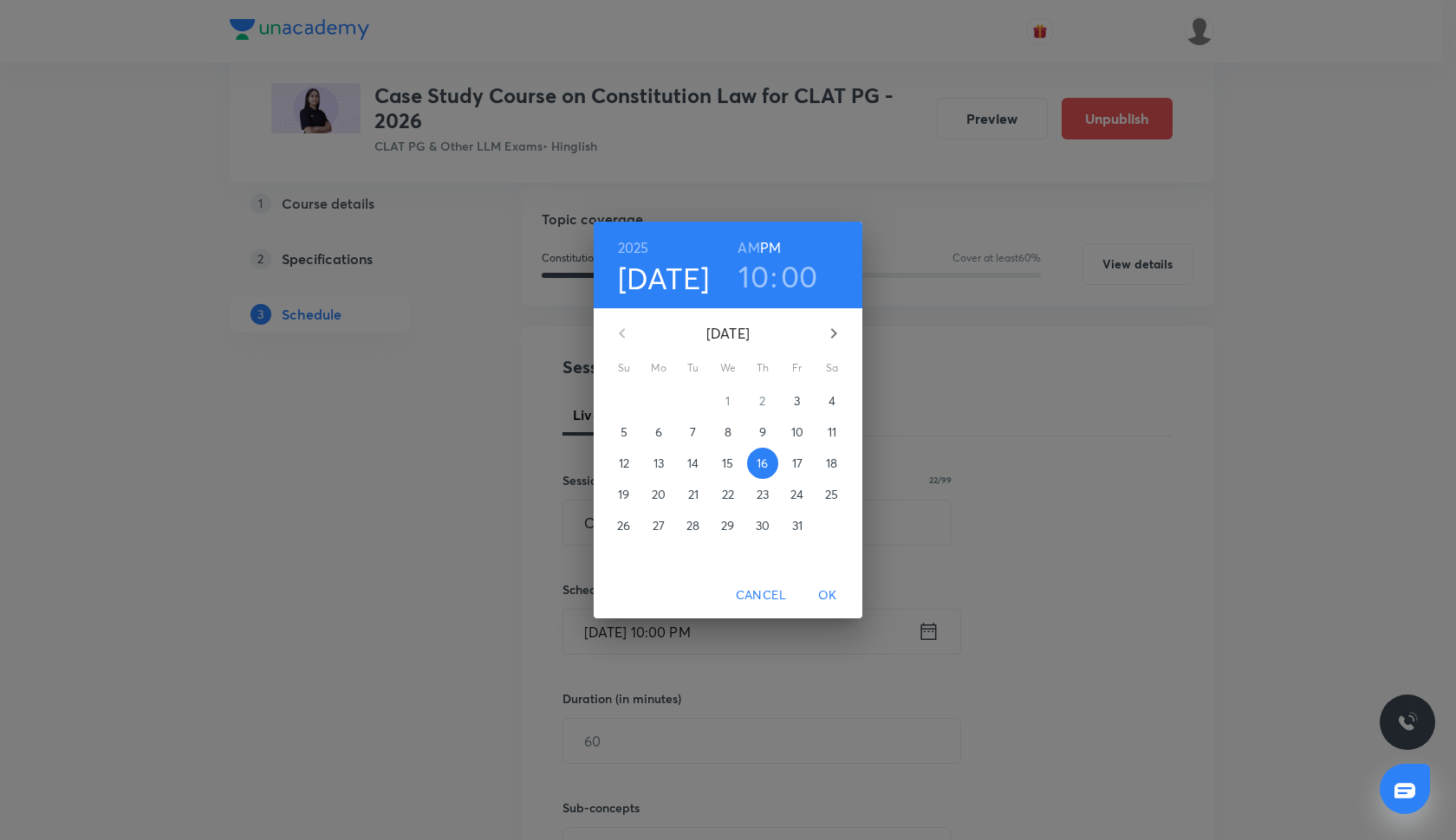
click at [756, 280] on h3 "10" at bounding box center [754, 276] width 31 height 36
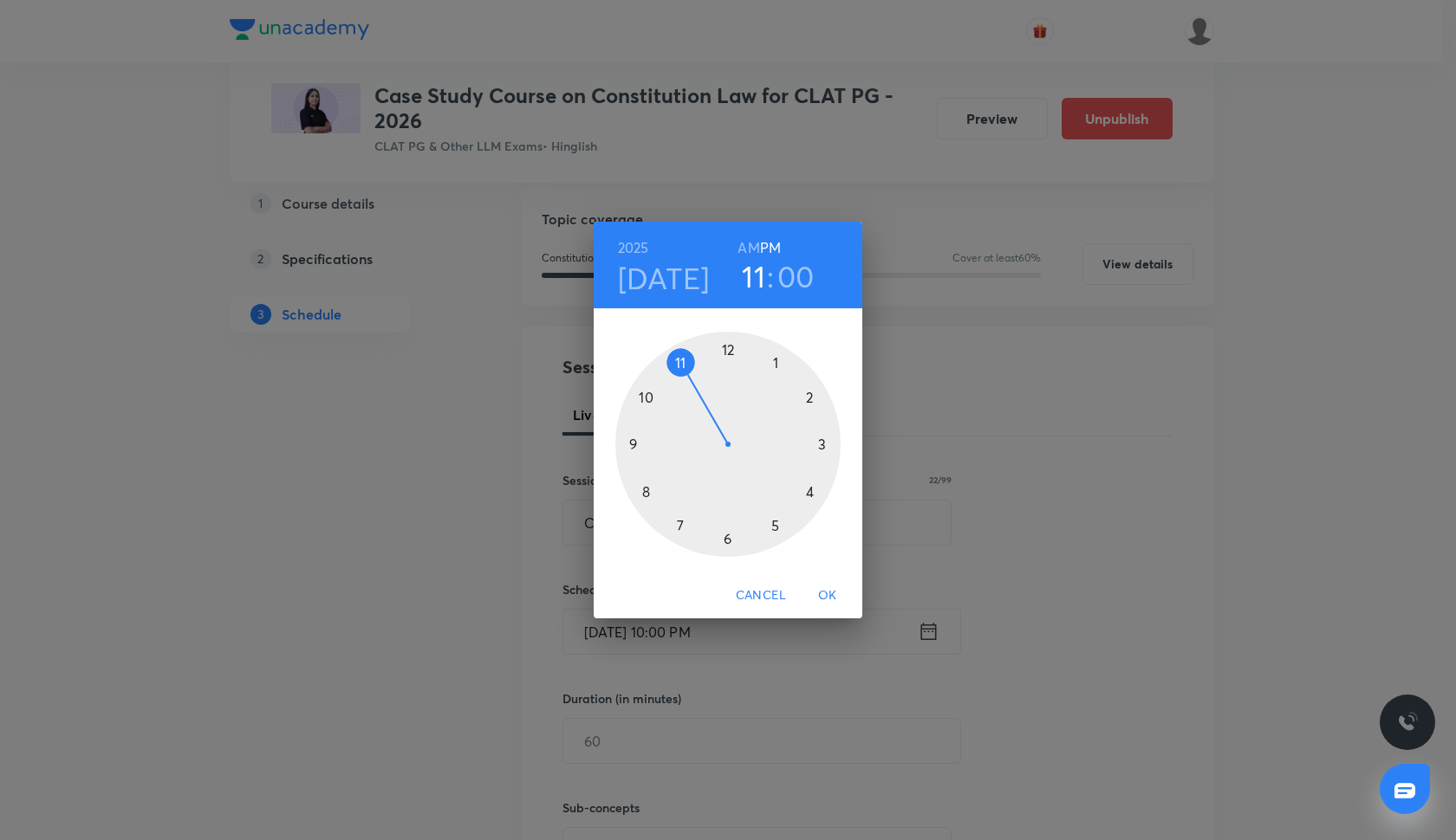
click at [683, 360] on div at bounding box center [728, 445] width 226 height 226
click at [752, 241] on h6 "AM" at bounding box center [748, 248] width 21 height 24
click at [824, 595] on span "OK" at bounding box center [827, 595] width 42 height 21
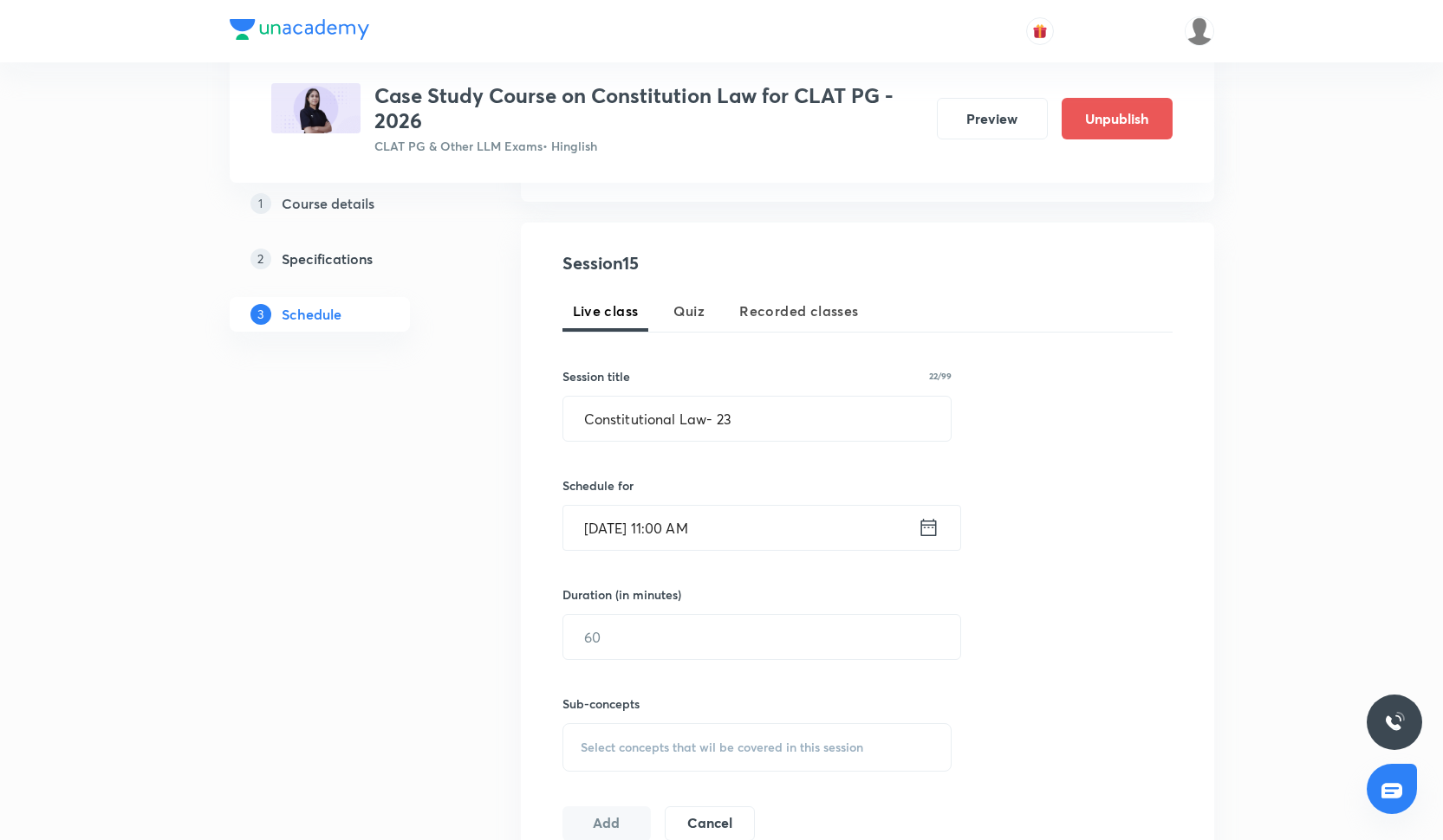
scroll to position [299, 0]
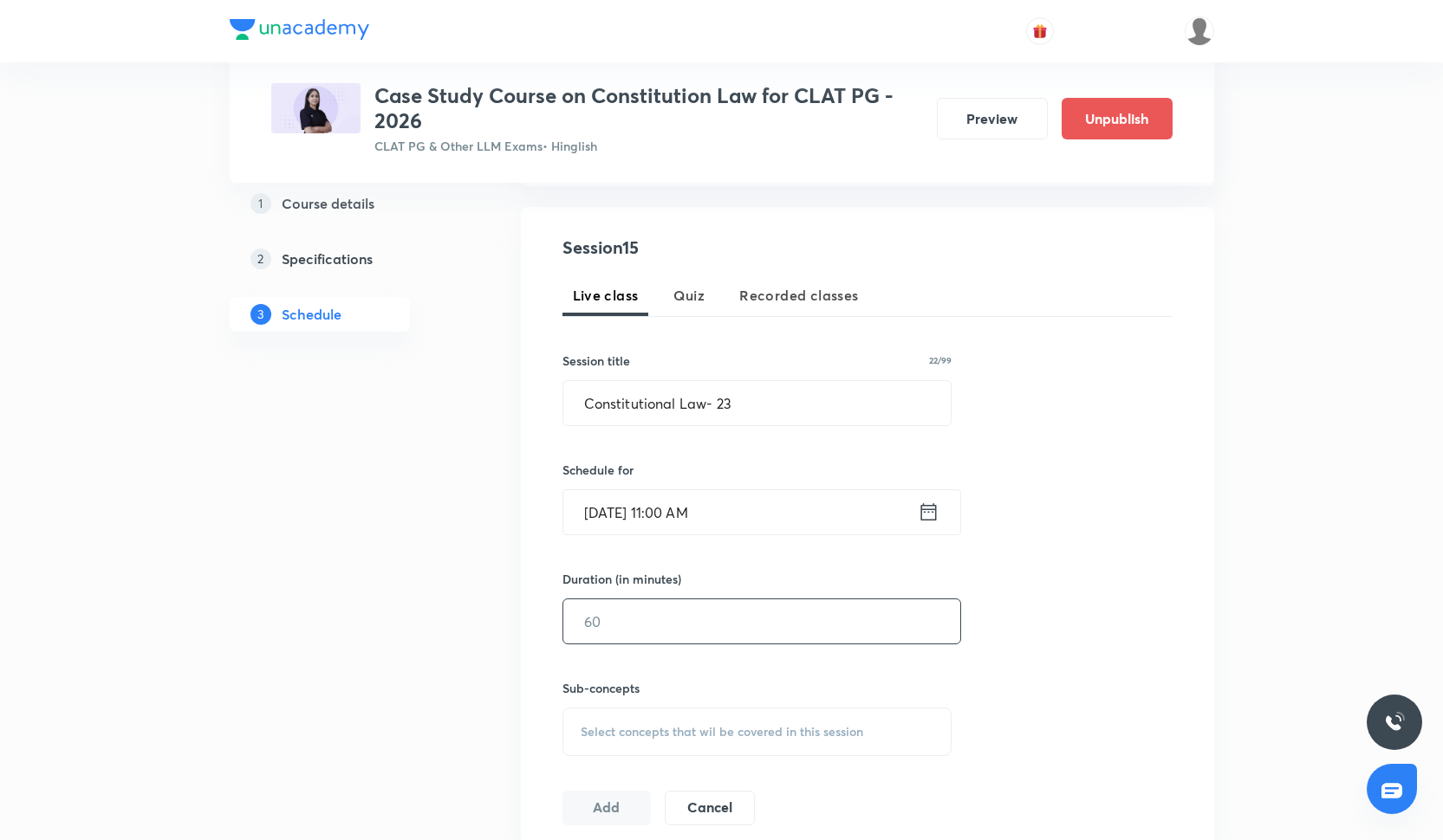
click at [722, 605] on input "text" at bounding box center [761, 621] width 396 height 44
type input "100"
click at [649, 737] on span "Select concepts that wil be covered in this session" at bounding box center [721, 732] width 283 height 14
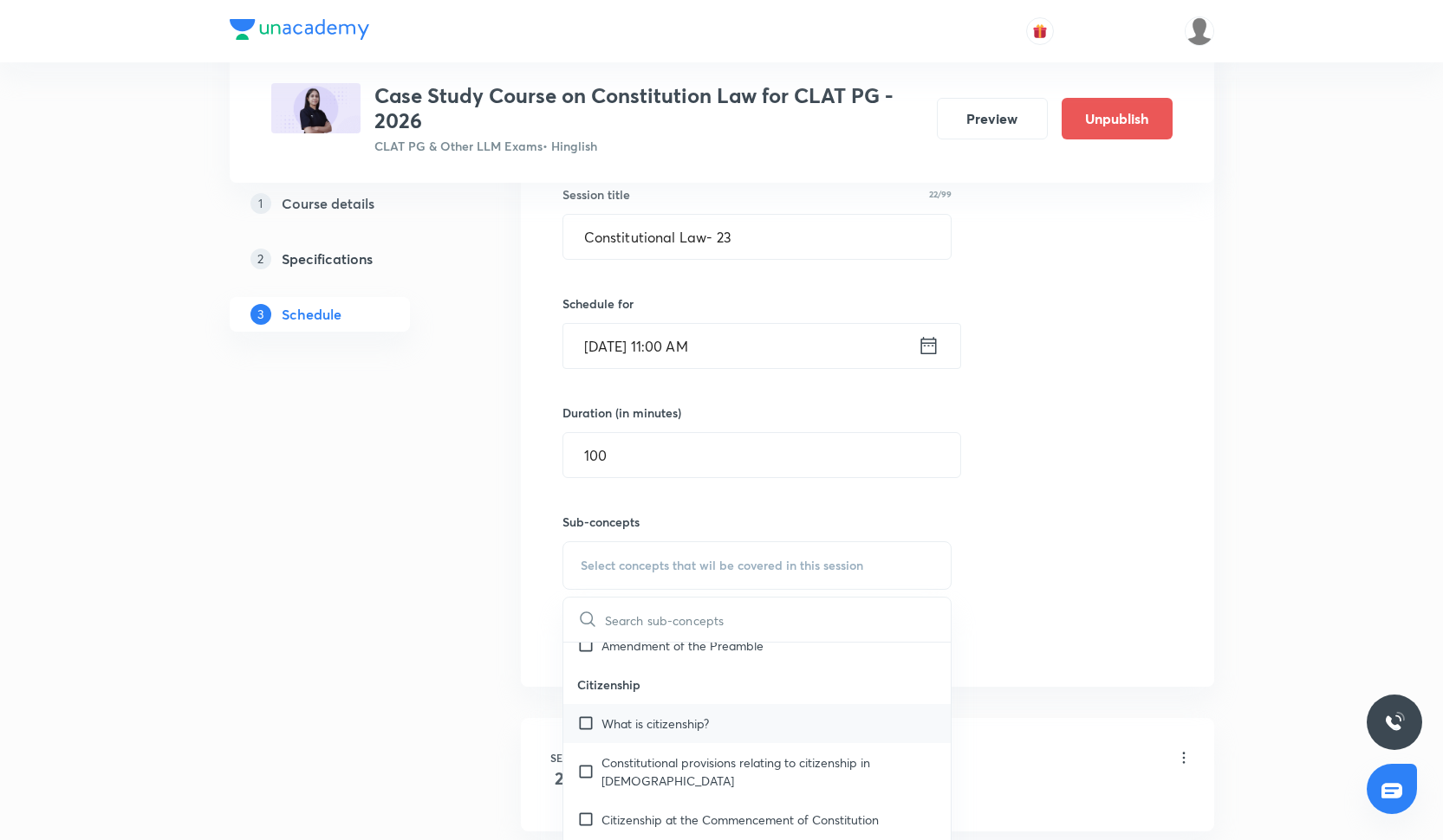
scroll to position [836, 0]
click at [650, 765] on div "Constitutional provisions relating to citizenship in India" at bounding box center [757, 766] width 388 height 57
checkbox input "true"
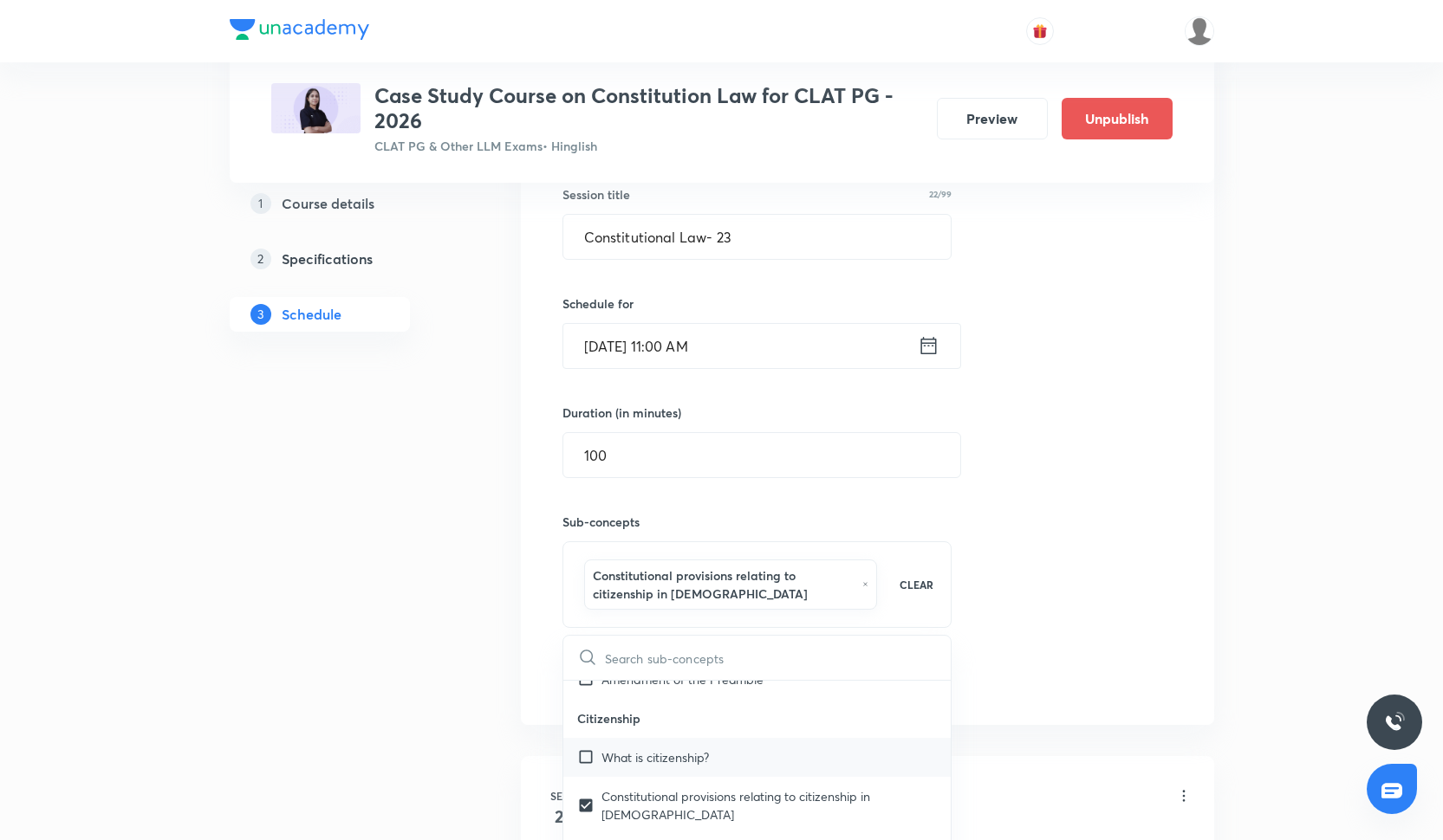
click at [650, 739] on div "What is citizenship?" at bounding box center [757, 758] width 388 height 39
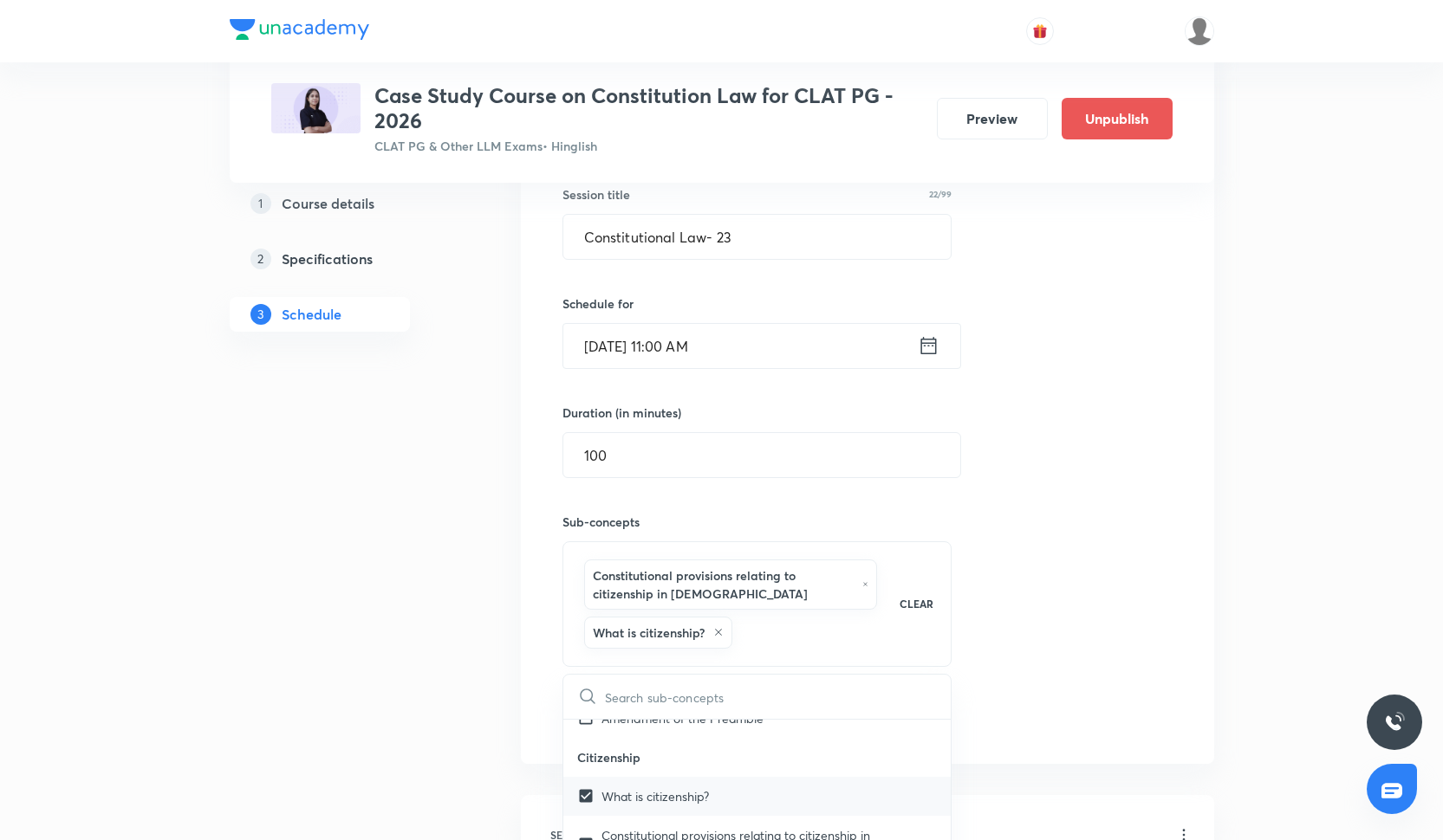
checkbox input "true"
click at [1101, 405] on div "Session 15 Live class Quiz Recorded classes Session title 22/99 Constitutional …" at bounding box center [867, 402] width 610 height 668
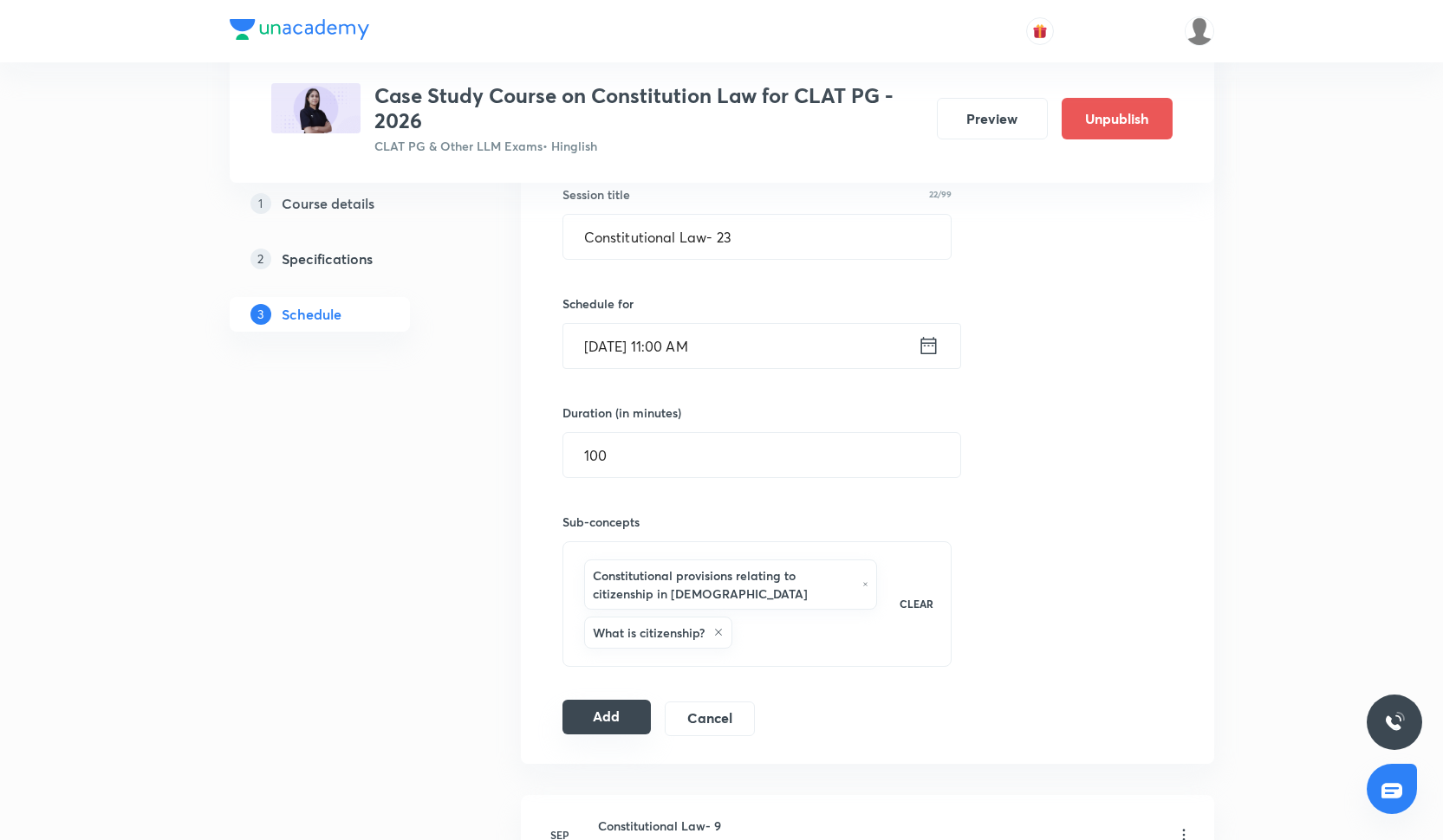
click at [617, 709] on button "Add" at bounding box center [607, 717] width 90 height 34
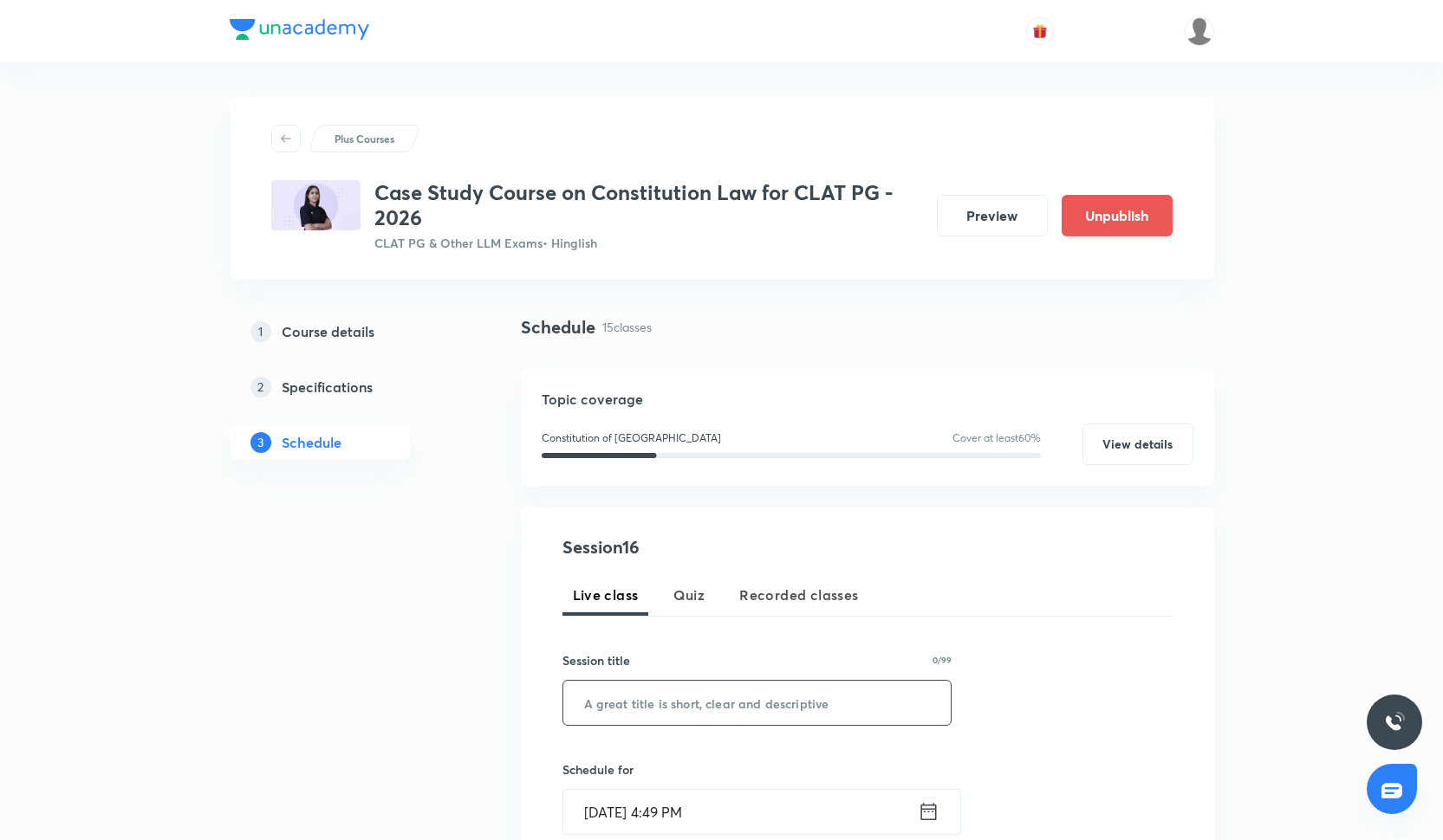
click at [641, 686] on input "text" at bounding box center [757, 702] width 388 height 44
paste input "Constitutional Law- 17"
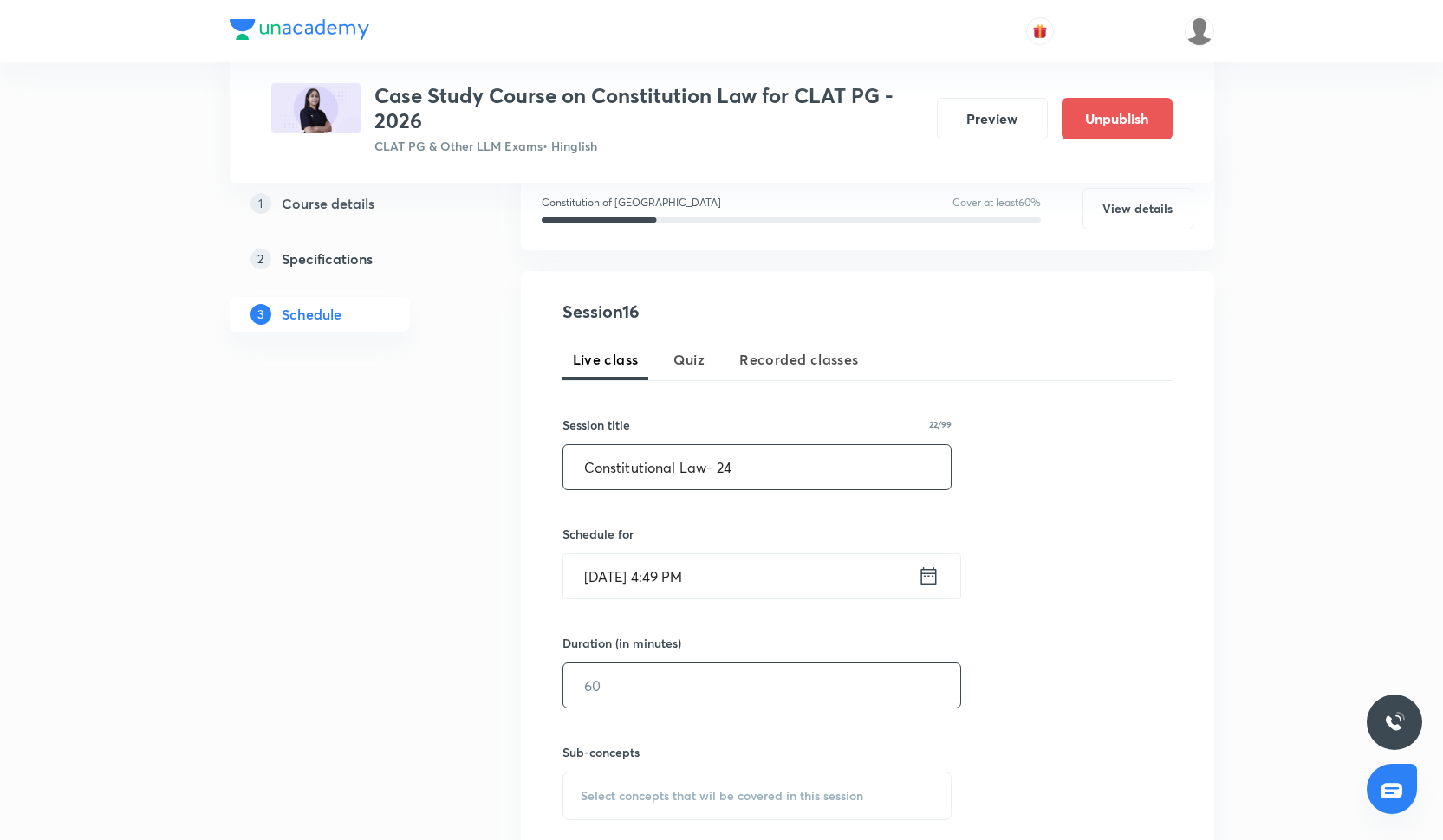
scroll to position [237, 0]
type input "Constitutional Law- 24"
click at [685, 589] on input "[DATE] 4:49 PM" at bounding box center [741, 575] width 354 height 44
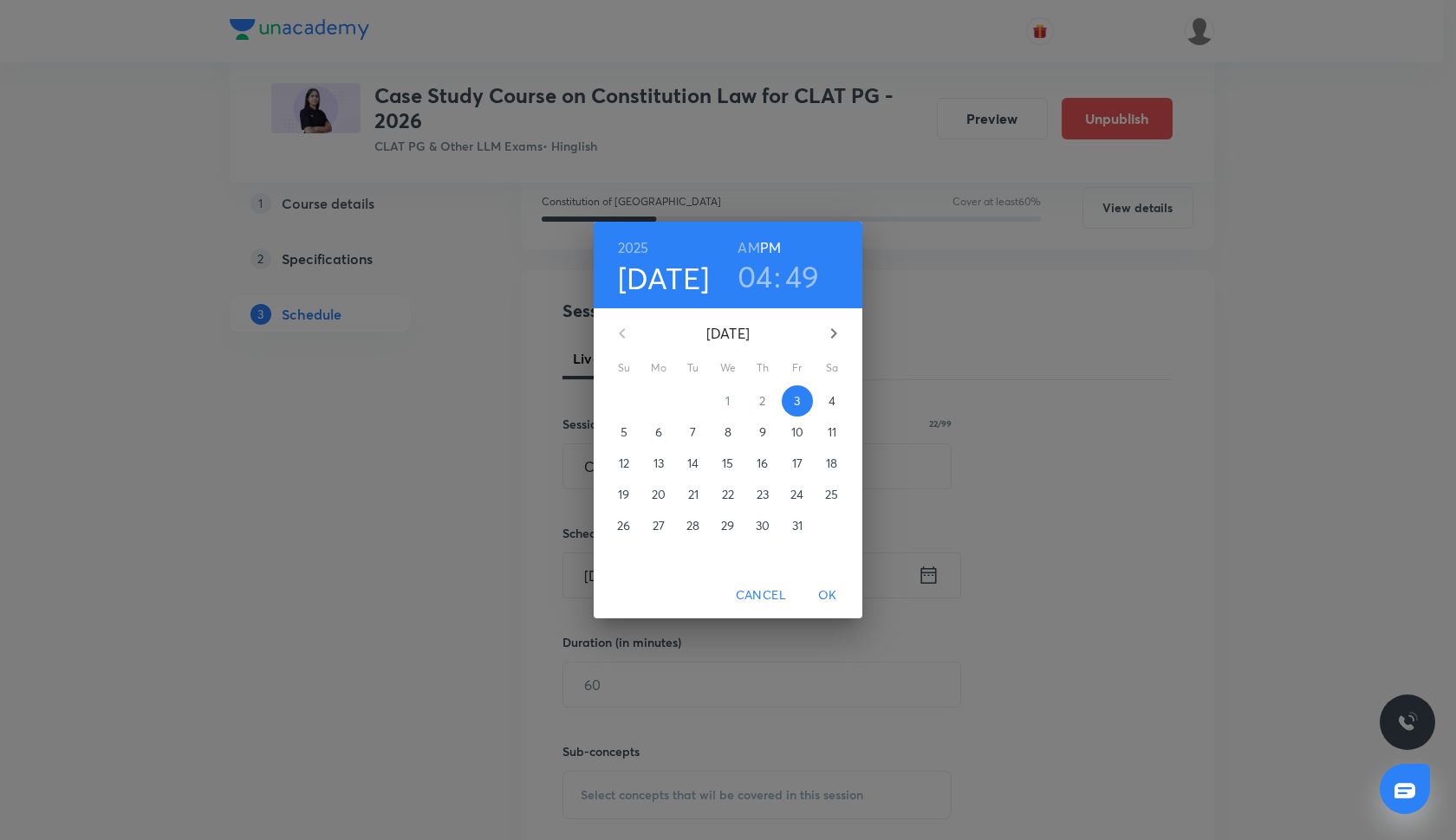
click at [770, 591] on span "Cancel" at bounding box center [761, 595] width 50 height 21
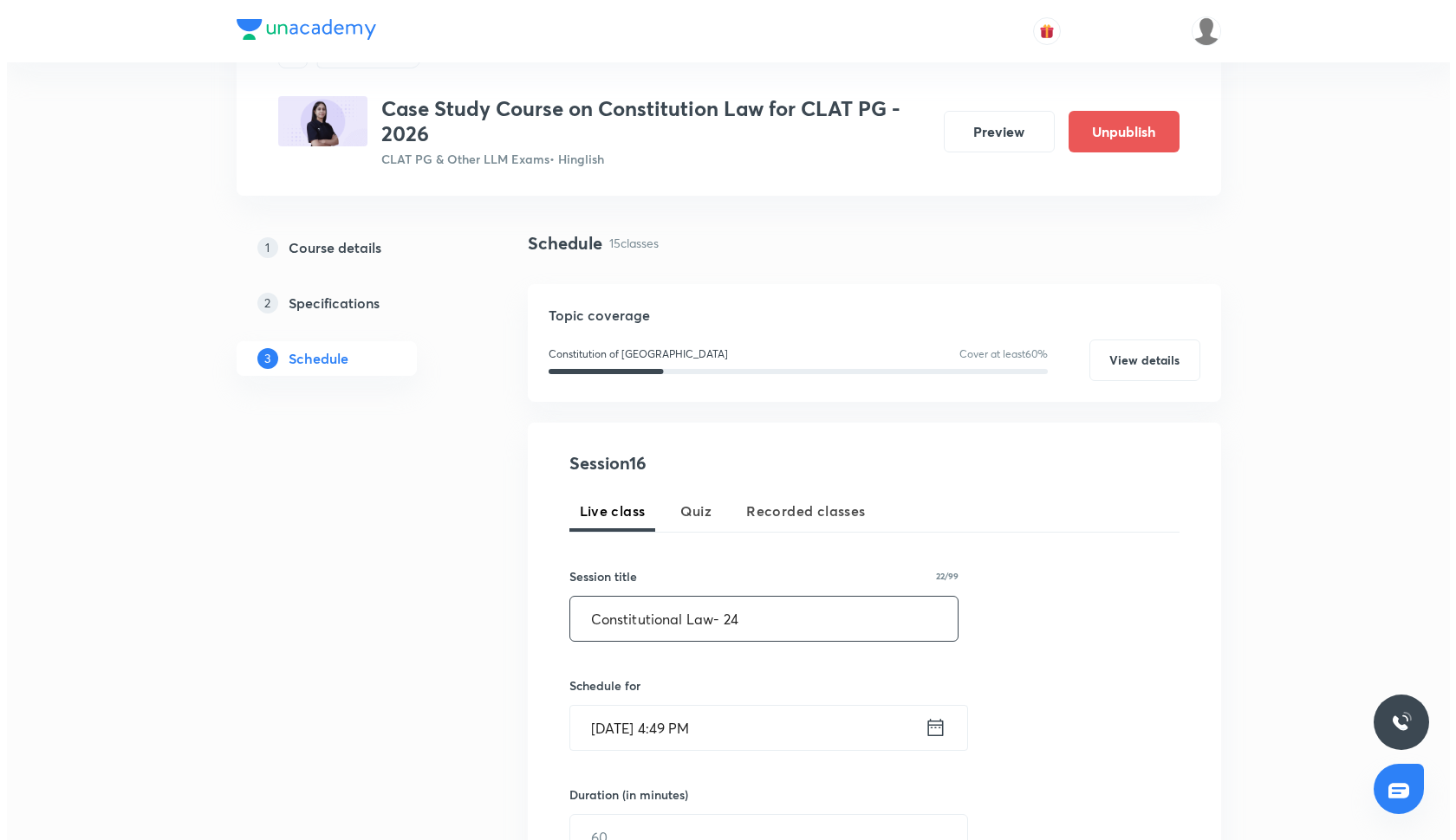
scroll to position [85, 0]
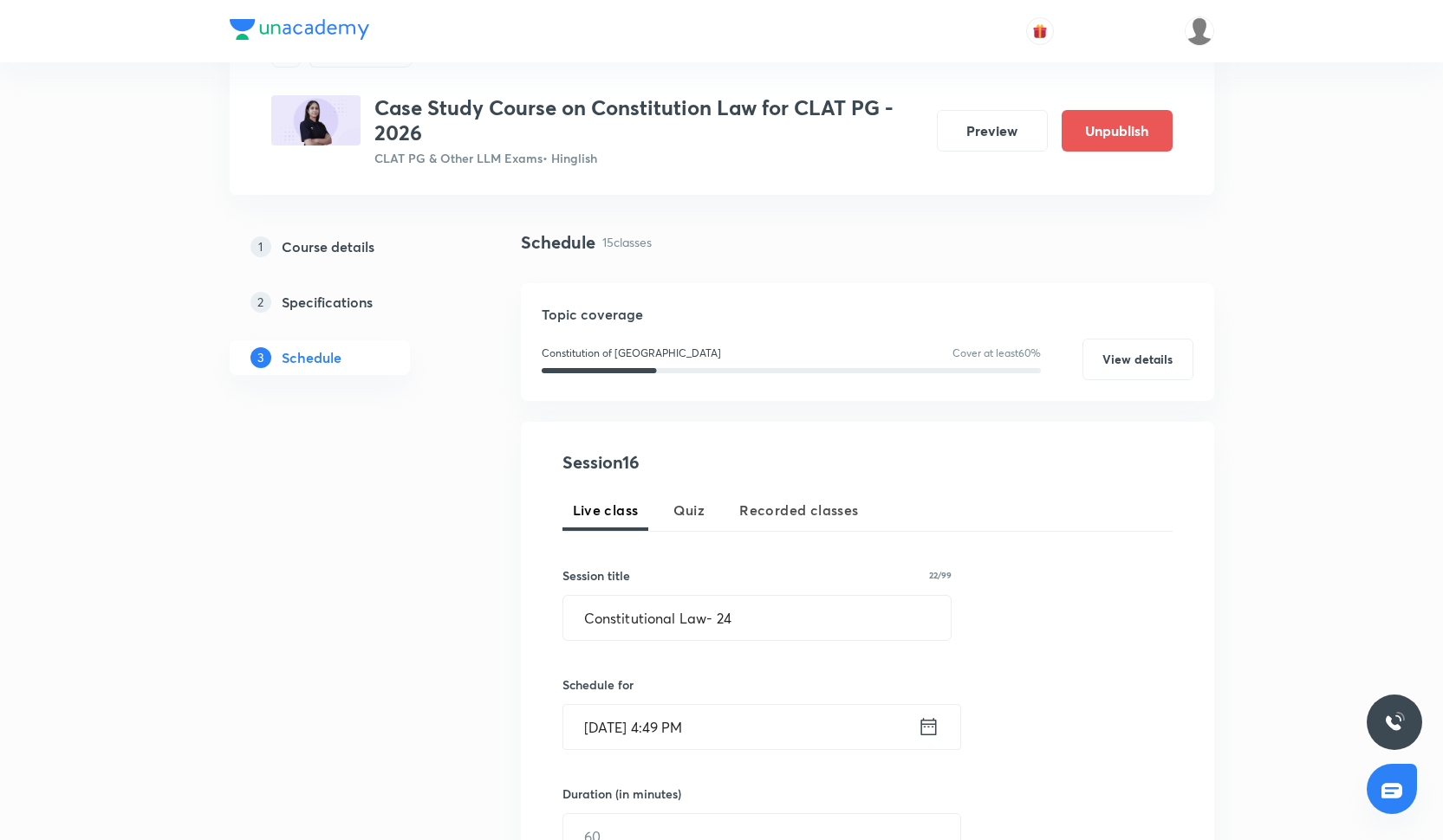
click at [642, 737] on input "[DATE] 4:49 PM" at bounding box center [741, 726] width 354 height 44
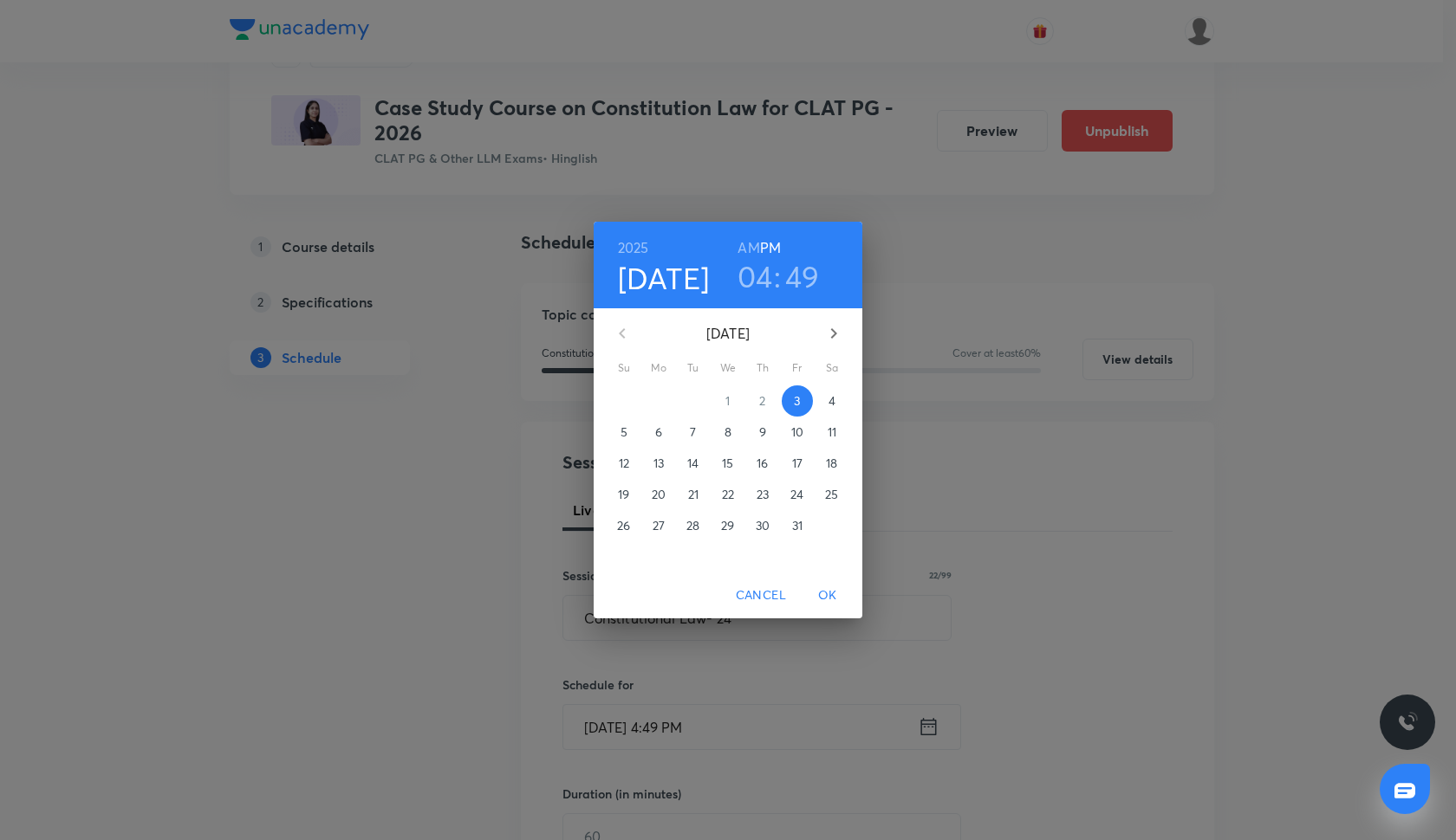
click at [756, 586] on span "Cancel" at bounding box center [761, 595] width 50 height 21
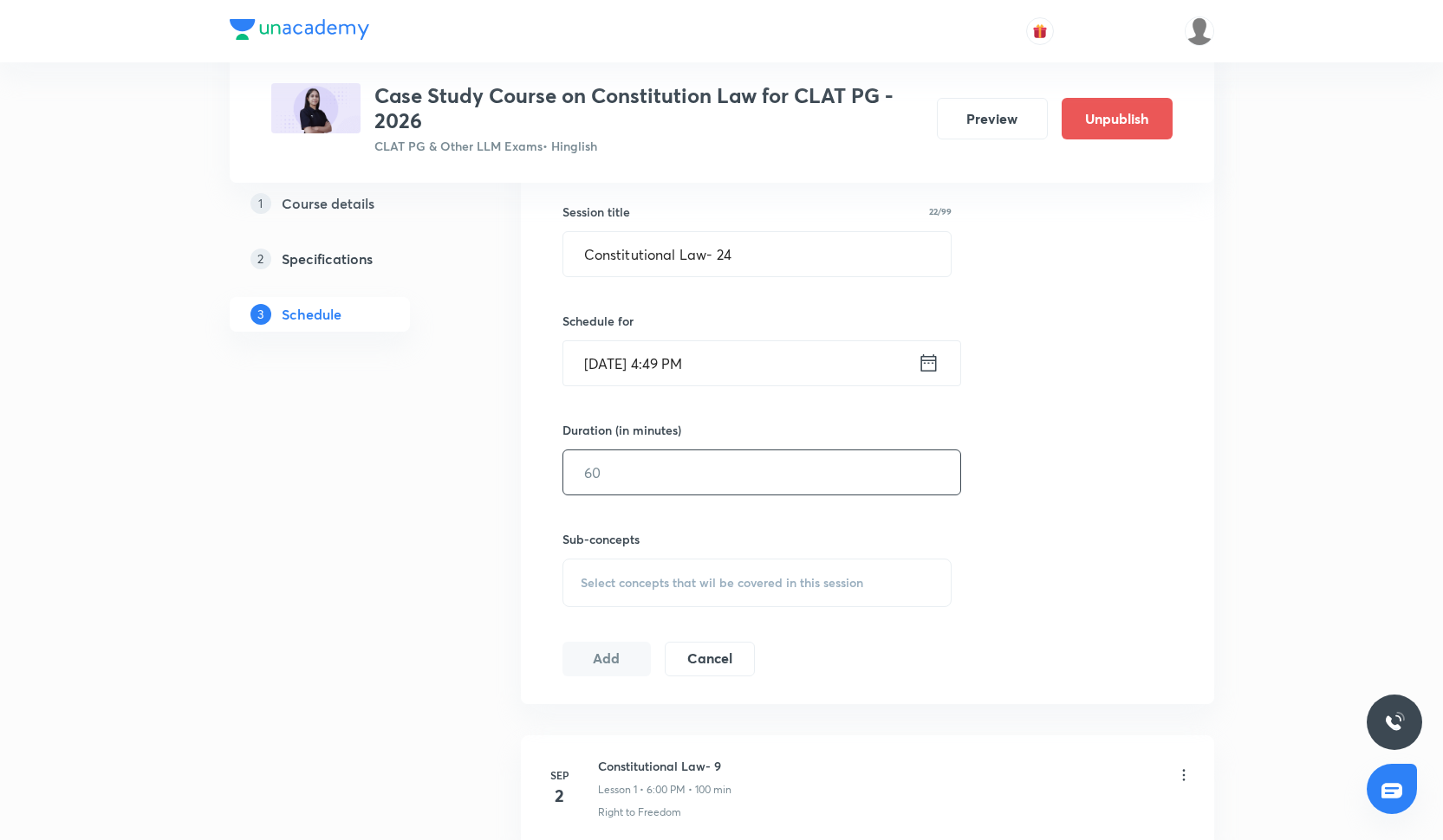
scroll to position [461, 0]
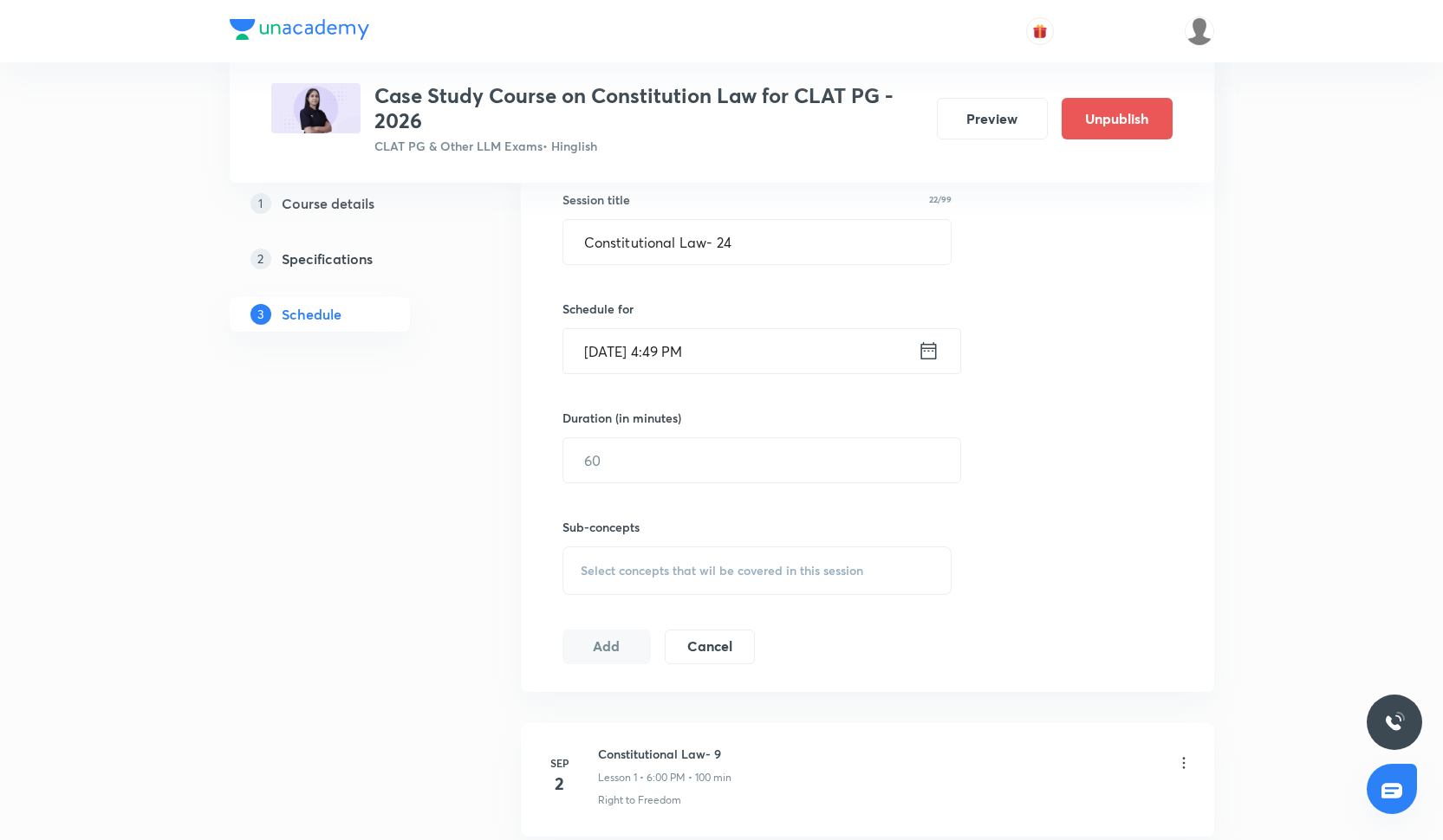
click at [660, 323] on div "Schedule for [DATE] 4:49 PM ​" at bounding box center [757, 337] width 390 height 75
click at [664, 338] on input "[DATE] 4:49 PM" at bounding box center [741, 351] width 354 height 44
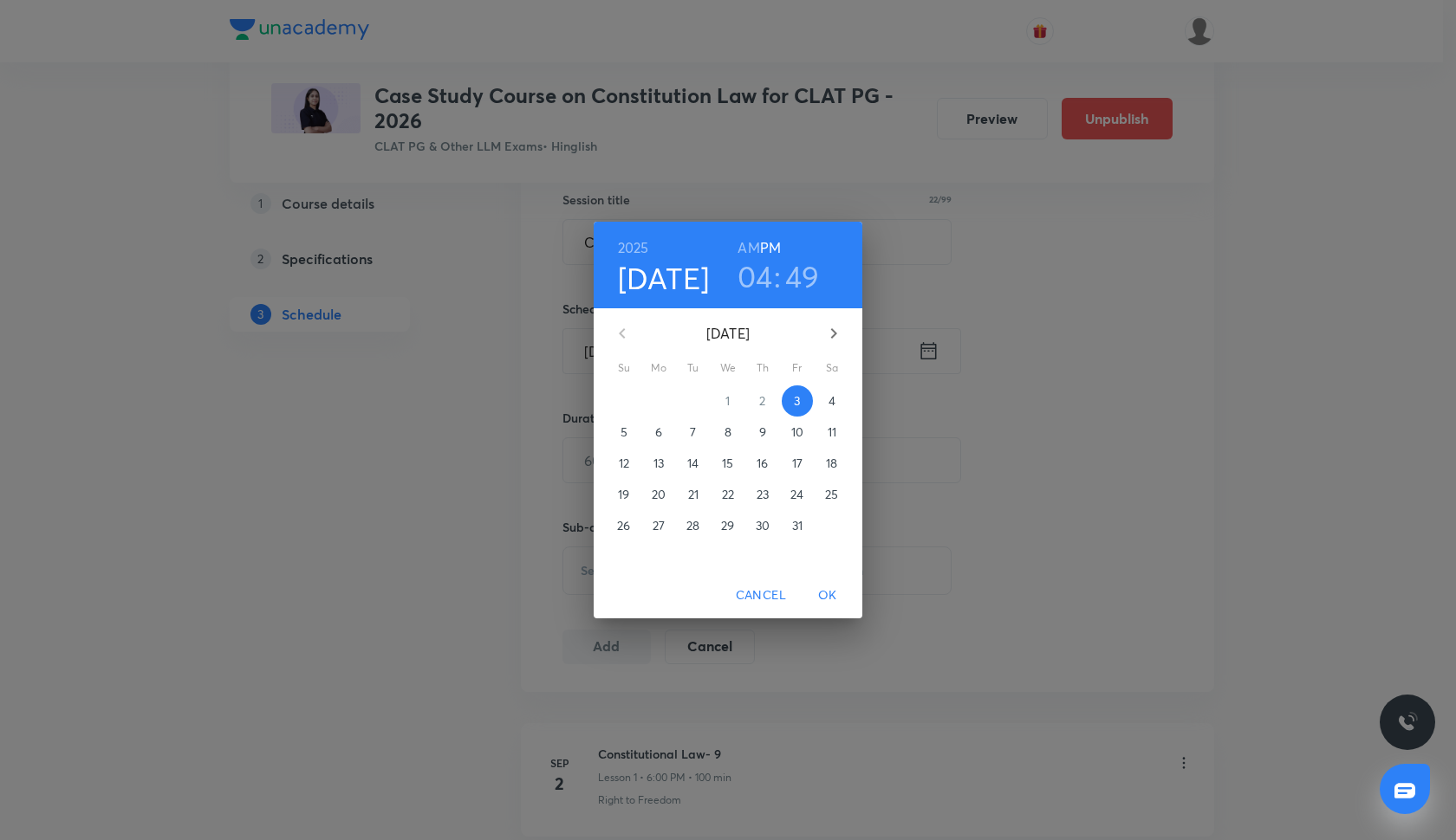
click at [829, 470] on p "18" at bounding box center [831, 463] width 11 height 18
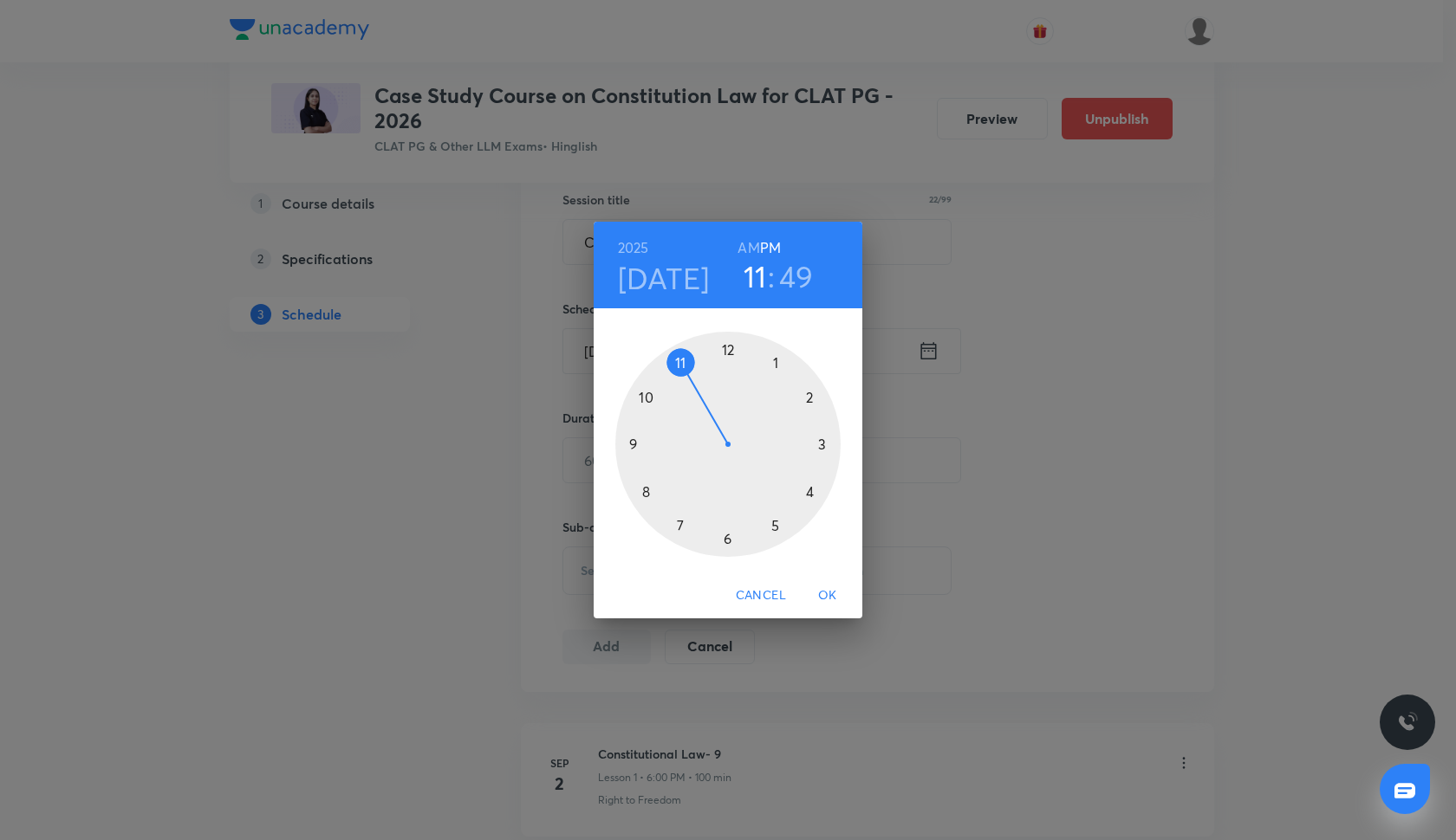
drag, startPoint x: 818, startPoint y: 494, endPoint x: 698, endPoint y: 365, distance: 176.2
click at [698, 365] on div at bounding box center [728, 445] width 226 height 226
click at [725, 351] on div at bounding box center [728, 445] width 226 height 226
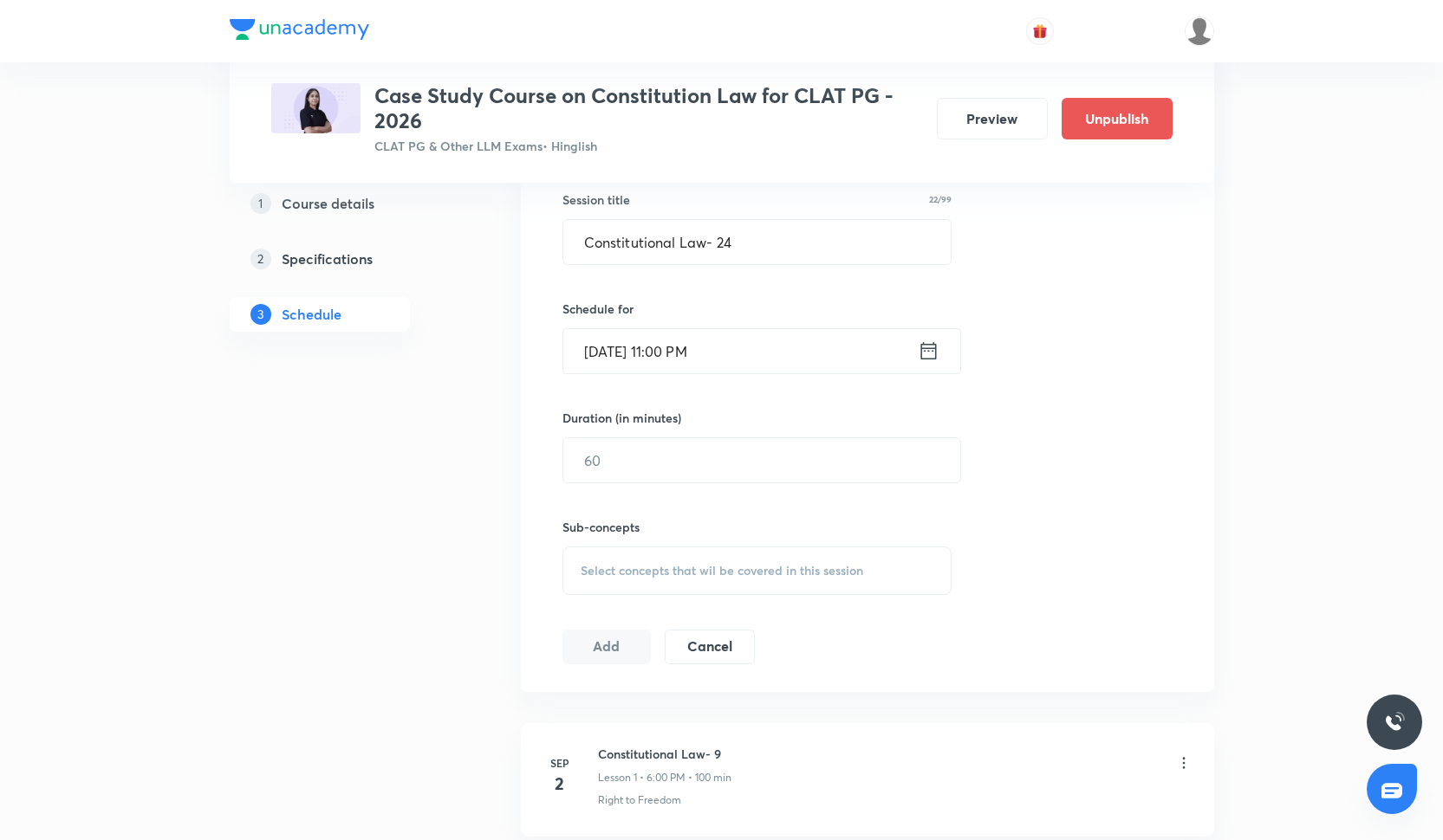
click at [720, 355] on input "[DATE] 11:00 PM" at bounding box center [741, 351] width 354 height 44
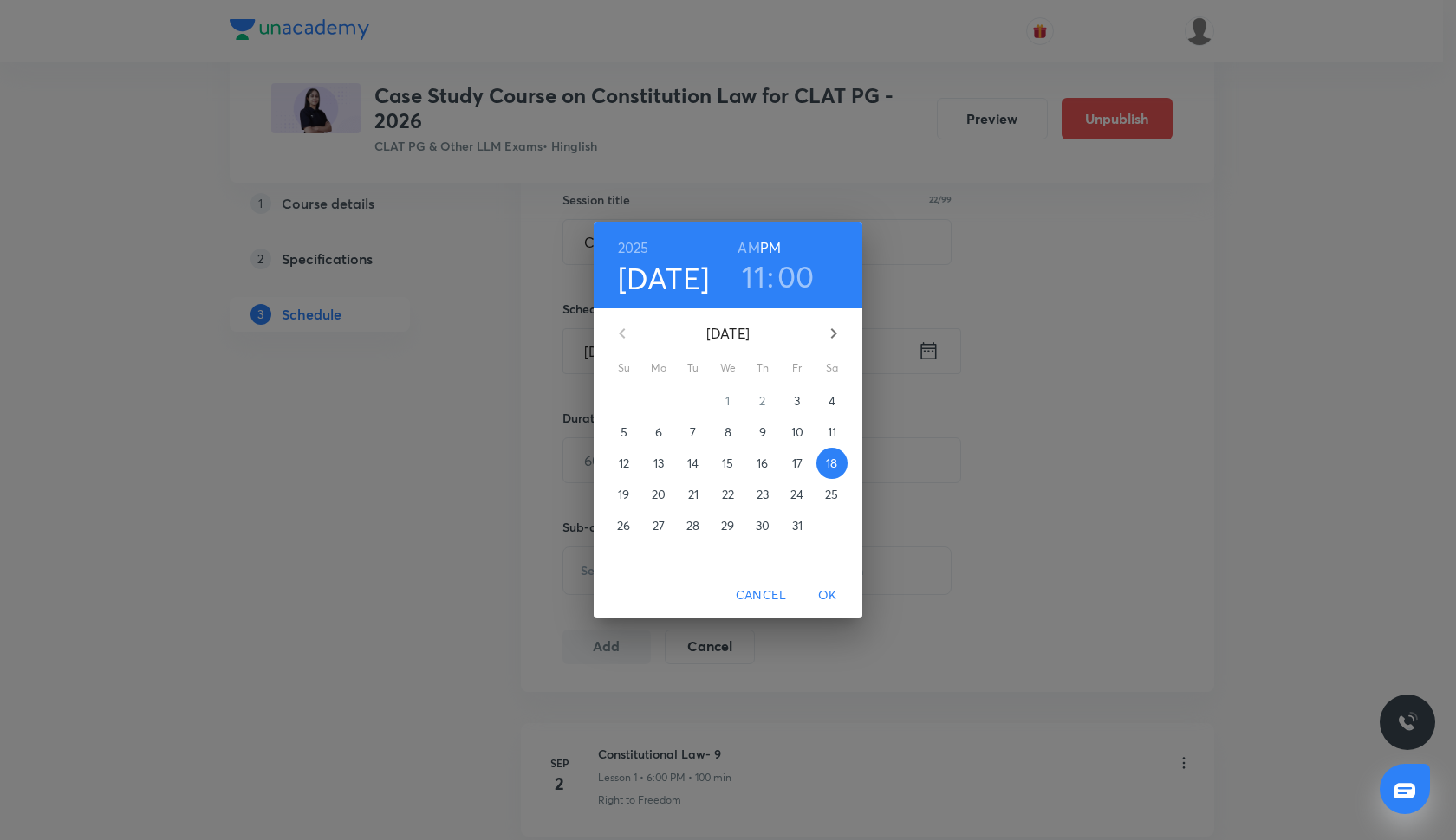
click at [756, 243] on h6 "AM" at bounding box center [748, 248] width 21 height 24
click at [827, 592] on span "OK" at bounding box center [827, 595] width 42 height 21
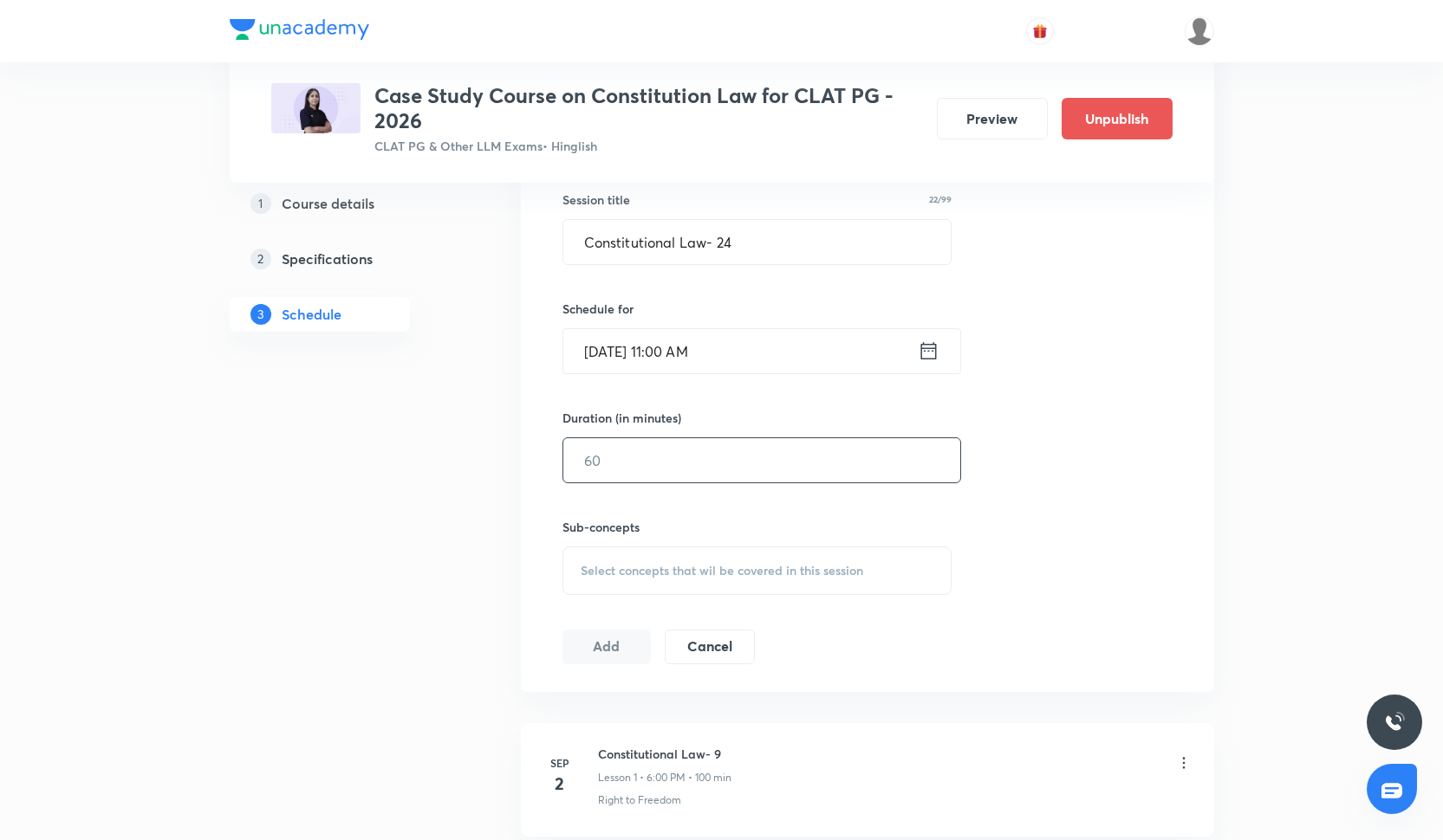
click at [628, 461] on input "text" at bounding box center [761, 460] width 396 height 44
type input "100"
click at [608, 581] on div "Select concepts that wil be covered in this session" at bounding box center [757, 571] width 390 height 48
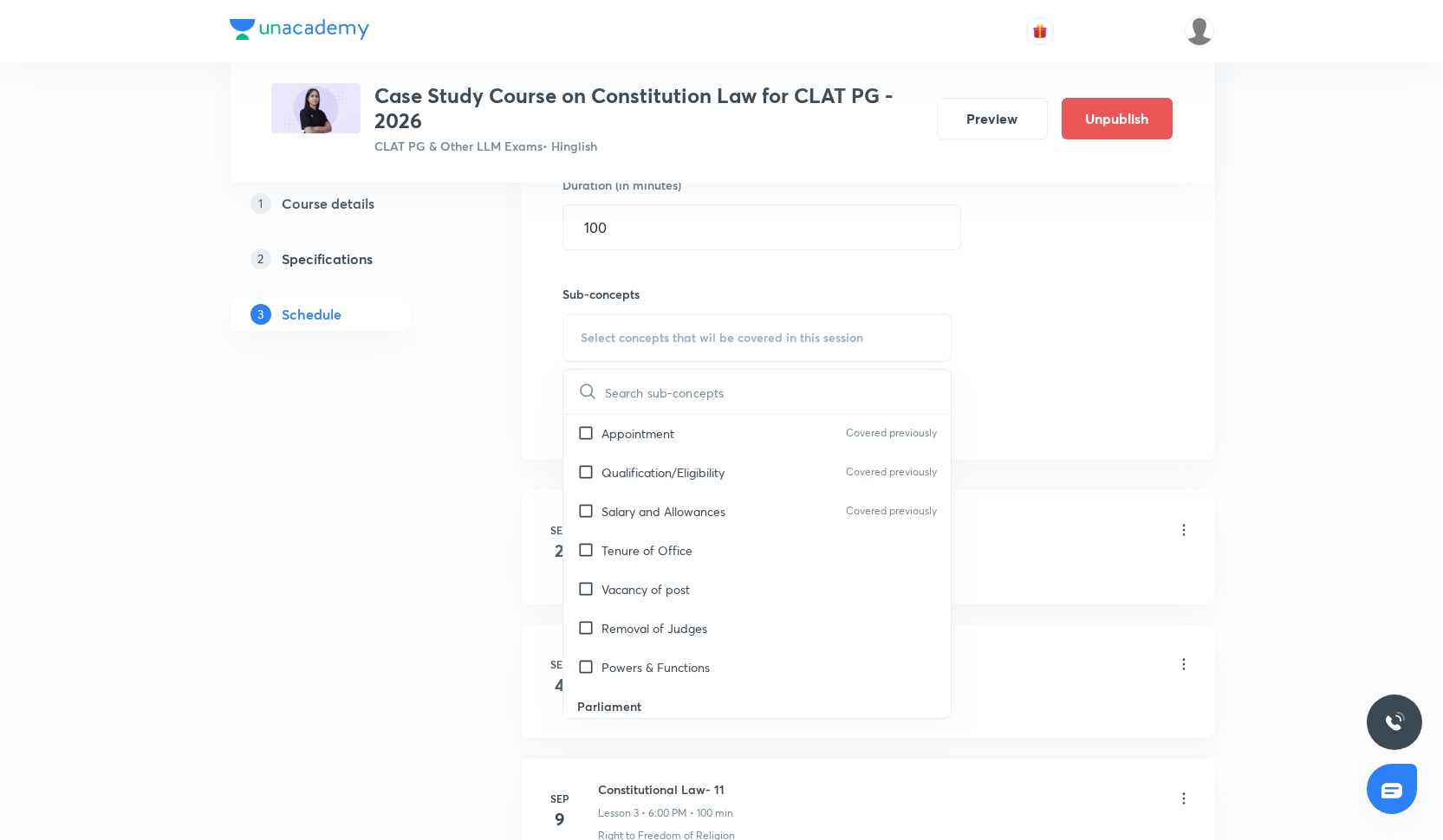
scroll to position [2508, 0]
click at [684, 512] on p "Powers & Functions" at bounding box center [656, 512] width 108 height 19
checkbox input "true"
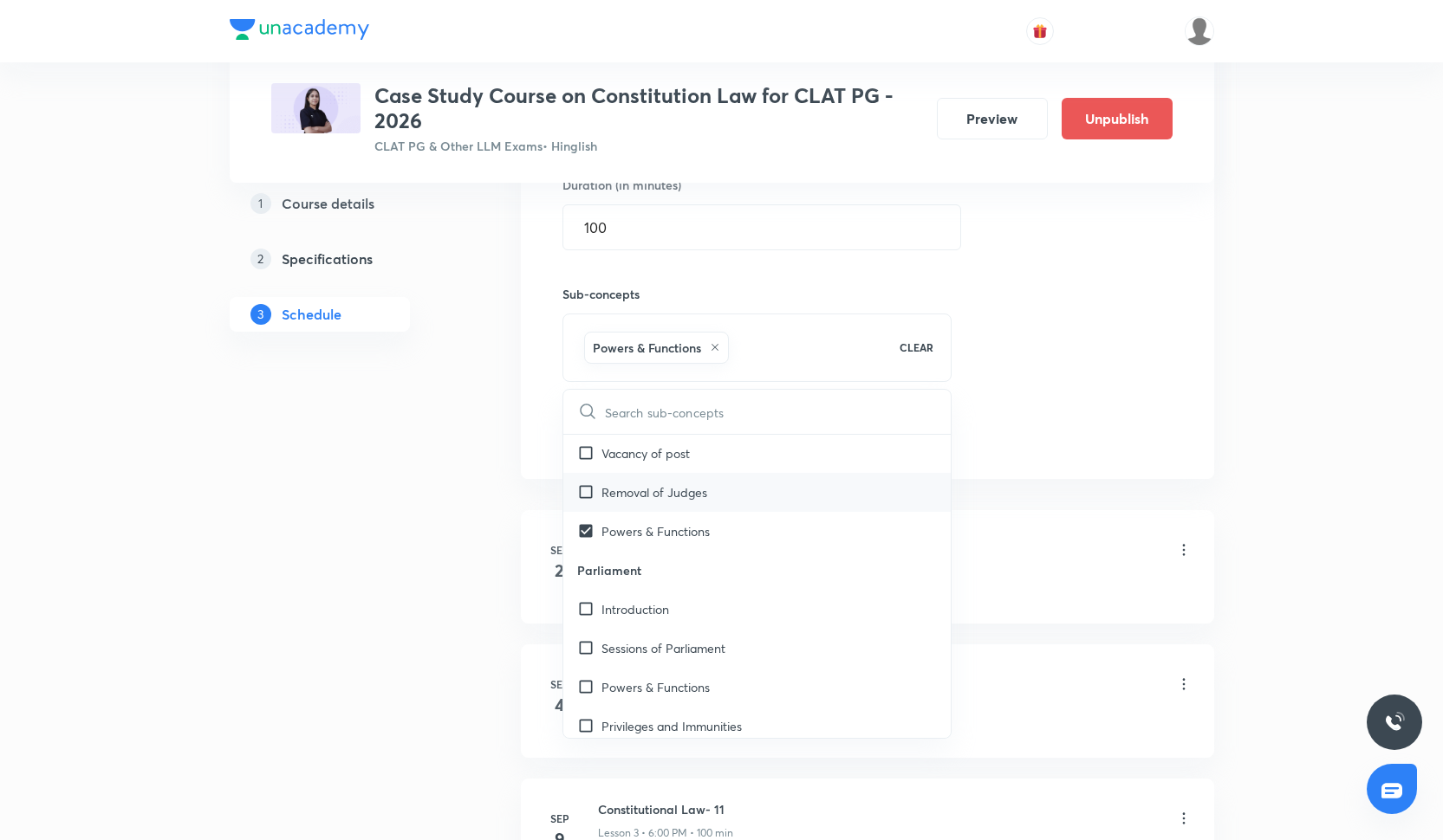
click at [671, 494] on p "Removal of Judges" at bounding box center [654, 492] width 105 height 19
checkbox input "true"
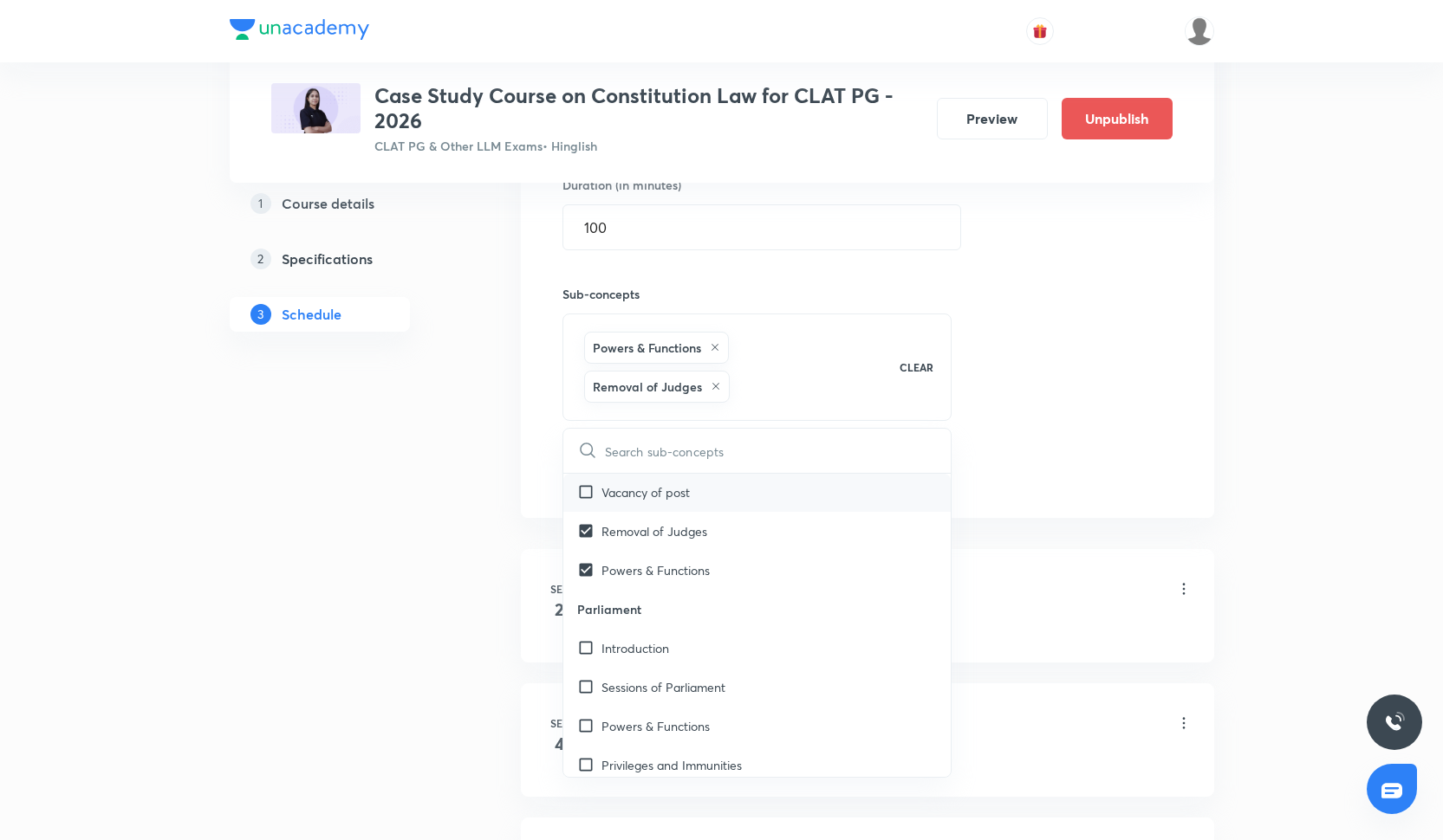
click at [671, 478] on div "Vacancy of post" at bounding box center [757, 492] width 388 height 39
checkbox input "true"
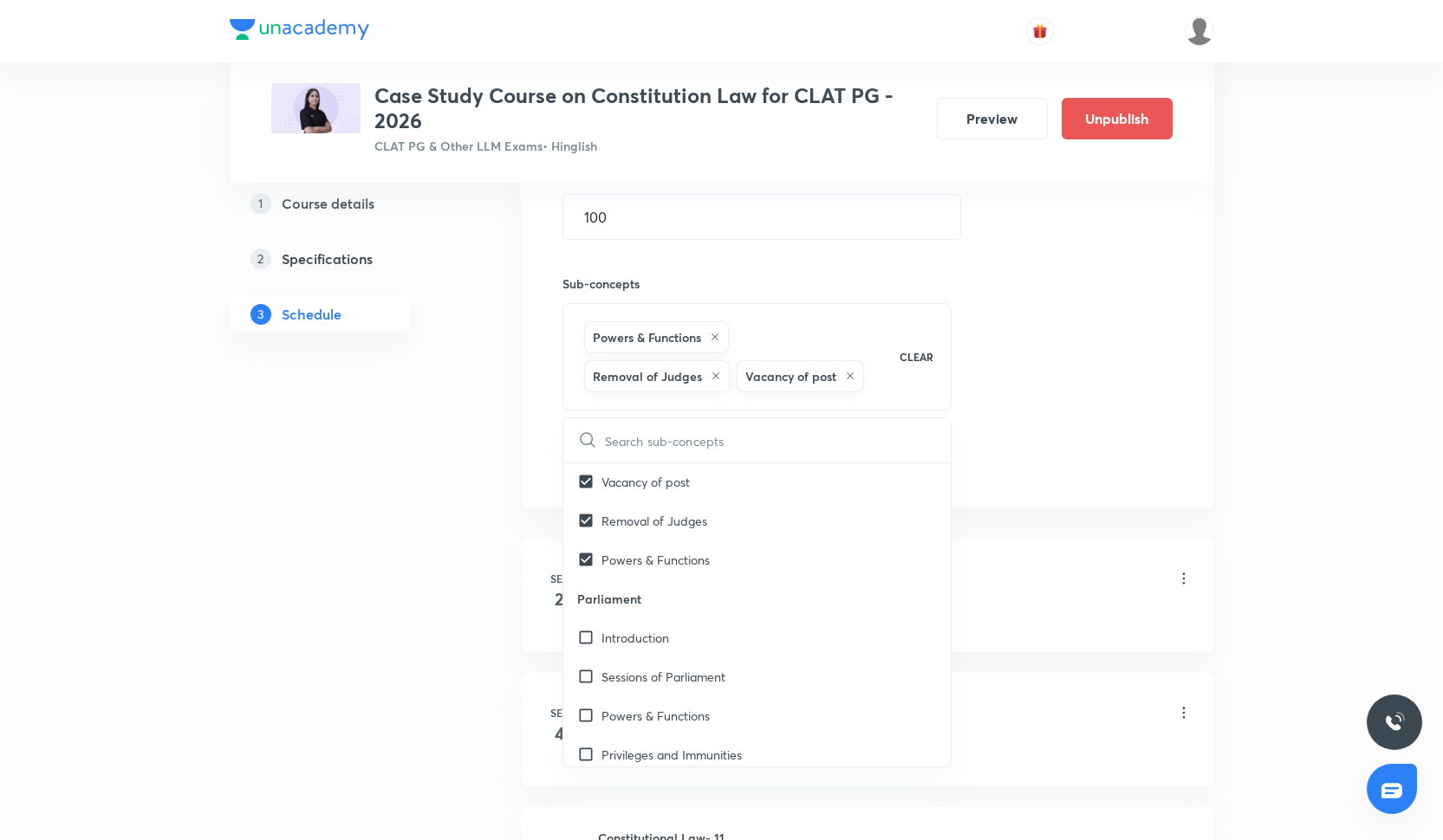
scroll to position [757, 0]
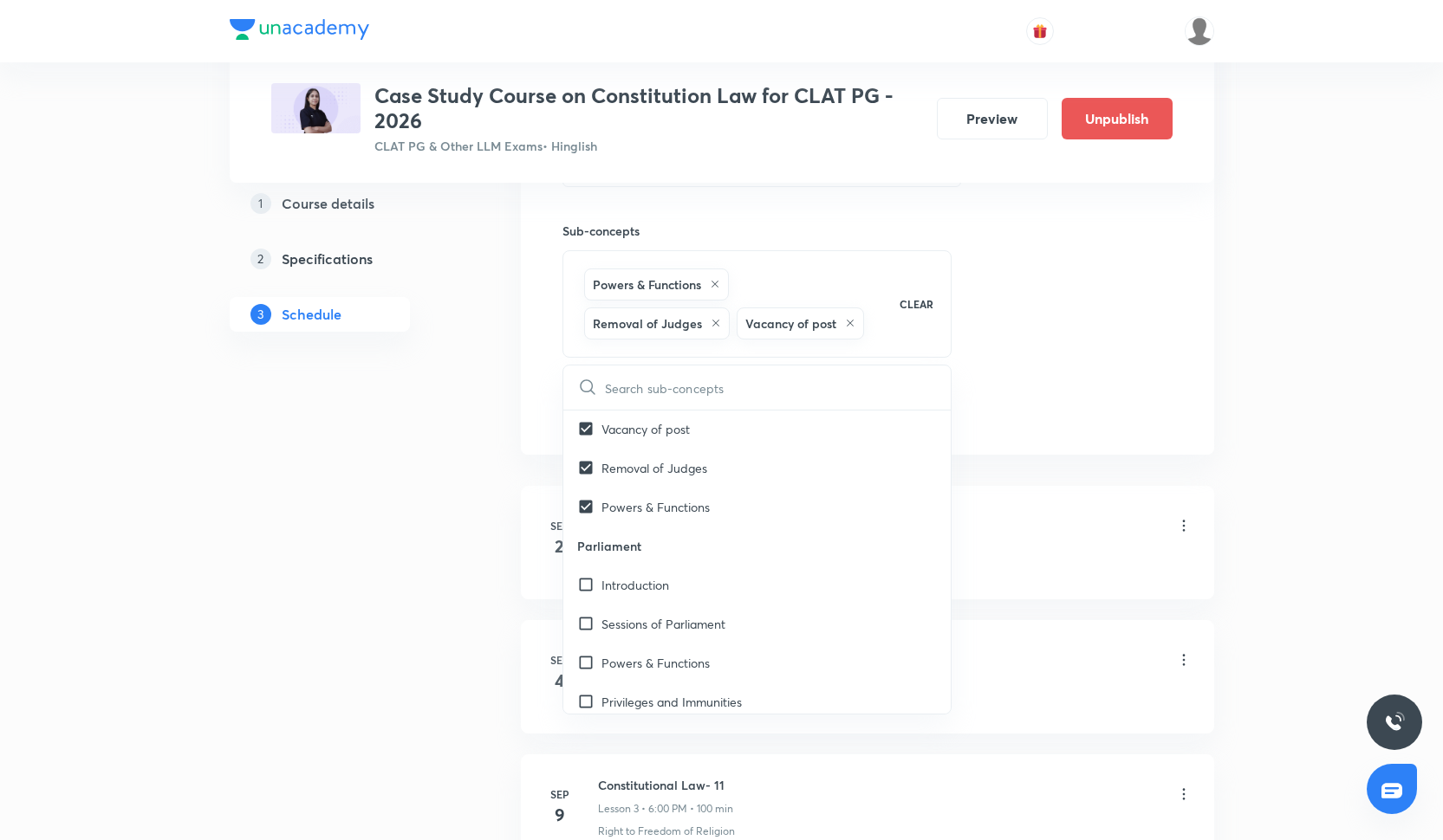
click at [1052, 184] on div "Session 16 Live class Quiz Recorded classes Session title 22/99 Constitutional …" at bounding box center [867, 102] width 610 height 650
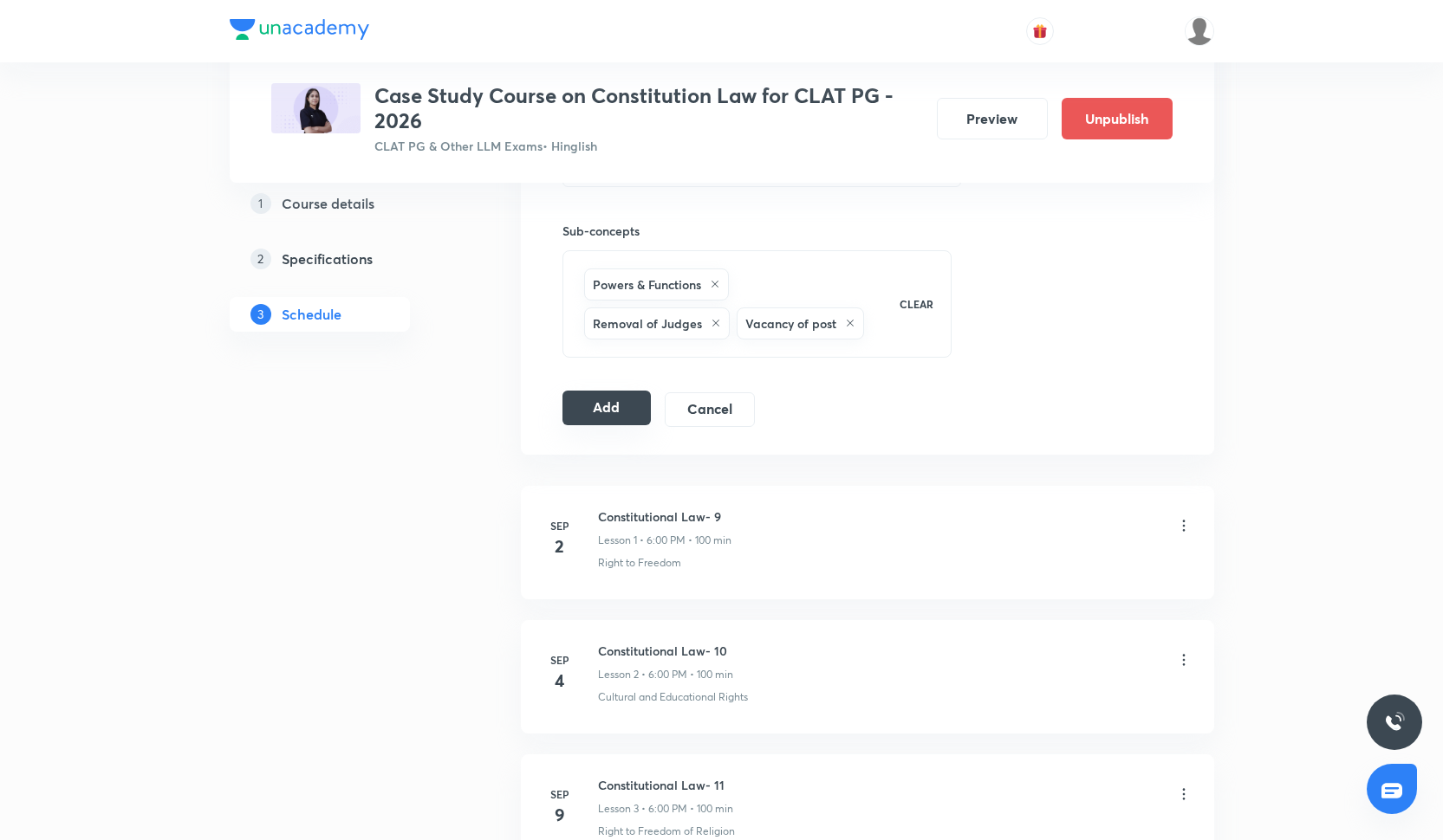
click at [642, 396] on button "Add" at bounding box center [607, 407] width 90 height 34
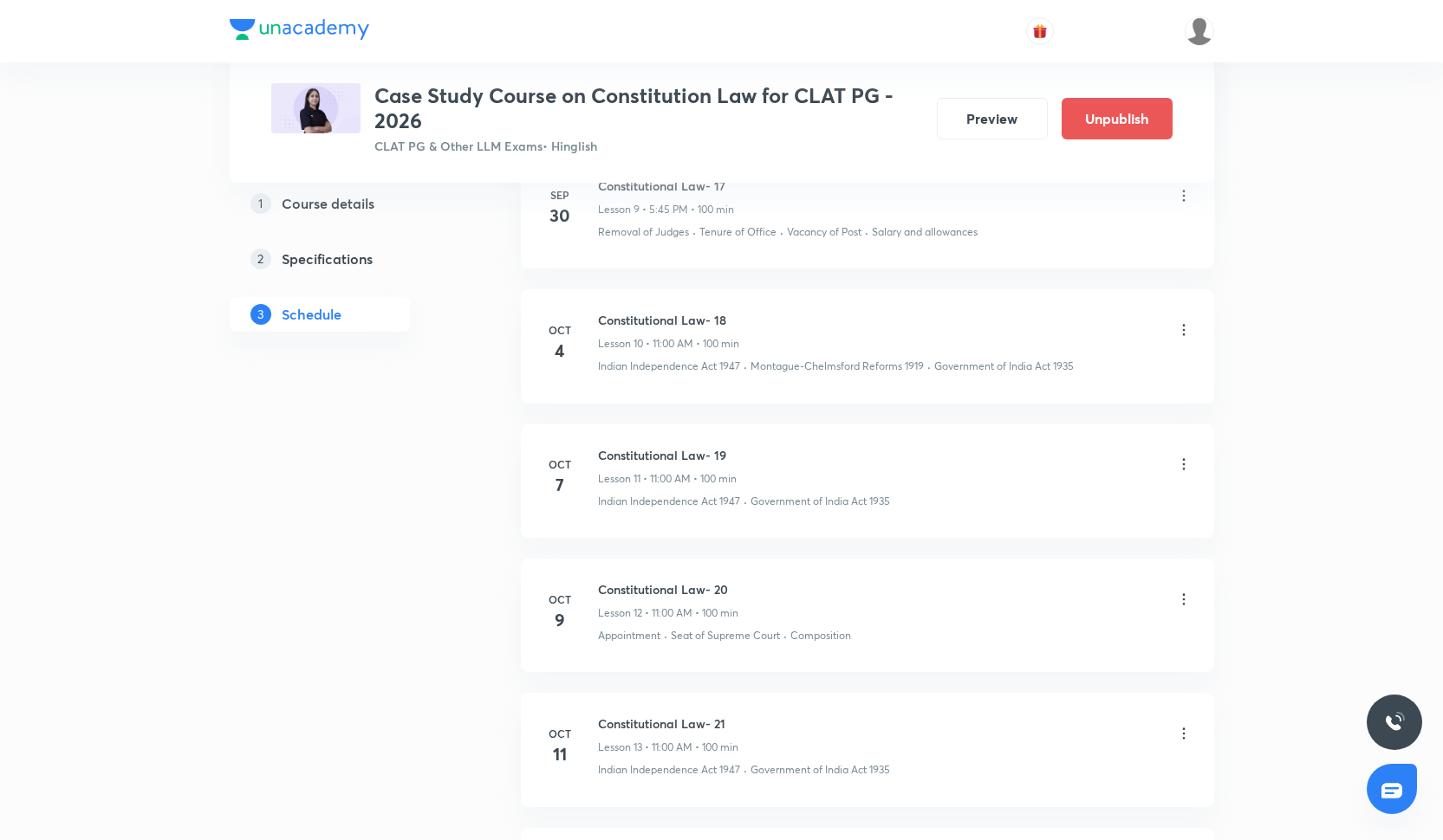
scroll to position [2103, 0]
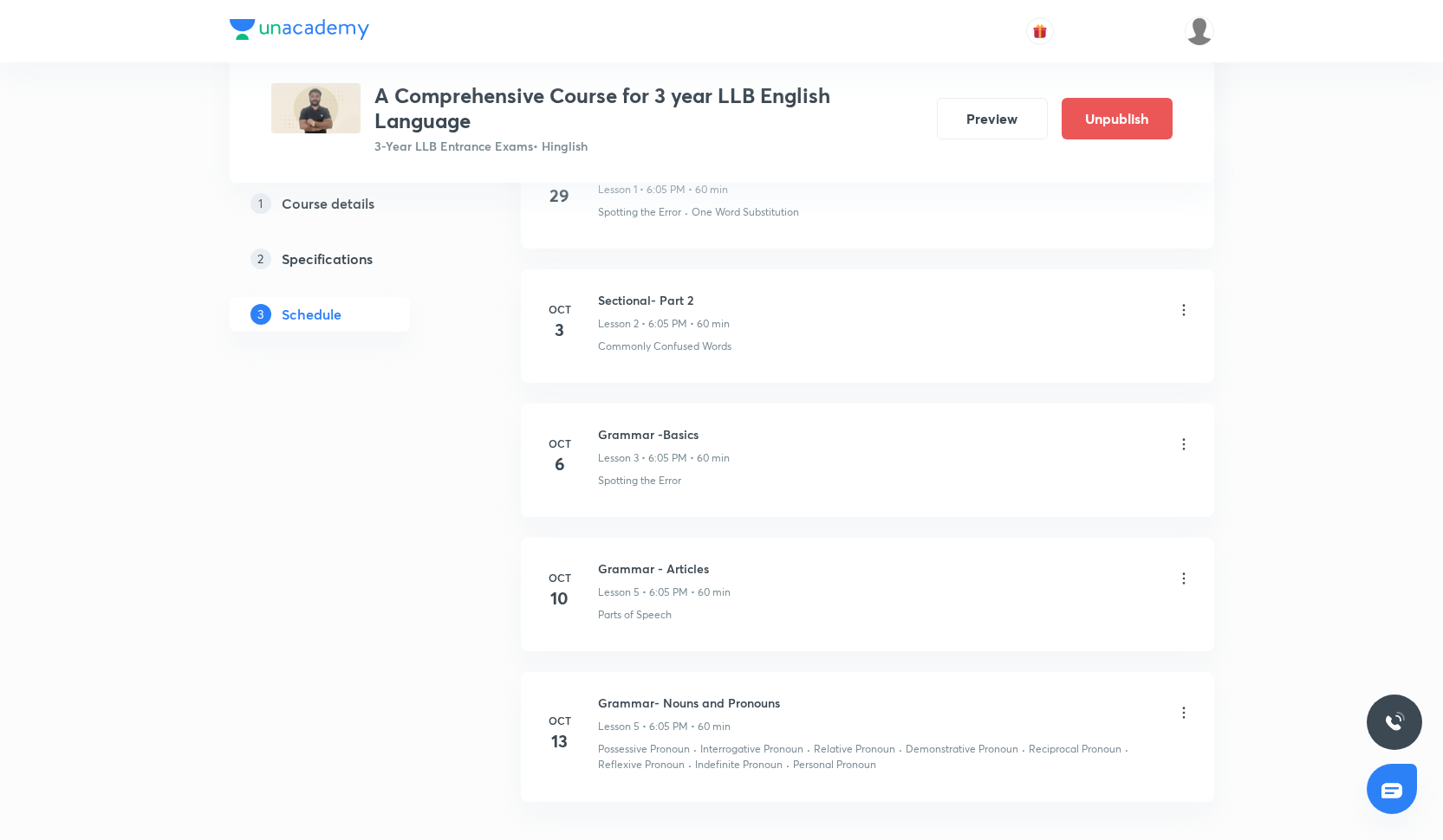
scroll to position [1053, 0]
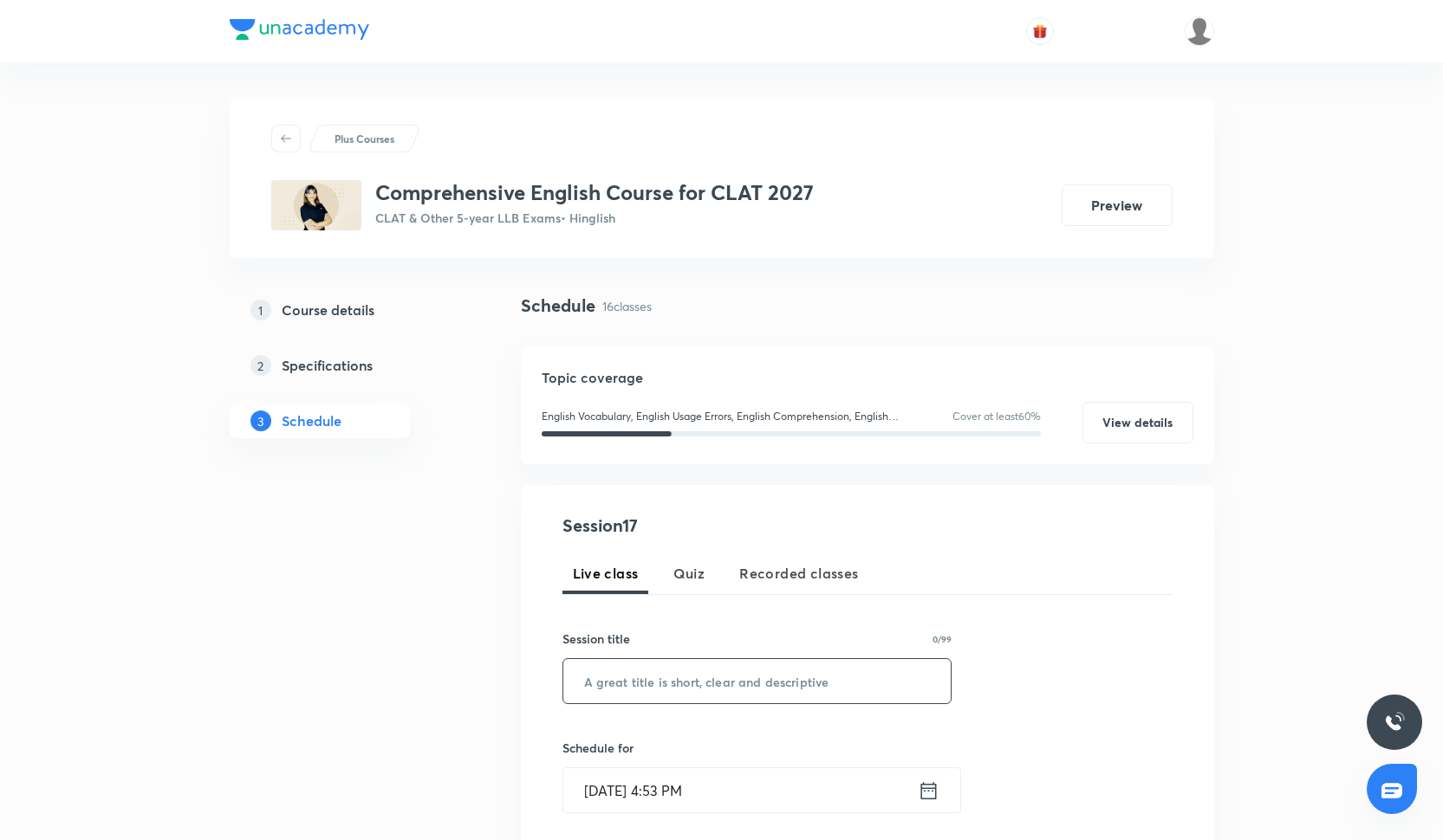
click at [696, 672] on input "text" at bounding box center [757, 681] width 388 height 44
paste input "Inference MCQs"
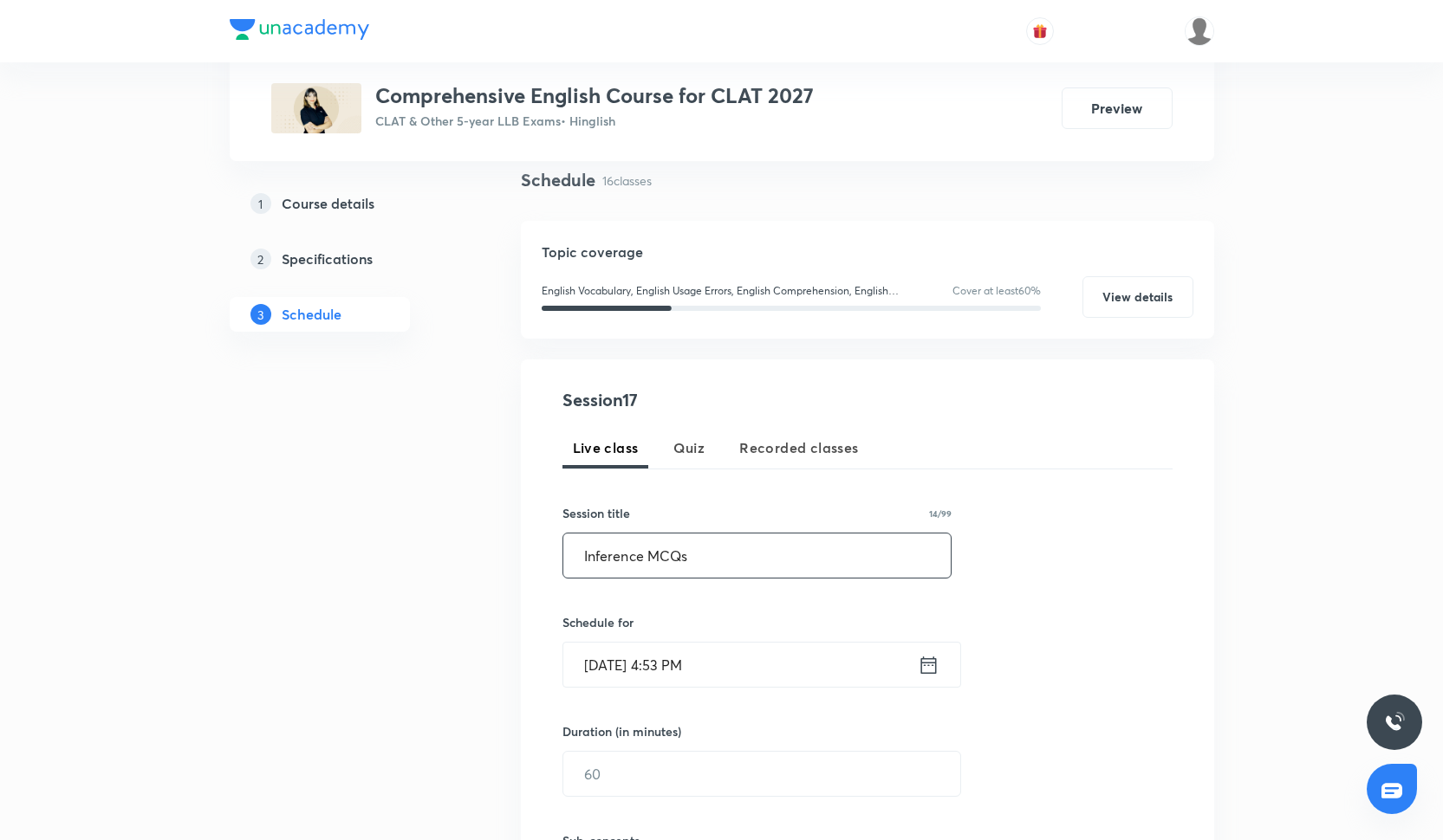
scroll to position [150, 0]
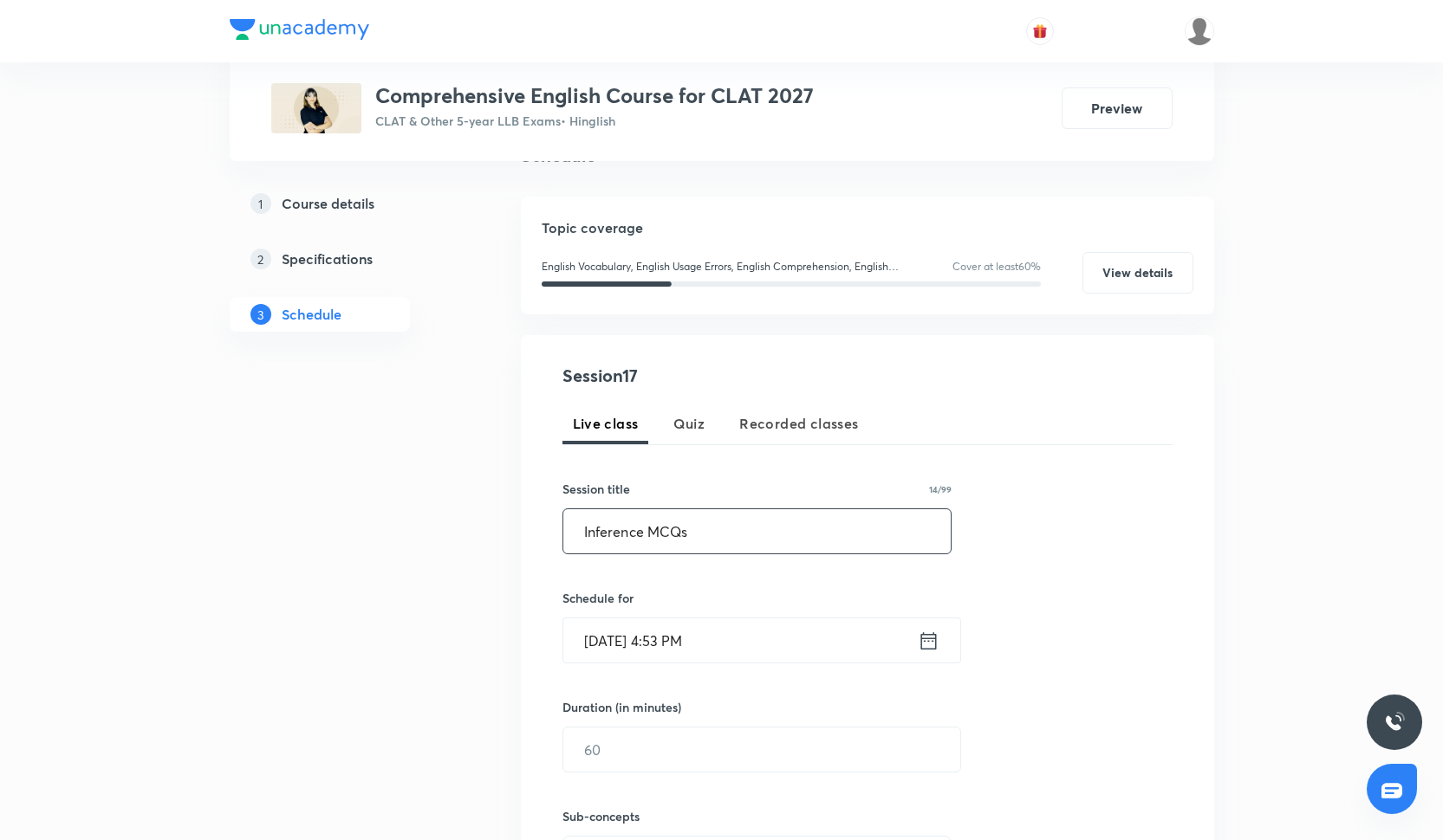
type input "Inference MCQs"
click at [658, 634] on input "Oct 3, 2025, 4:53 PM" at bounding box center [741, 640] width 354 height 44
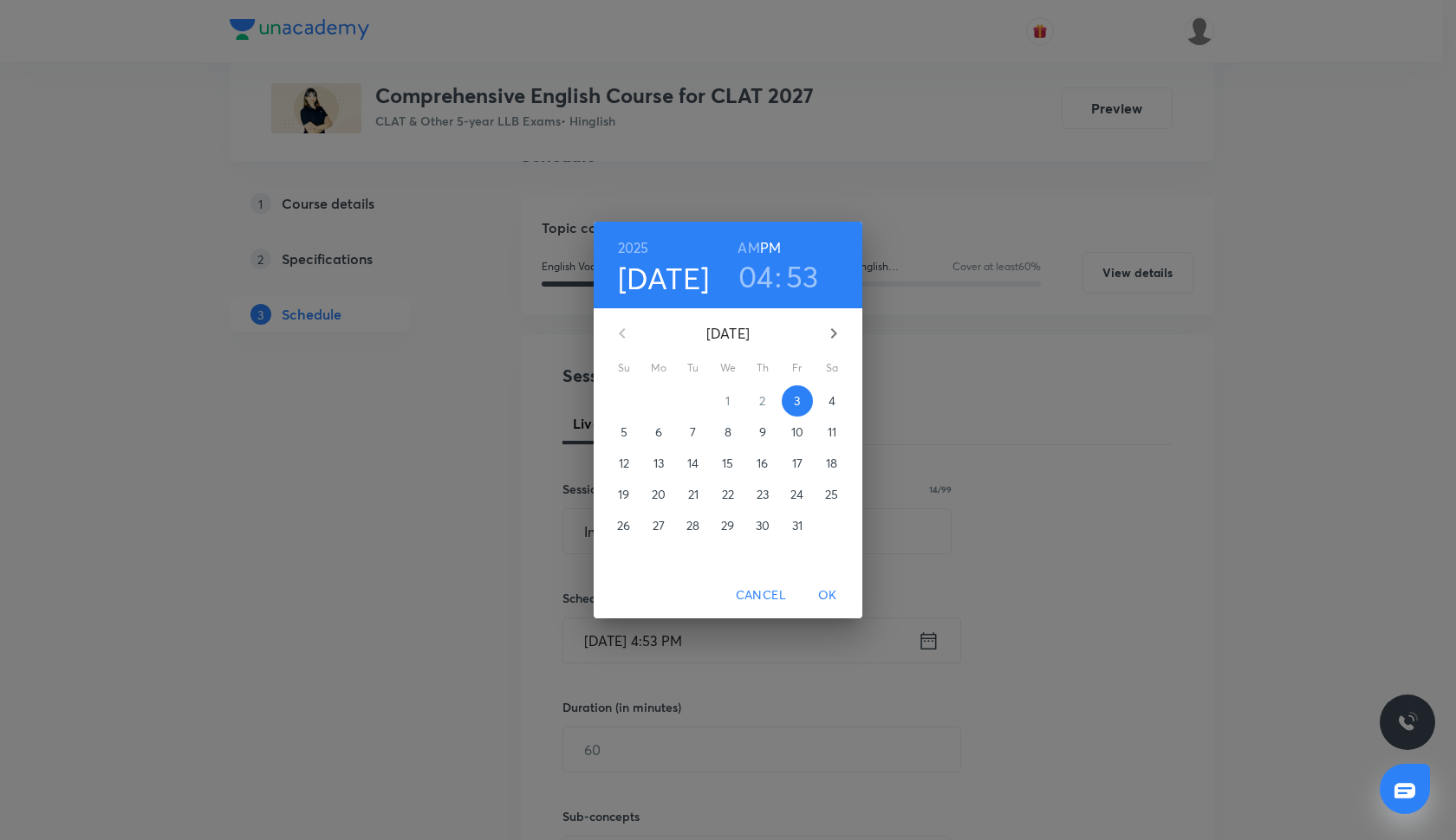
click at [836, 399] on span "4" at bounding box center [831, 401] width 31 height 18
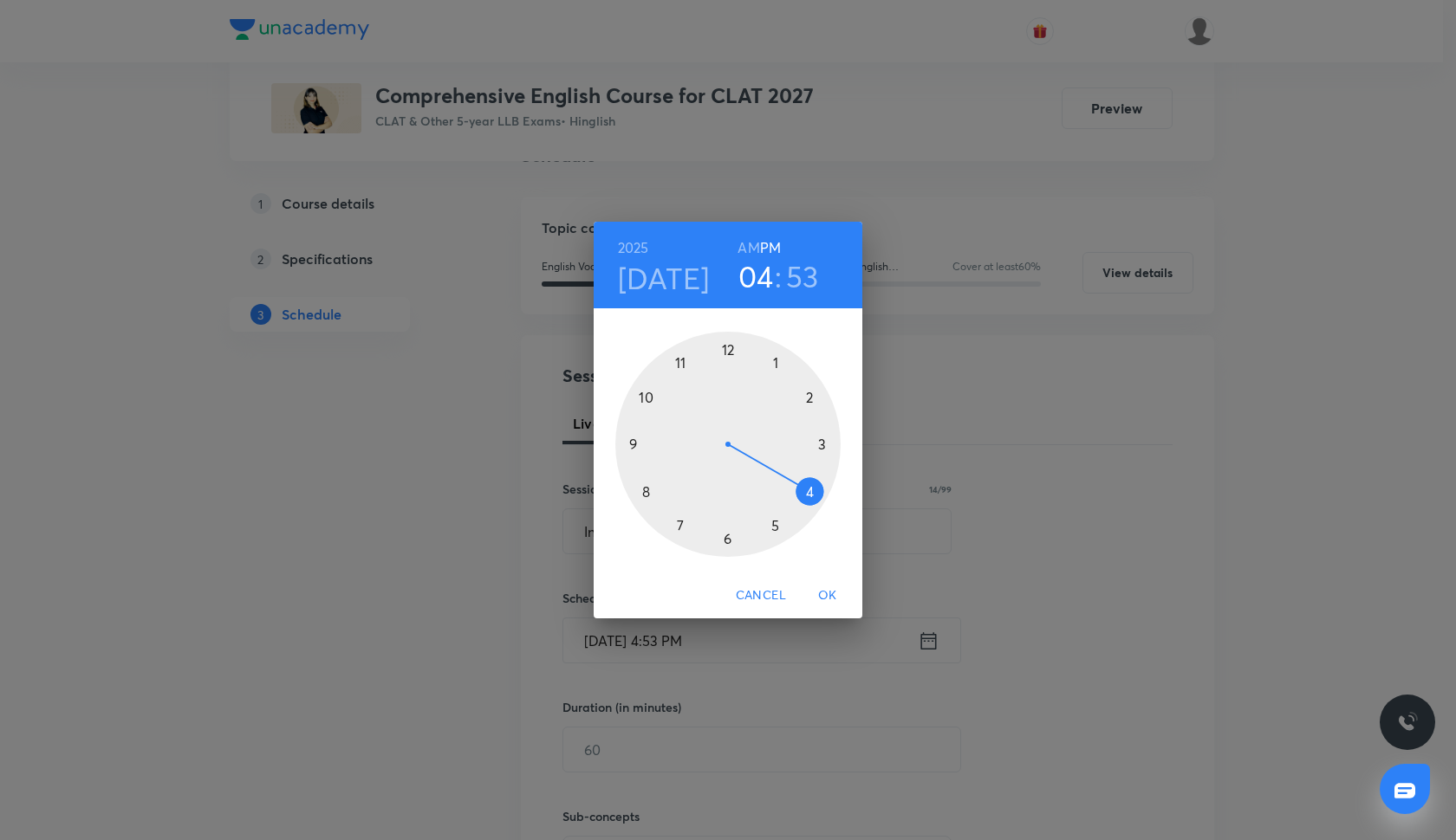
click at [809, 489] on div at bounding box center [728, 445] width 226 height 226
click at [725, 541] on div at bounding box center [728, 445] width 226 height 226
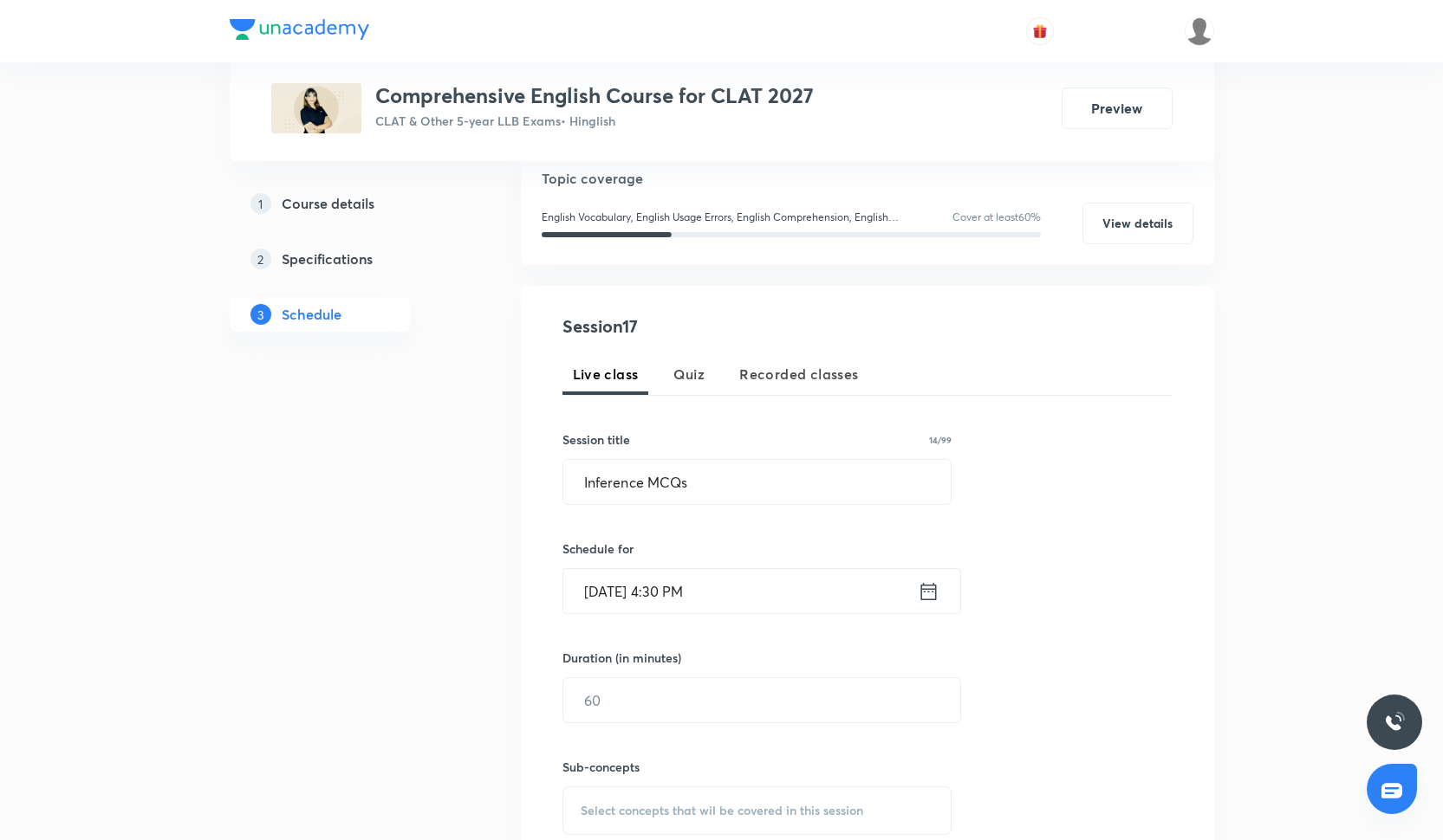
scroll to position [200, 0]
click at [690, 698] on input "text" at bounding box center [761, 698] width 396 height 44
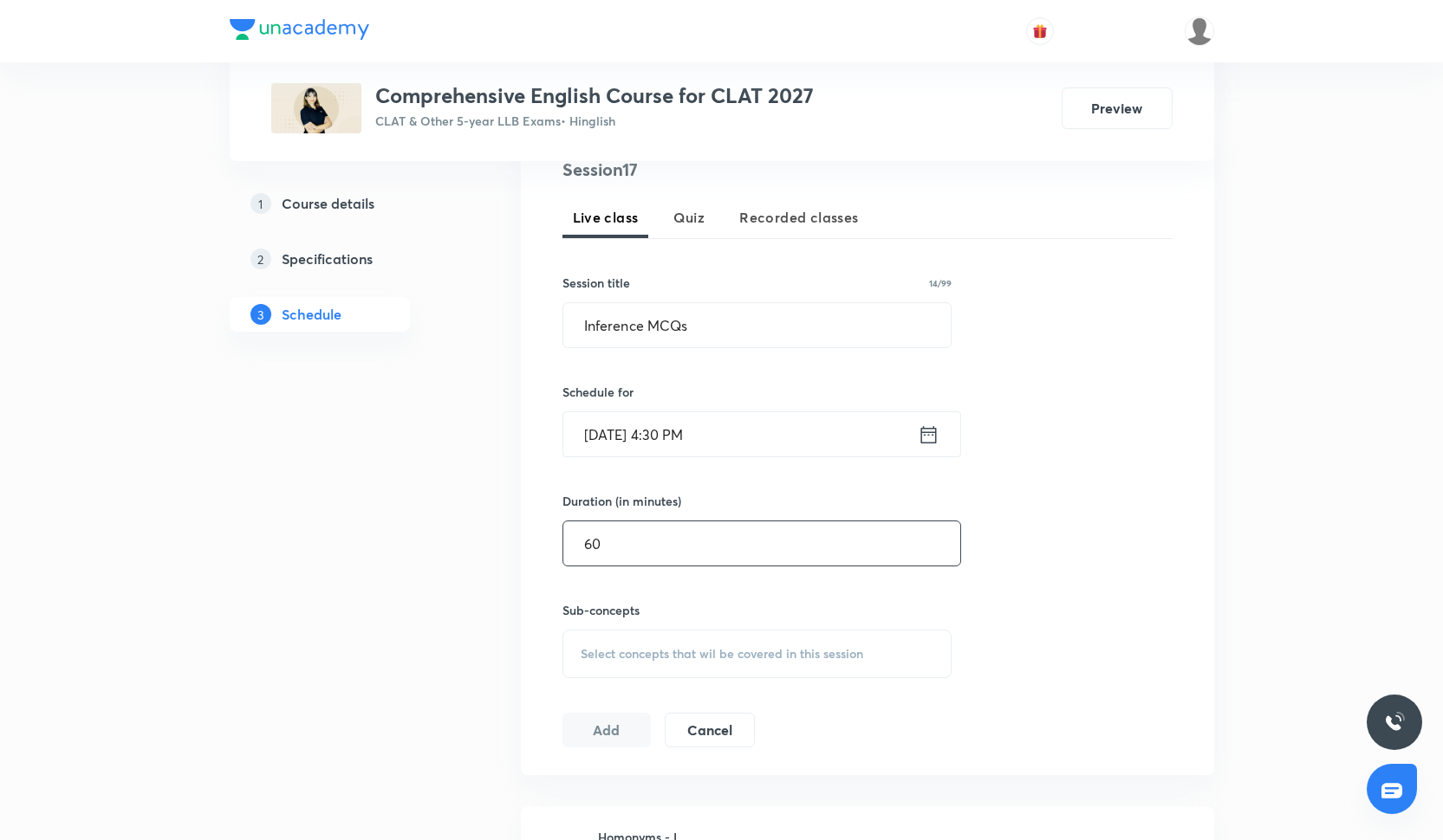
scroll to position [360, 0]
type input "60"
click at [753, 662] on div "Select concepts that wil be covered in this session" at bounding box center [757, 651] width 390 height 48
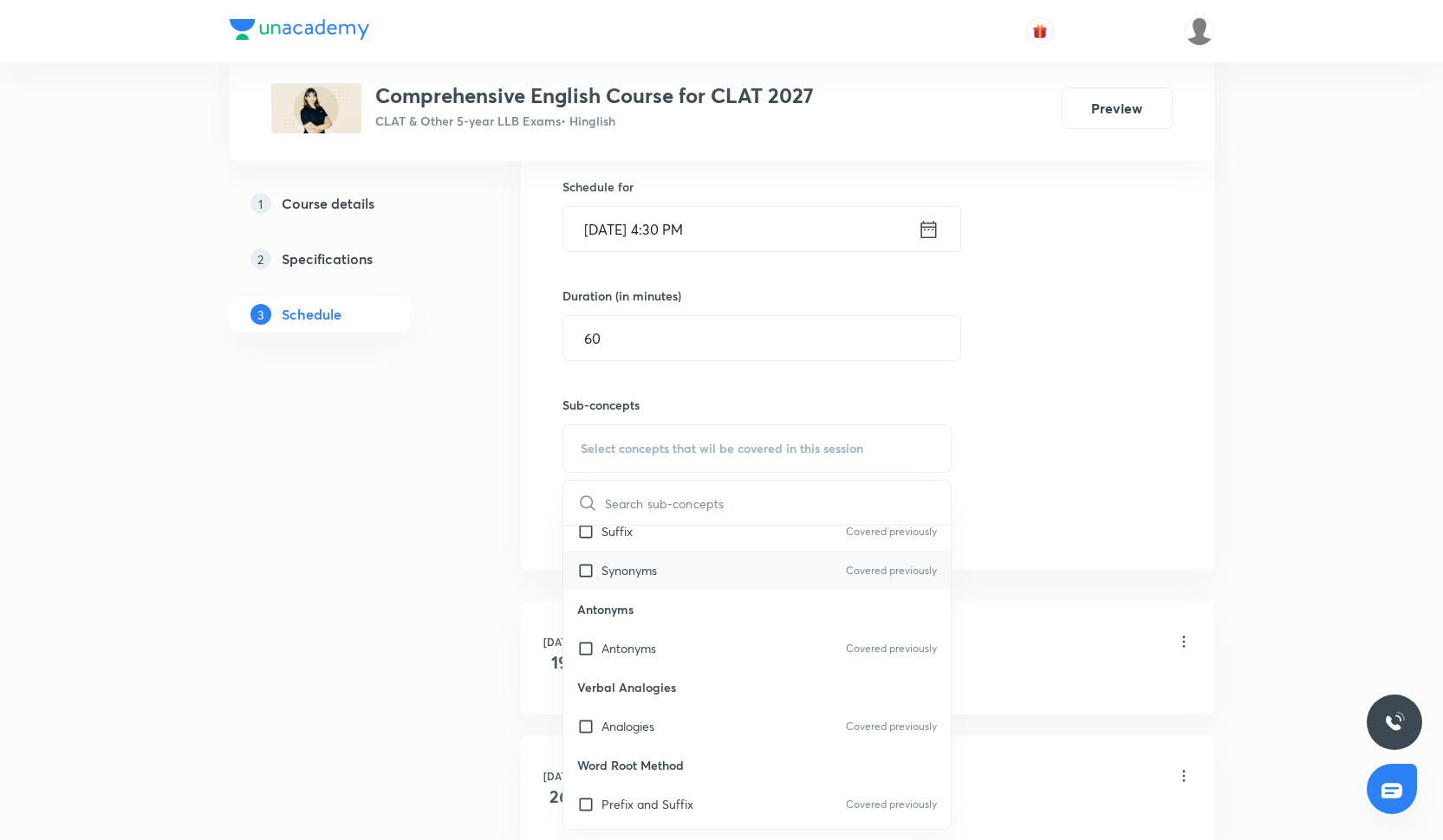
scroll to position [306, 0]
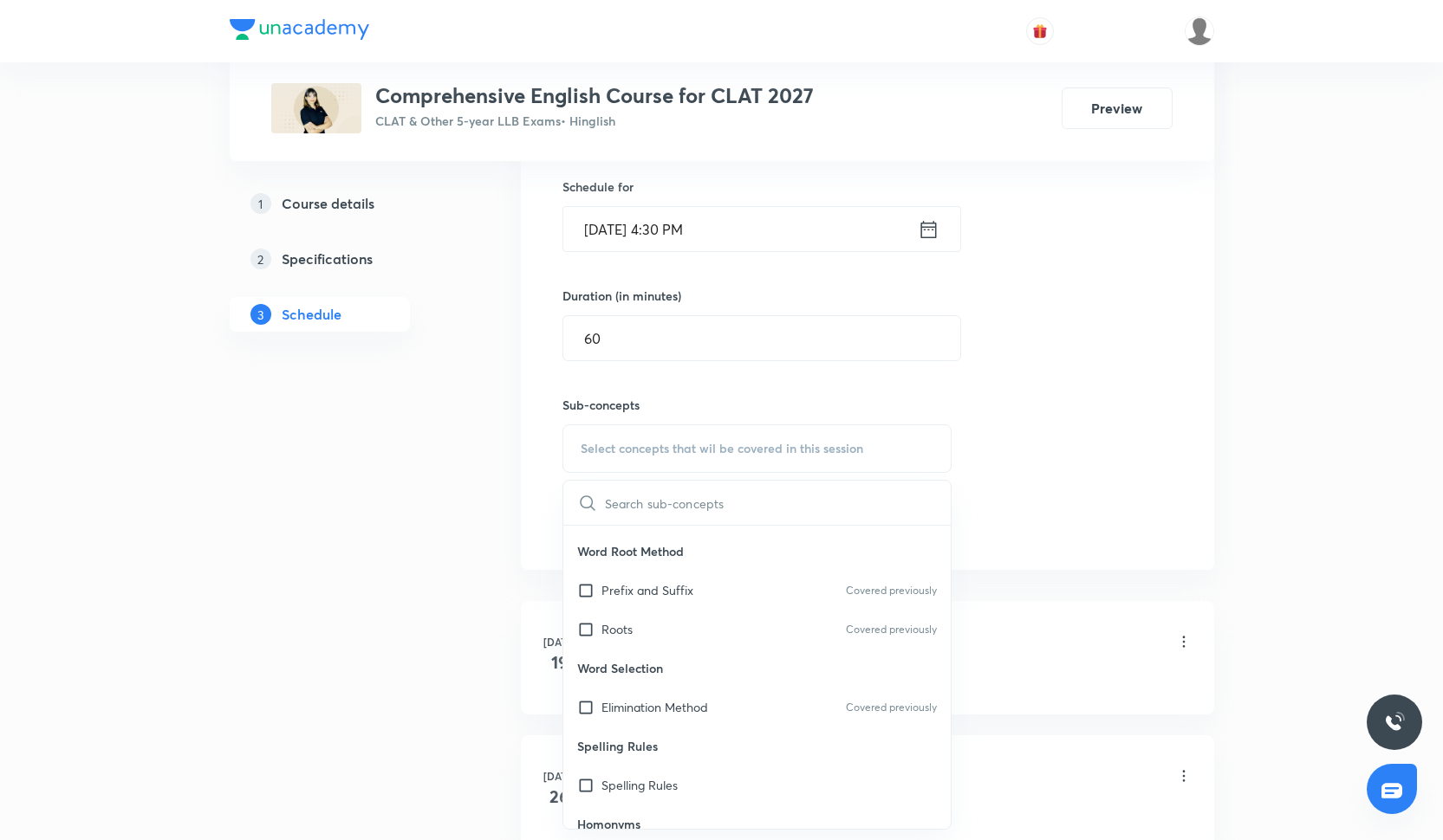
click at [749, 666] on p "Word Selection" at bounding box center [757, 668] width 388 height 39
click at [749, 629] on div "Roots Covered previously" at bounding box center [757, 629] width 388 height 39
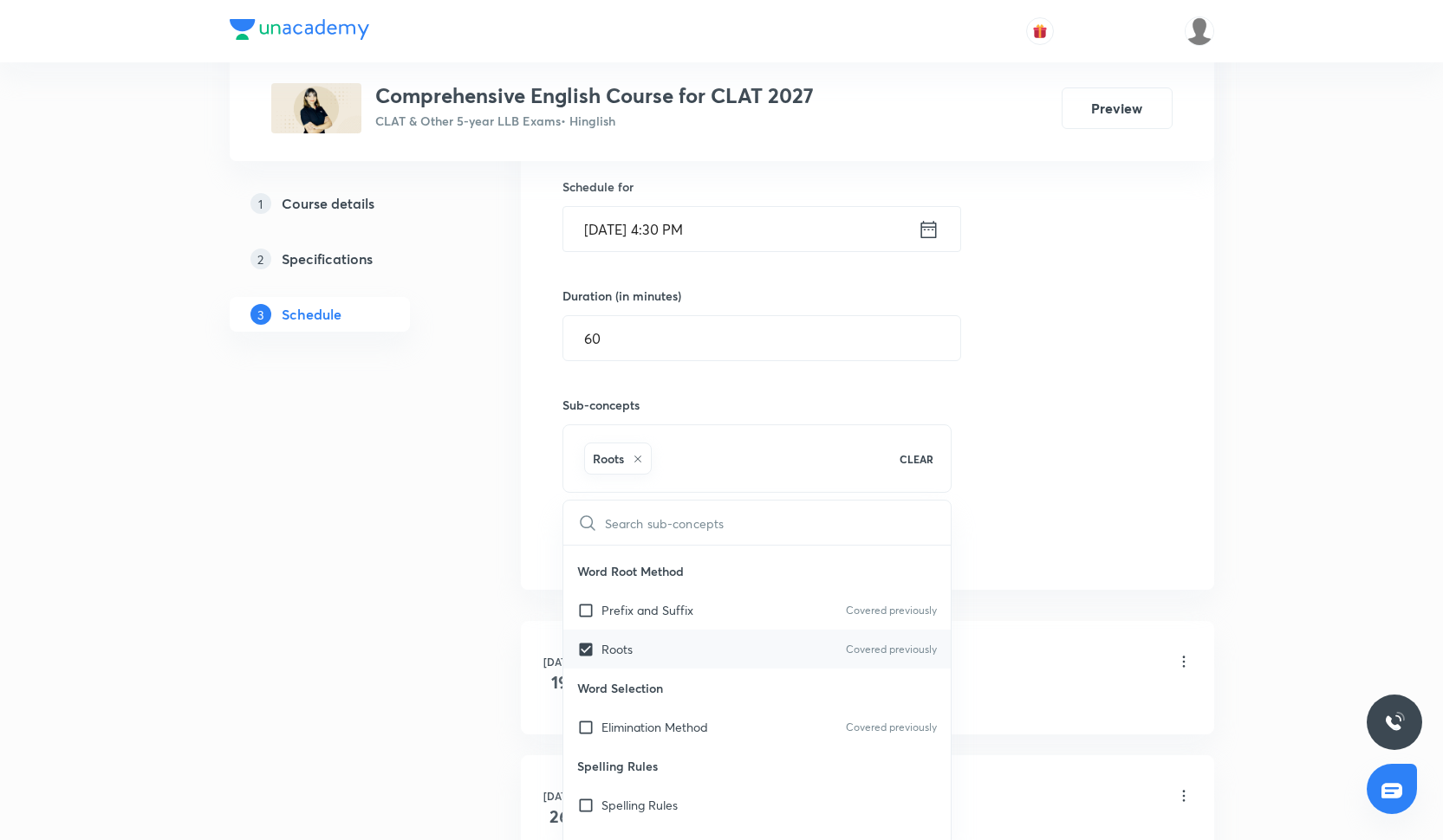
checkbox input "true"
click at [749, 615] on div "Prefix and Suffix Covered previously" at bounding box center [757, 611] width 388 height 39
checkbox input "true"
click at [1104, 463] on div "Session 17 Live class Quiz Recorded classes Session title 14/99 Inference MCQs …" at bounding box center [867, 256] width 610 height 611
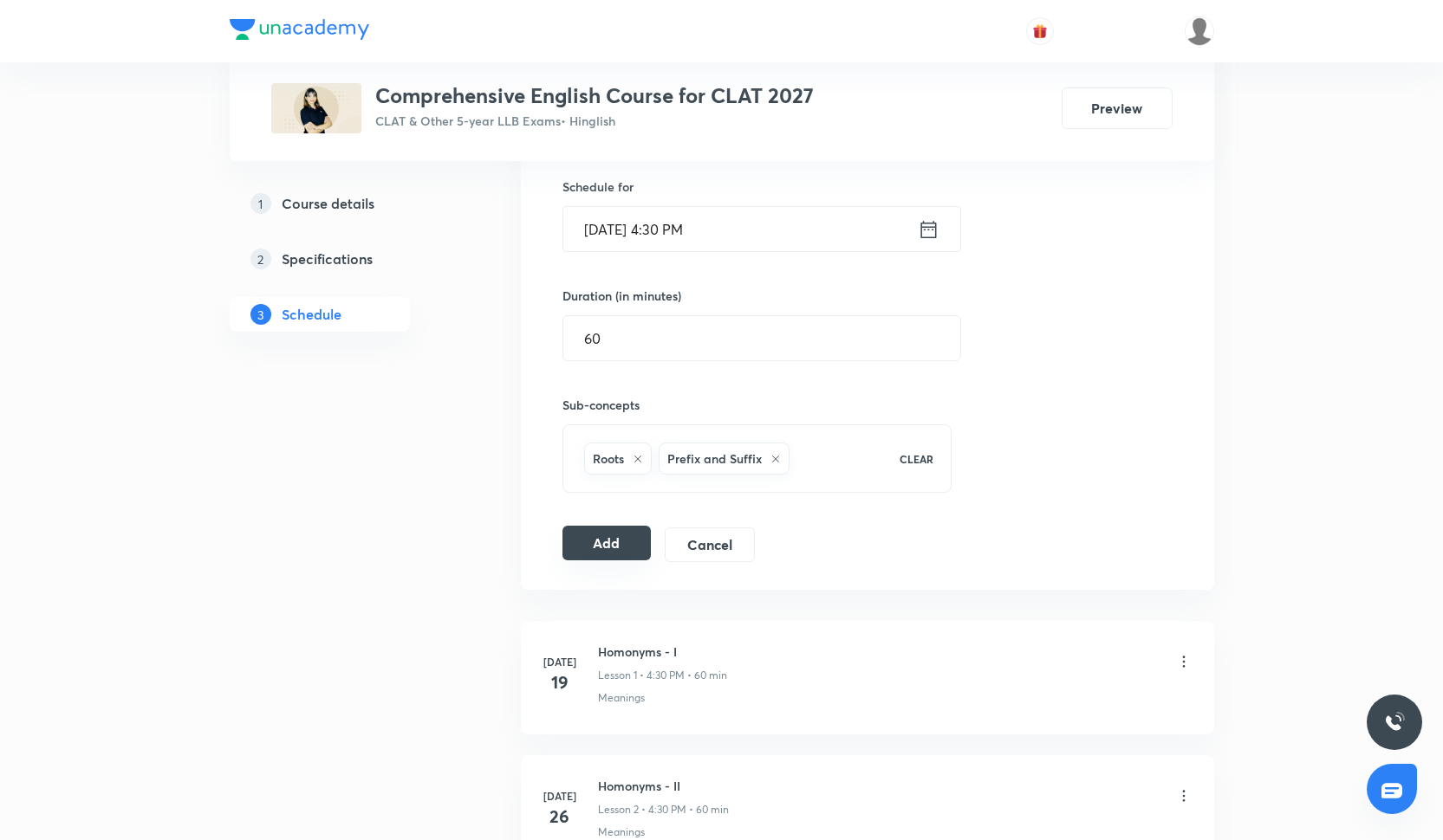
click at [617, 546] on button "Add" at bounding box center [607, 543] width 90 height 34
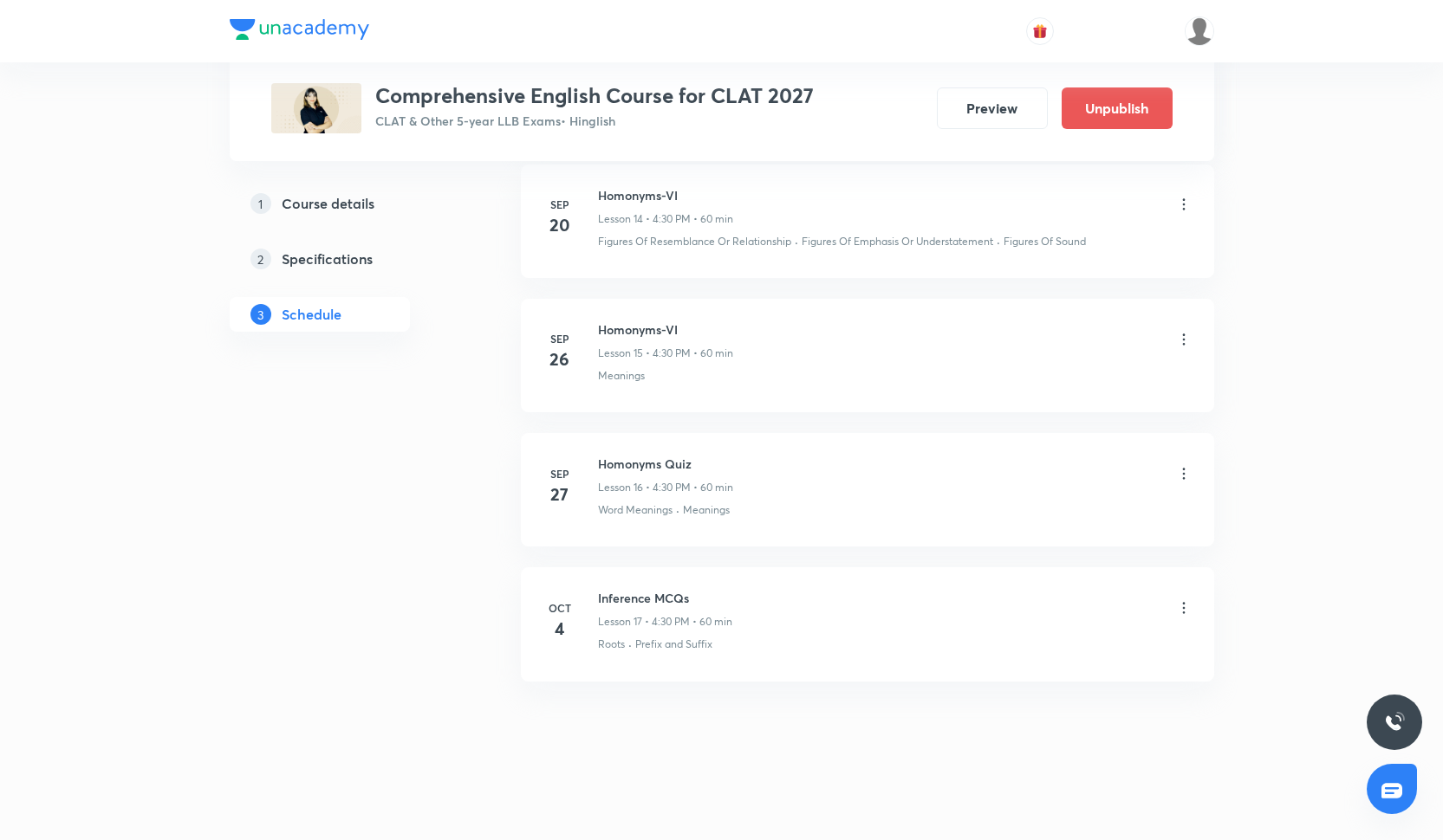
scroll to position [2747, 0]
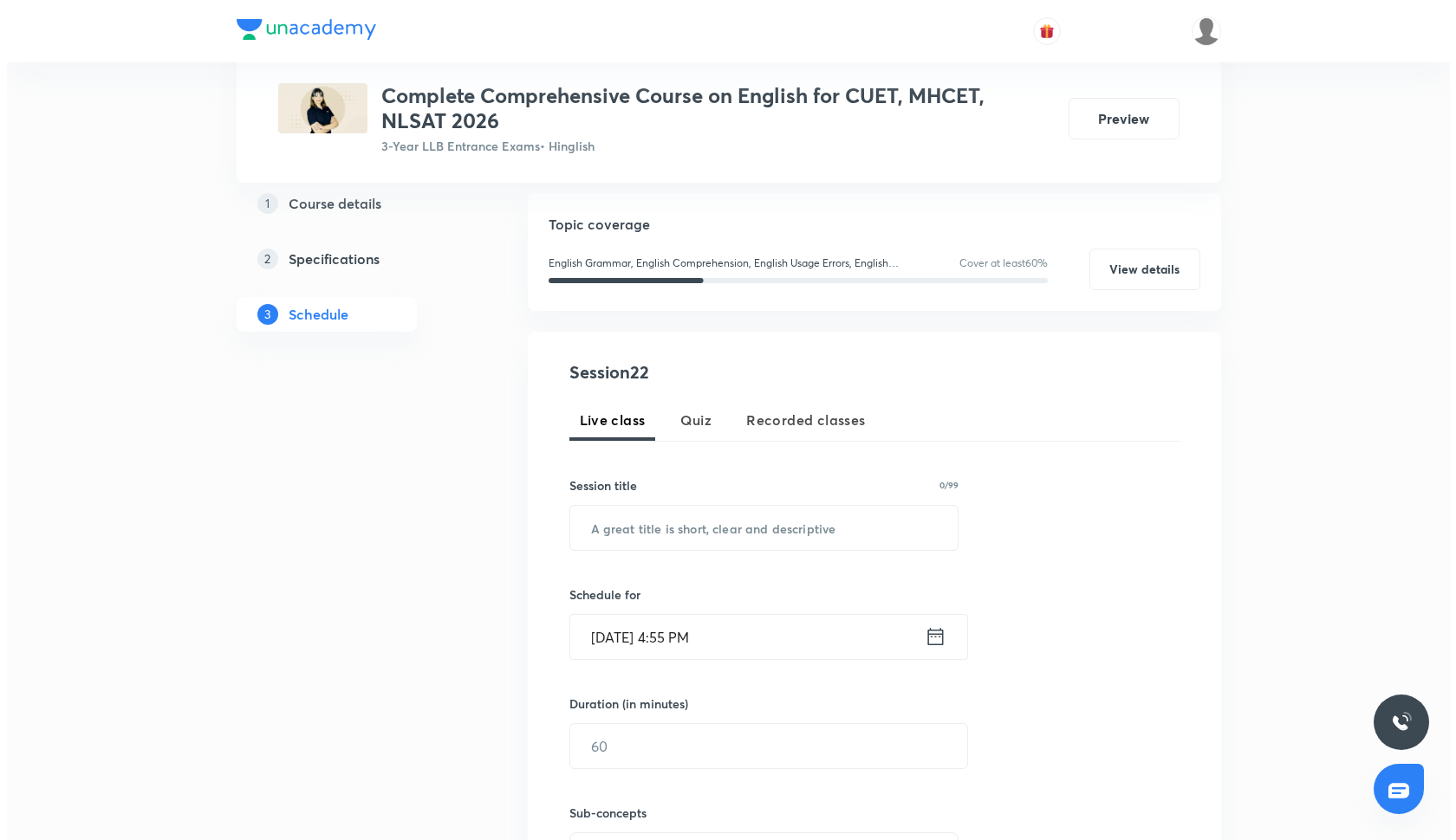
scroll to position [279, 0]
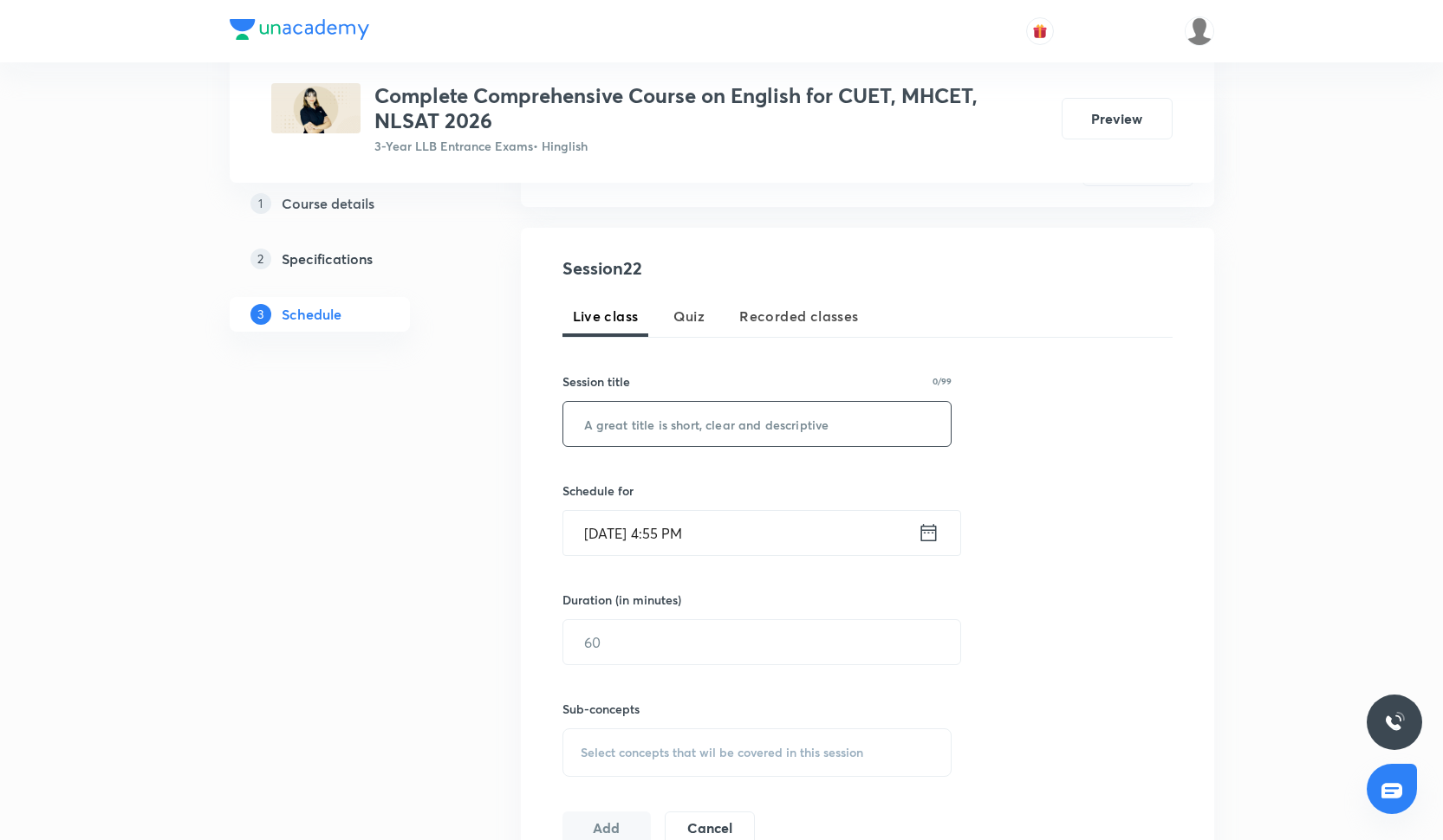
click at [612, 428] on input "text" at bounding box center [757, 423] width 388 height 44
paste input "RC Drill-I"
type input "RC Drill-I"
click at [644, 529] on input "[DATE] 4:55 PM" at bounding box center [741, 532] width 354 height 44
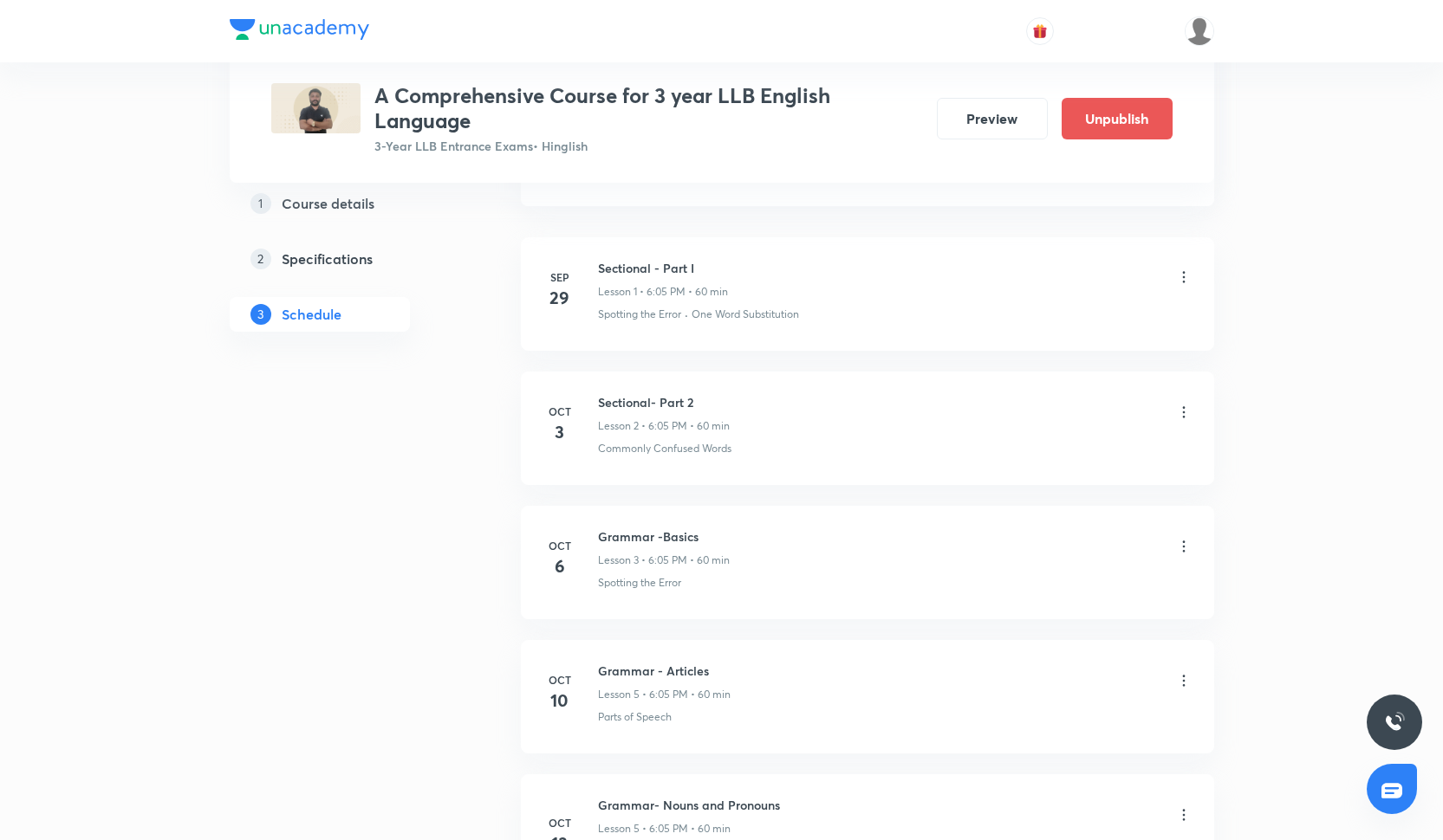
scroll to position [922, 0]
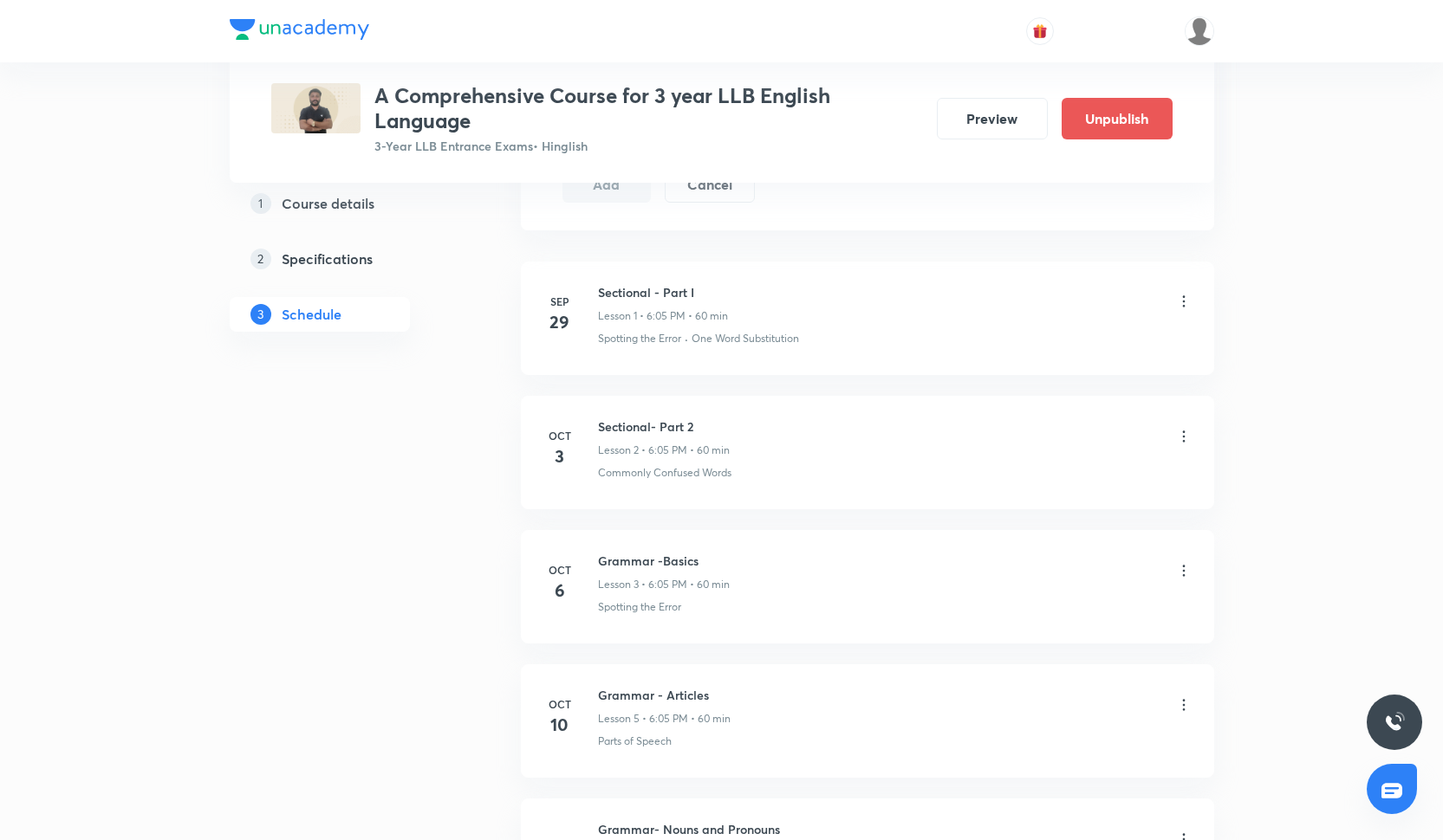
click at [1189, 434] on icon at bounding box center [1184, 436] width 18 height 18
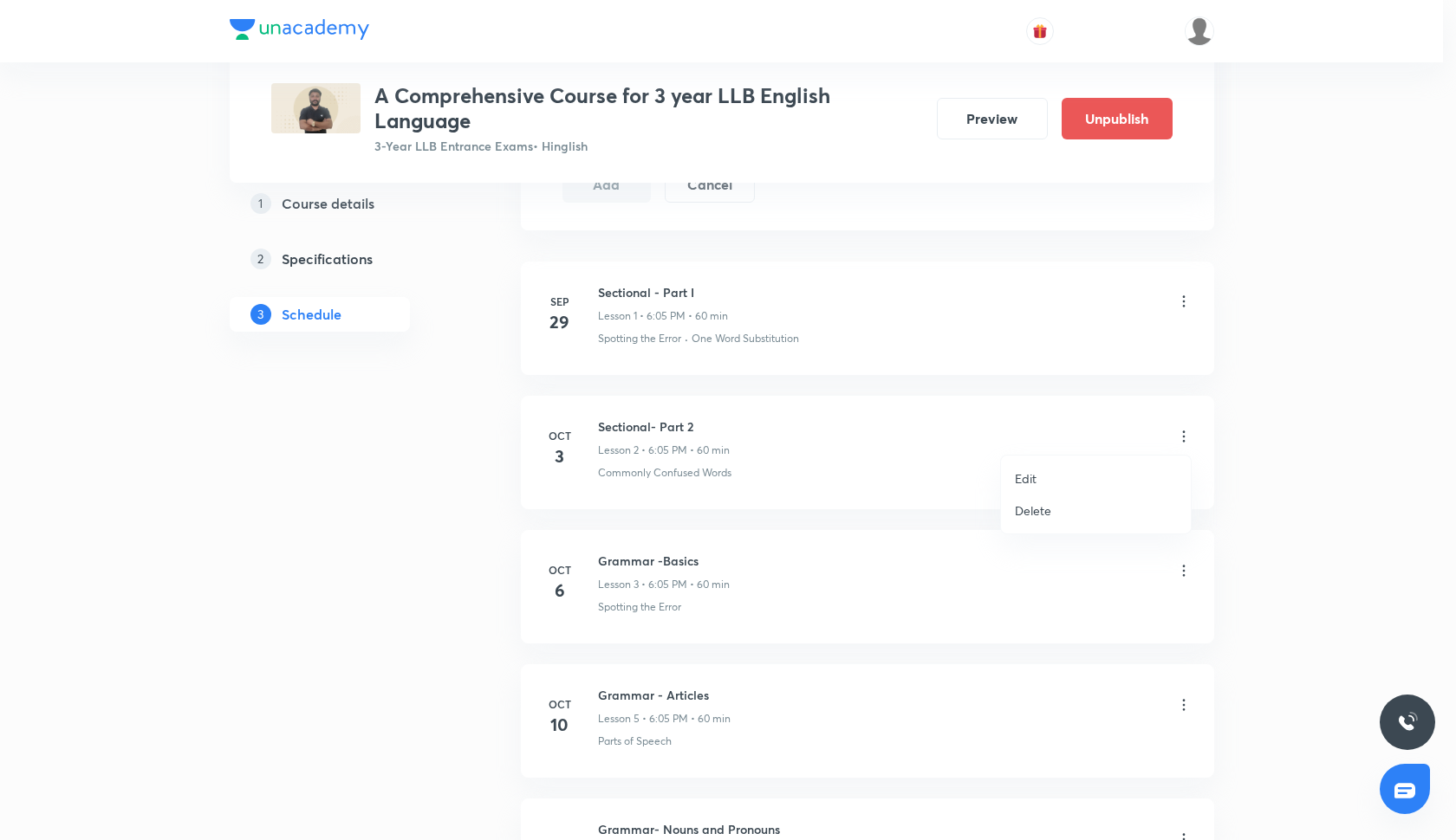
click at [1064, 513] on li "Delete" at bounding box center [1095, 510] width 189 height 32
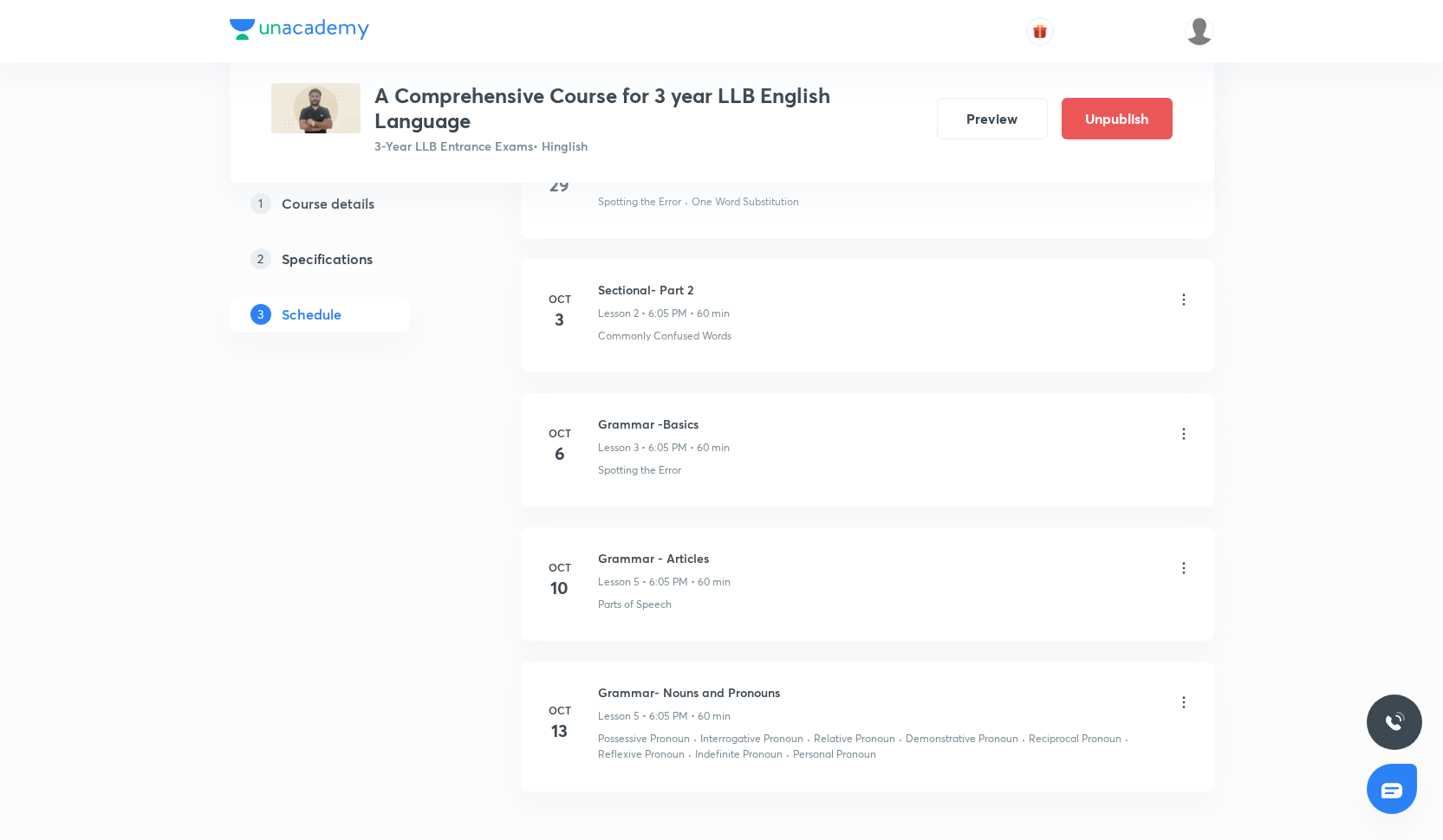
scroll to position [1061, 0]
click at [1182, 292] on icon at bounding box center [1184, 297] width 18 height 18
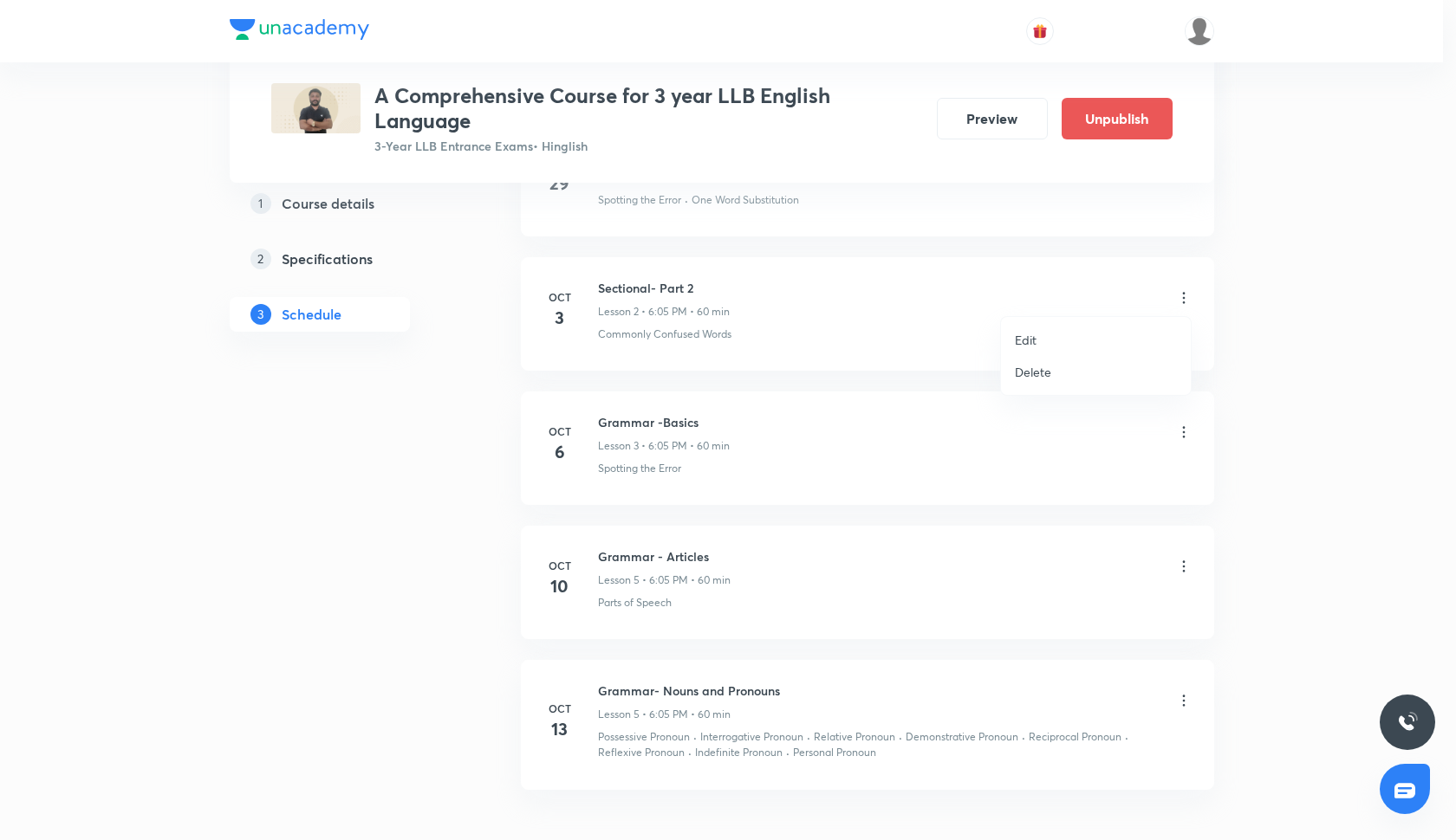
click at [1036, 372] on p "Delete" at bounding box center [1033, 372] width 36 height 19
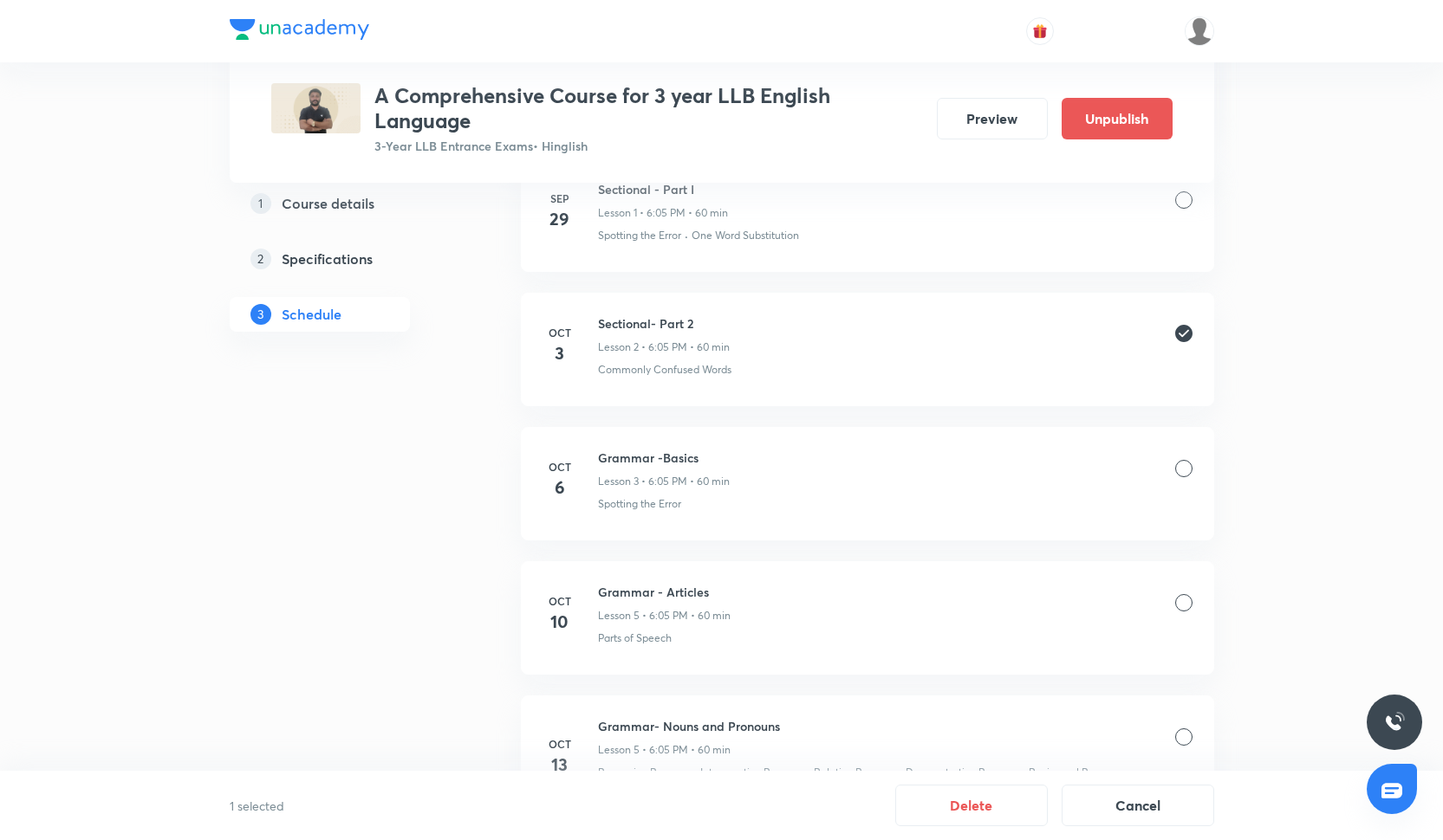
scroll to position [1036, 0]
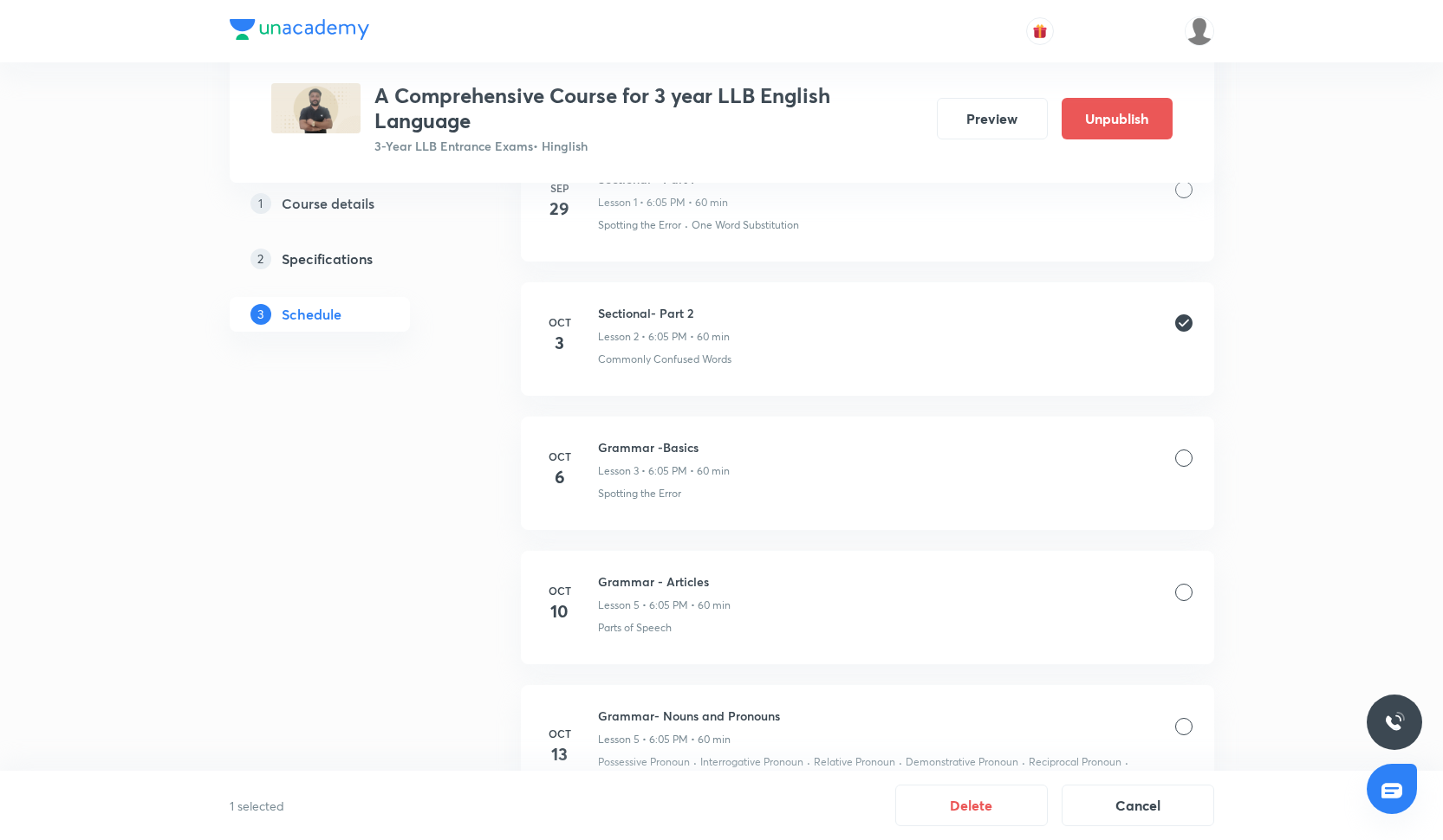
click at [1182, 451] on div at bounding box center [1184, 458] width 18 height 18
click at [1184, 588] on div at bounding box center [1184, 592] width 18 height 18
click at [1182, 726] on div at bounding box center [1184, 726] width 18 height 18
click at [1035, 789] on button "Delete" at bounding box center [972, 804] width 153 height 42
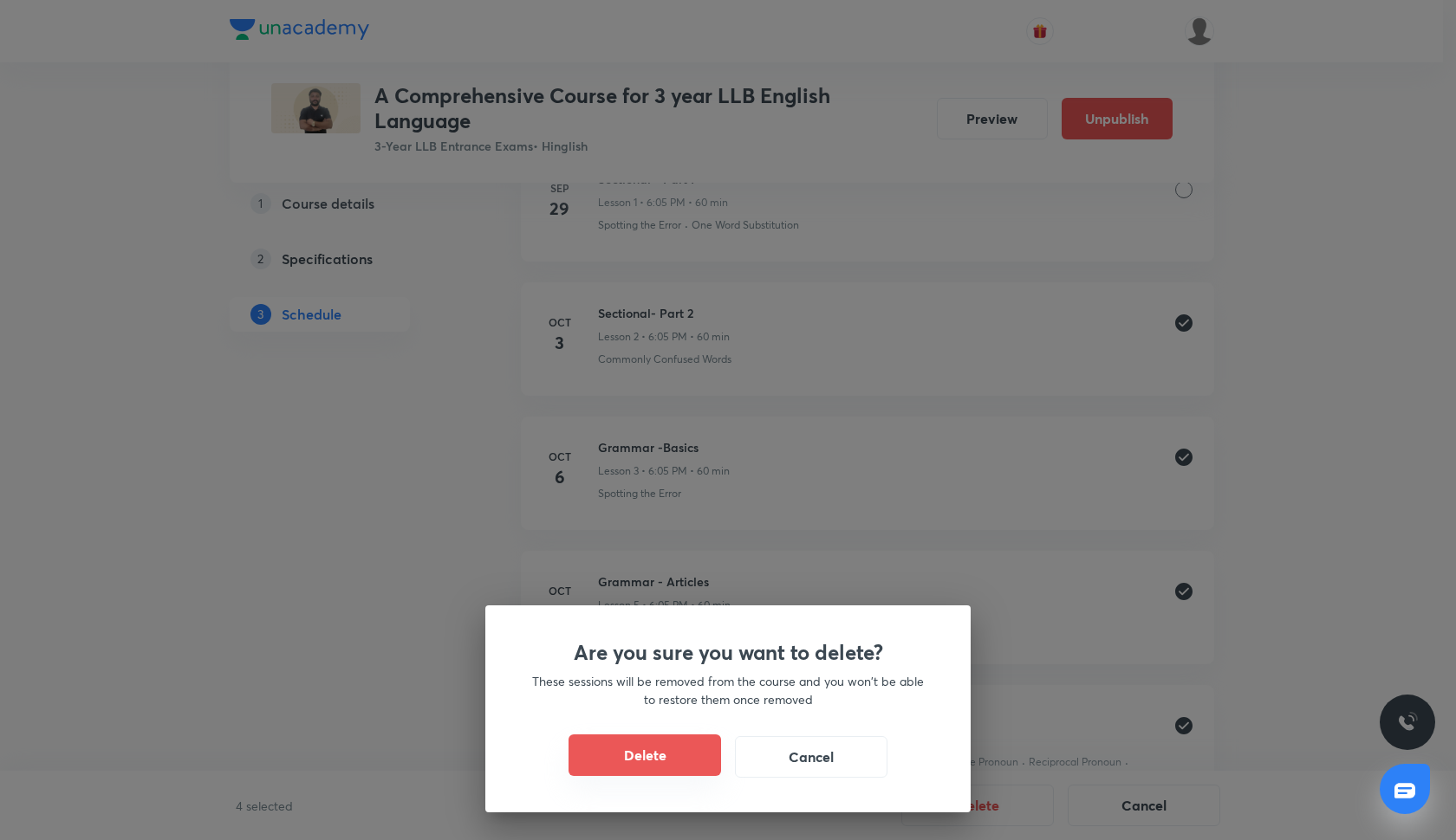
click at [659, 753] on button "Delete" at bounding box center [645, 755] width 153 height 42
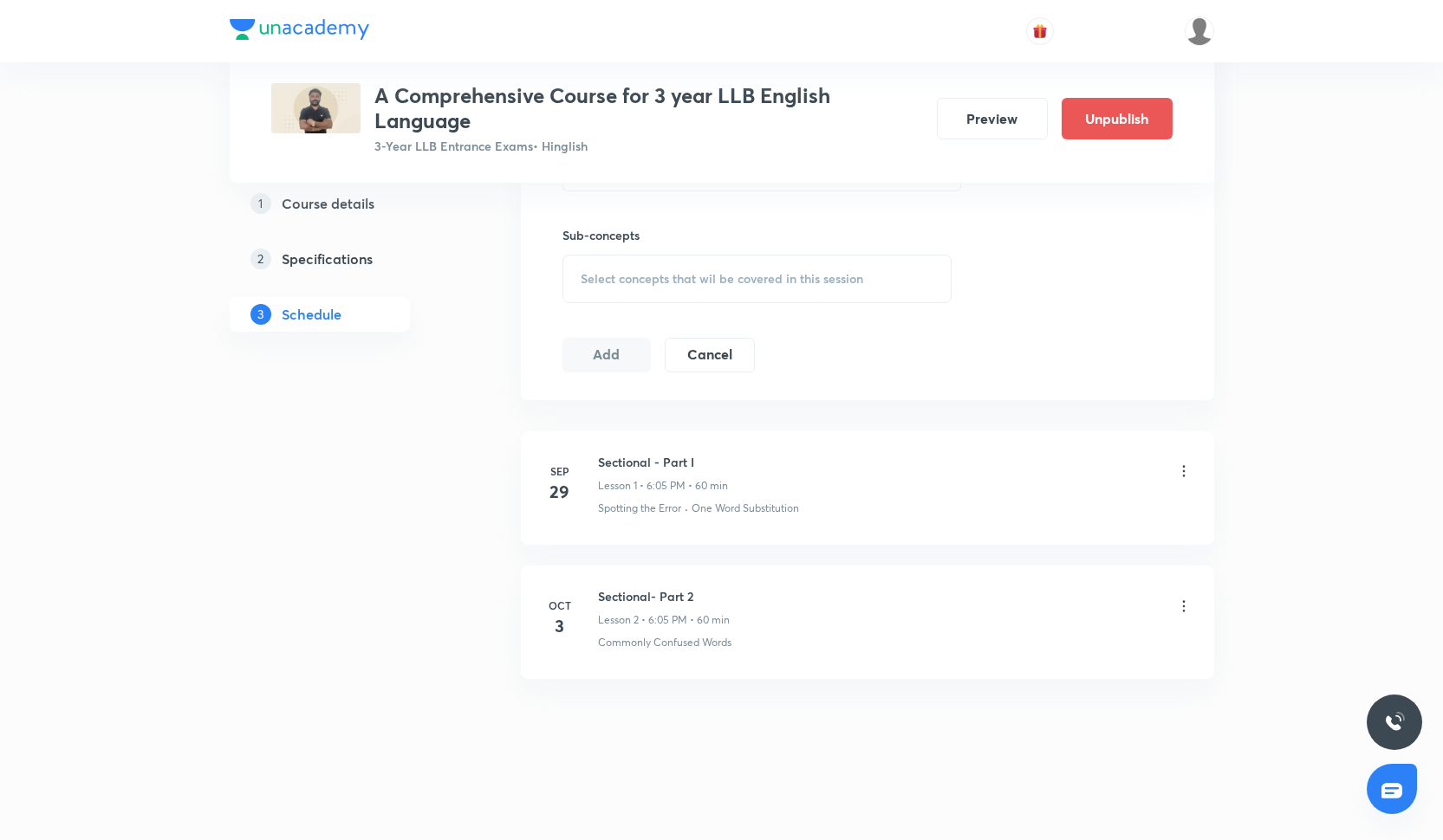
scroll to position [618, 0]
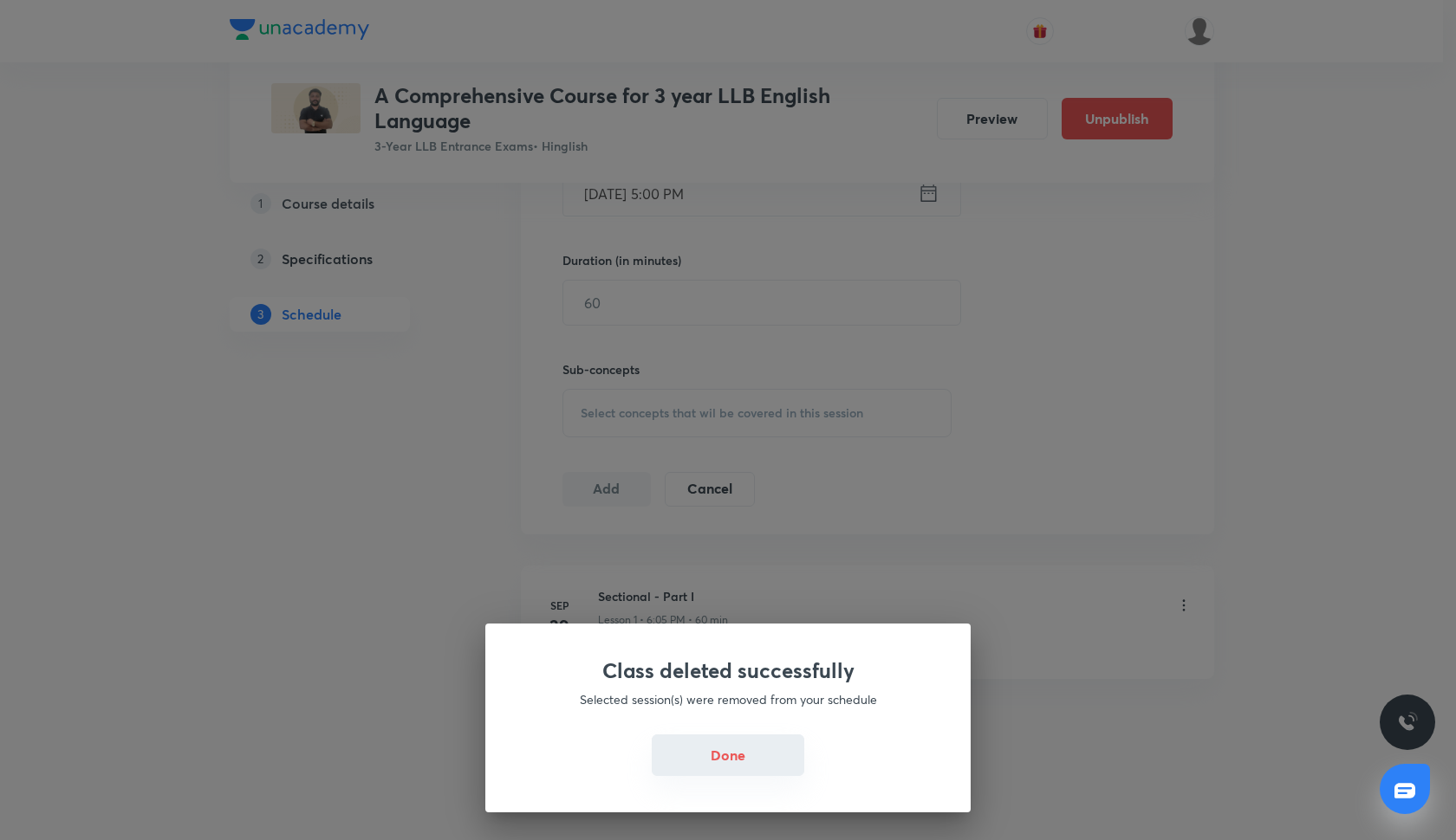
click at [708, 754] on button "Done" at bounding box center [728, 755] width 153 height 42
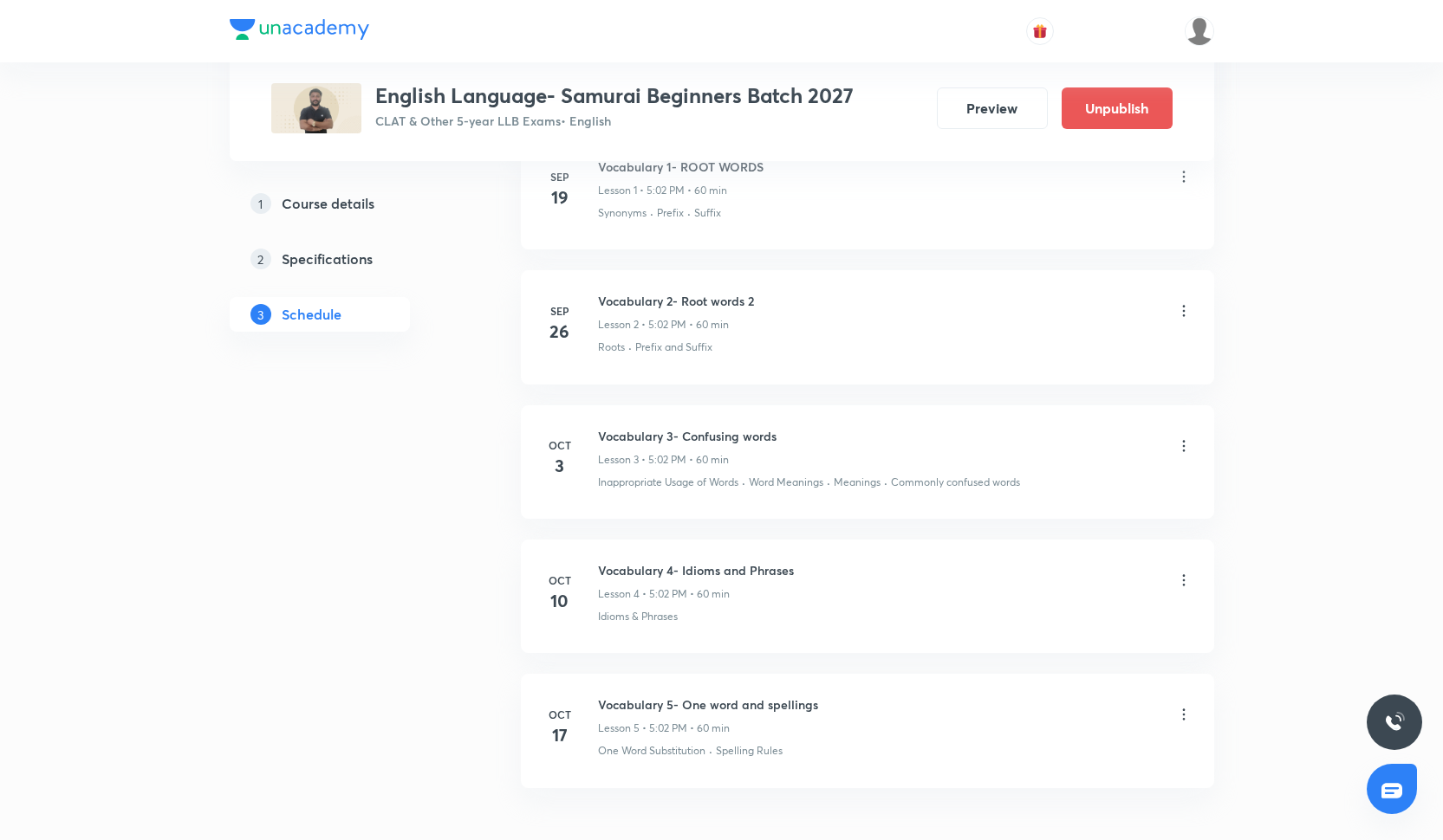
scroll to position [1026, 0]
click at [1186, 439] on icon at bounding box center [1184, 447] width 18 height 18
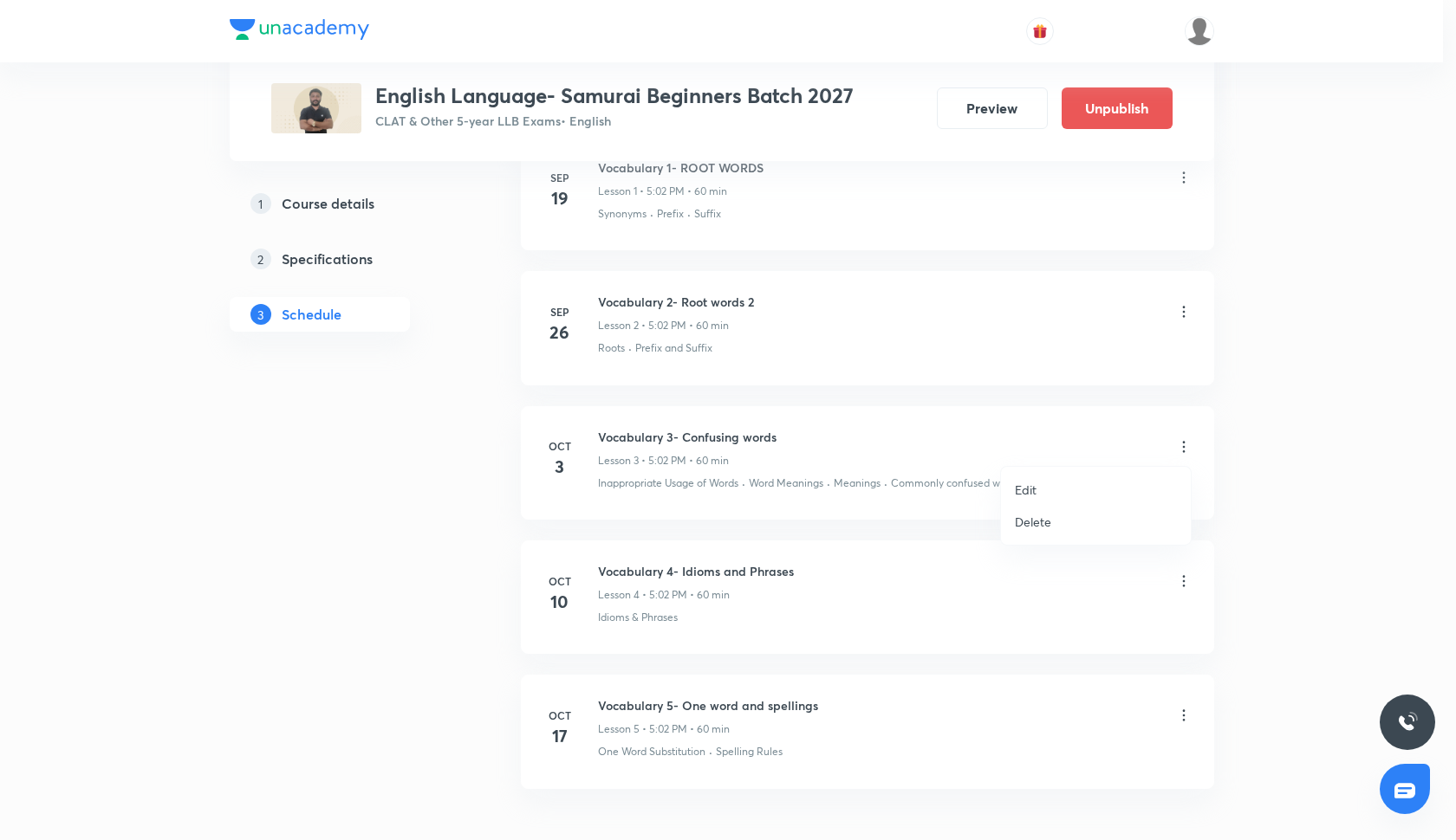
click at [1142, 513] on li "Delete" at bounding box center [1095, 522] width 189 height 32
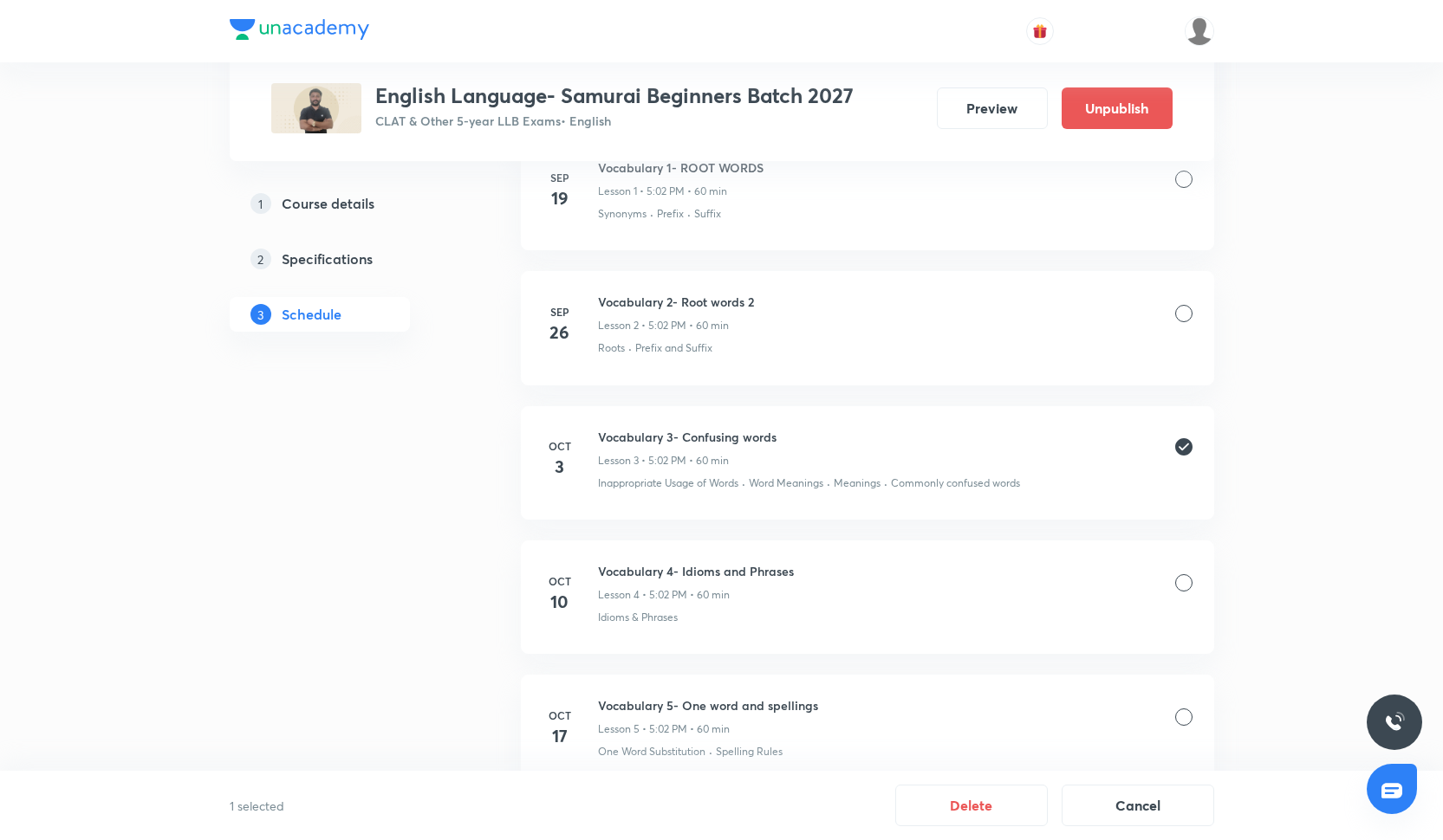
click at [1182, 580] on div at bounding box center [1184, 583] width 18 height 18
click at [1190, 714] on div at bounding box center [1184, 717] width 18 height 18
click at [1029, 798] on button "Delete" at bounding box center [972, 804] width 153 height 42
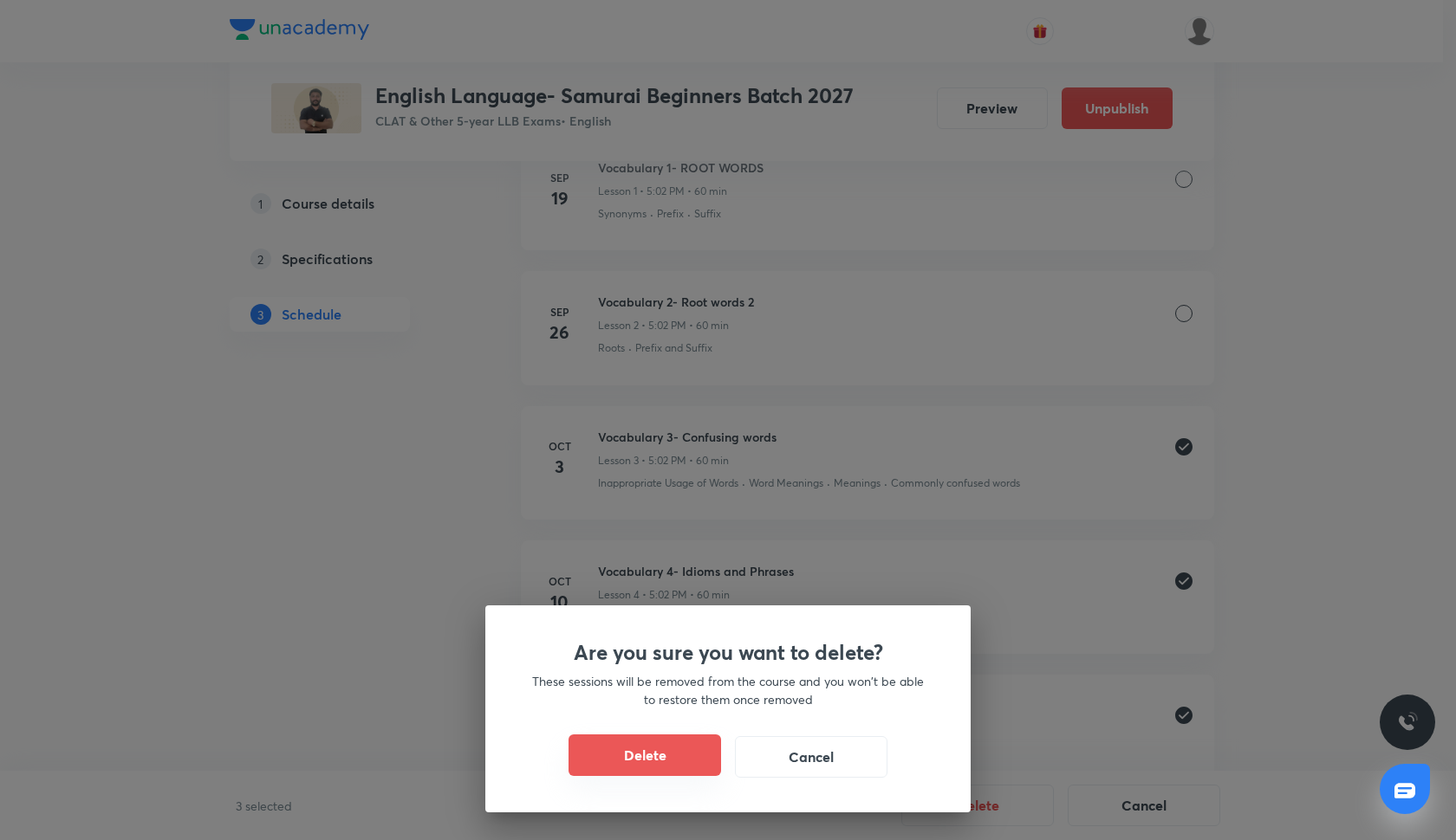
click at [658, 741] on button "Delete" at bounding box center [645, 755] width 153 height 42
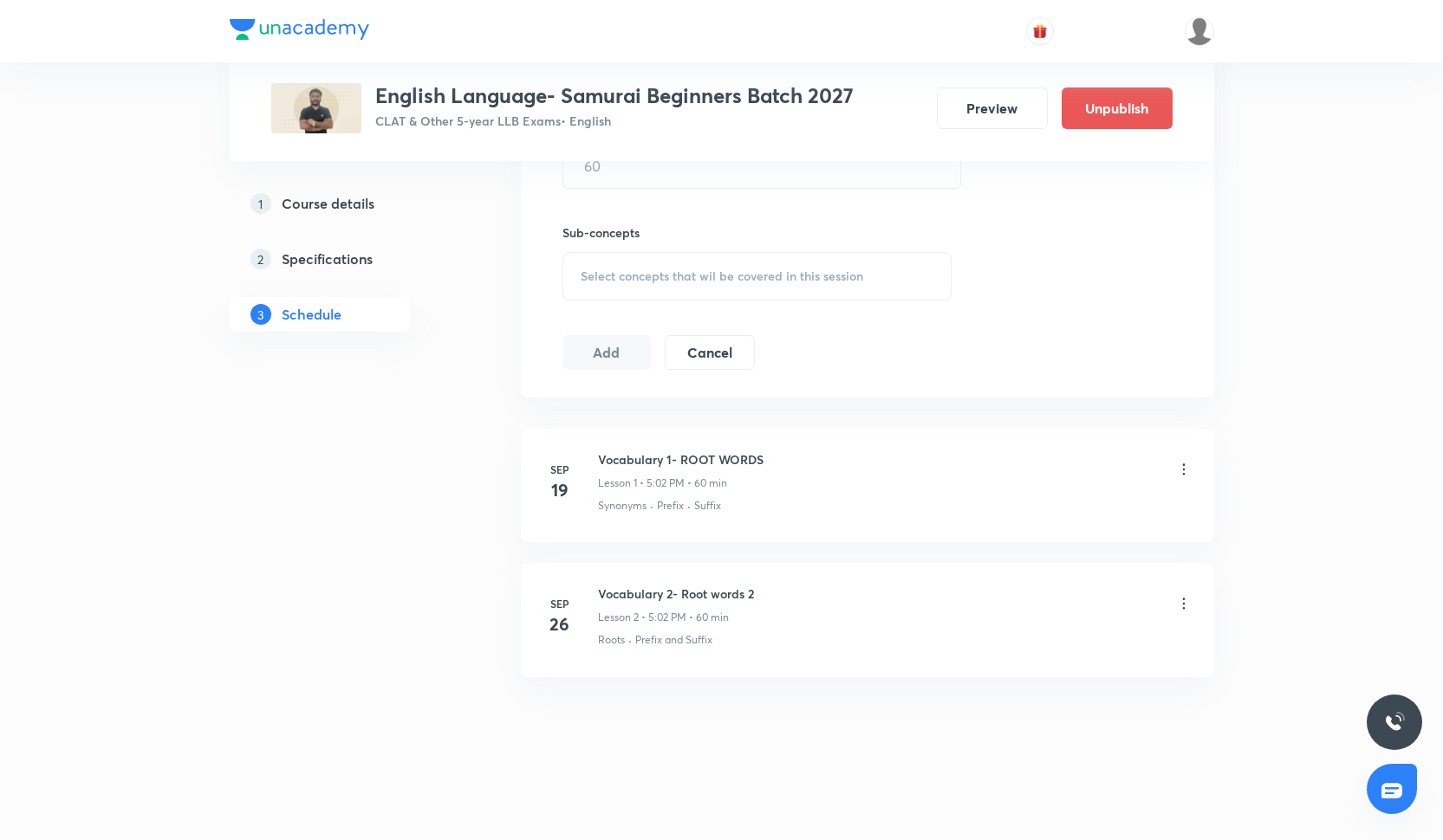
scroll to position [733, 0]
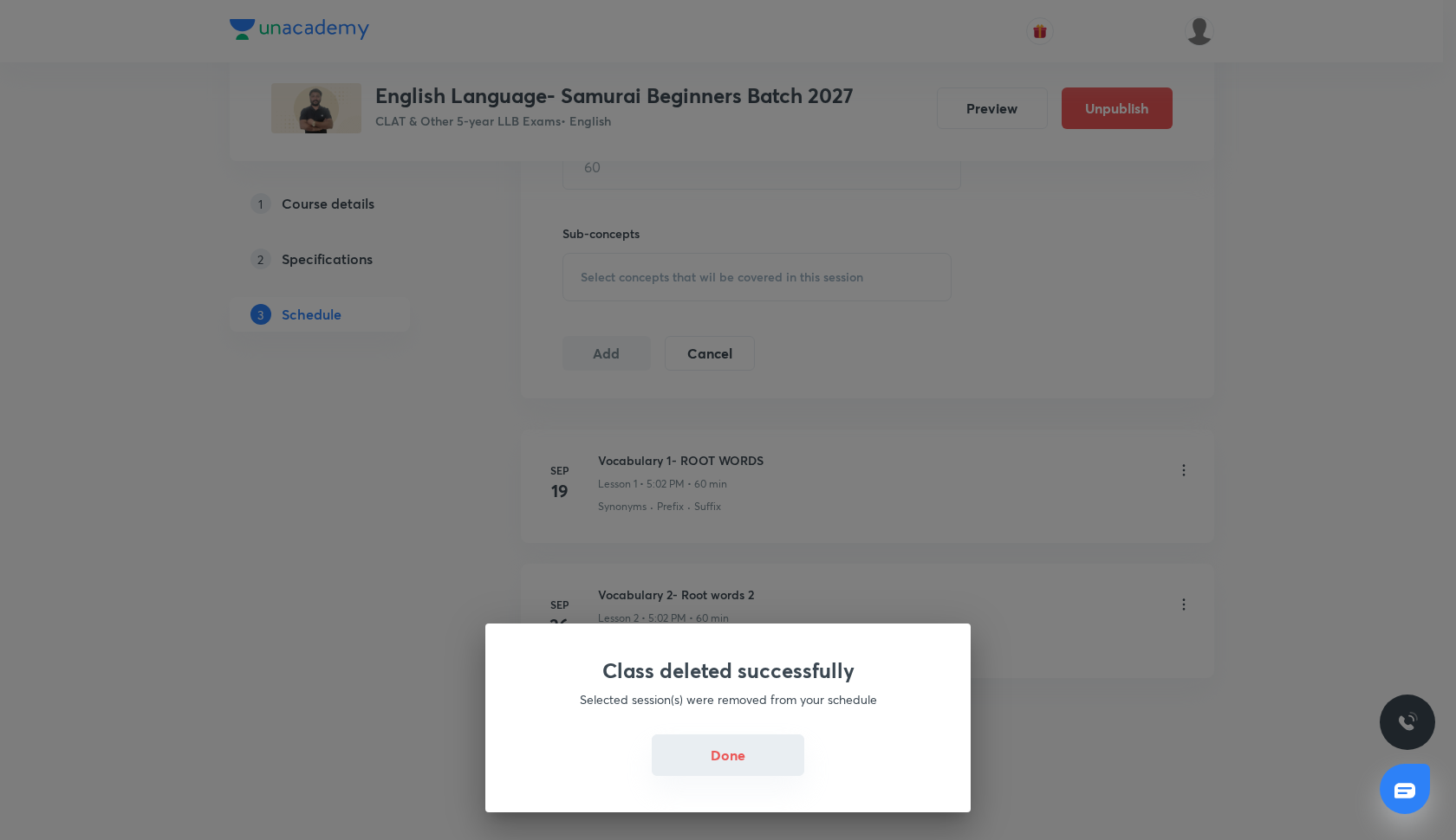
click at [735, 758] on button "Done" at bounding box center [728, 755] width 153 height 42
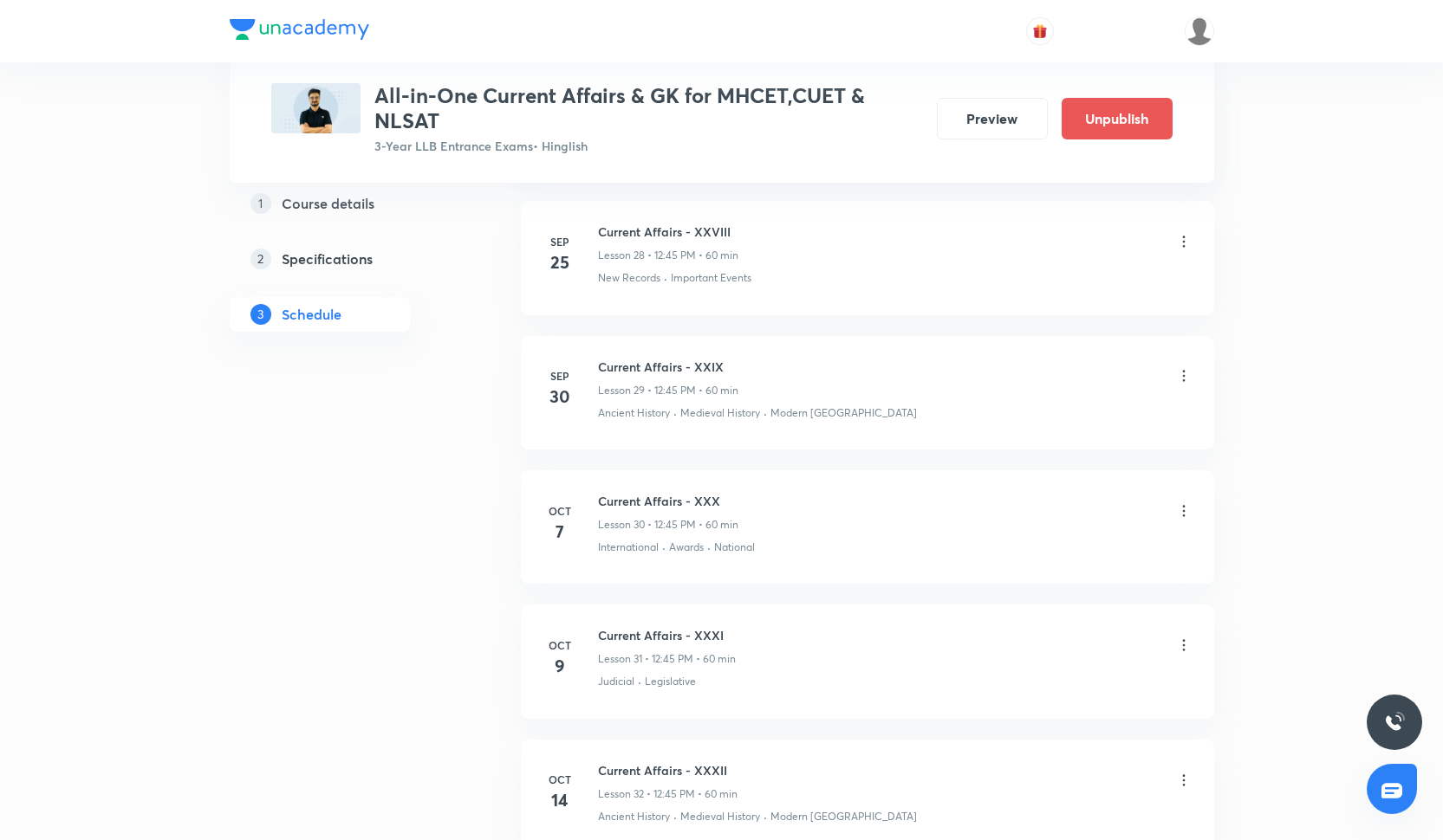
scroll to position [4608, 0]
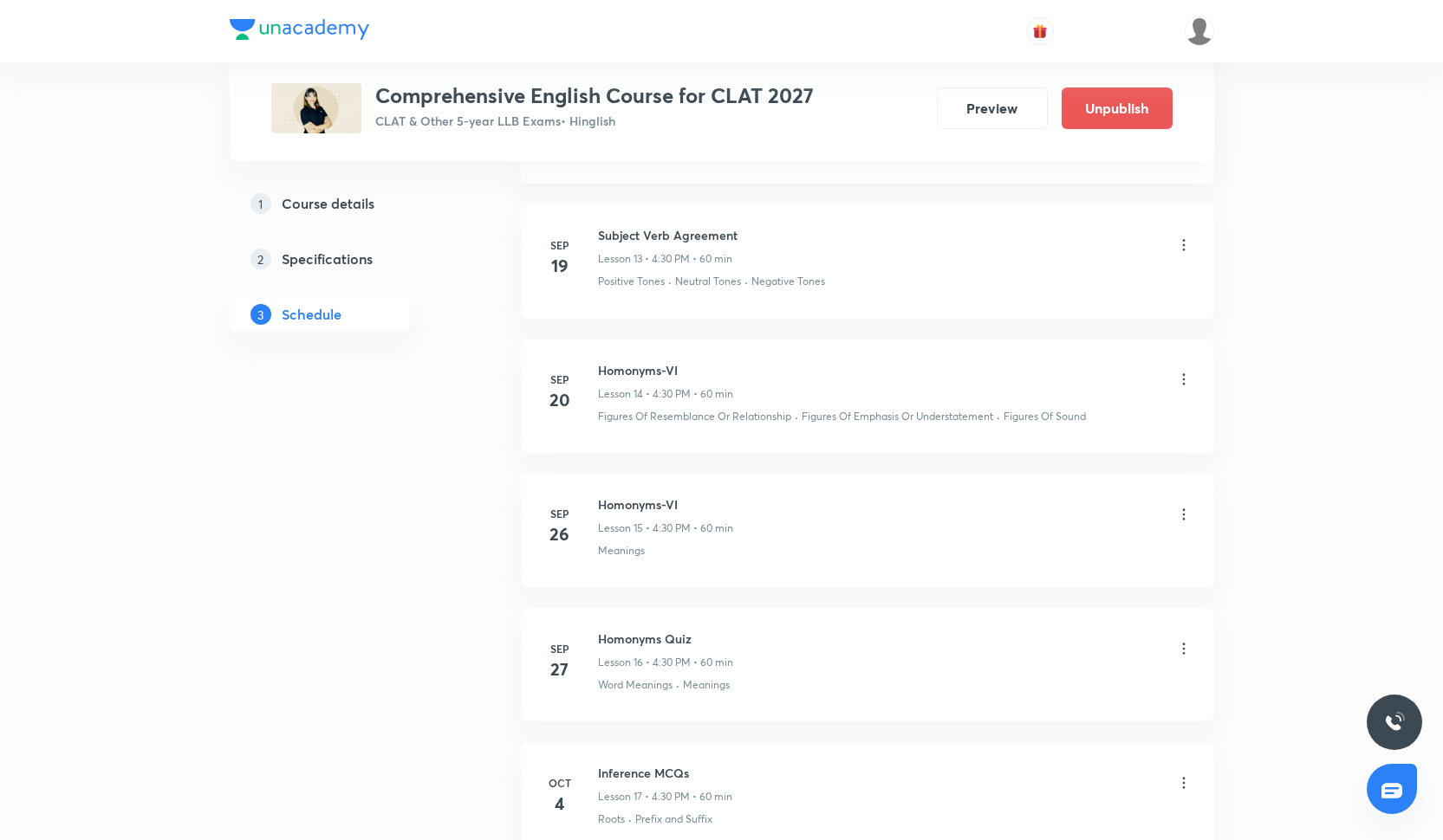
scroll to position [2747, 0]
